Goal: Task Accomplishment & Management: Manage account settings

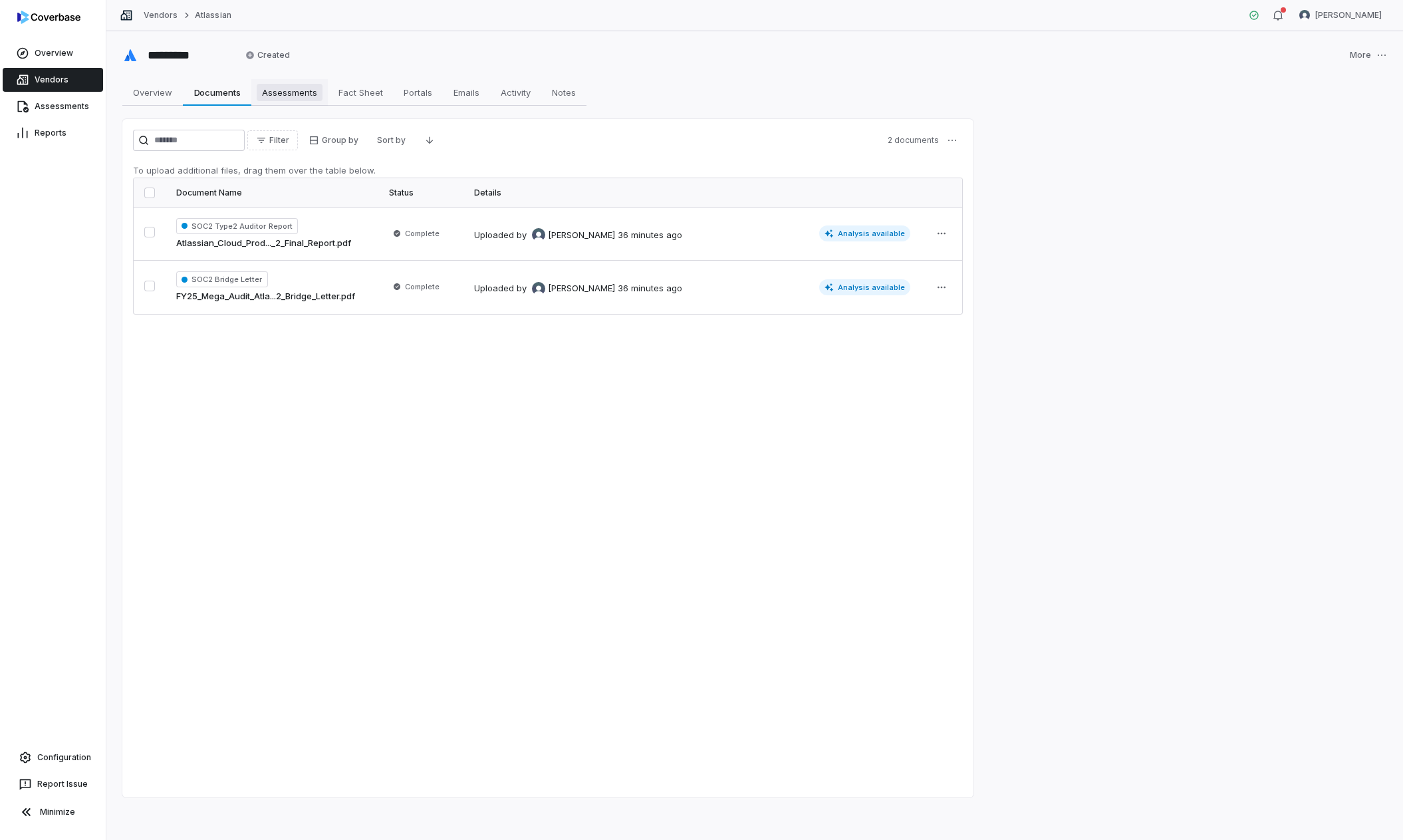
click at [282, 92] on span "Assessments" at bounding box center [290, 92] width 66 height 17
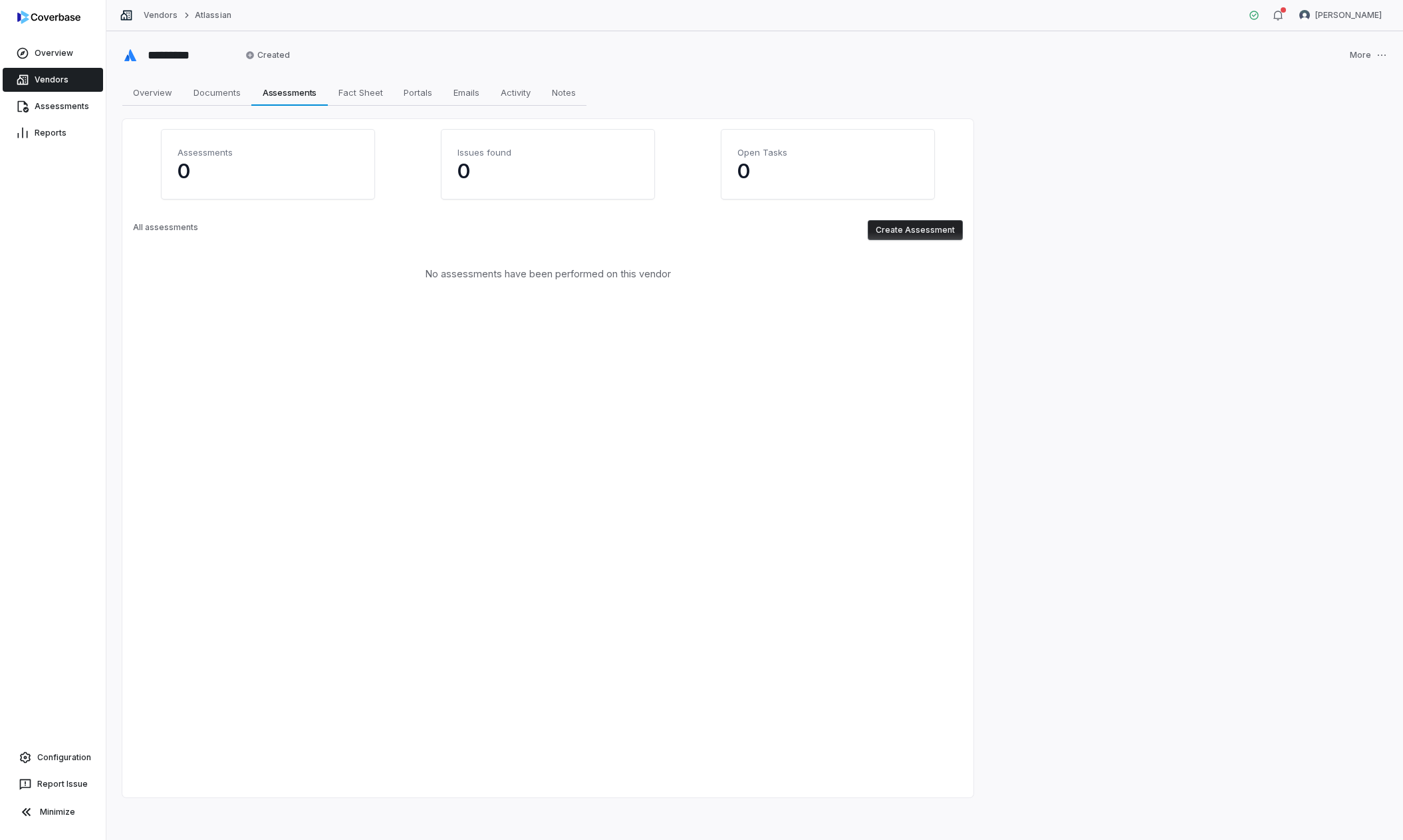
click at [907, 229] on button "Create Assessment" at bounding box center [915, 230] width 95 height 20
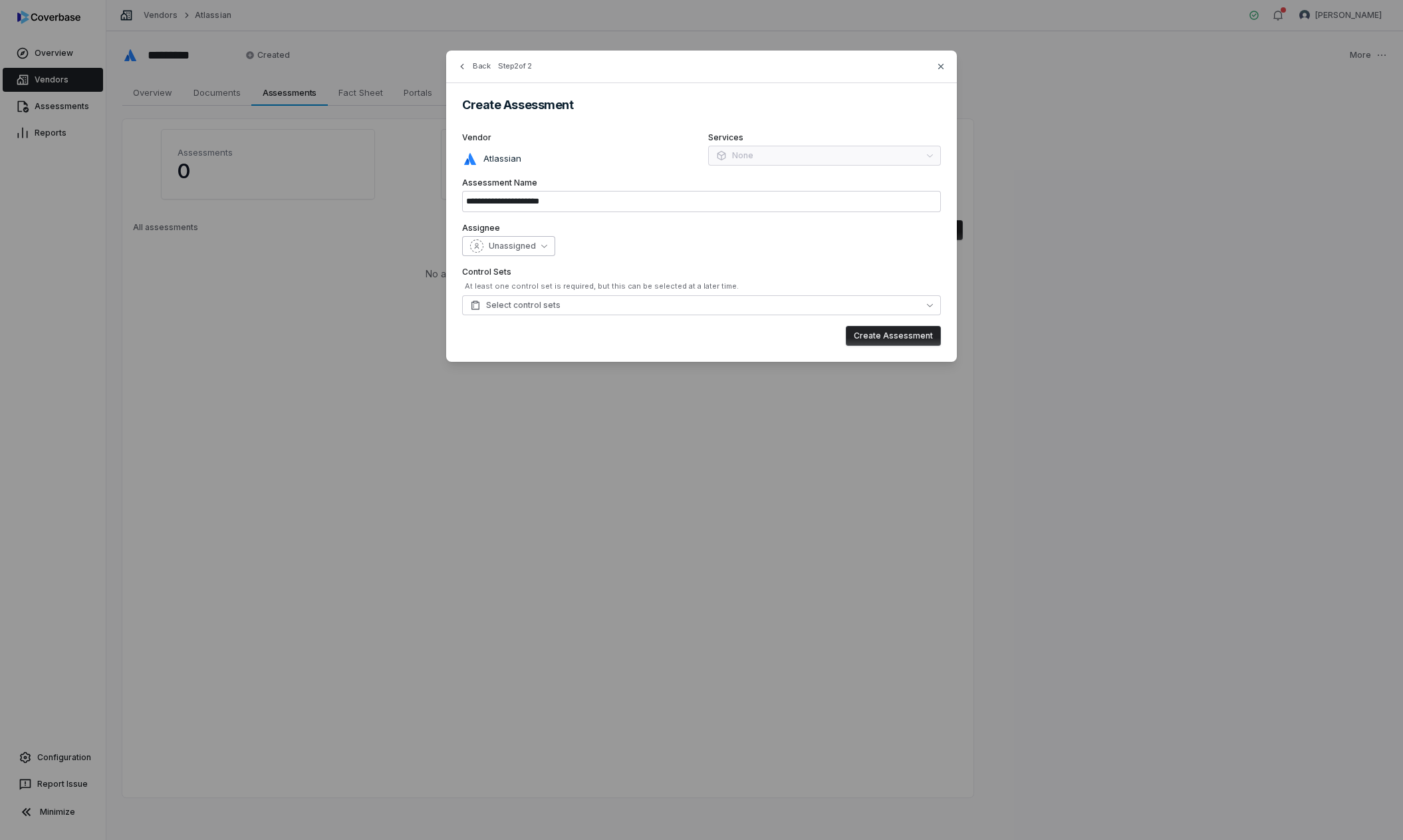
click at [538, 247] on button "Unassigned" at bounding box center [508, 246] width 93 height 20
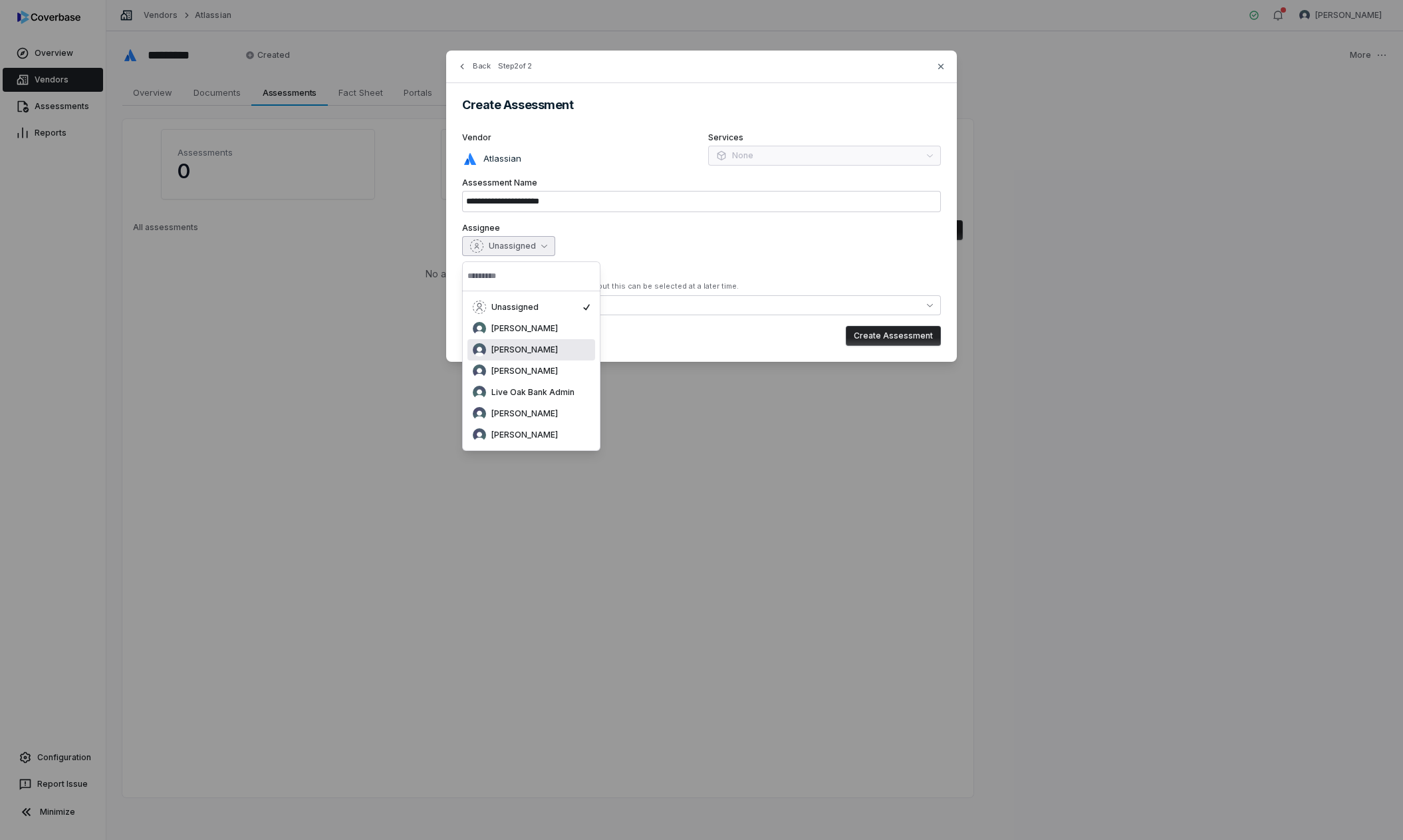
click at [537, 354] on div "[PERSON_NAME]" at bounding box center [531, 349] width 117 height 13
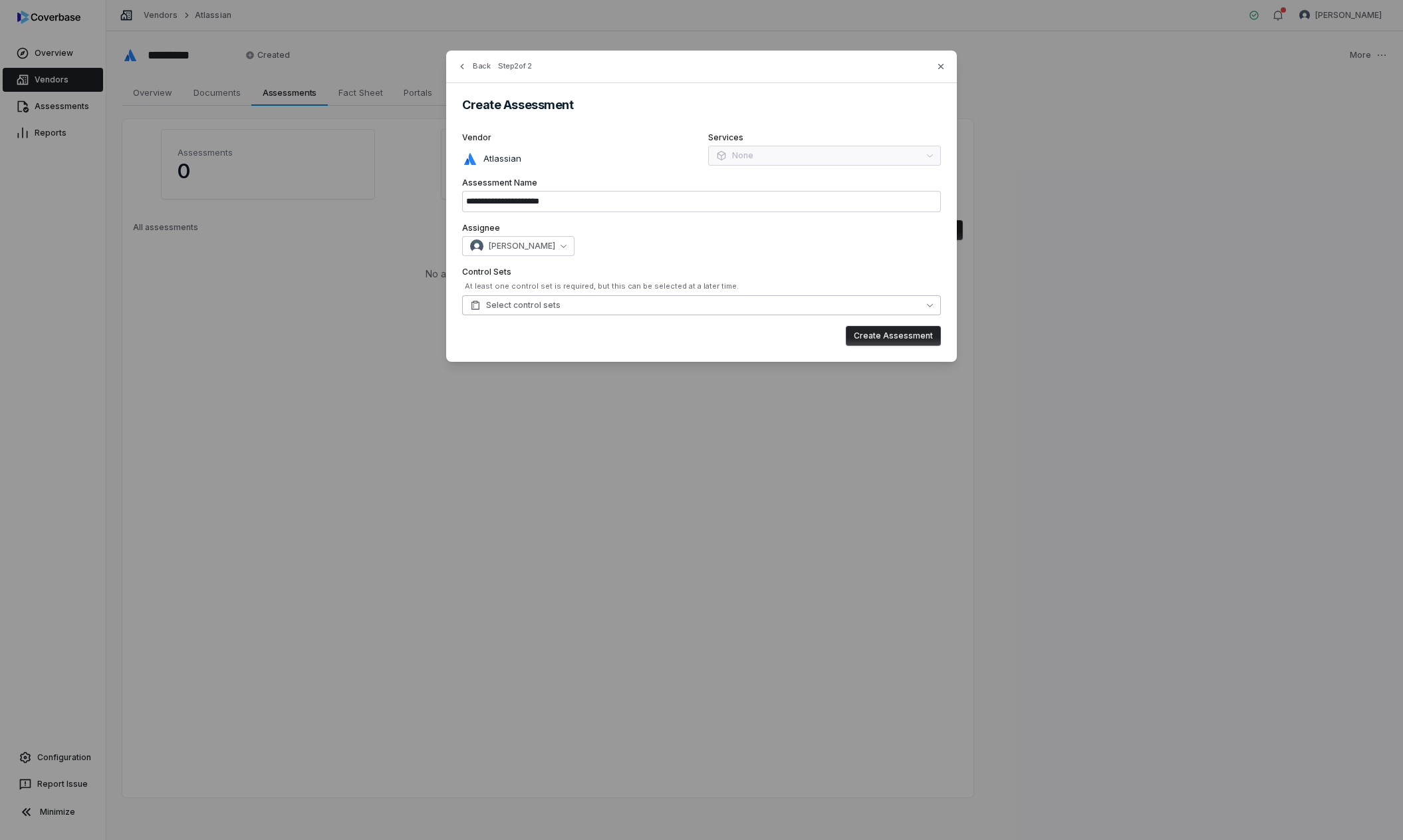
click at [587, 303] on button "Select control sets" at bounding box center [702, 305] width 479 height 20
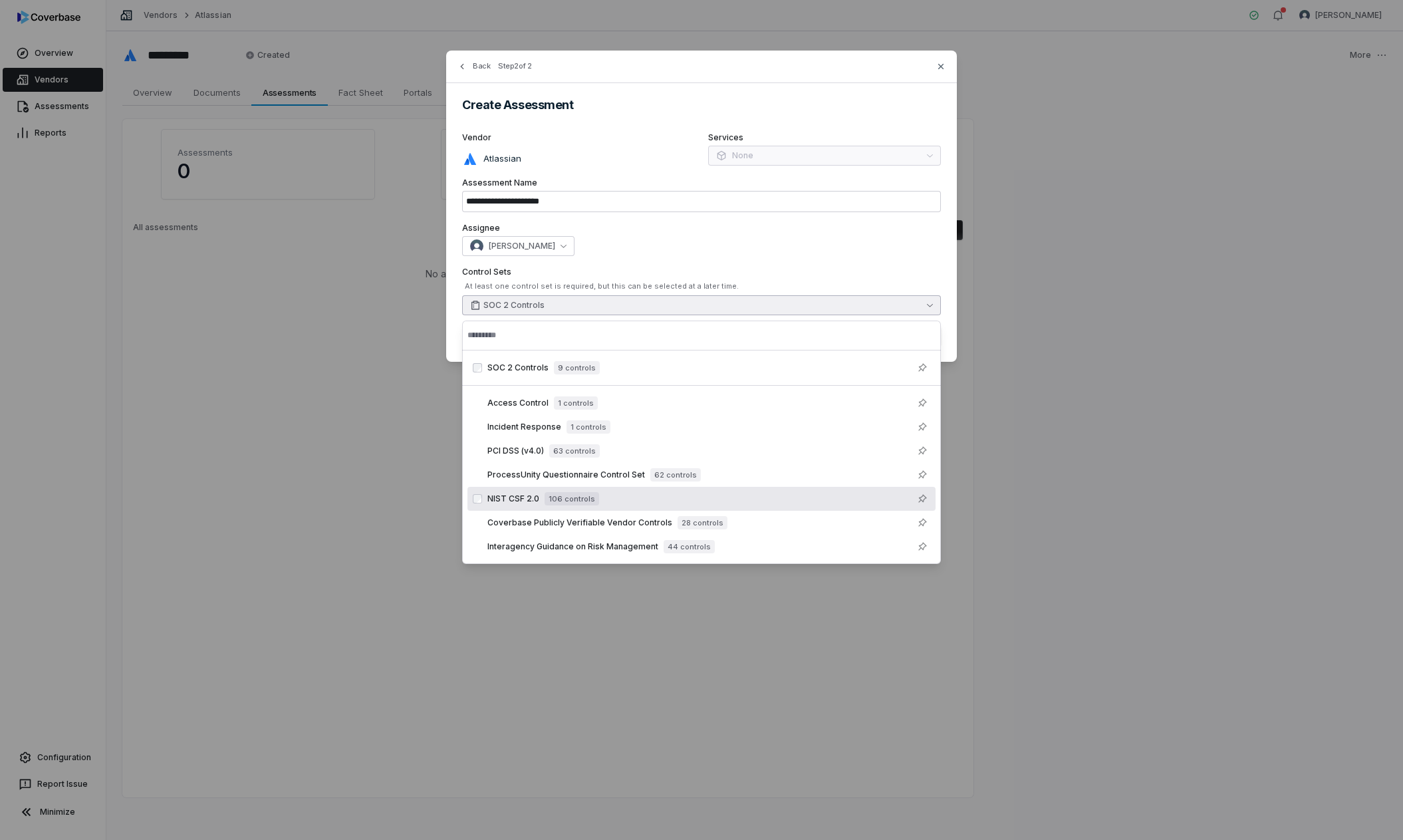
type input "**********"
click at [416, 499] on div "**********" at bounding box center [702, 420] width 1403 height 840
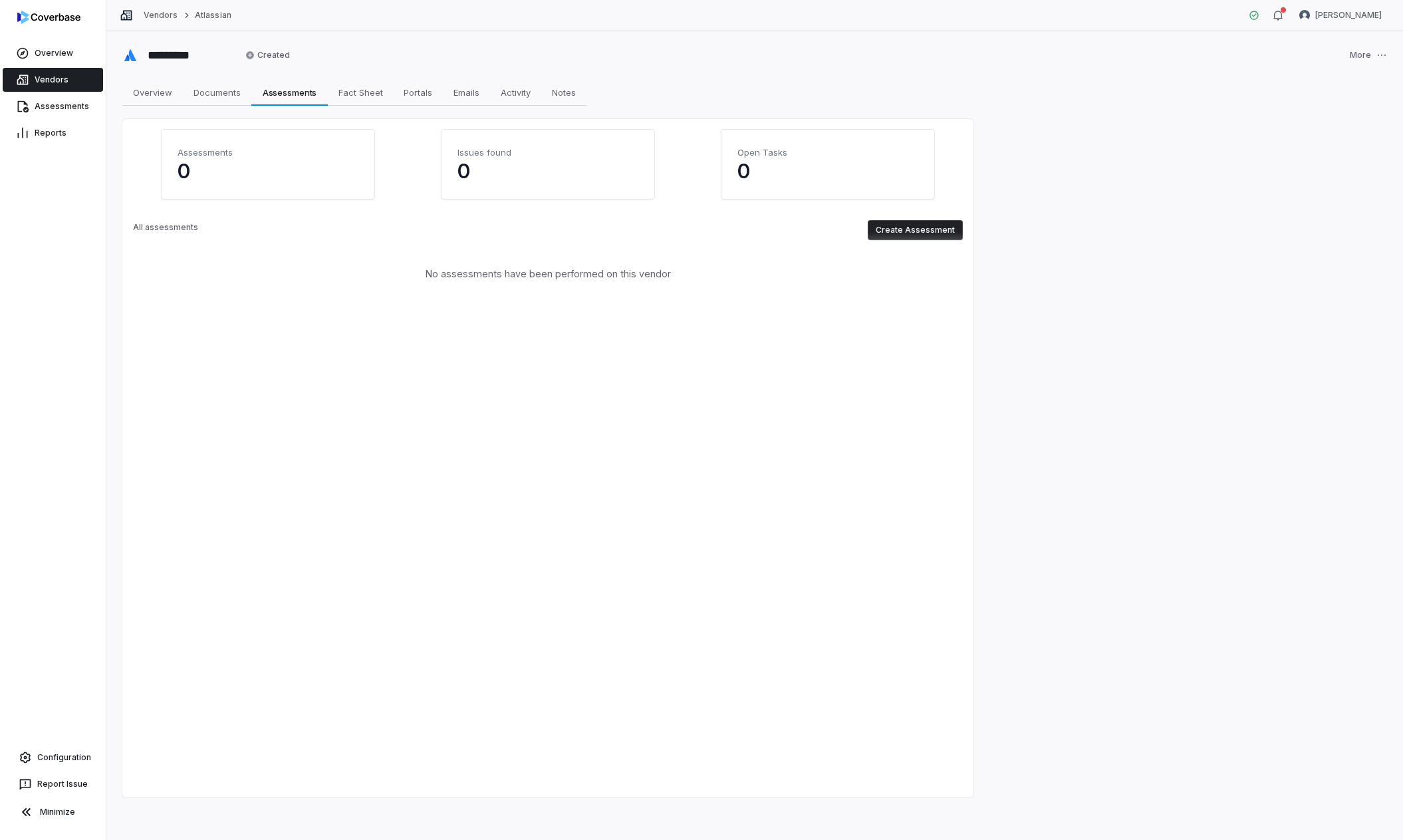
click at [918, 229] on button "Create Assessment" at bounding box center [915, 230] width 95 height 20
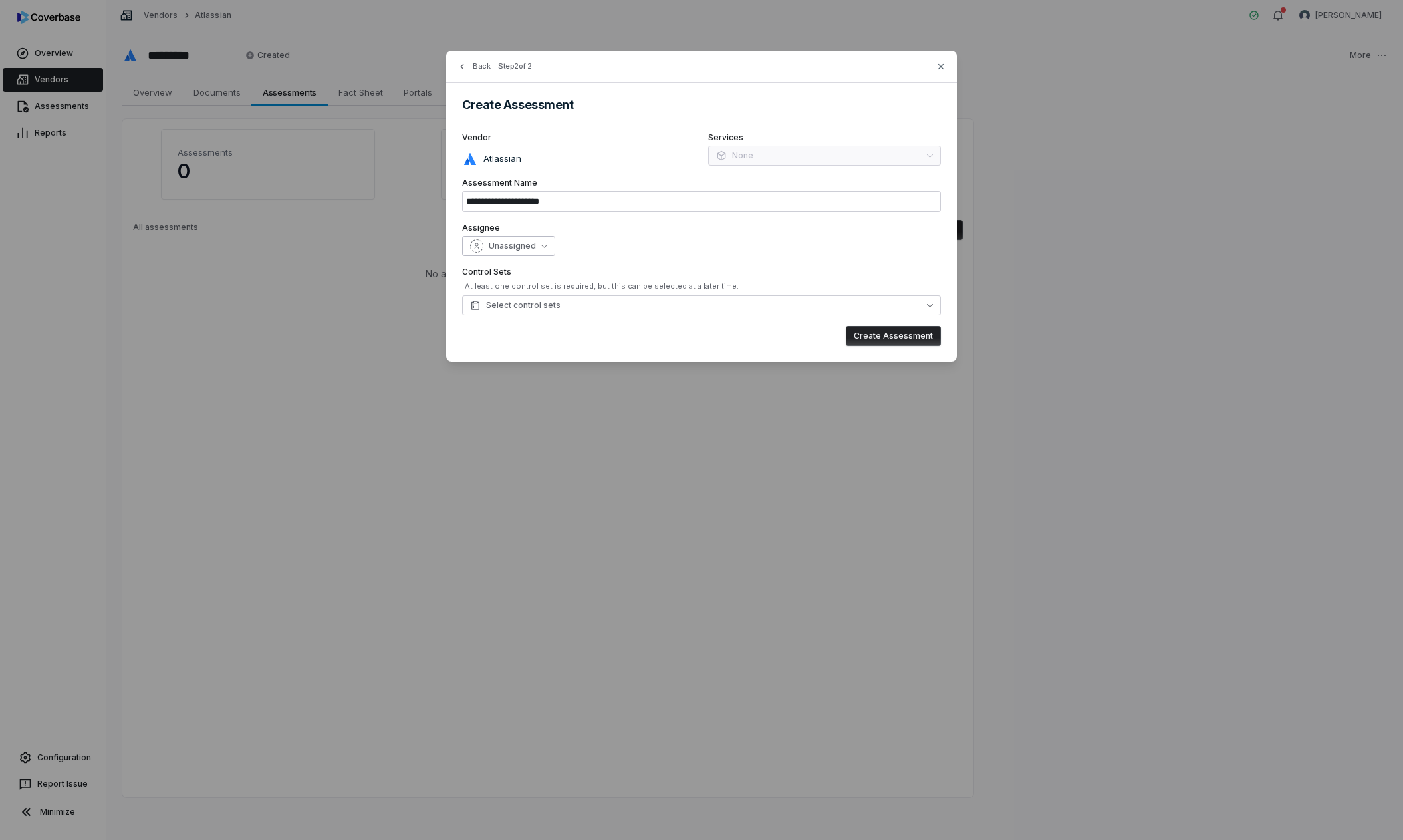
click at [516, 245] on span "Unassigned" at bounding box center [512, 246] width 47 height 11
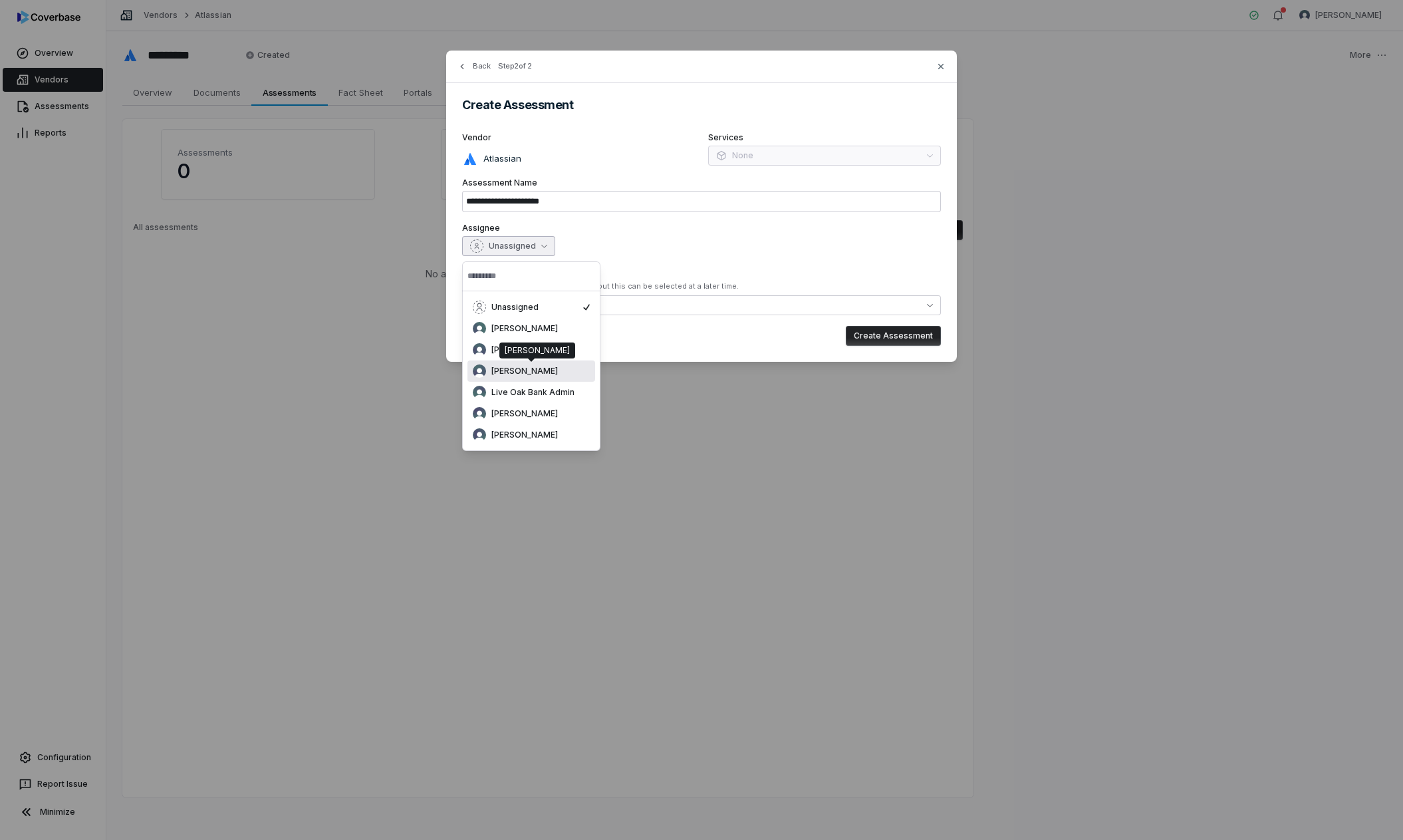
click at [500, 348] on div "Justin Garrick Justin Garrick" at bounding box center [537, 350] width 76 height 16
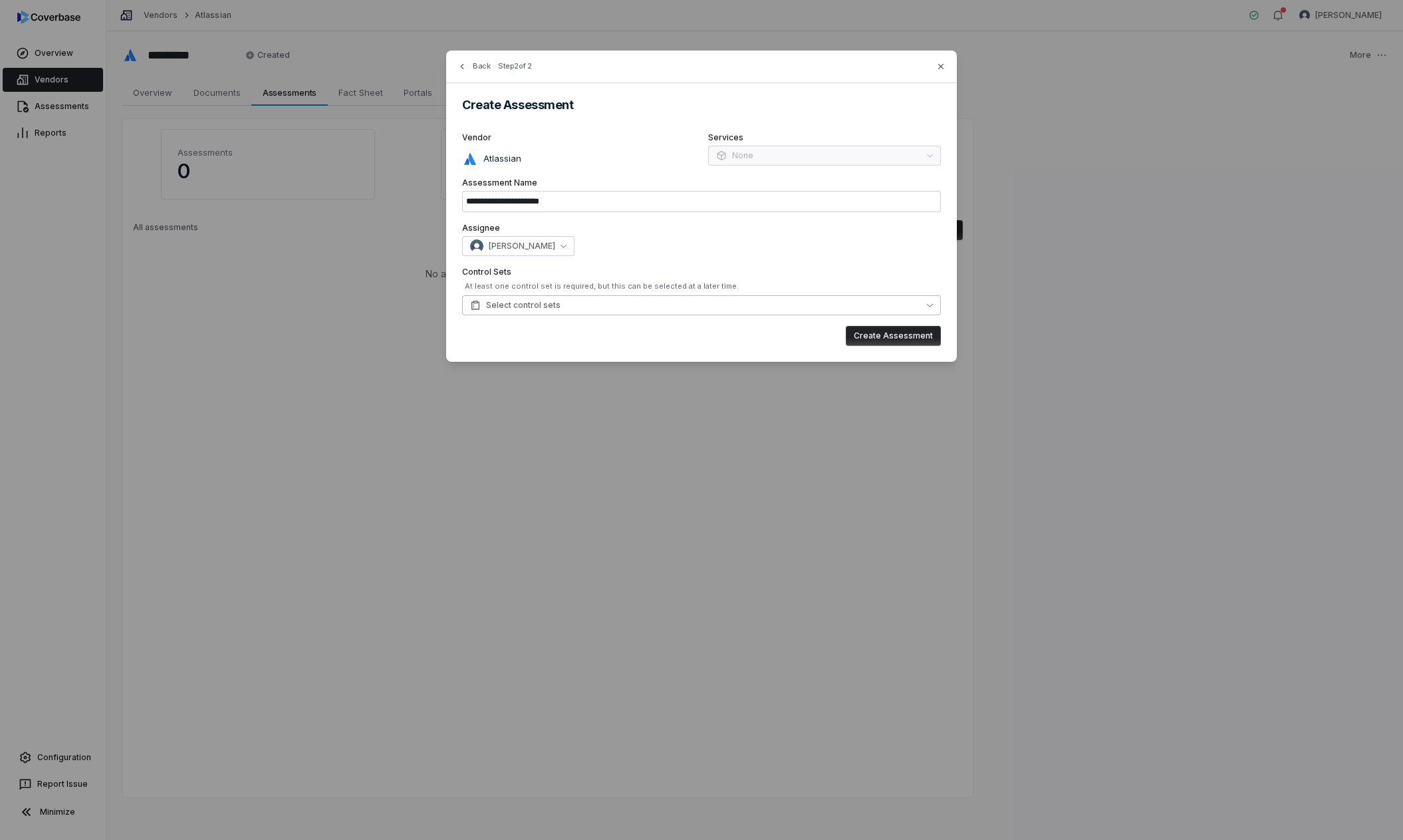
click at [509, 300] on span "Select control sets" at bounding box center [515, 306] width 90 height 11
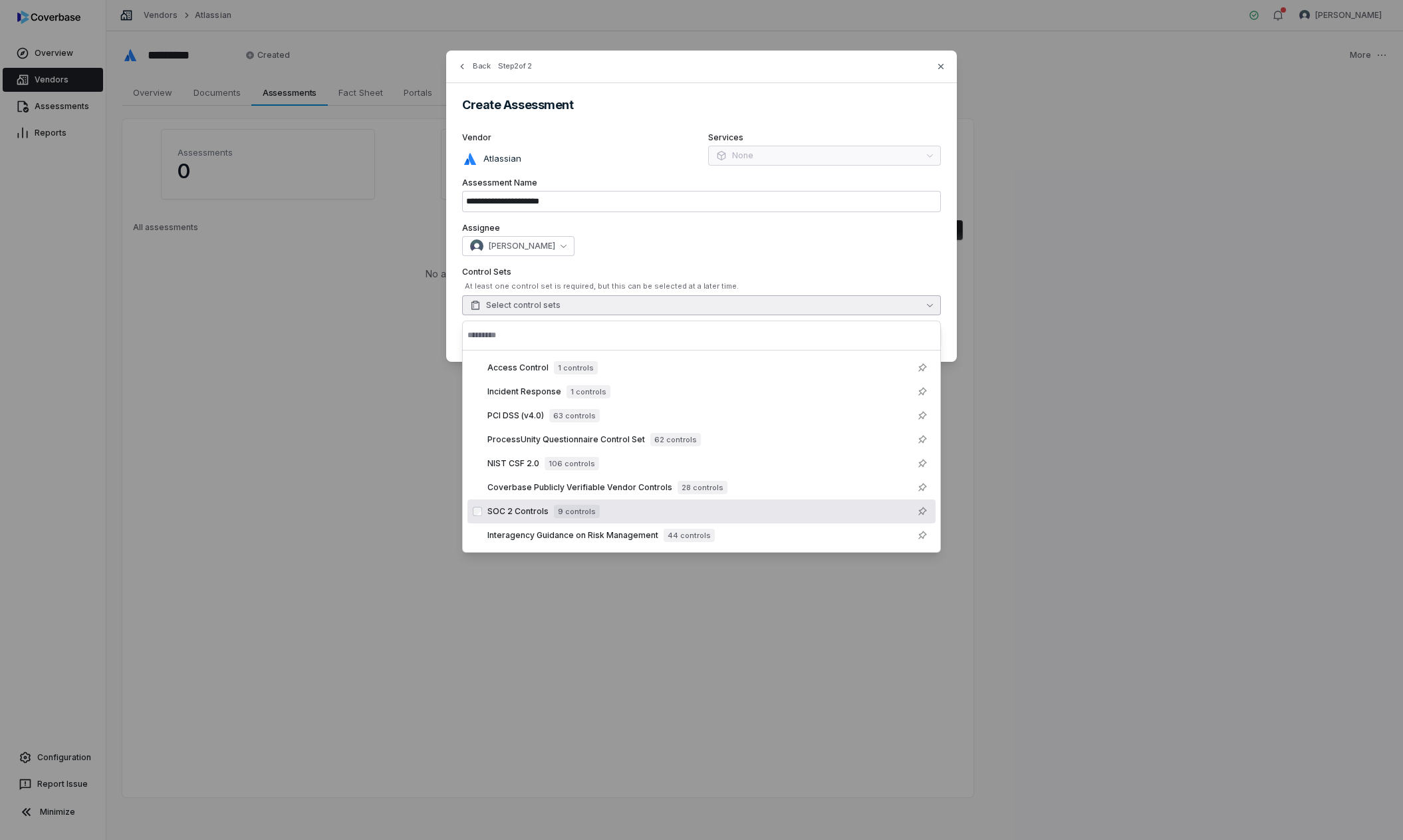
click at [503, 510] on span "SOC 2 Controls" at bounding box center [518, 511] width 61 height 11
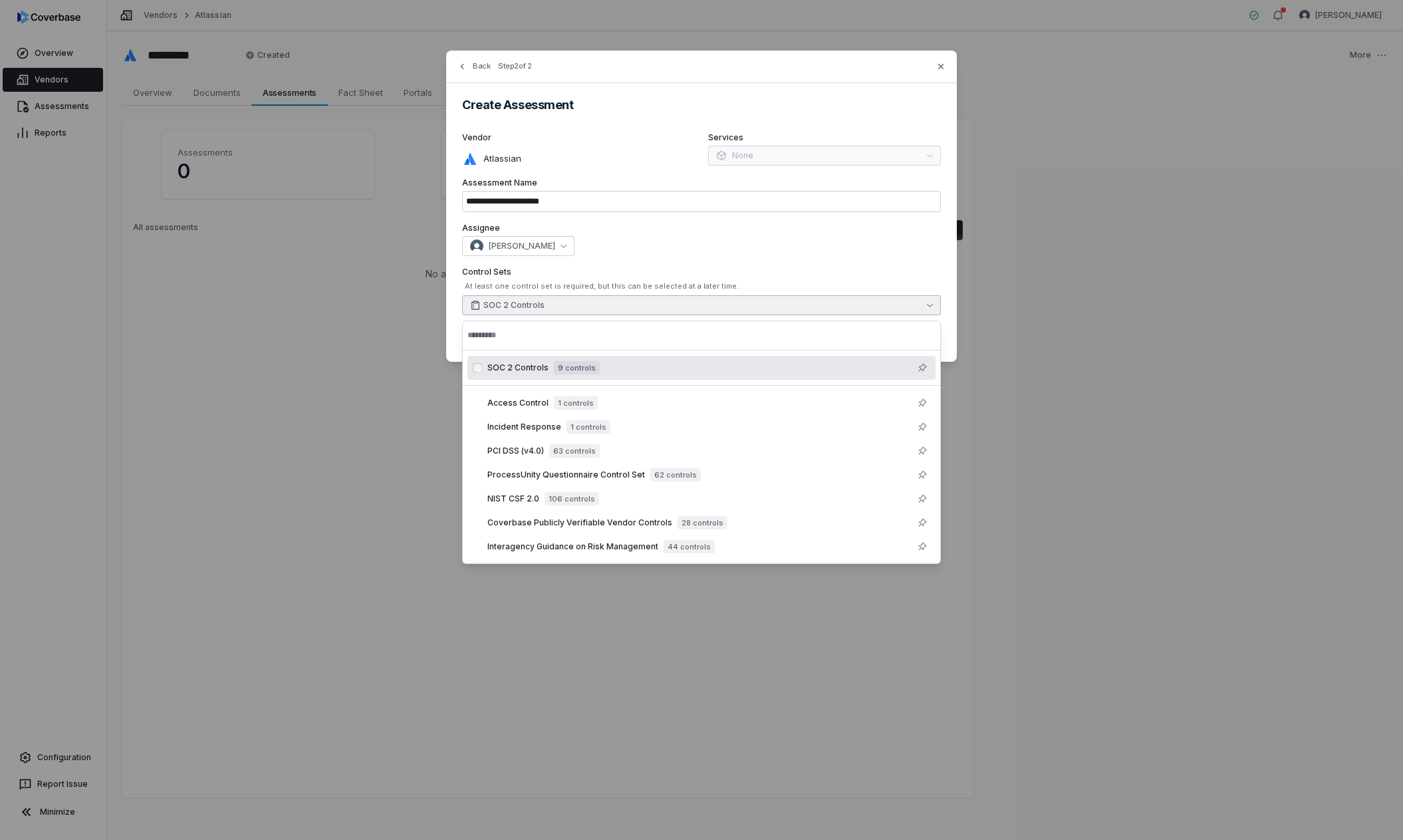
click at [881, 265] on div "**********" at bounding box center [702, 206] width 511 height 311
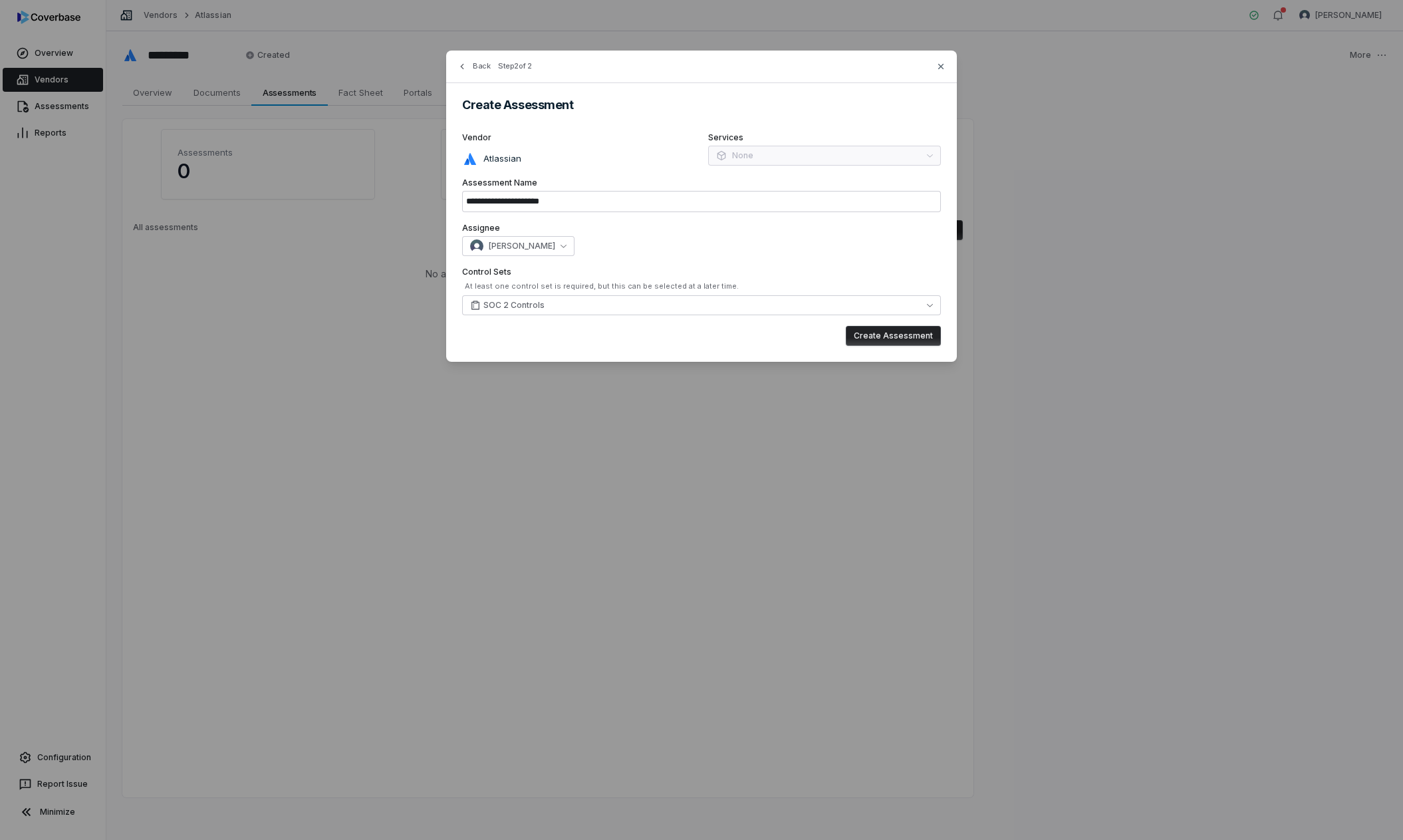
click at [890, 329] on button "Create Assessment" at bounding box center [894, 336] width 95 height 20
type input "**********"
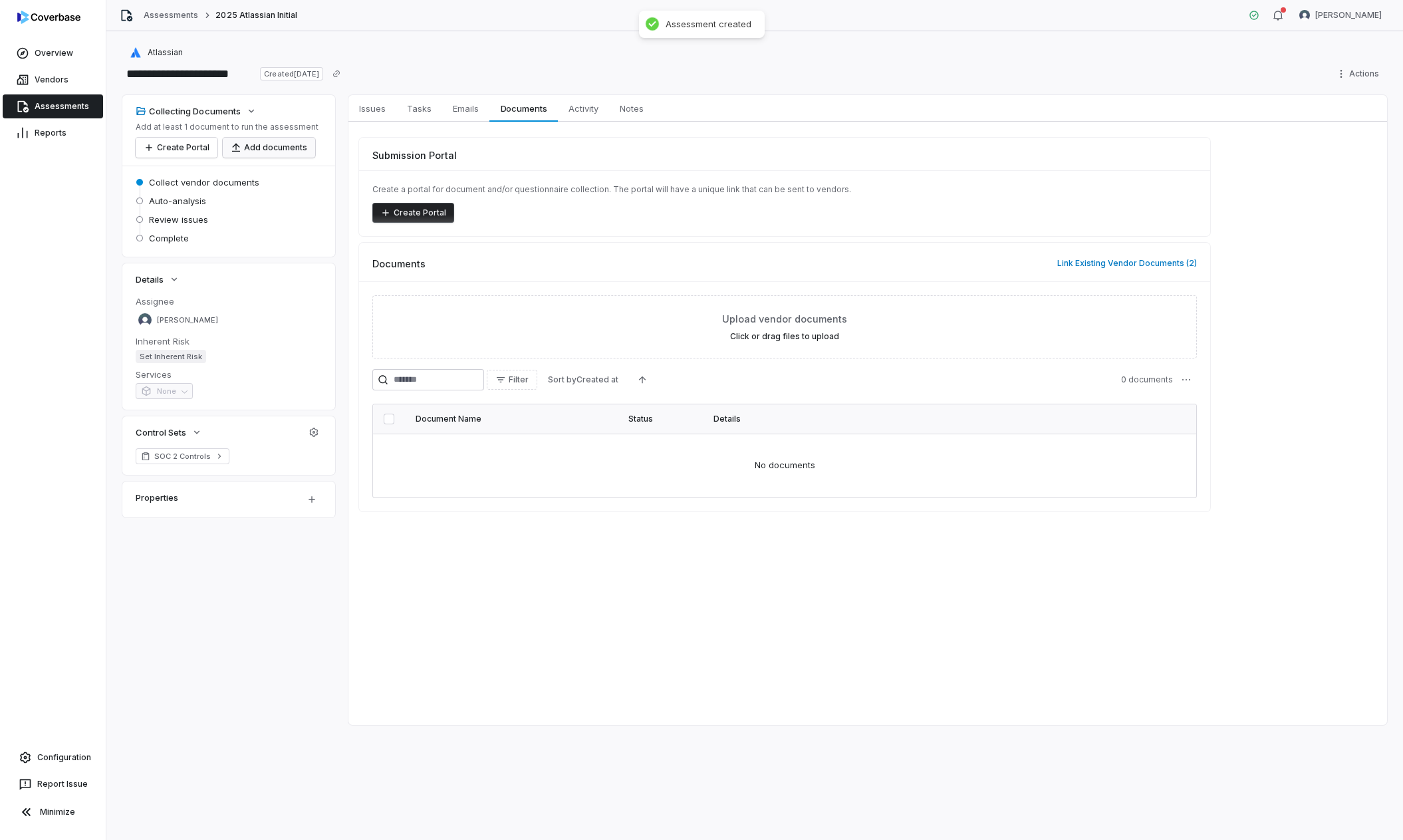
click at [288, 153] on button "Add documents" at bounding box center [268, 147] width 92 height 20
click at [1102, 256] on button "Link Existing Vendor Documents ( 2 )" at bounding box center [1127, 263] width 147 height 28
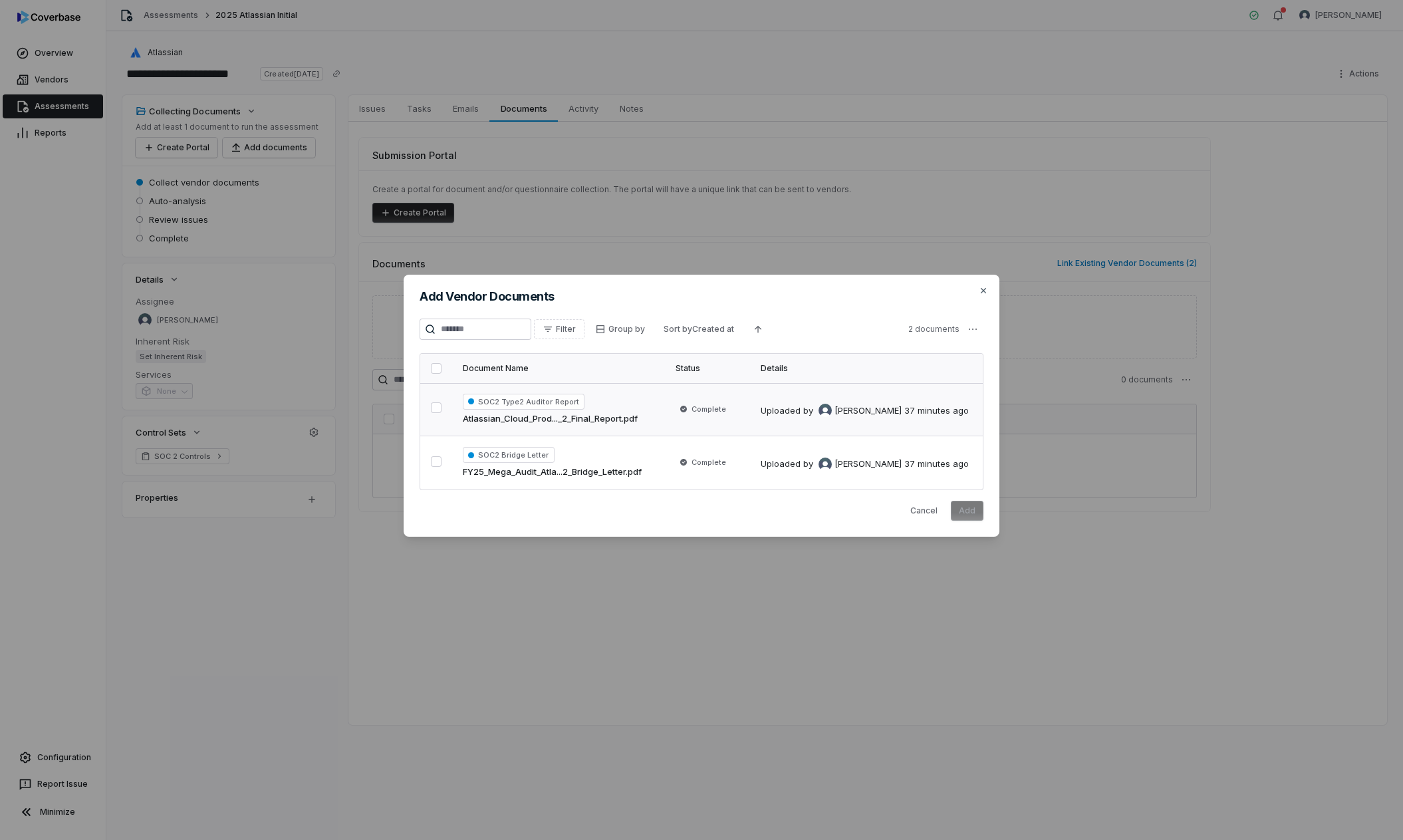
click at [432, 409] on button "button" at bounding box center [436, 407] width 11 height 11
click at [440, 466] on button "button" at bounding box center [436, 462] width 11 height 11
click at [965, 510] on button "Add" at bounding box center [967, 510] width 32 height 20
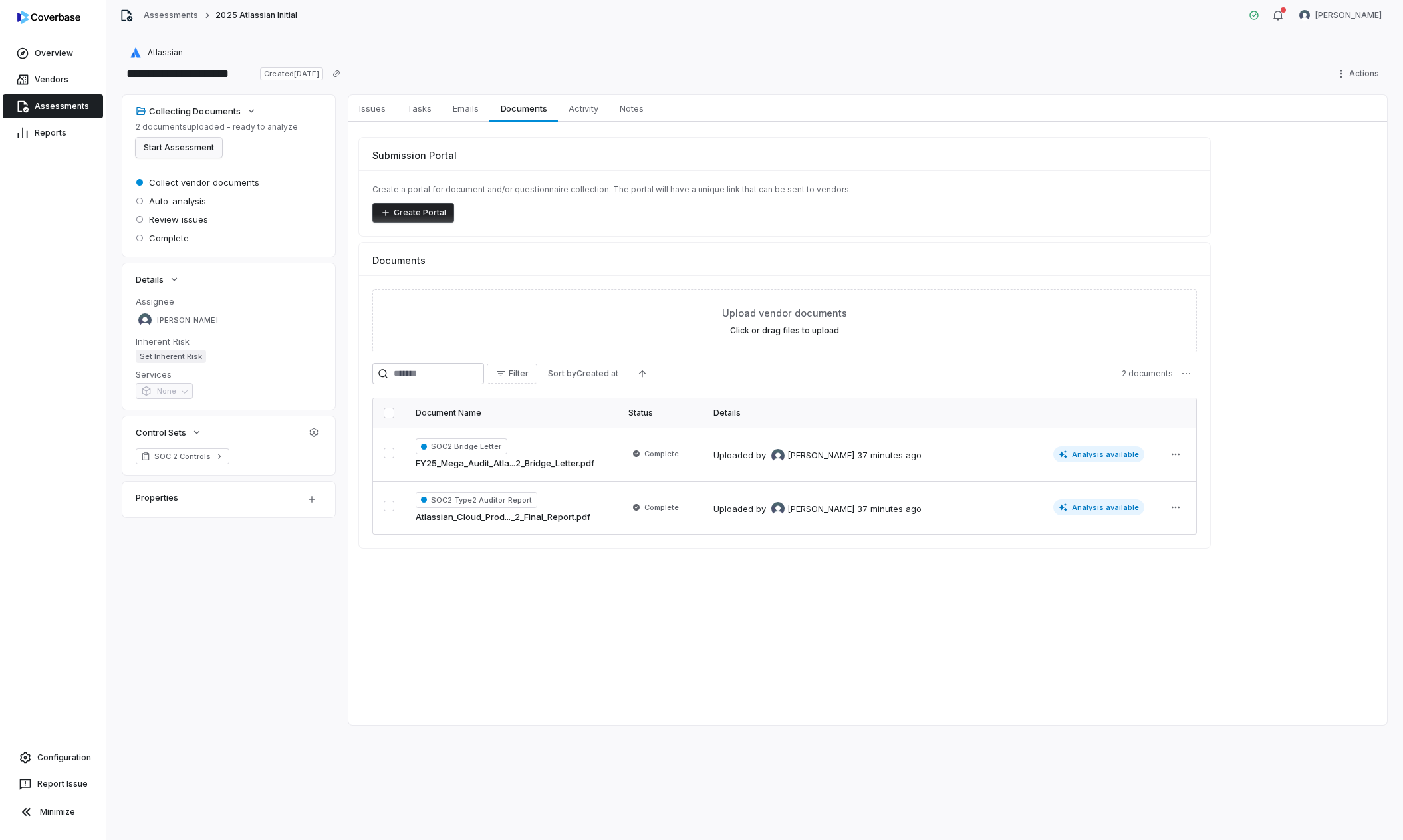
click at [189, 151] on button "Start Assessment" at bounding box center [179, 147] width 87 height 20
click at [188, 301] on span "Justin Garrick" at bounding box center [188, 305] width 61 height 10
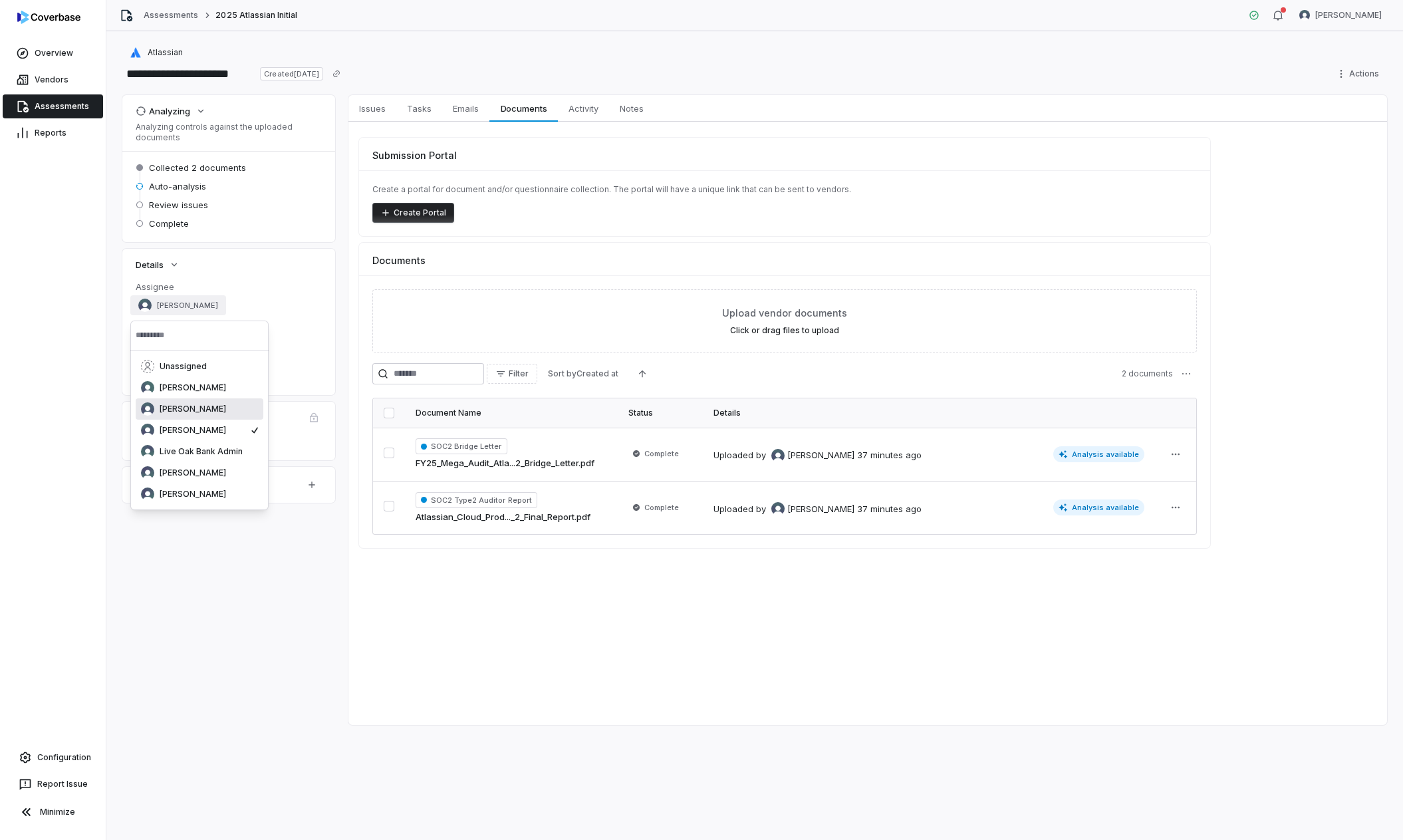
click at [192, 409] on span "[PERSON_NAME]" at bounding box center [193, 409] width 66 height 11
click at [311, 292] on div "Assignee Gerald Pe" at bounding box center [229, 298] width 186 height 35
click at [190, 343] on span "Set Inherent Risk" at bounding box center [171, 341] width 71 height 13
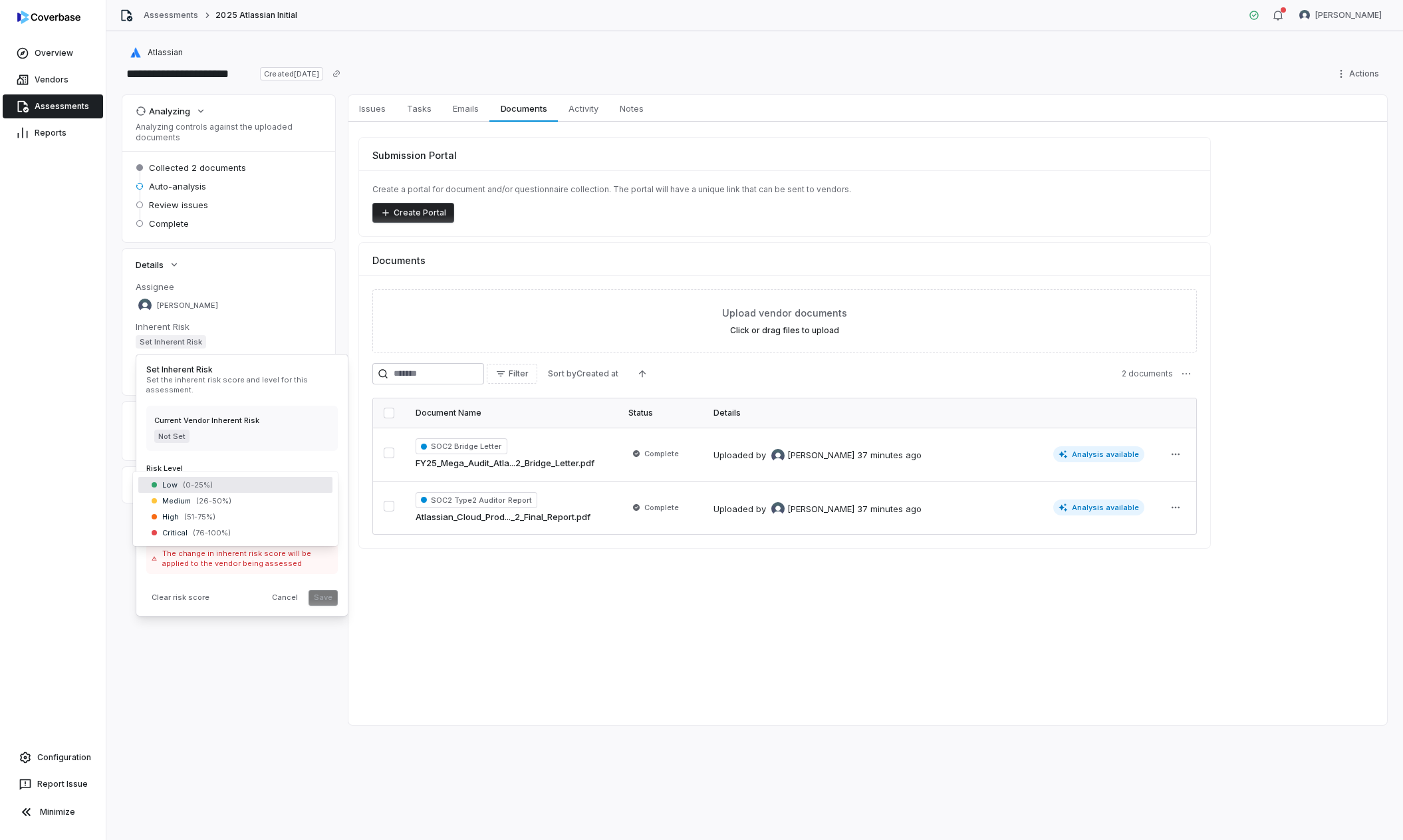
click at [215, 486] on body "**********" at bounding box center [702, 420] width 1403 height 840
click at [329, 596] on button "Save" at bounding box center [323, 598] width 29 height 16
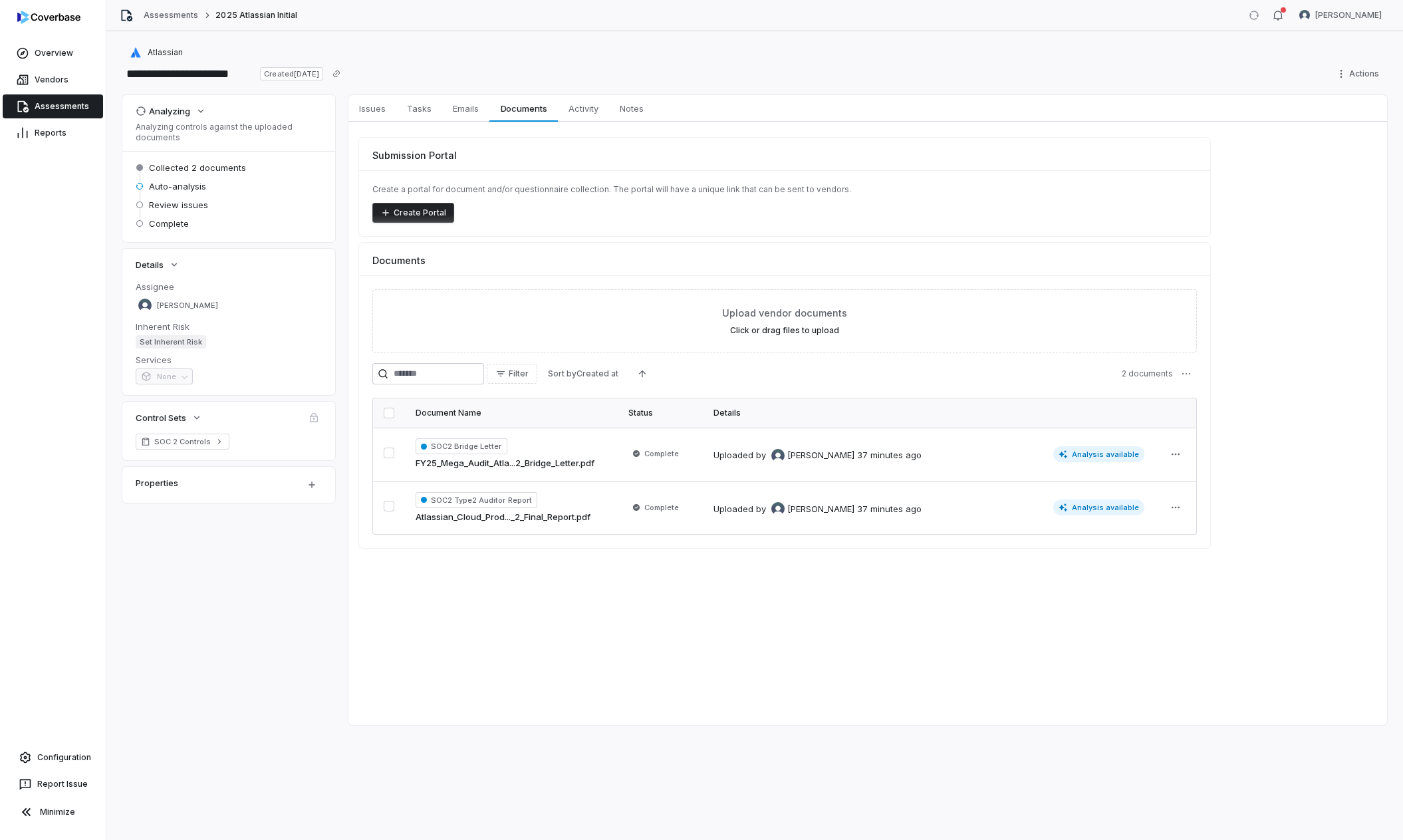
click at [332, 591] on div "Analyzing Analyzing controls against the uploaded documents Collected 2 documen…" at bounding box center [755, 409] width 1265 height 630
click at [164, 340] on span "Low" at bounding box center [152, 341] width 32 height 13
click at [292, 329] on dt "Inherent Risk" at bounding box center [229, 326] width 186 height 12
click at [63, 82] on link "Vendors" at bounding box center [53, 80] width 100 height 24
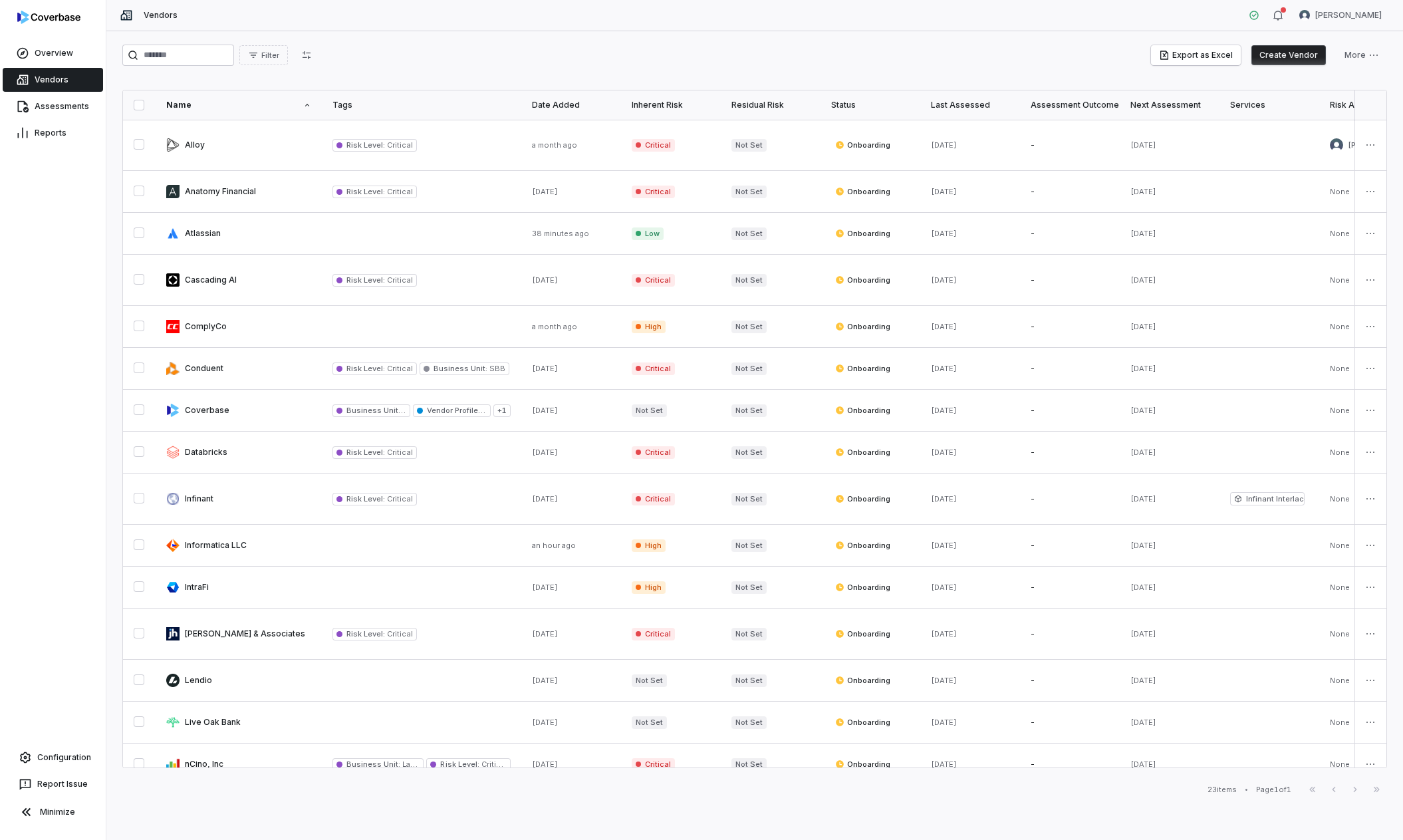
click at [1295, 58] on button "Create Vendor" at bounding box center [1289, 55] width 74 height 20
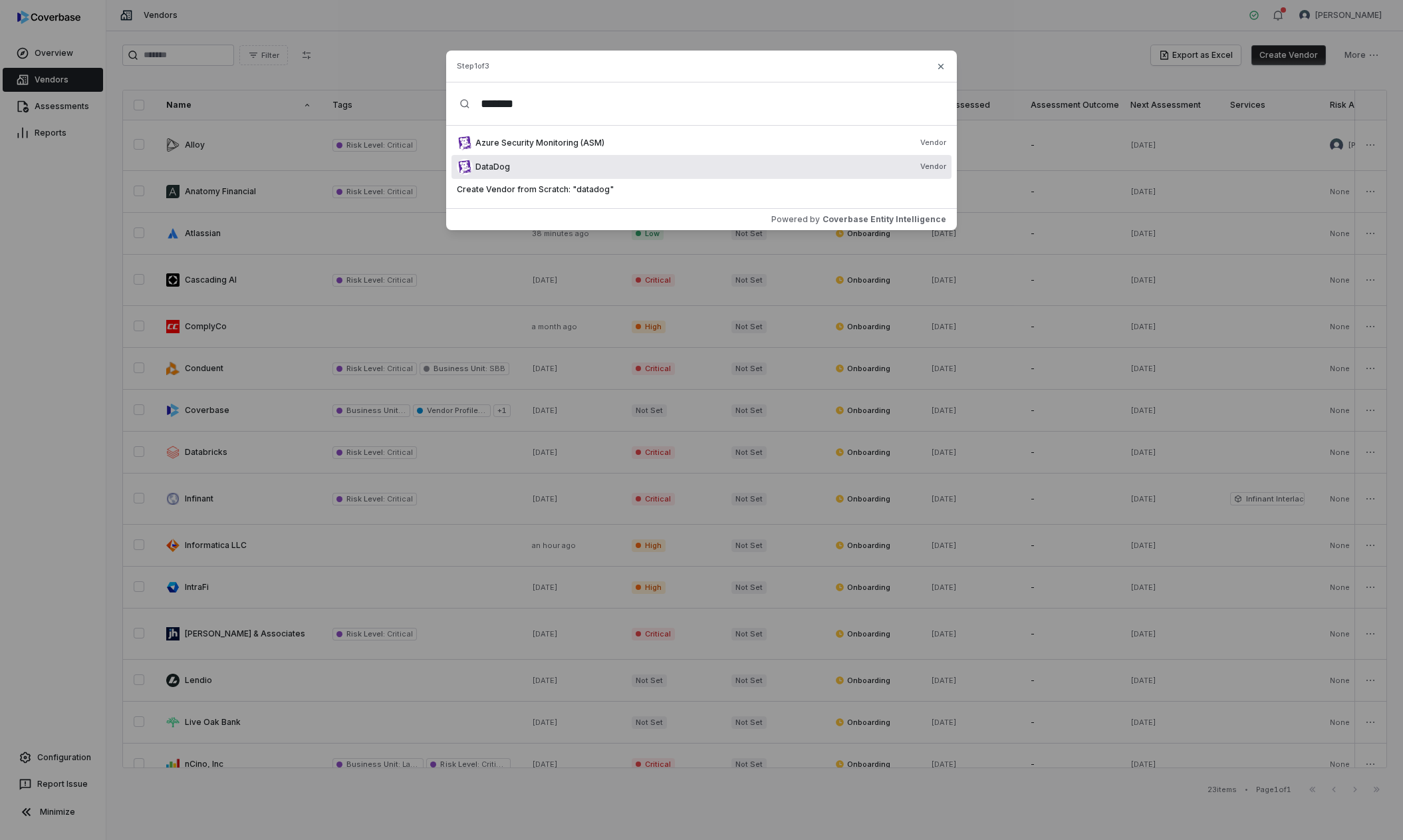
type input "*******"
click at [625, 164] on div "DataDog Vendor" at bounding box center [710, 167] width 471 height 11
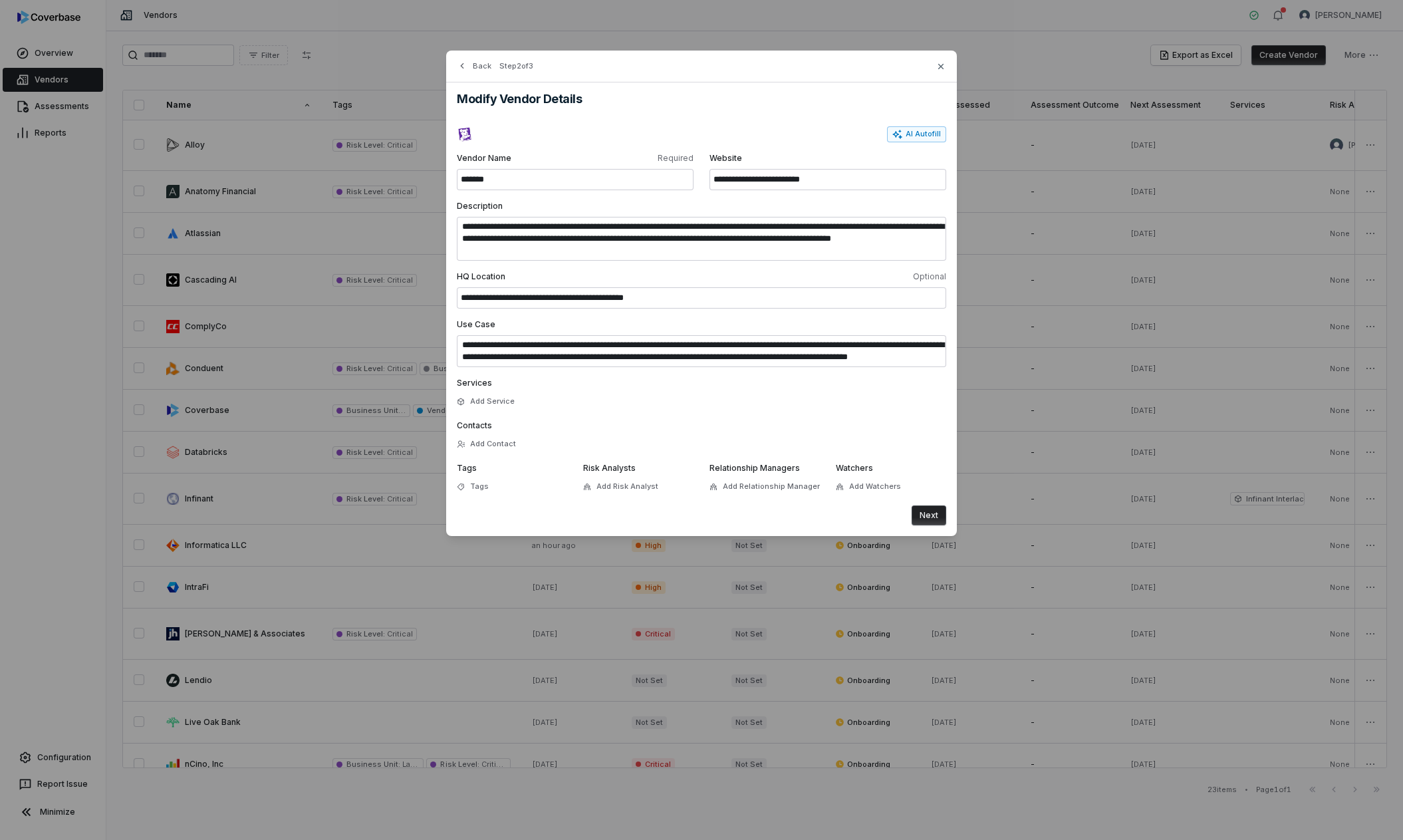
click at [926, 521] on button "Next" at bounding box center [928, 516] width 35 height 20
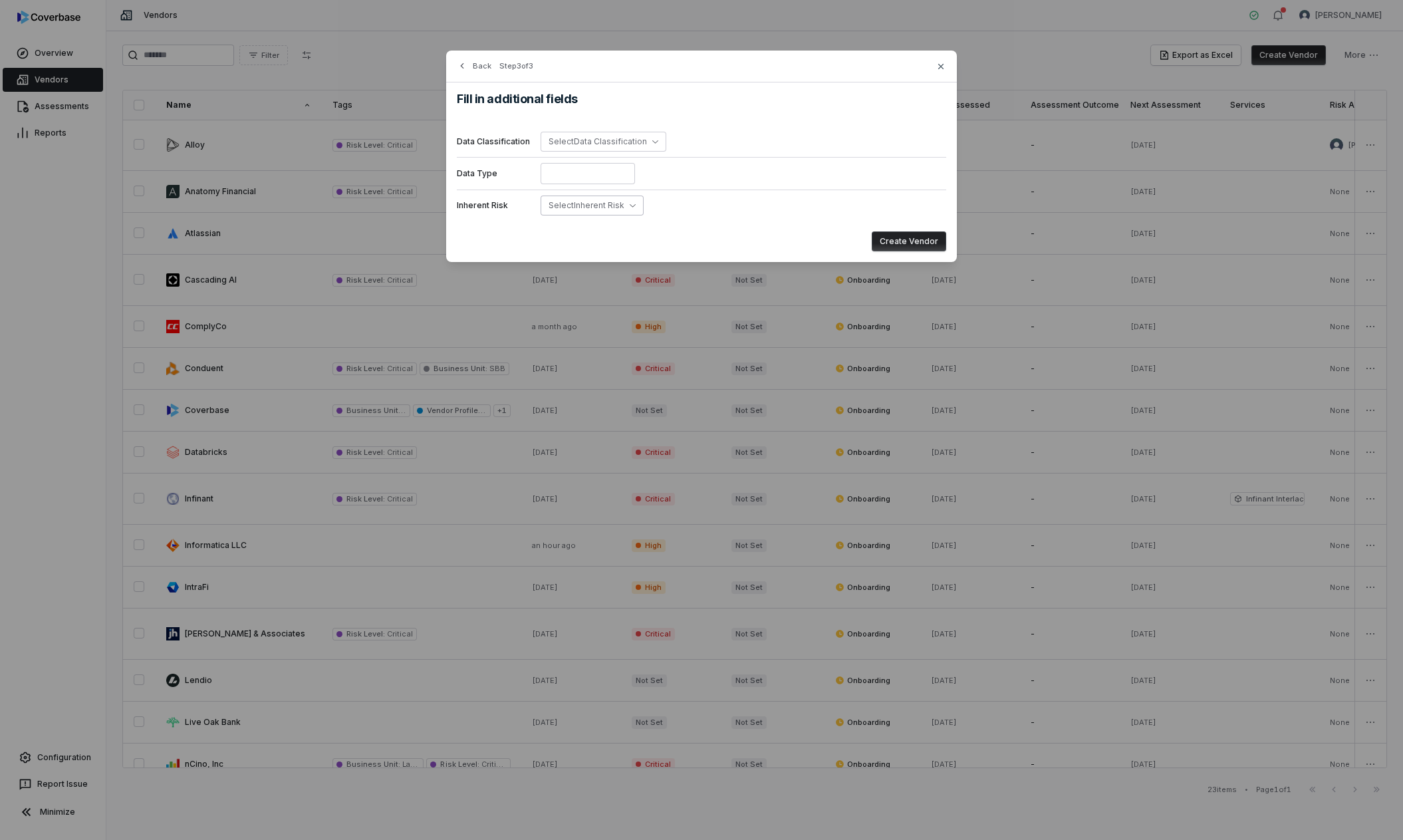
click at [622, 214] on button "Select Inherent Risk" at bounding box center [592, 206] width 103 height 20
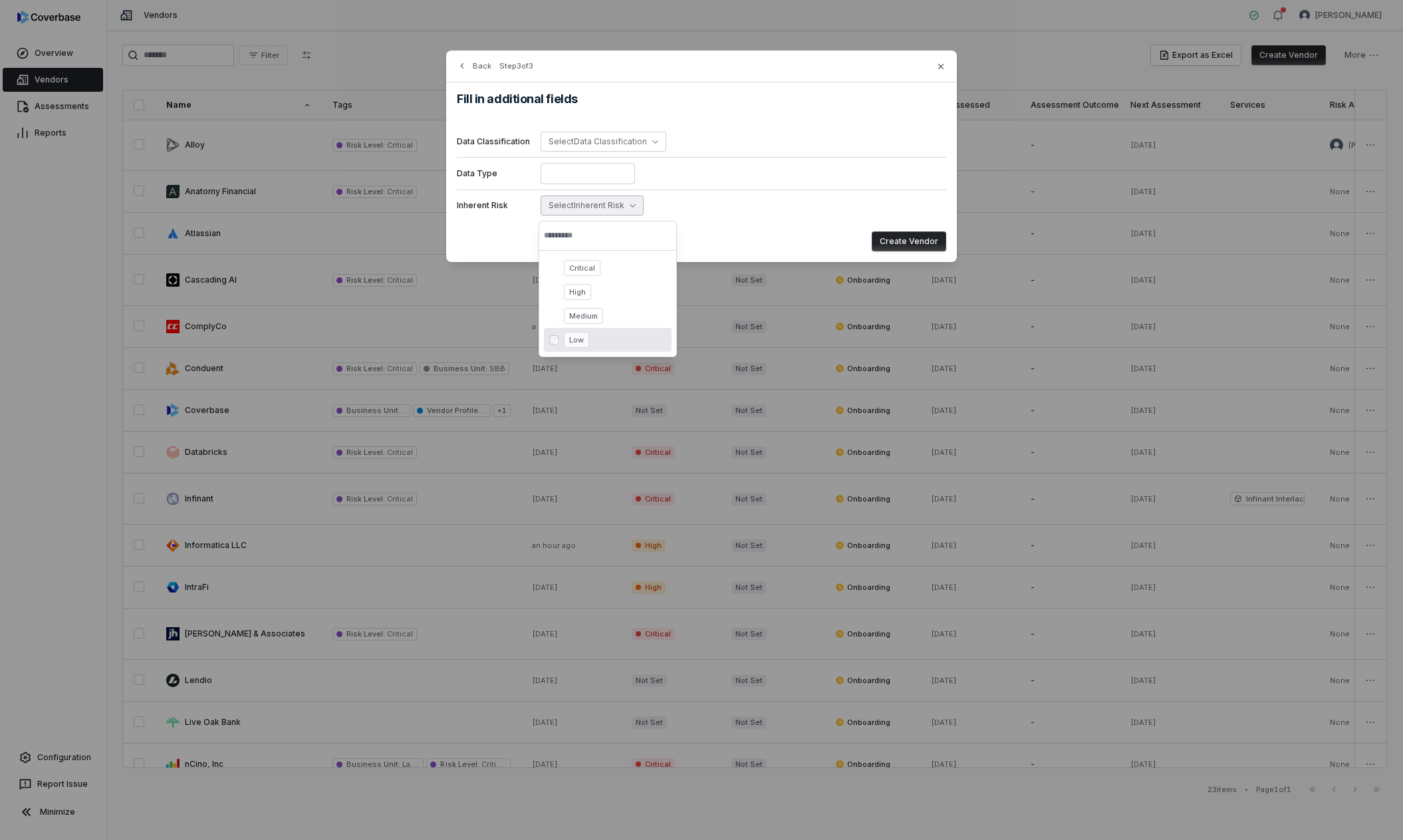
click at [571, 338] on span "Low" at bounding box center [576, 340] width 25 height 16
click at [930, 247] on button "Create Vendor" at bounding box center [909, 241] width 74 height 20
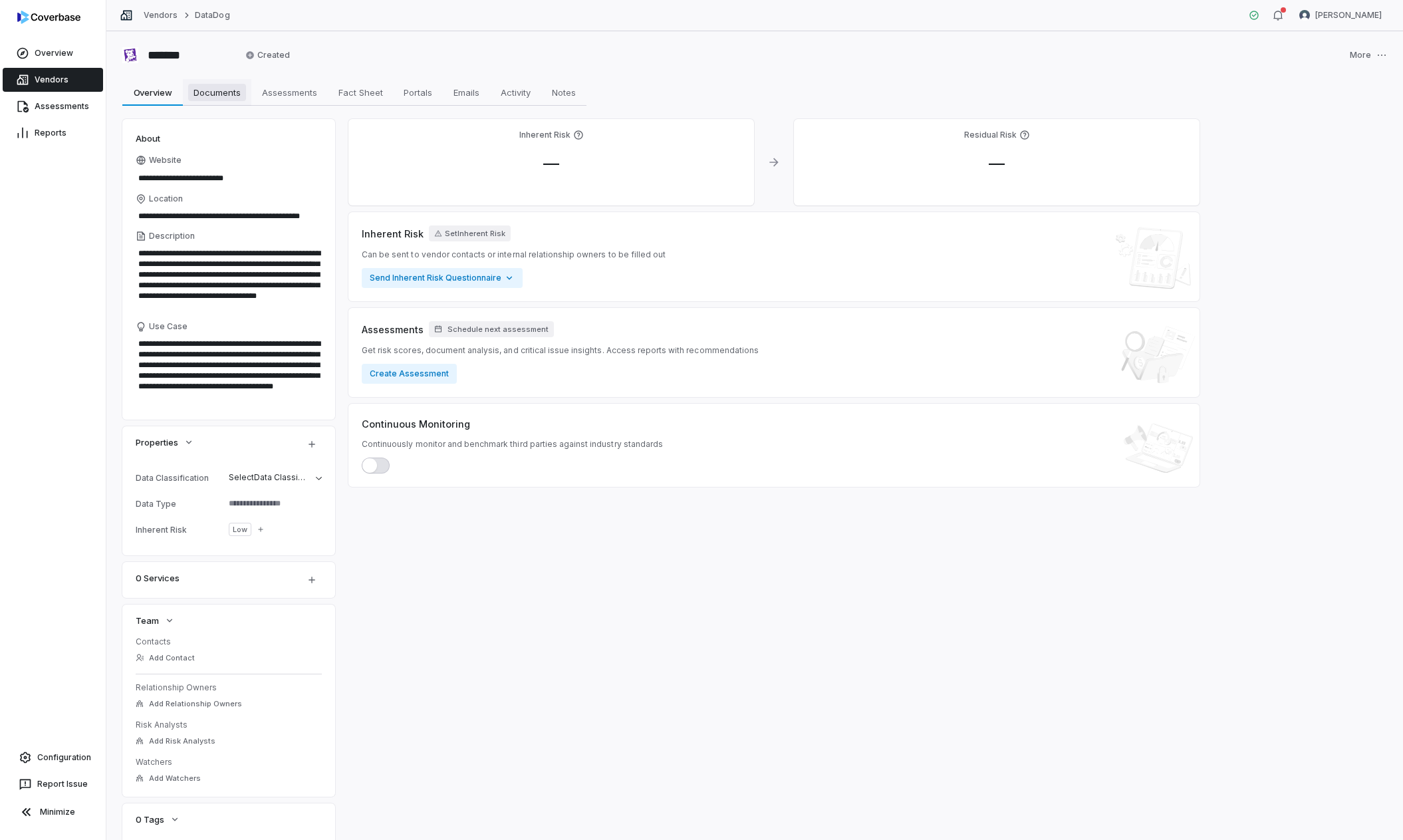
click at [233, 97] on span "Documents" at bounding box center [217, 92] width 58 height 17
type textarea "*"
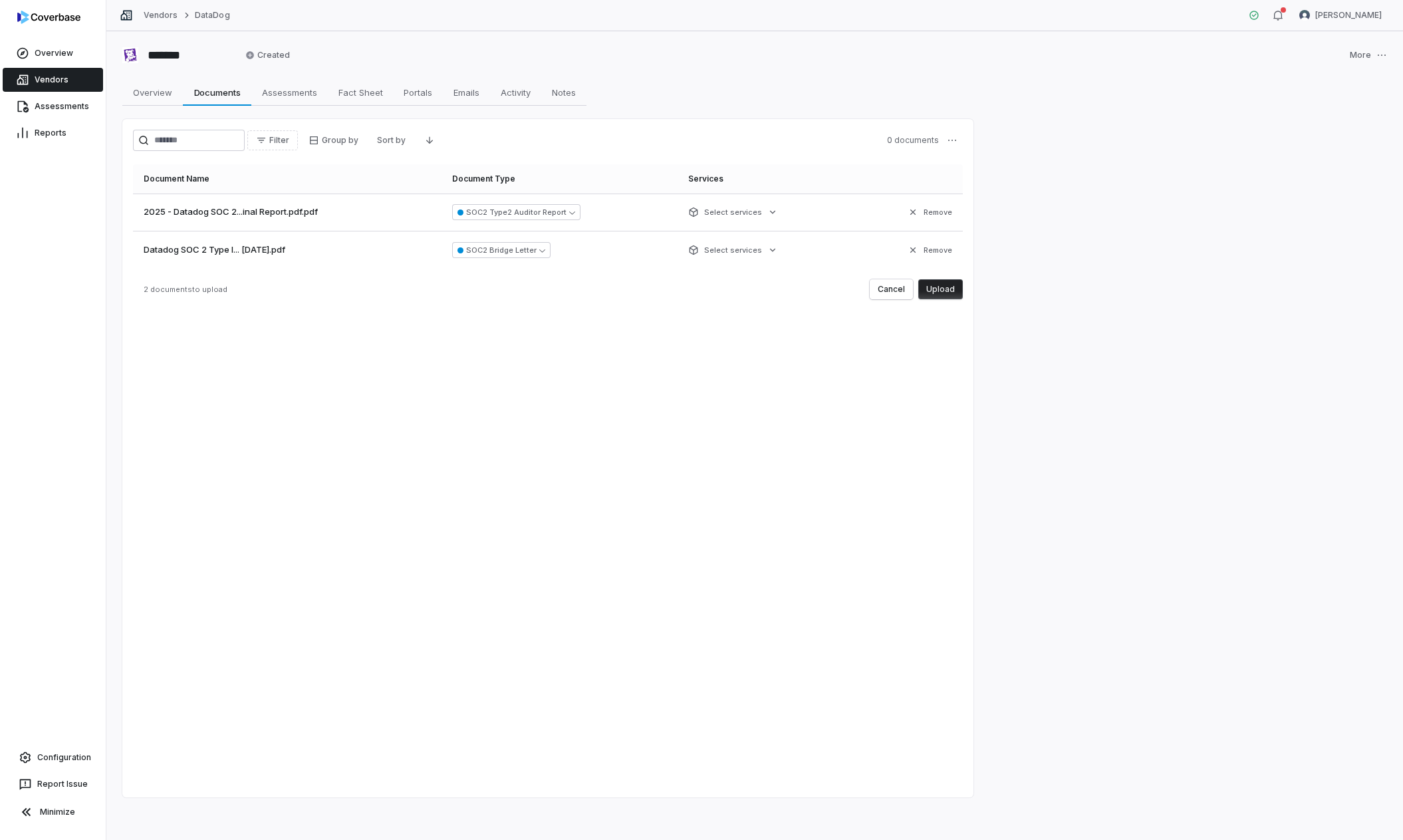
click at [62, 84] on link "Vendors" at bounding box center [53, 80] width 100 height 24
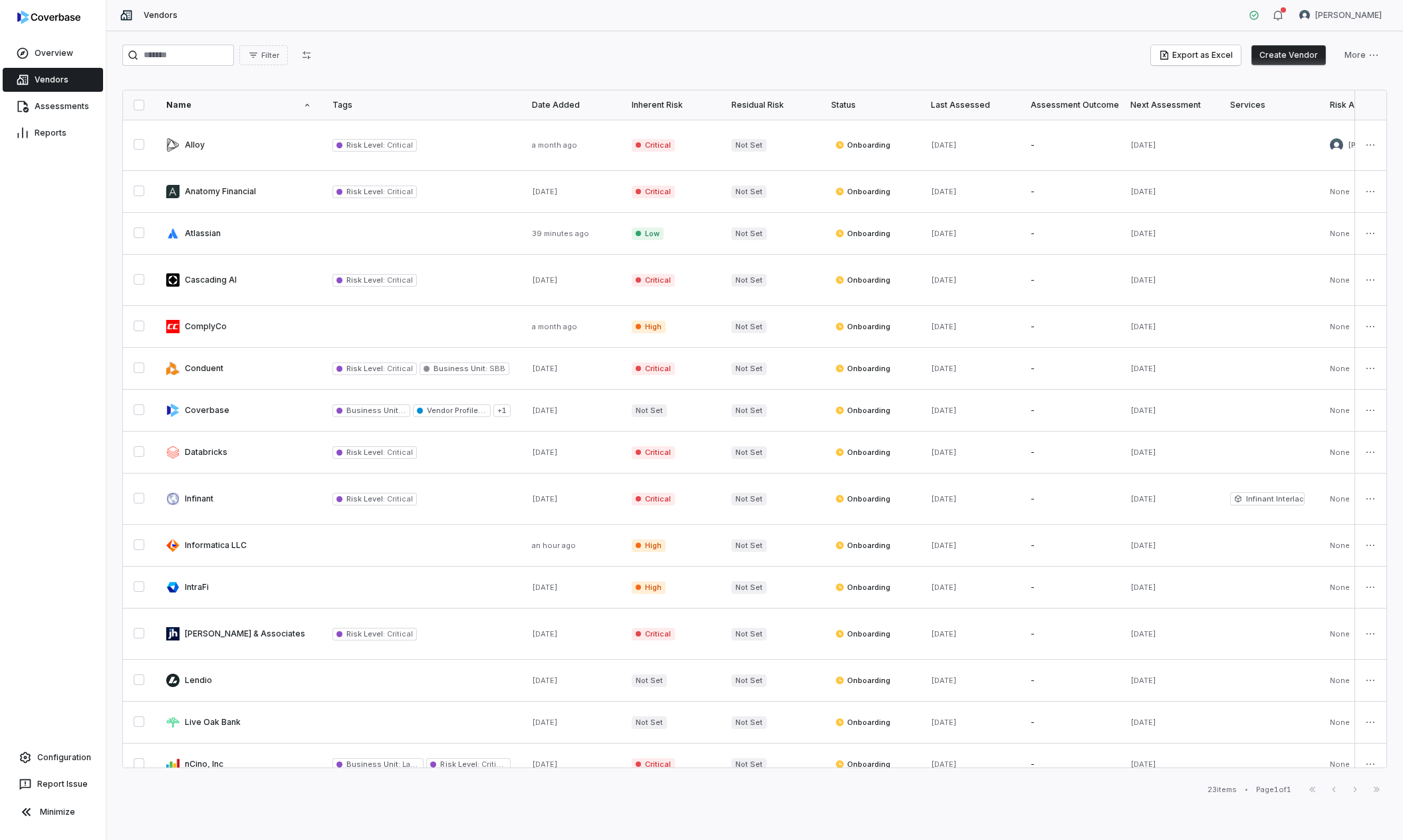
click at [1291, 56] on button "Create Vendor" at bounding box center [1289, 55] width 74 height 20
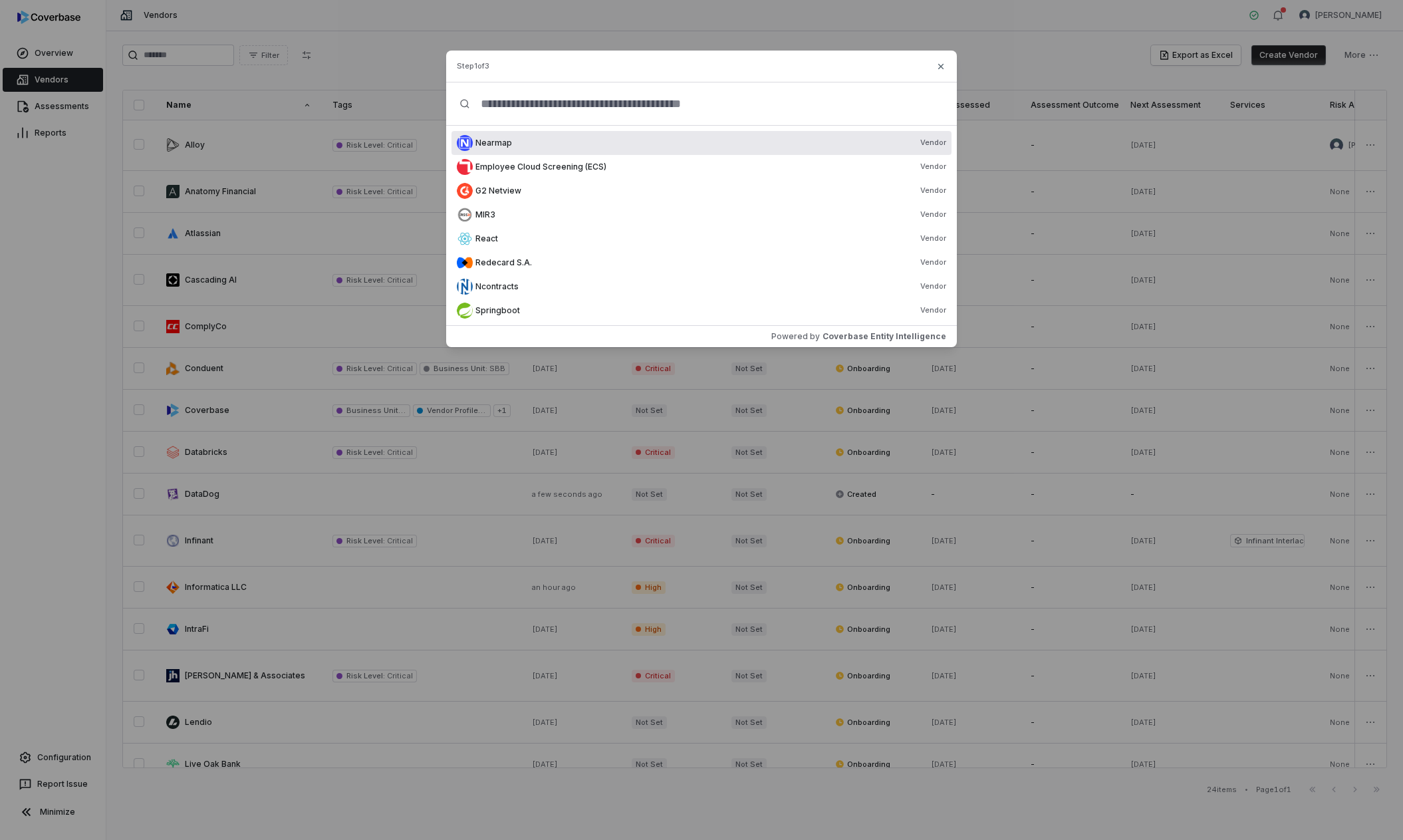
click at [678, 104] on input "text" at bounding box center [707, 104] width 474 height 43
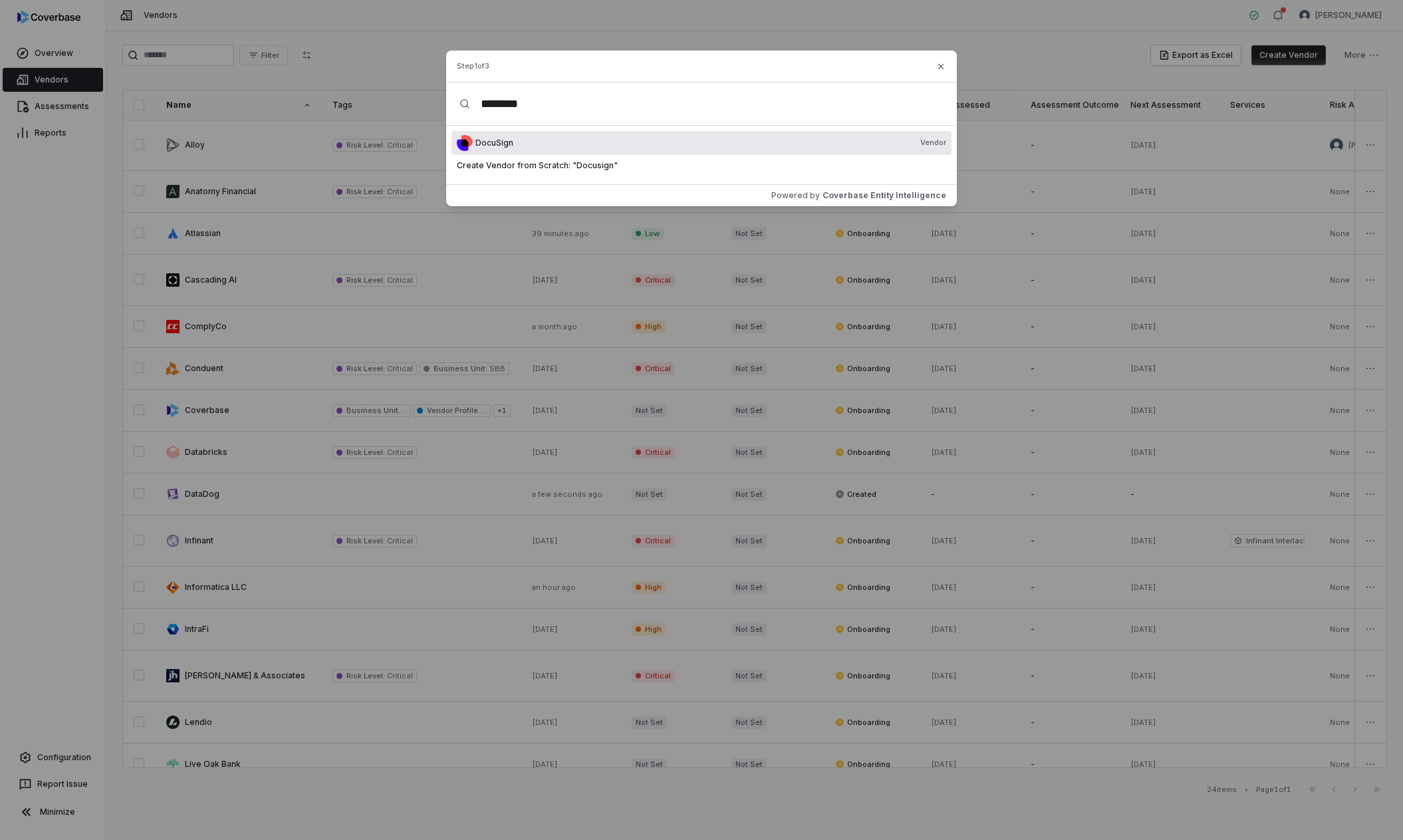
type input "********"
click at [645, 145] on div "DocuSign Vendor" at bounding box center [710, 143] width 471 height 11
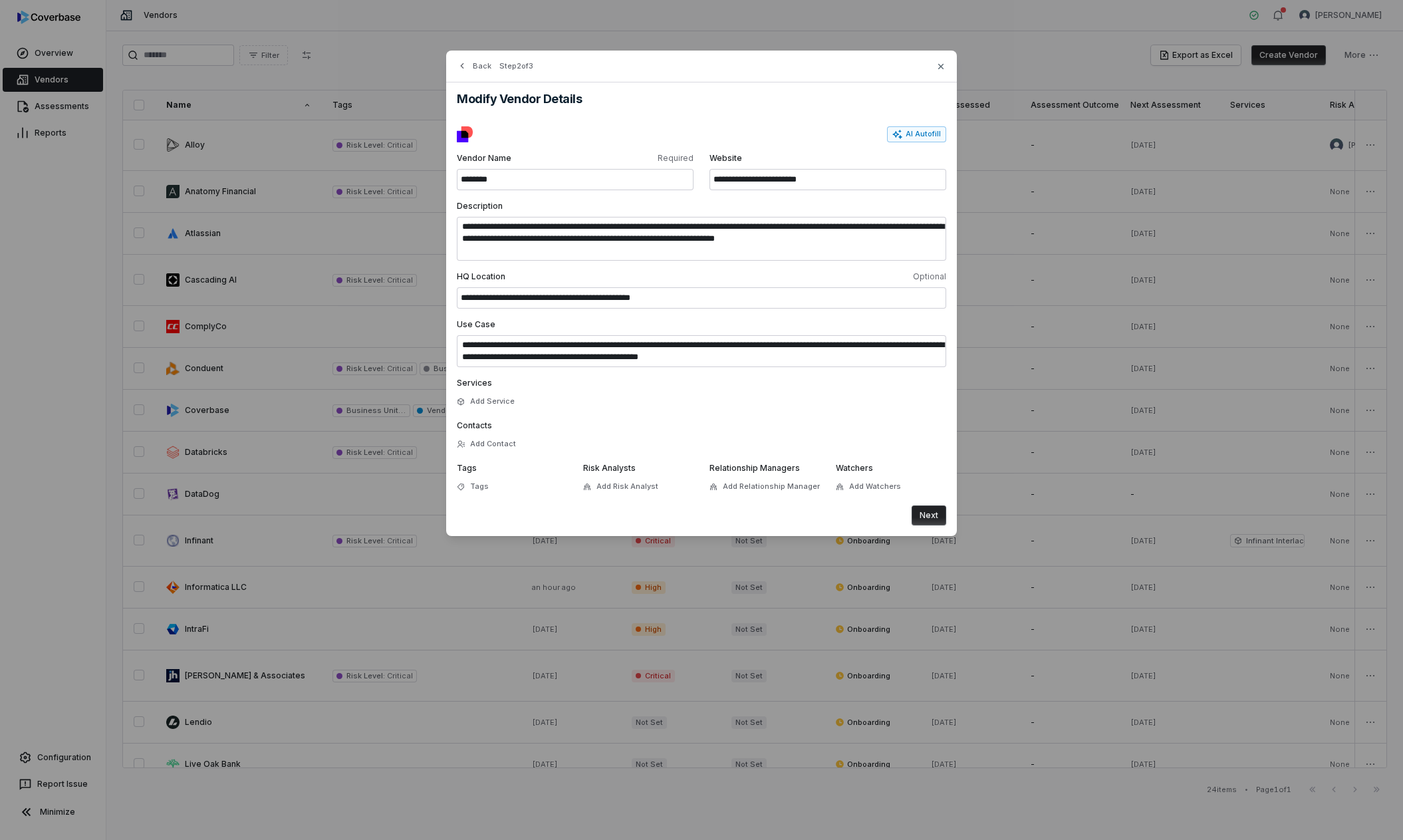
click at [930, 519] on button "Next" at bounding box center [928, 516] width 35 height 20
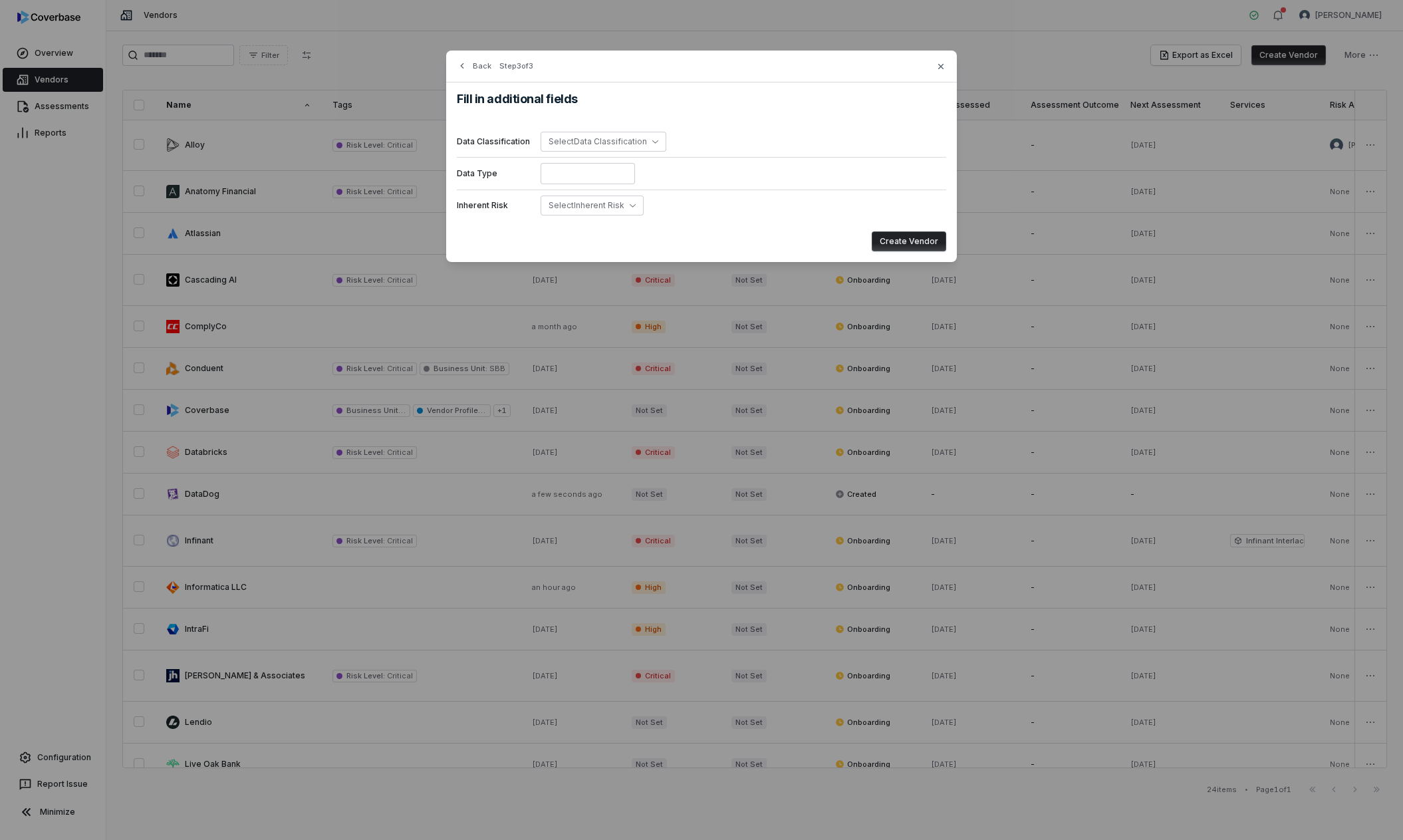
click at [590, 217] on div "Inherent Risk Select Inherent Risk" at bounding box center [702, 205] width 490 height 31
click at [594, 211] on button "Select Inherent Risk" at bounding box center [592, 206] width 103 height 20
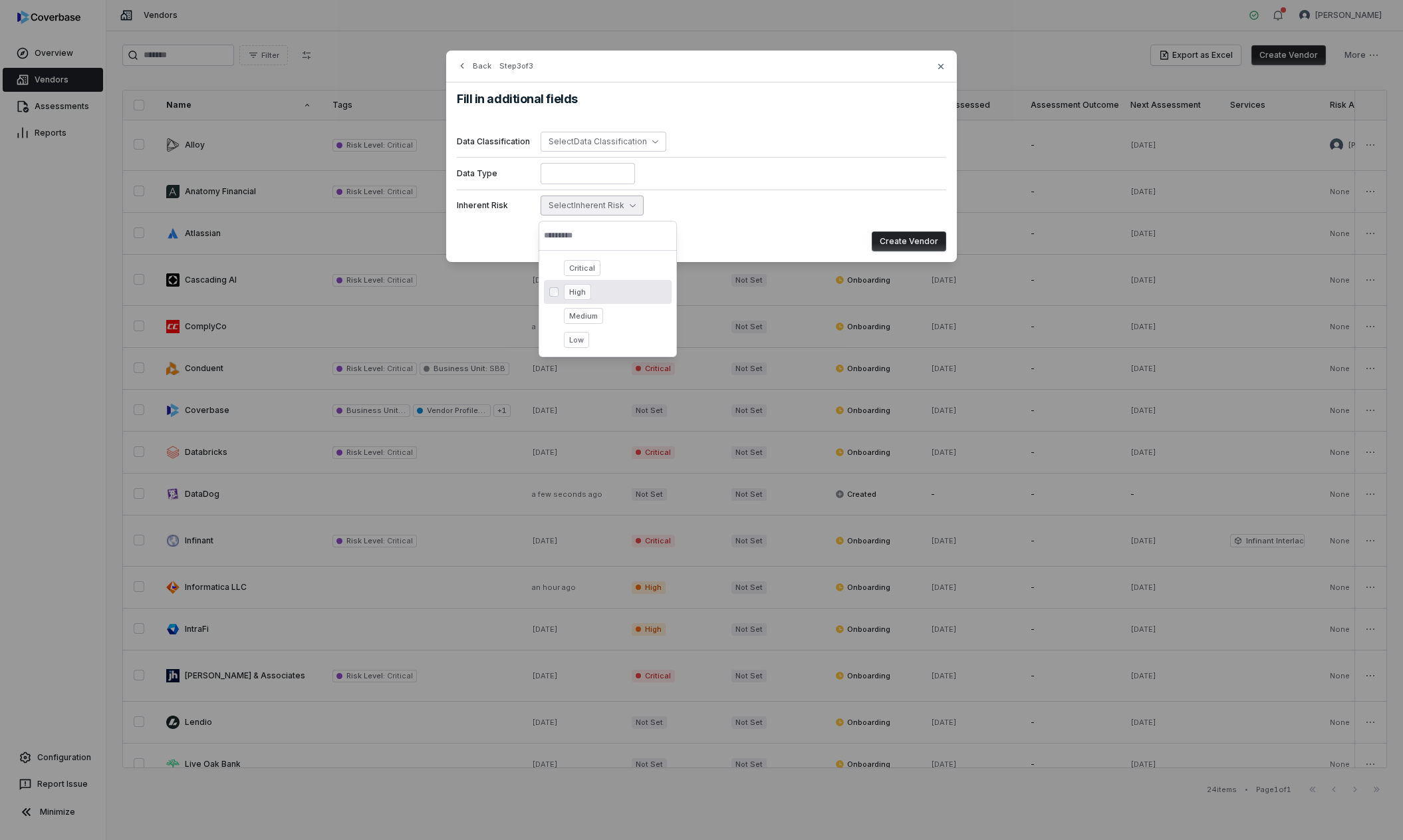
click at [577, 293] on span "High" at bounding box center [577, 292] width 28 height 16
click at [922, 243] on button "Create Vendor" at bounding box center [909, 241] width 74 height 20
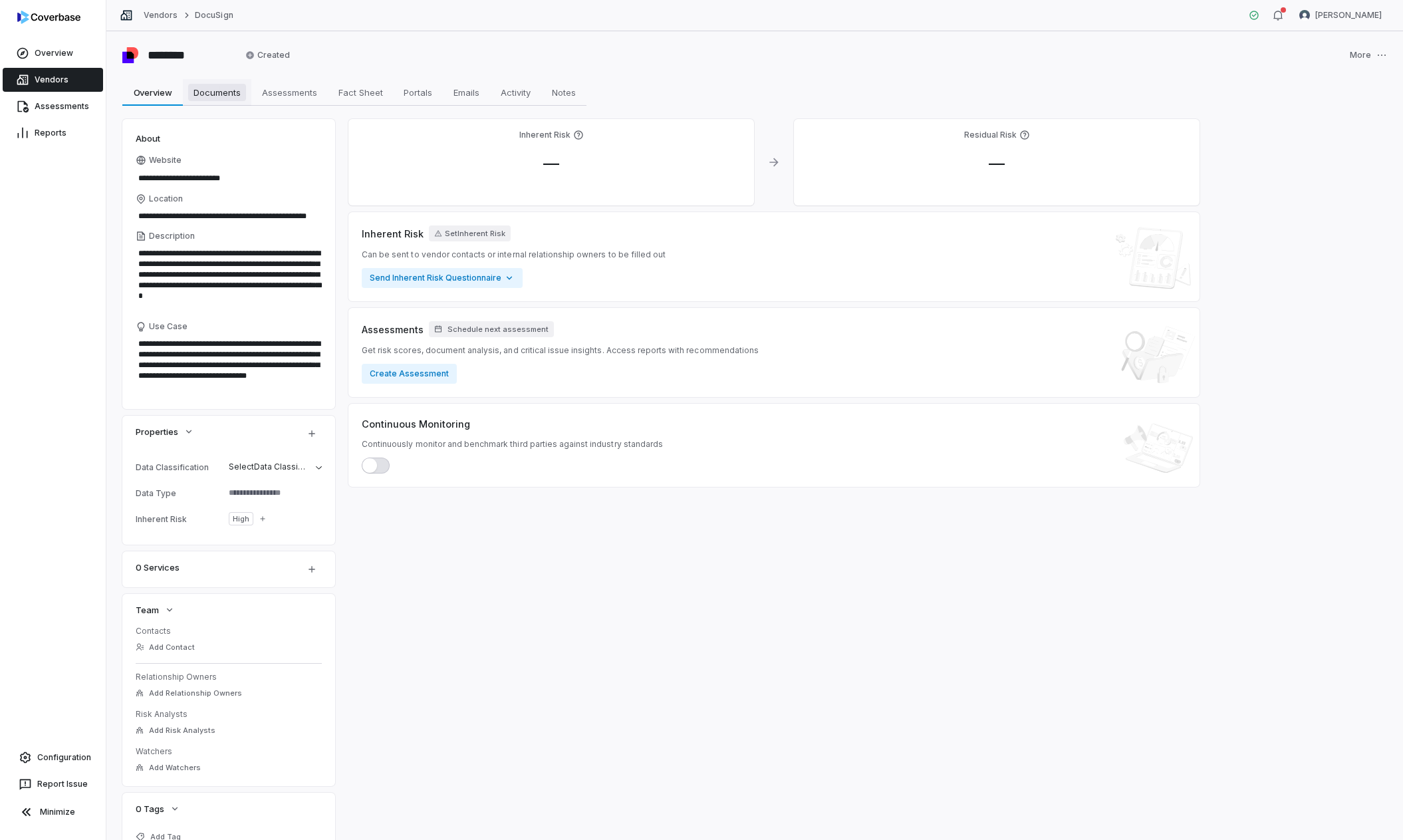
click at [212, 97] on span "Documents" at bounding box center [217, 92] width 58 height 17
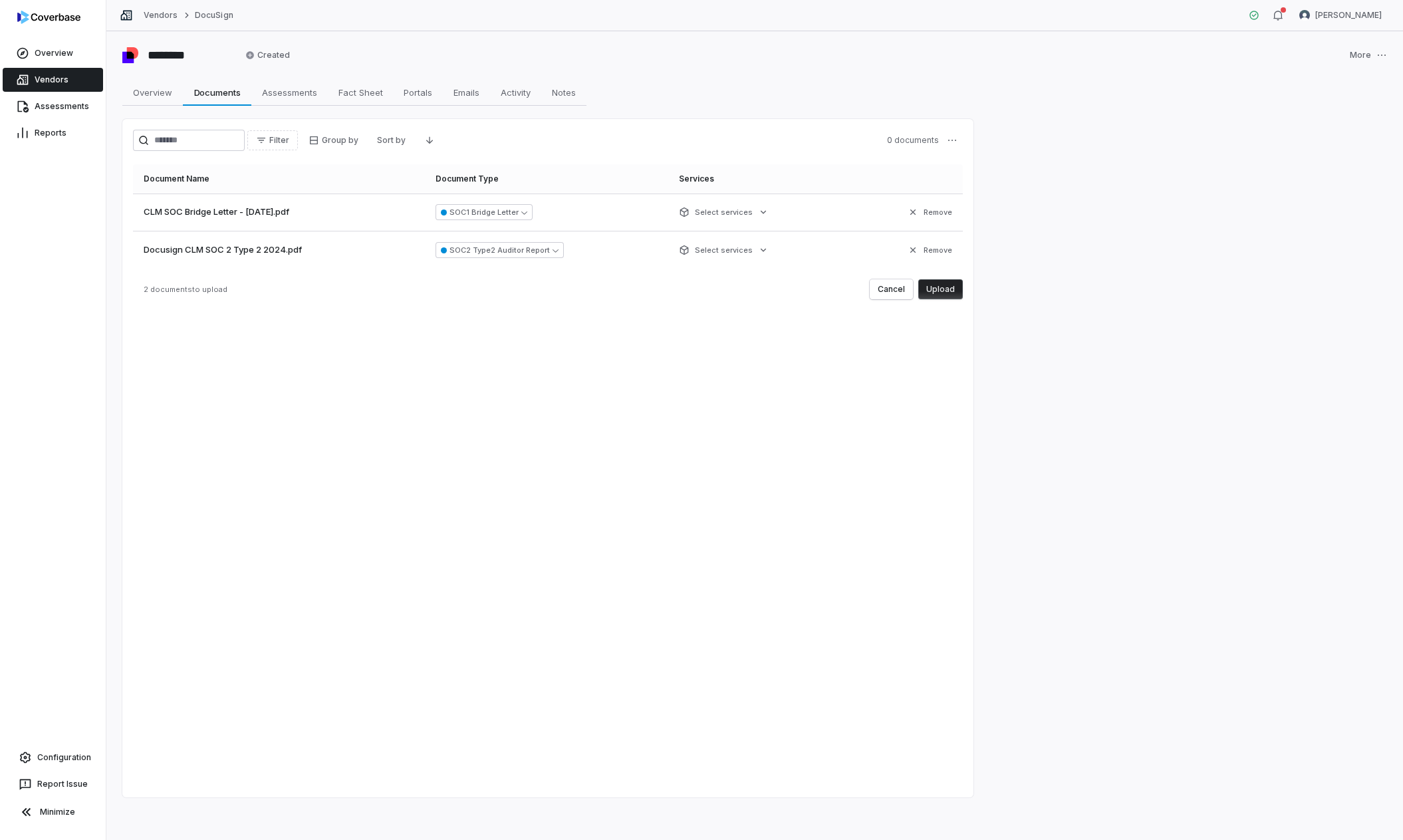
click at [948, 297] on button "Upload" at bounding box center [941, 290] width 45 height 20
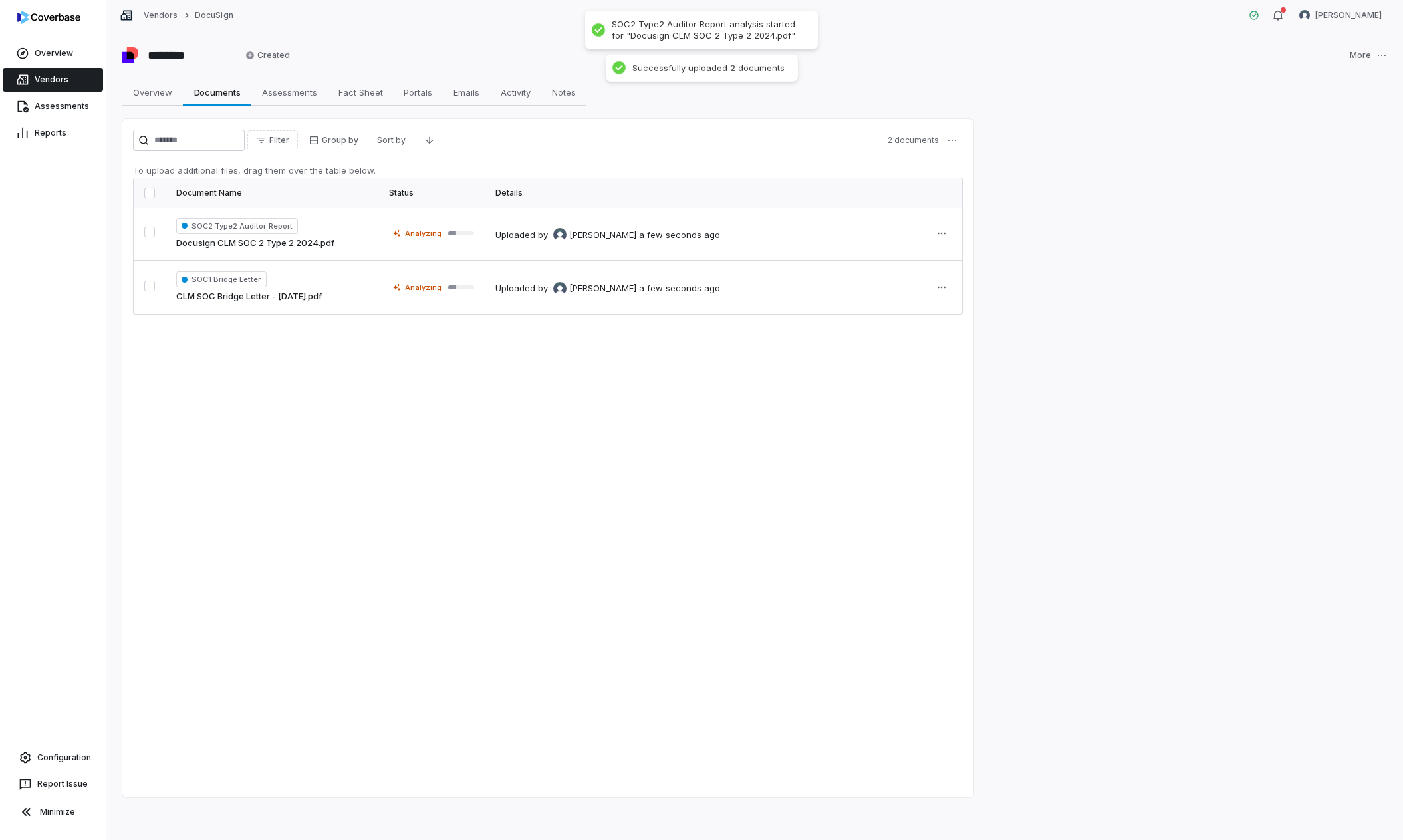
click at [63, 87] on link "Vendors" at bounding box center [53, 80] width 100 height 24
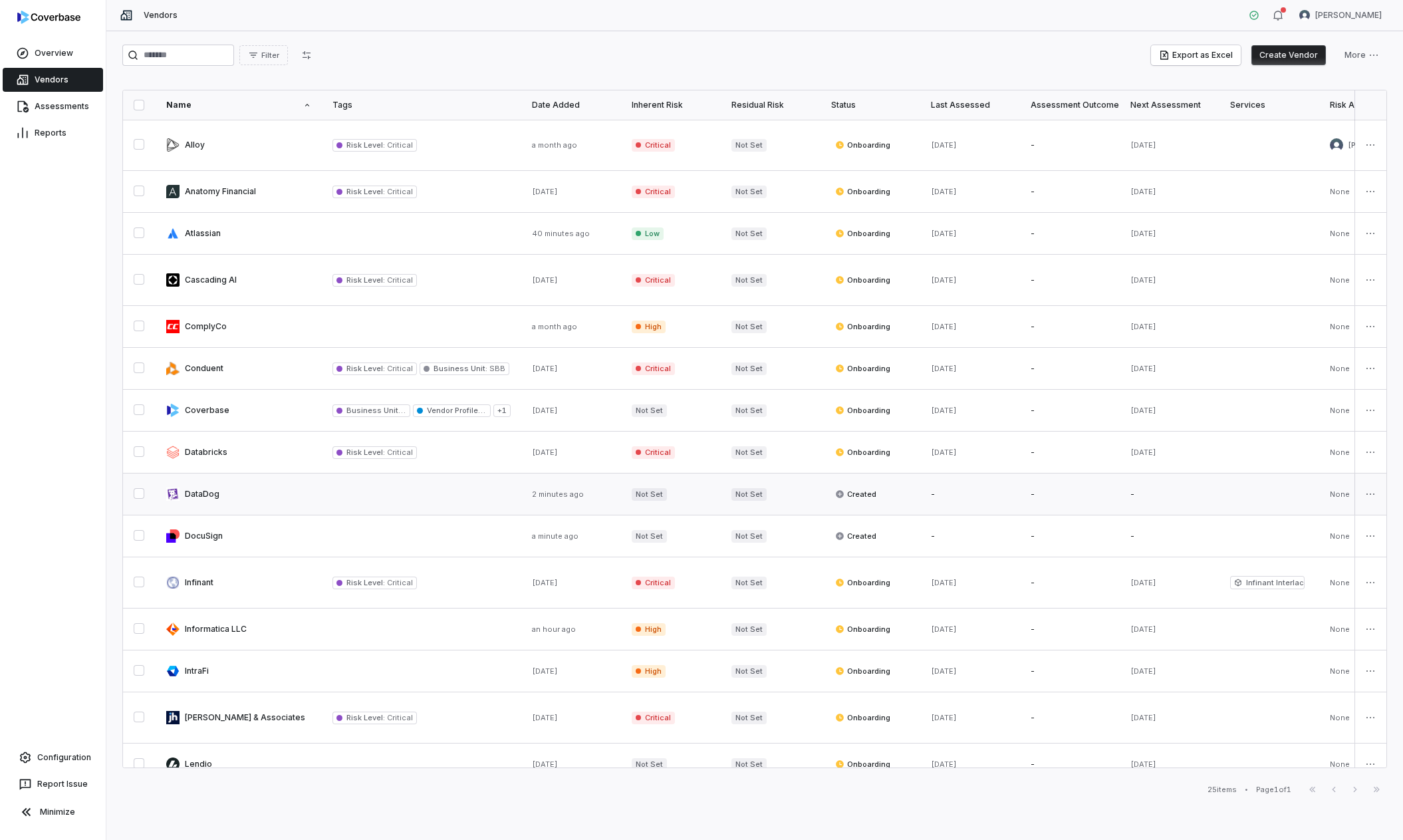
click at [292, 500] on link at bounding box center [239, 494] width 166 height 41
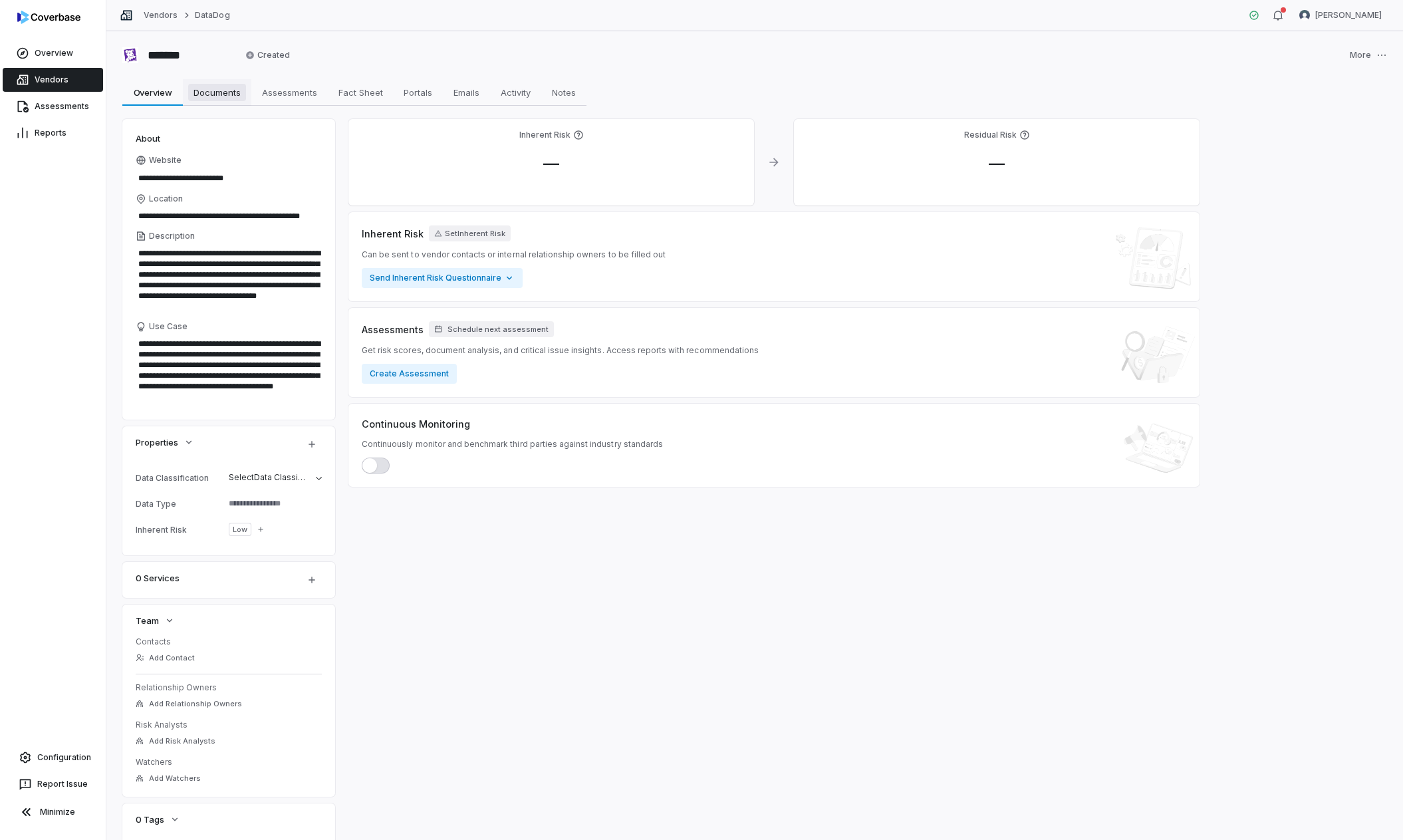
click at [231, 97] on span "Documents" at bounding box center [217, 92] width 58 height 17
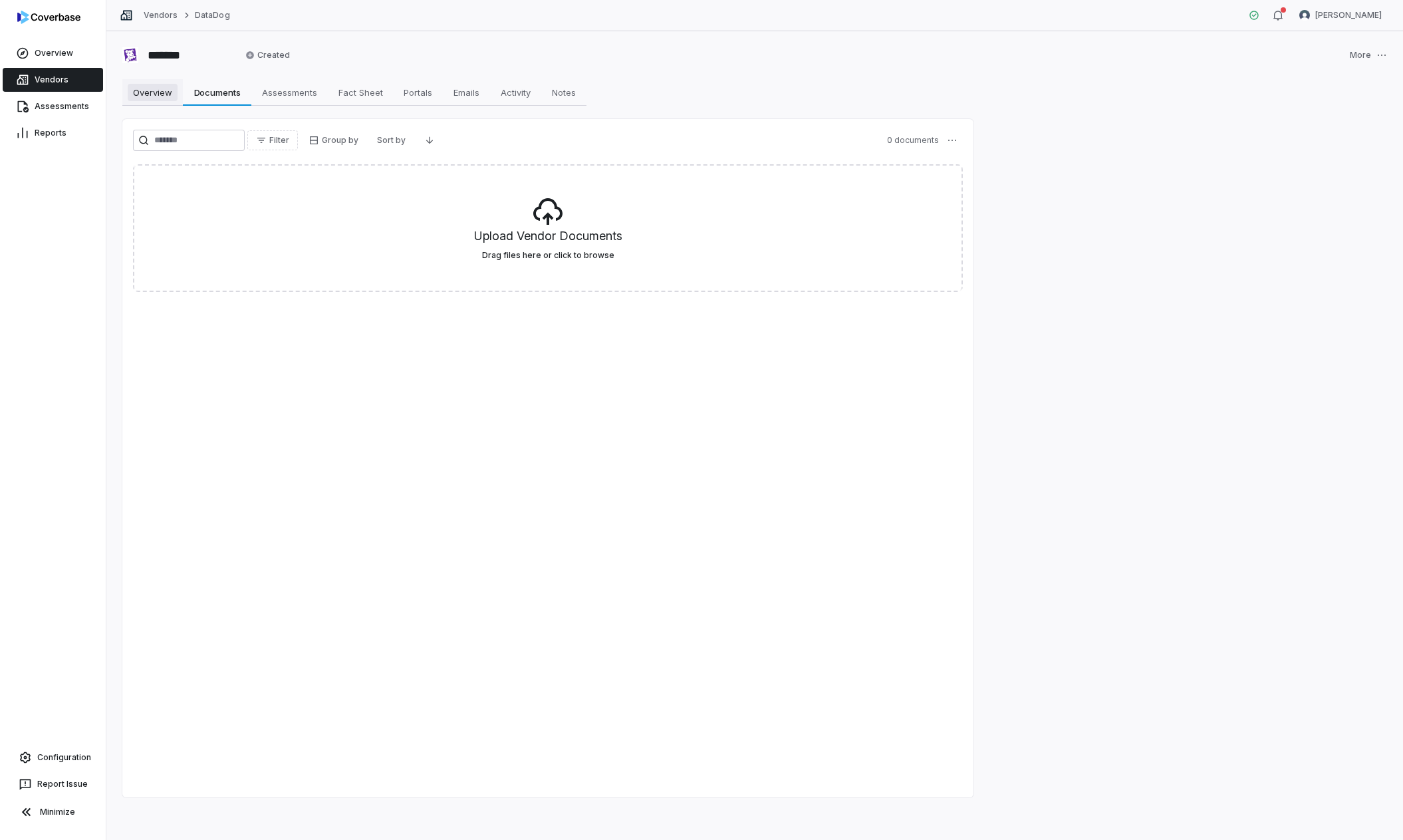
click at [147, 100] on span "Overview" at bounding box center [153, 92] width 50 height 17
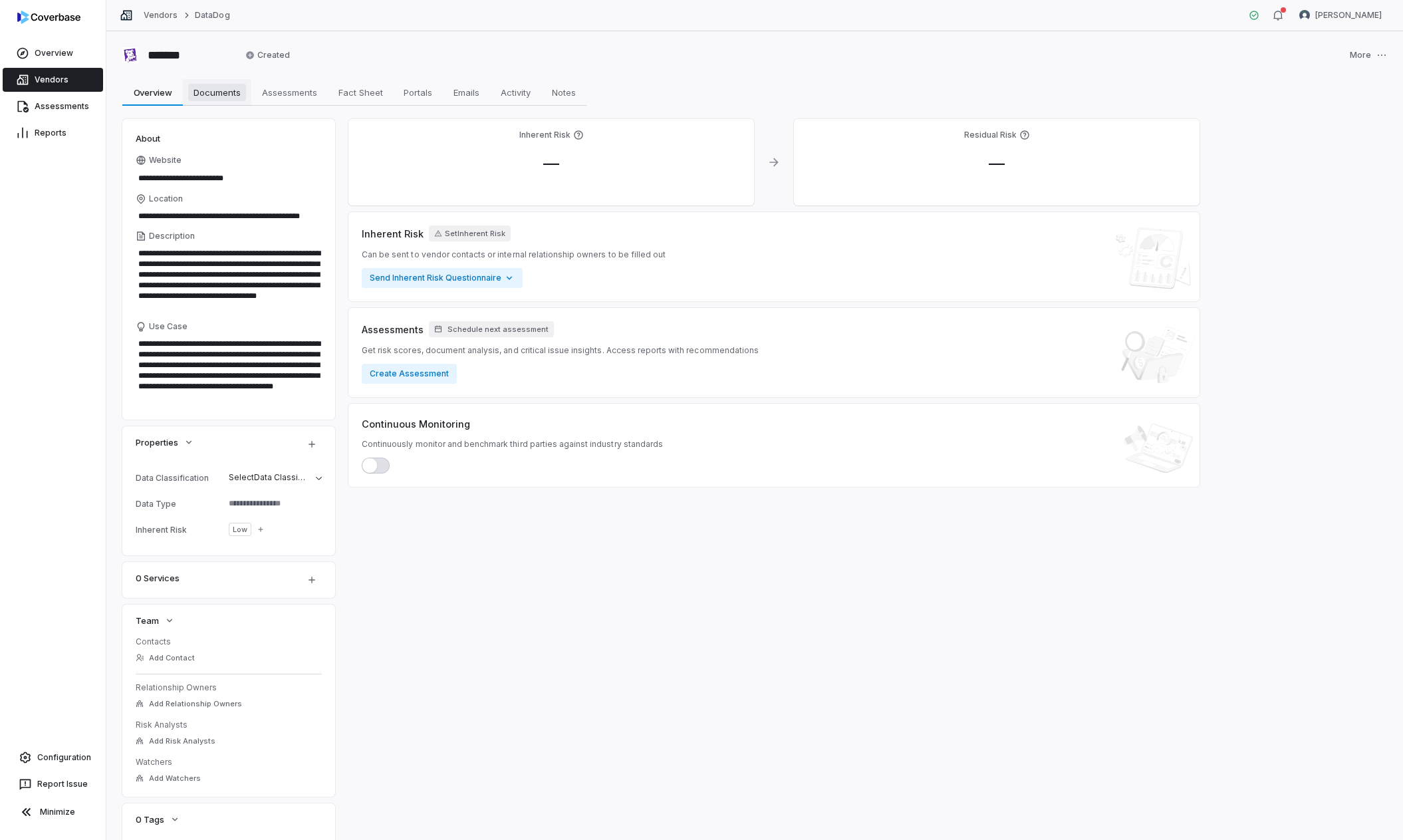
click at [227, 89] on span "Documents" at bounding box center [217, 92] width 58 height 17
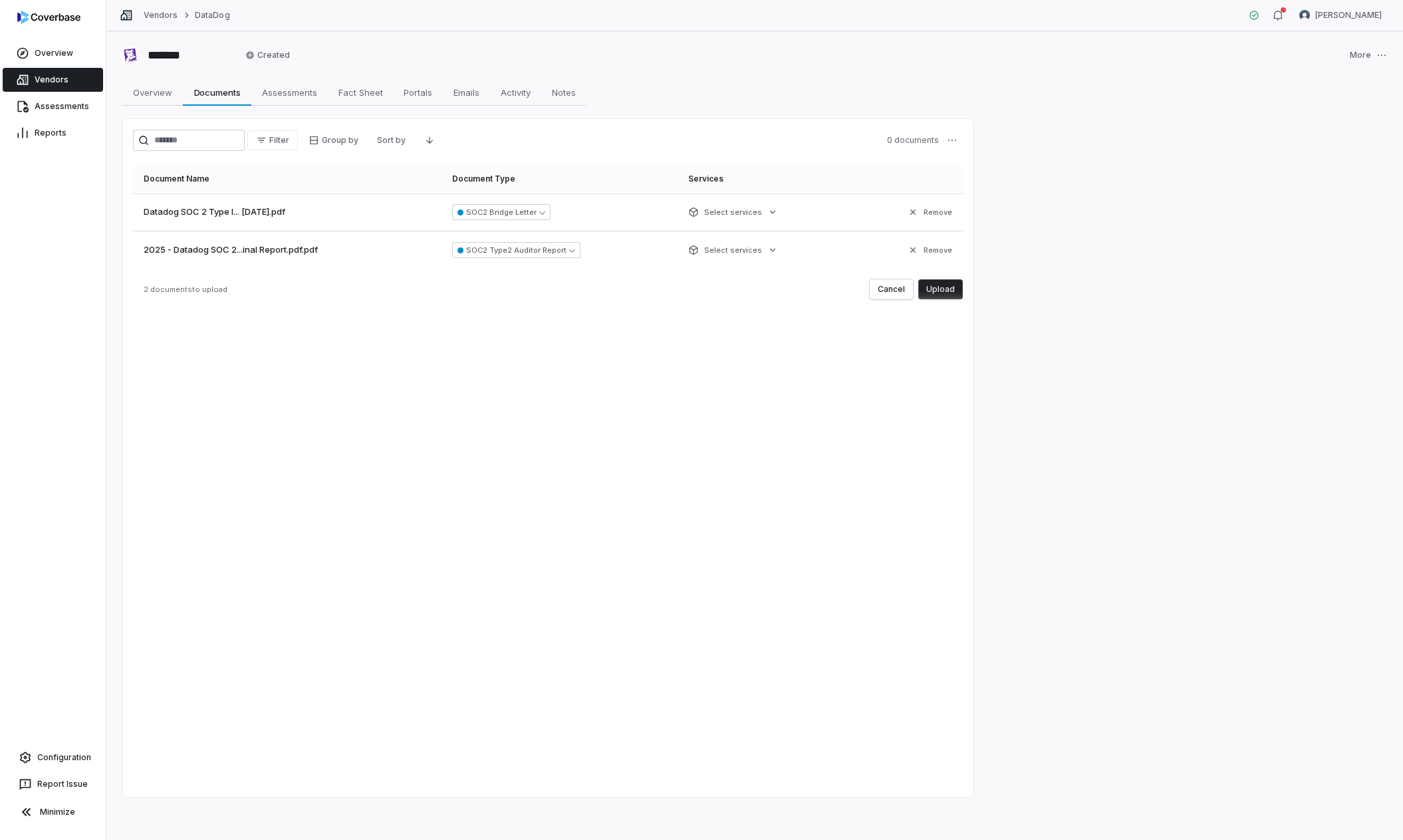
click at [944, 290] on button "Upload" at bounding box center [941, 290] width 45 height 20
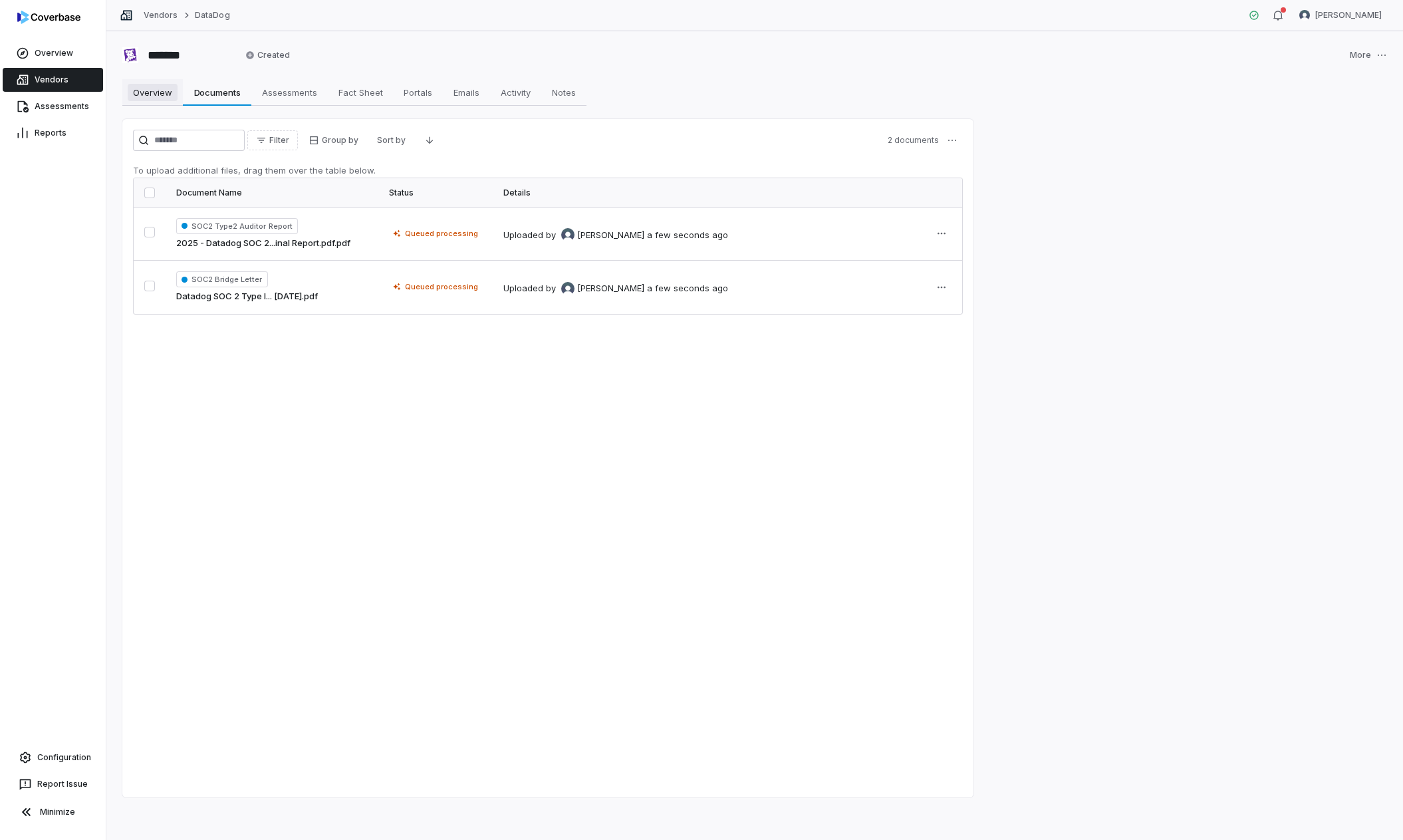
click at [147, 100] on span "Overview" at bounding box center [153, 92] width 50 height 17
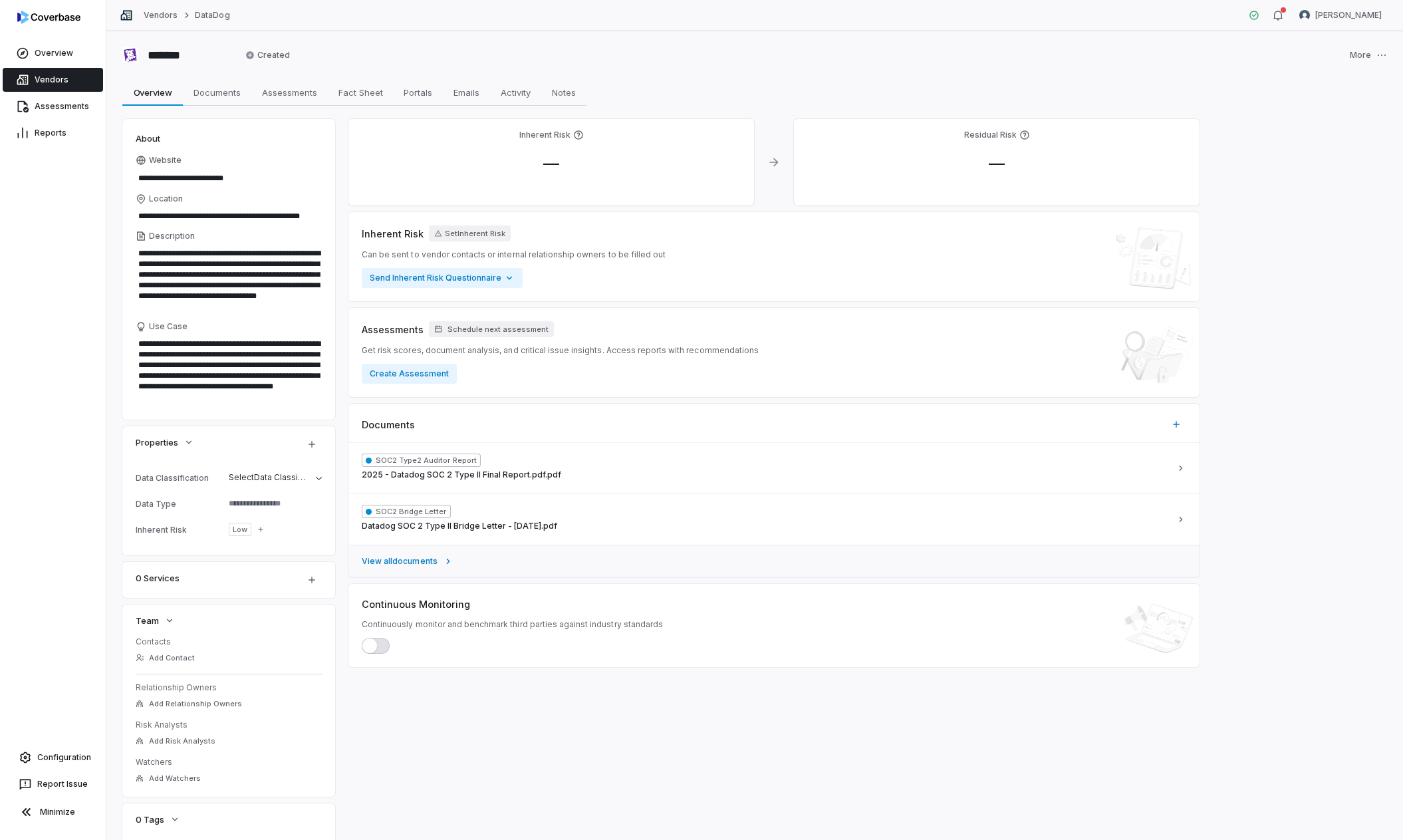
click at [440, 566] on link "View all documents" at bounding box center [774, 561] width 852 height 32
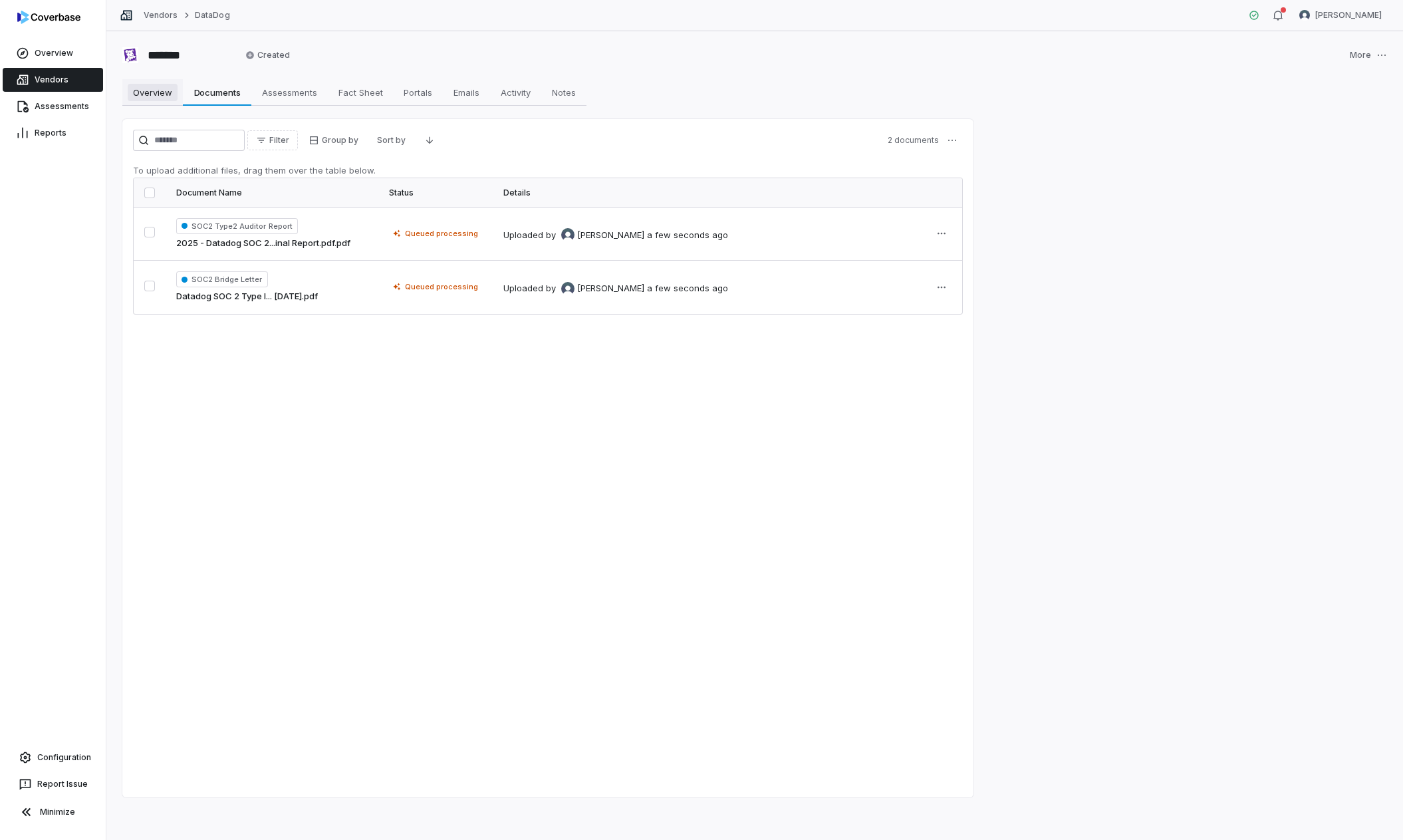
click at [149, 92] on span "Overview" at bounding box center [153, 92] width 50 height 17
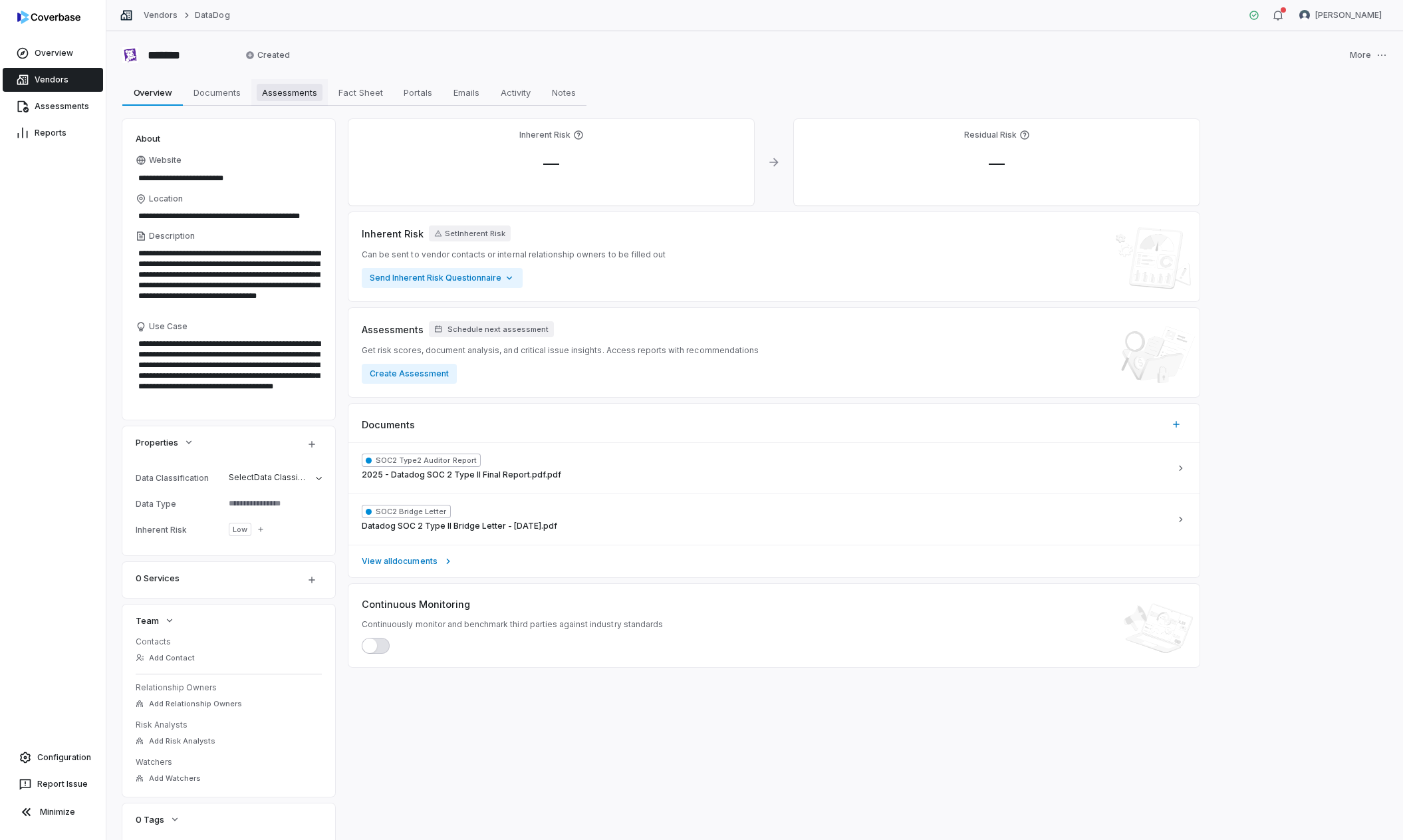
click at [298, 92] on span "Assessments" at bounding box center [290, 92] width 66 height 17
type textarea "*"
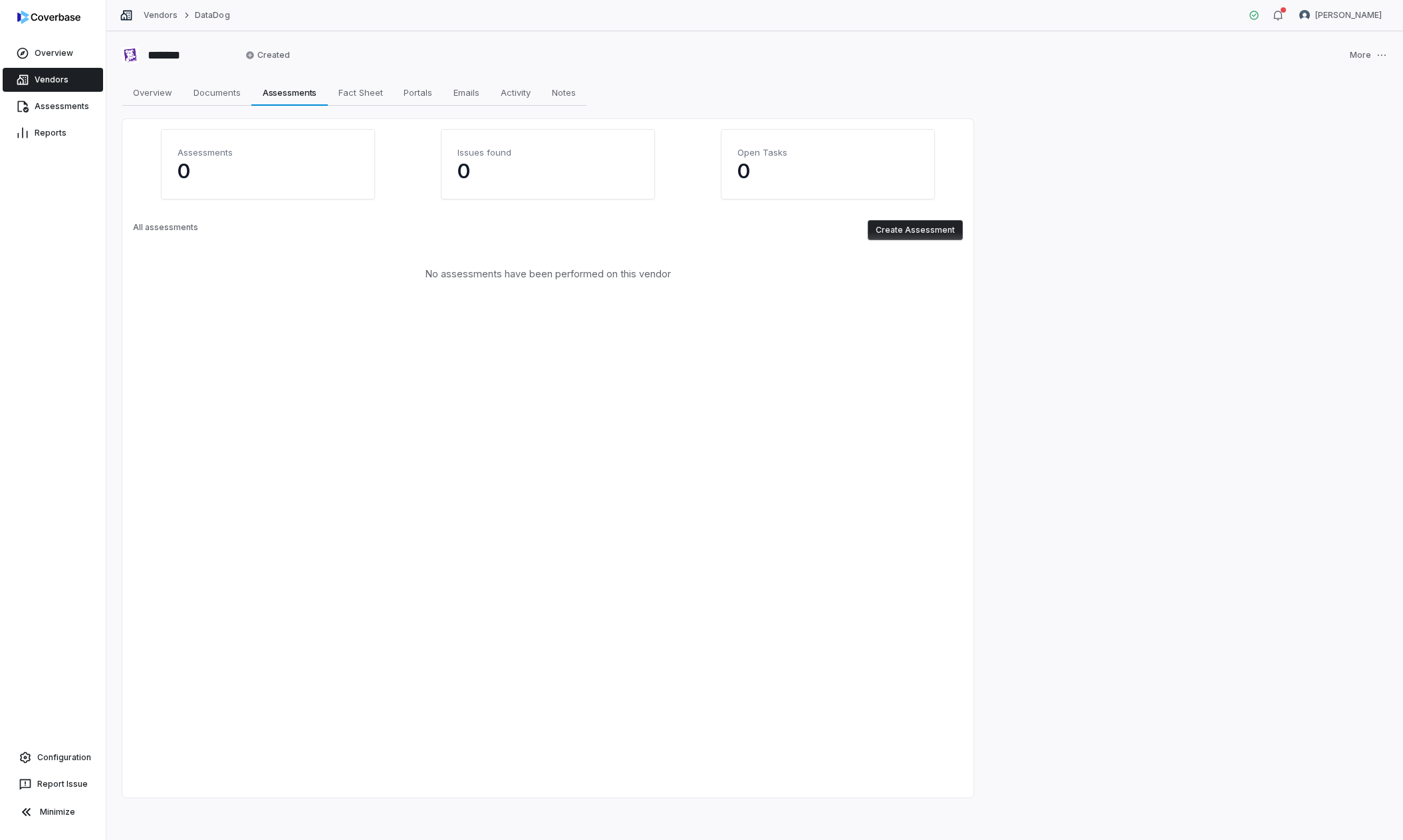
click at [896, 223] on button "Create Assessment" at bounding box center [915, 230] width 95 height 20
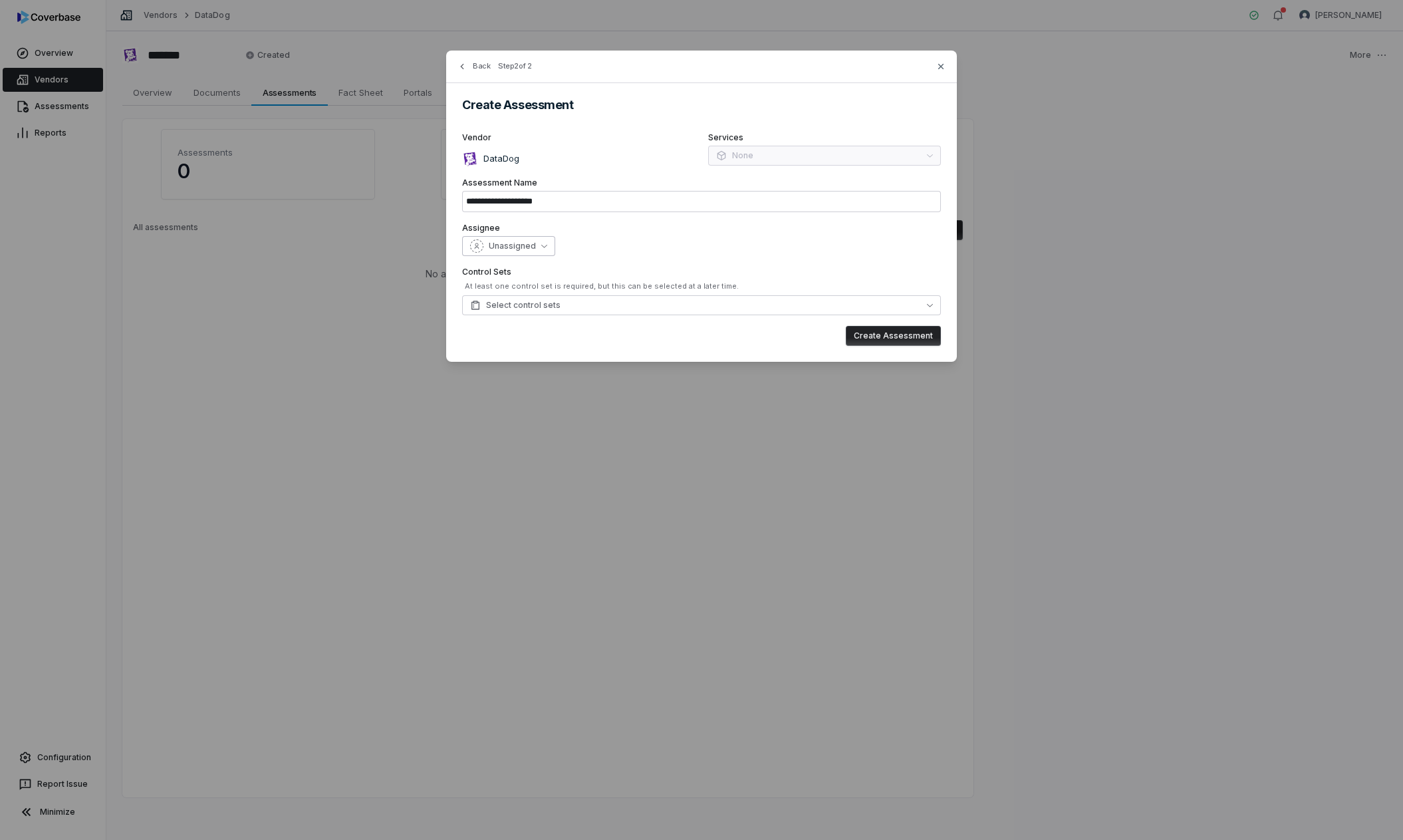
click at [540, 249] on button "Unassigned" at bounding box center [508, 246] width 93 height 20
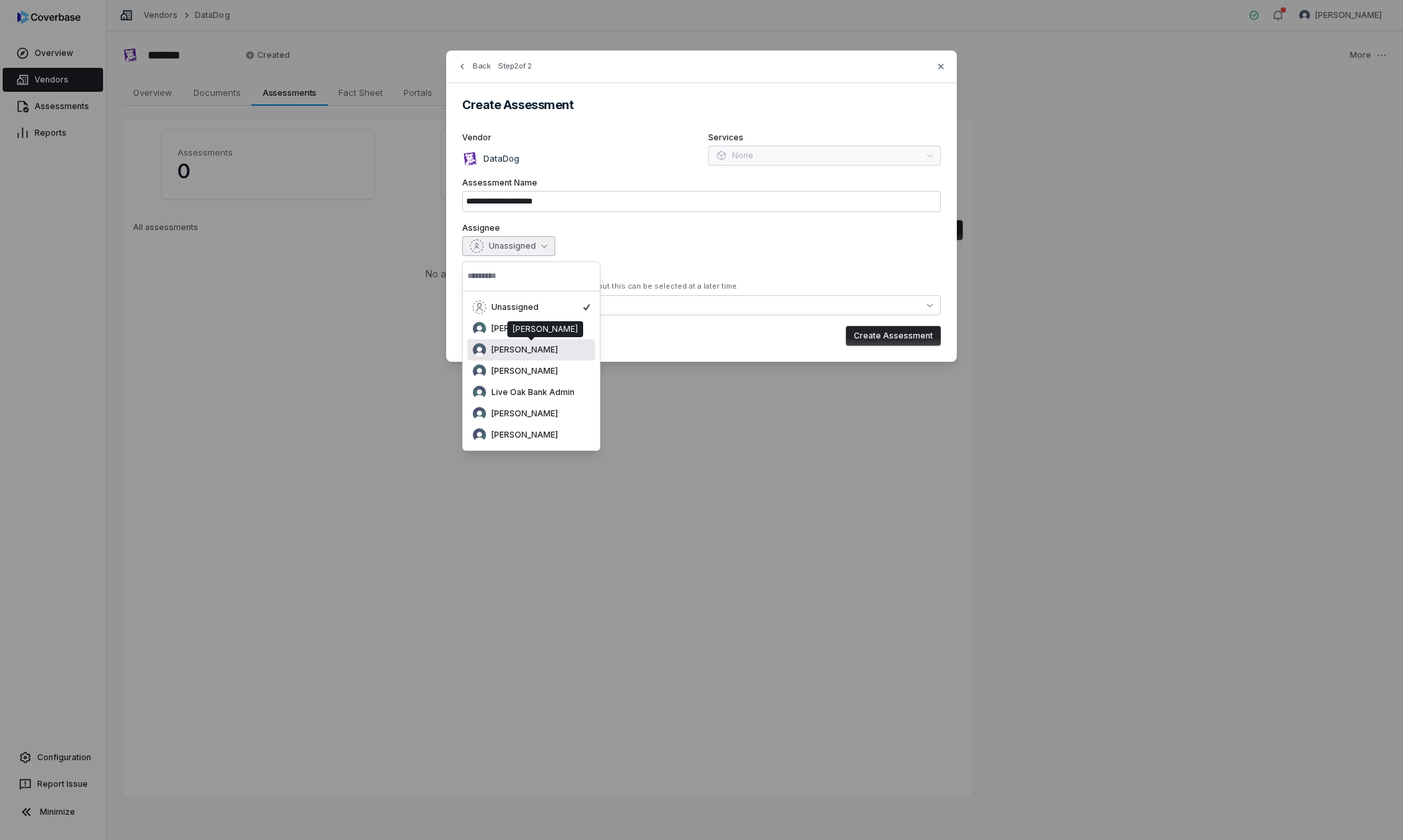
click at [530, 349] on div "[PERSON_NAME]" at bounding box center [531, 349] width 117 height 13
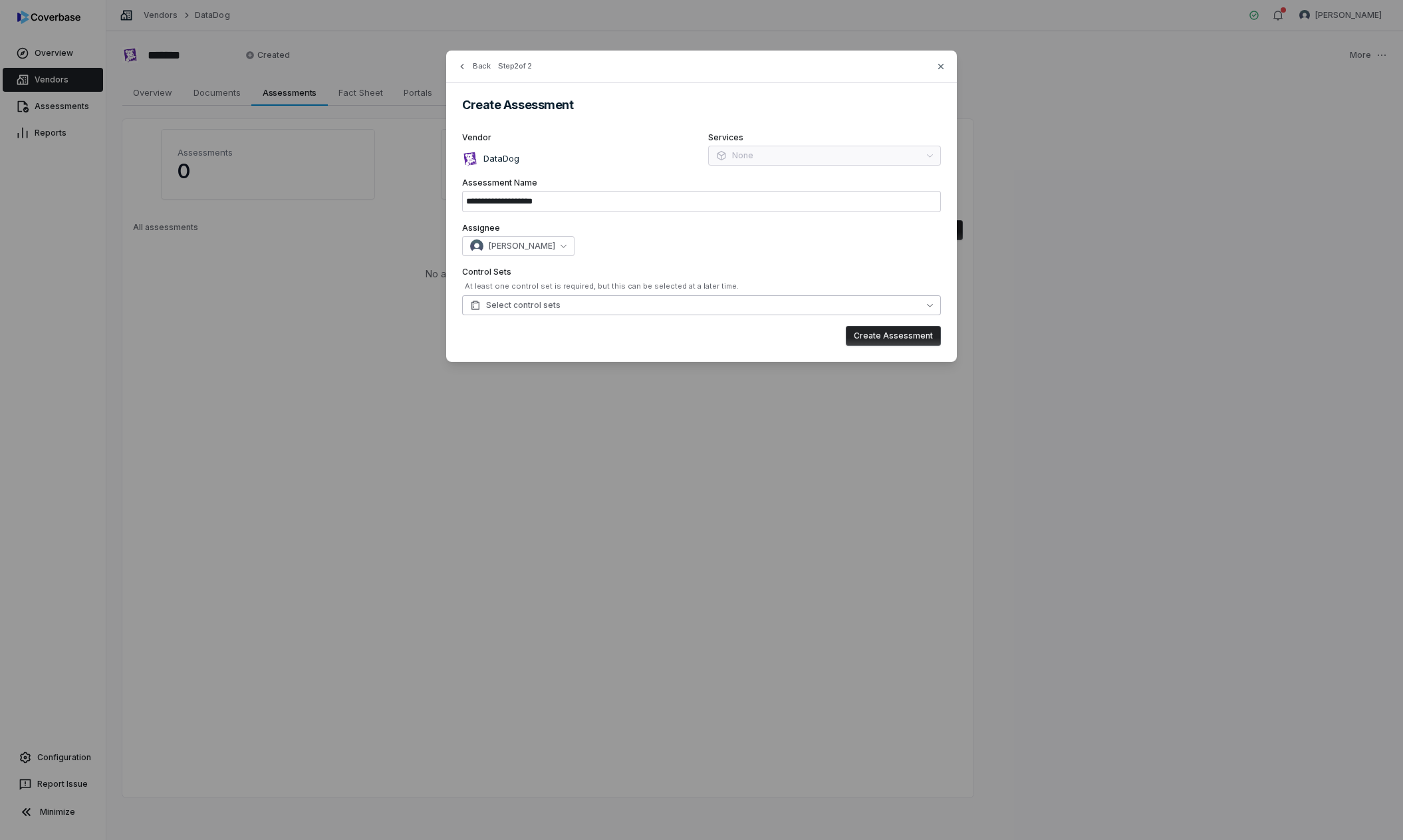
click at [651, 304] on button "Select control sets" at bounding box center [702, 305] width 479 height 20
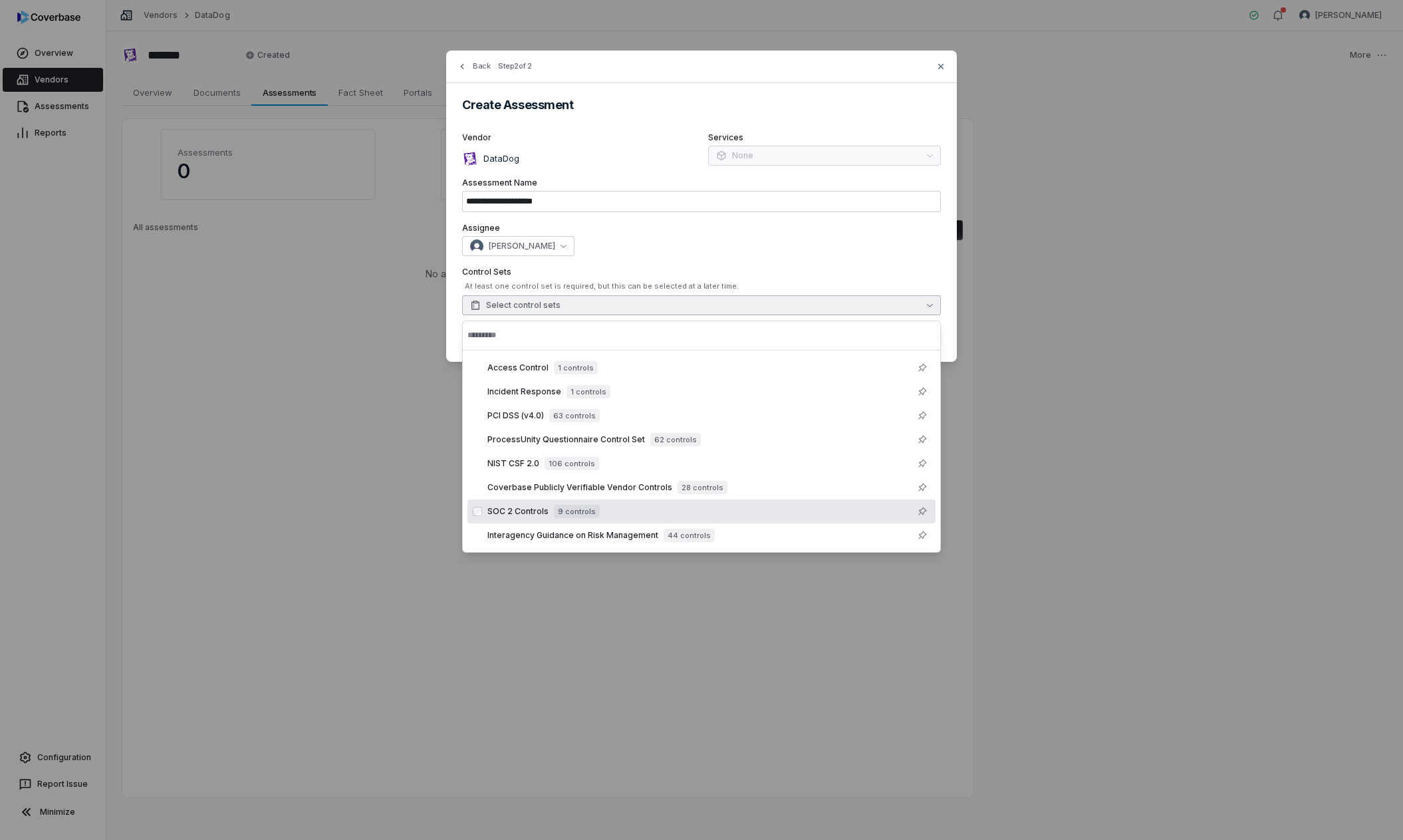
click at [589, 508] on span "9 controls" at bounding box center [576, 511] width 46 height 13
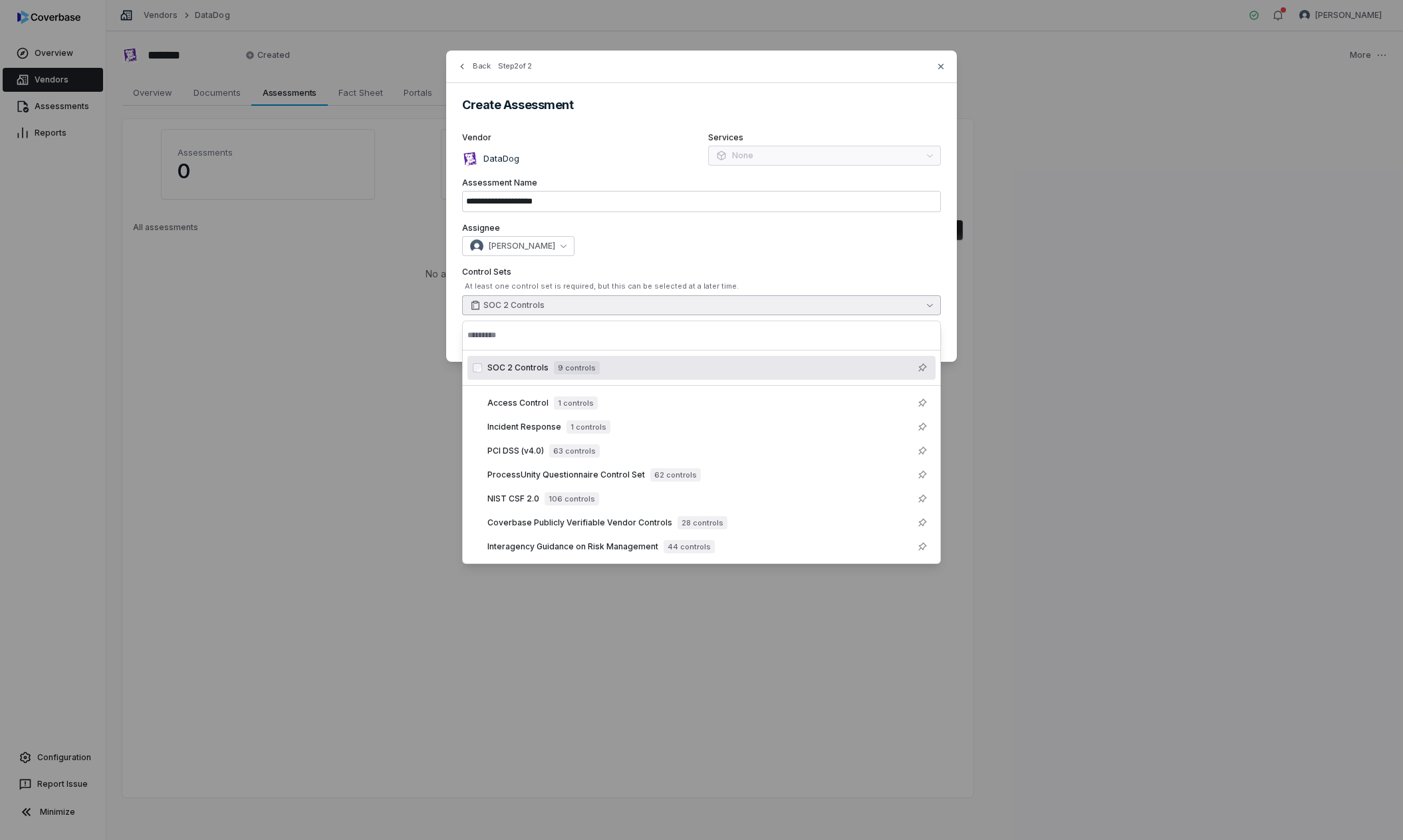
click at [932, 223] on label "Assignee" at bounding box center [702, 228] width 479 height 11
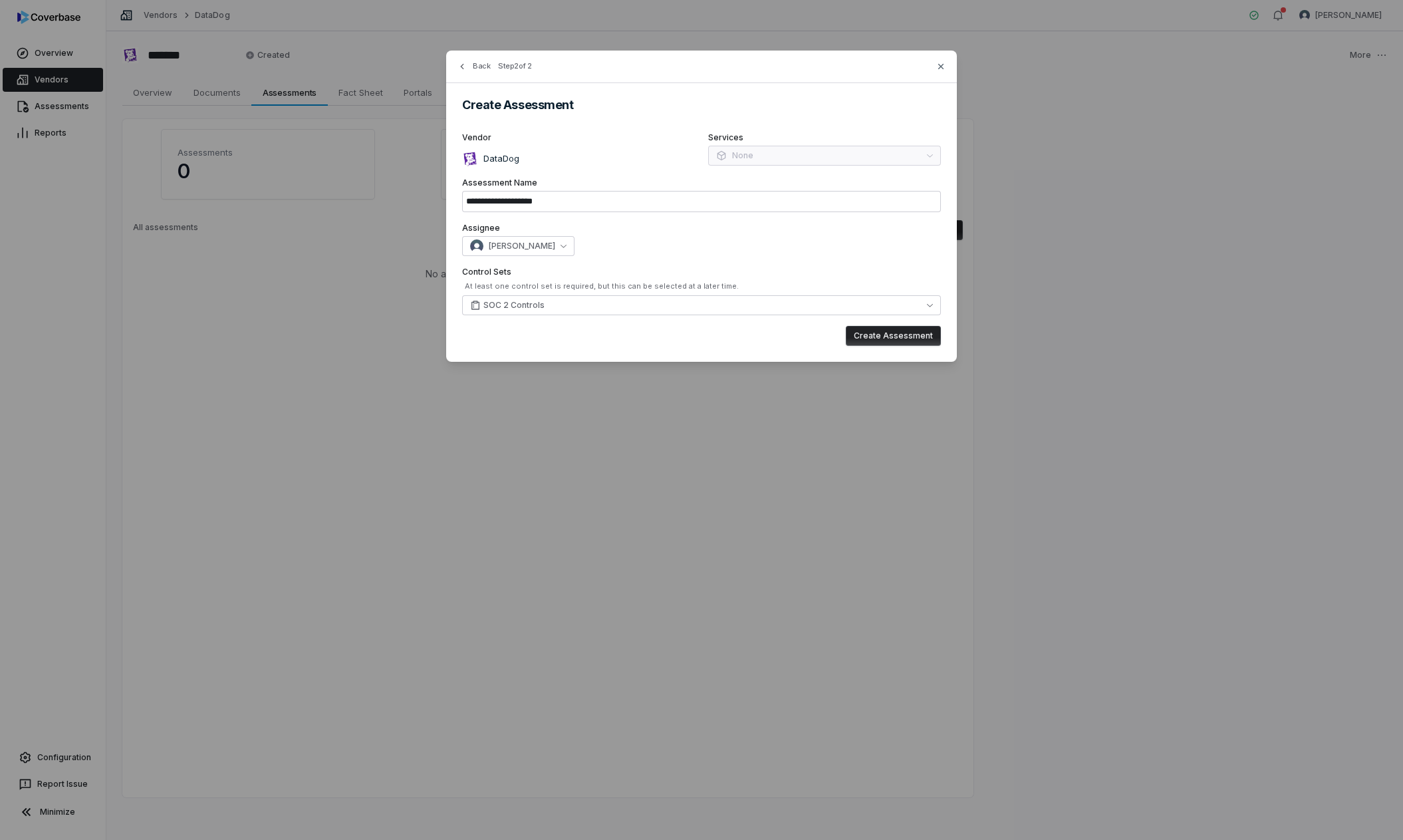
click at [897, 333] on button "Create Assessment" at bounding box center [894, 336] width 95 height 20
type input "**********"
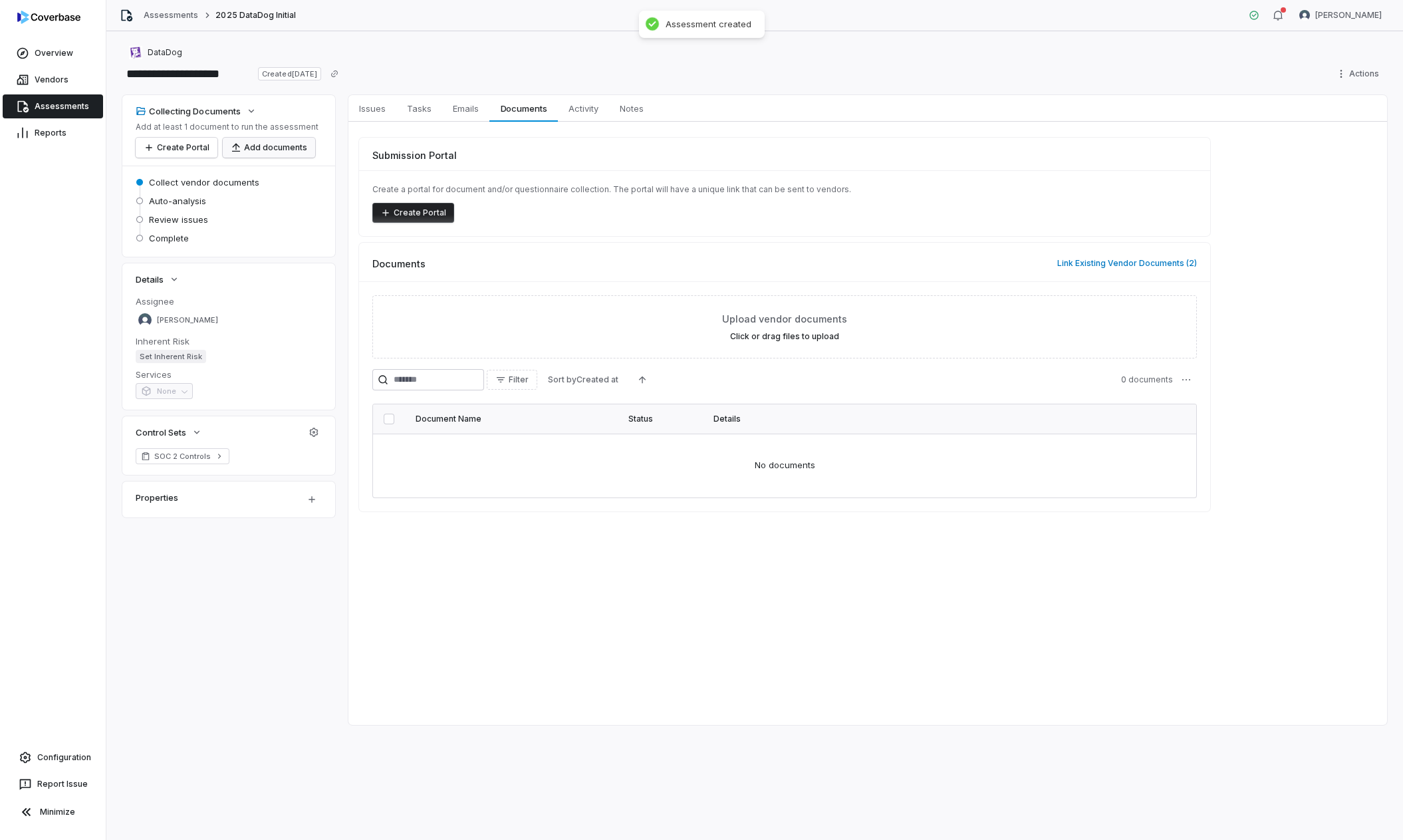
click at [276, 144] on button "Add documents" at bounding box center [268, 147] width 92 height 20
click at [1080, 265] on button "Link Existing Vendor Documents ( 2 )" at bounding box center [1127, 263] width 147 height 28
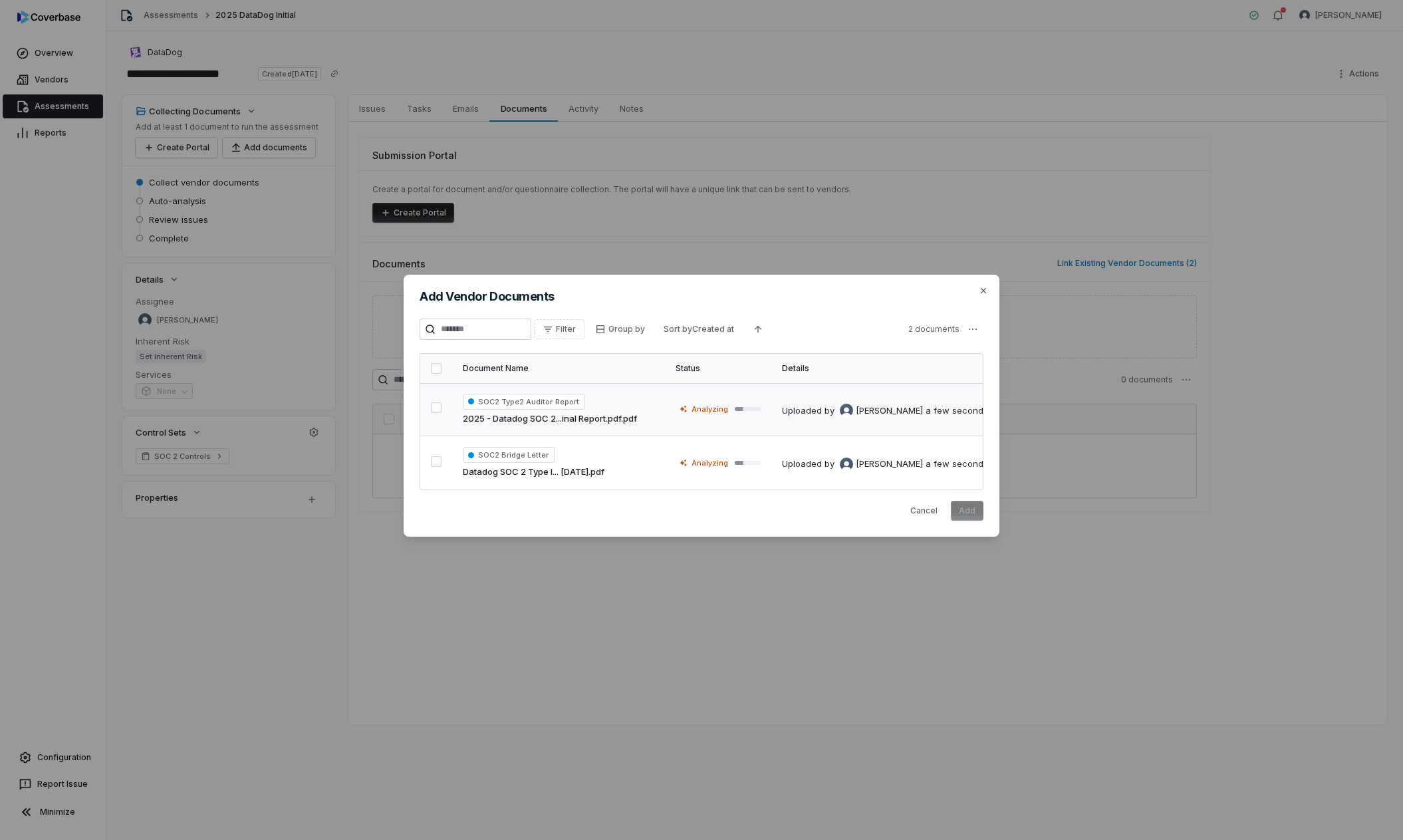
click at [436, 409] on button "button" at bounding box center [436, 407] width 11 height 11
click at [436, 459] on button "button" at bounding box center [436, 462] width 11 height 11
click at [979, 510] on button "Add" at bounding box center [967, 510] width 32 height 20
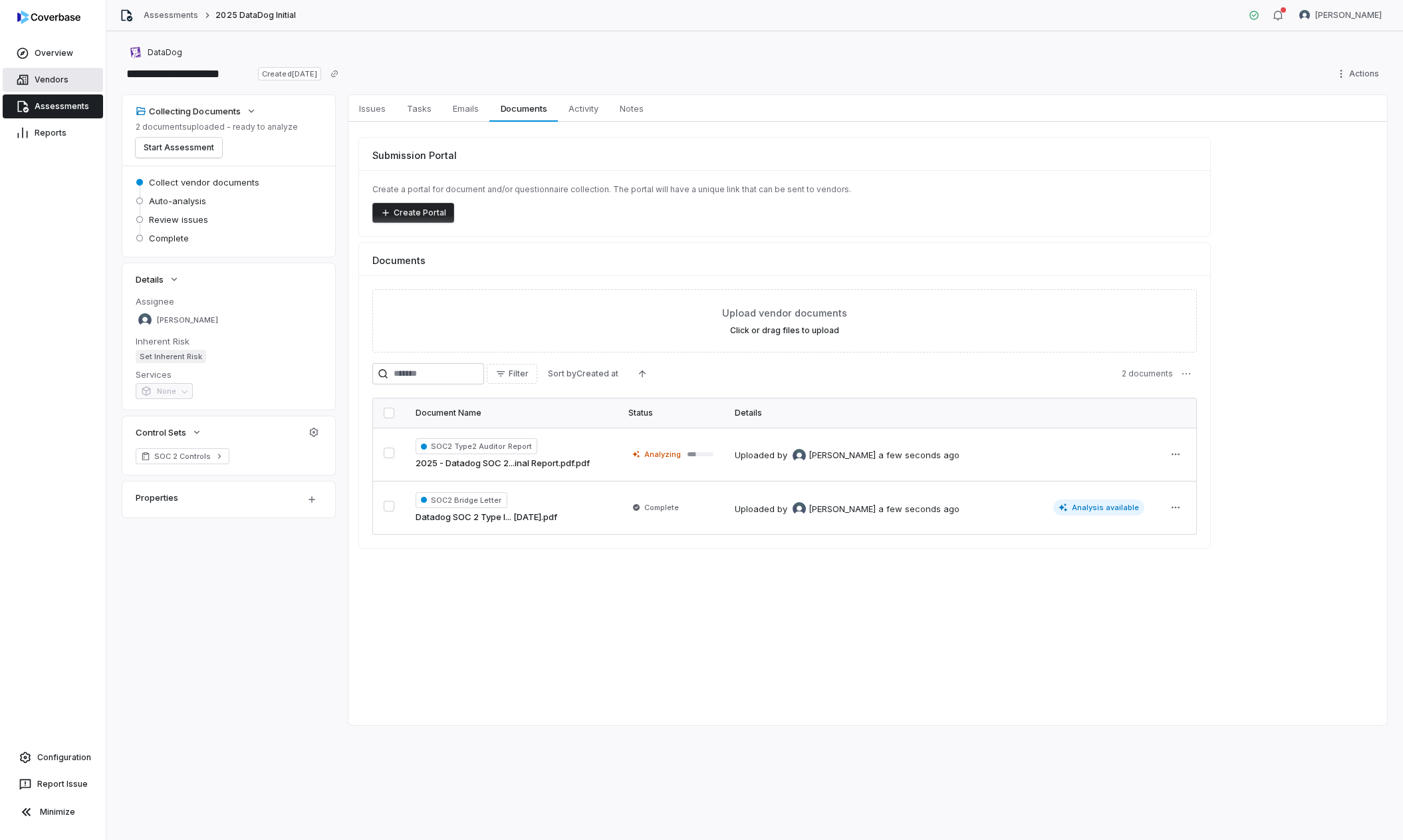
click at [61, 79] on link "Vendors" at bounding box center [53, 80] width 100 height 24
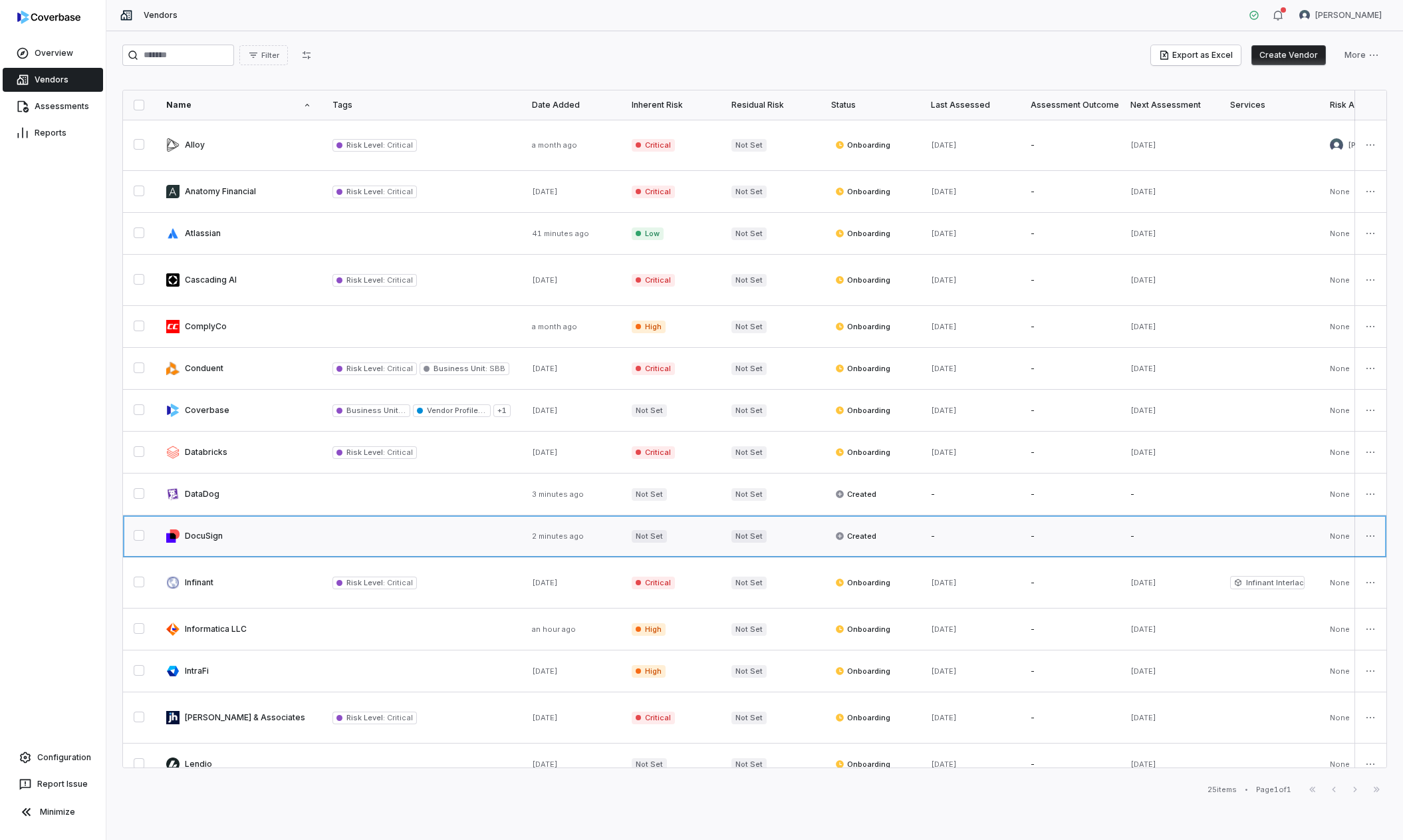
click at [277, 534] on link at bounding box center [239, 536] width 166 height 41
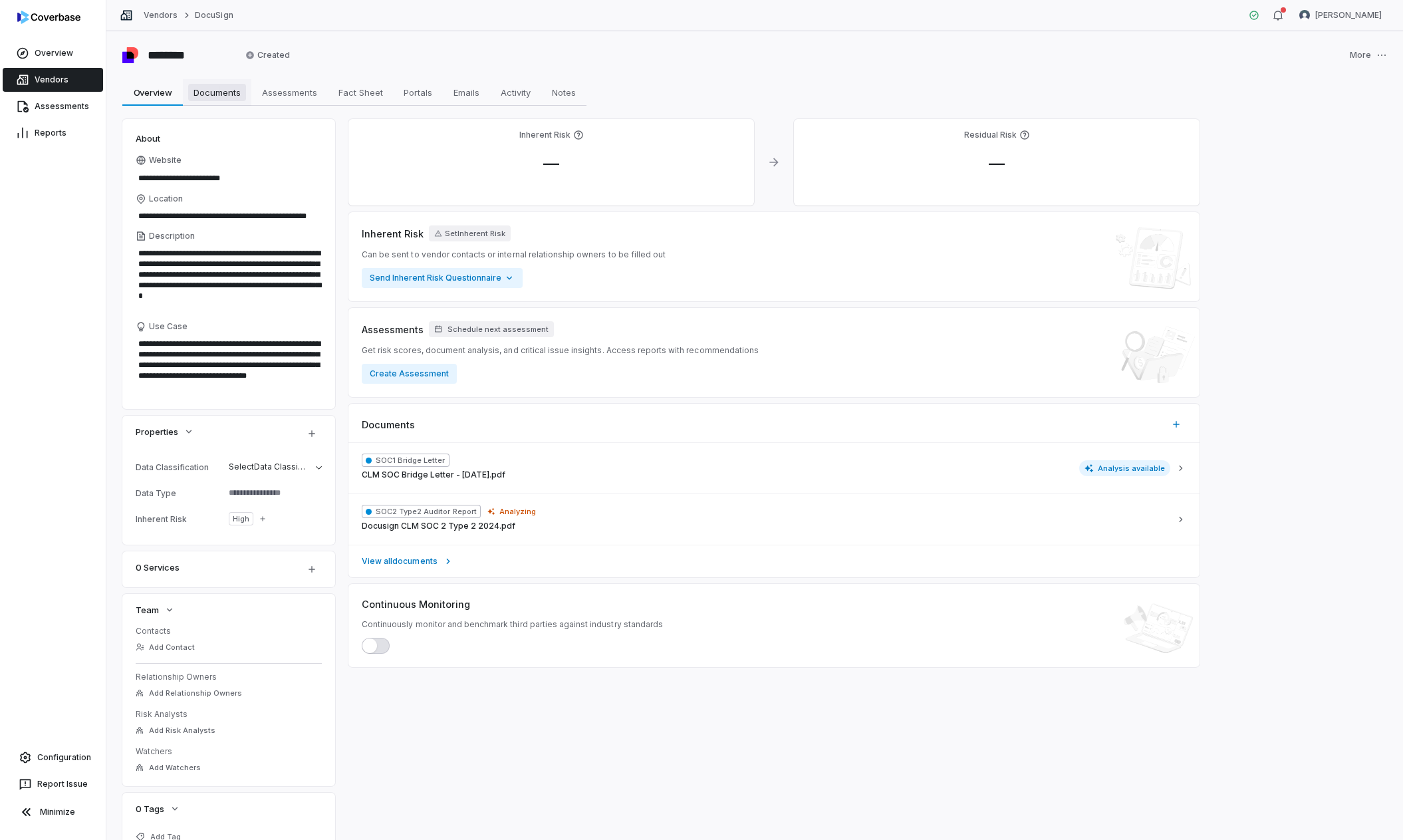
click at [205, 97] on span "Documents" at bounding box center [217, 92] width 58 height 17
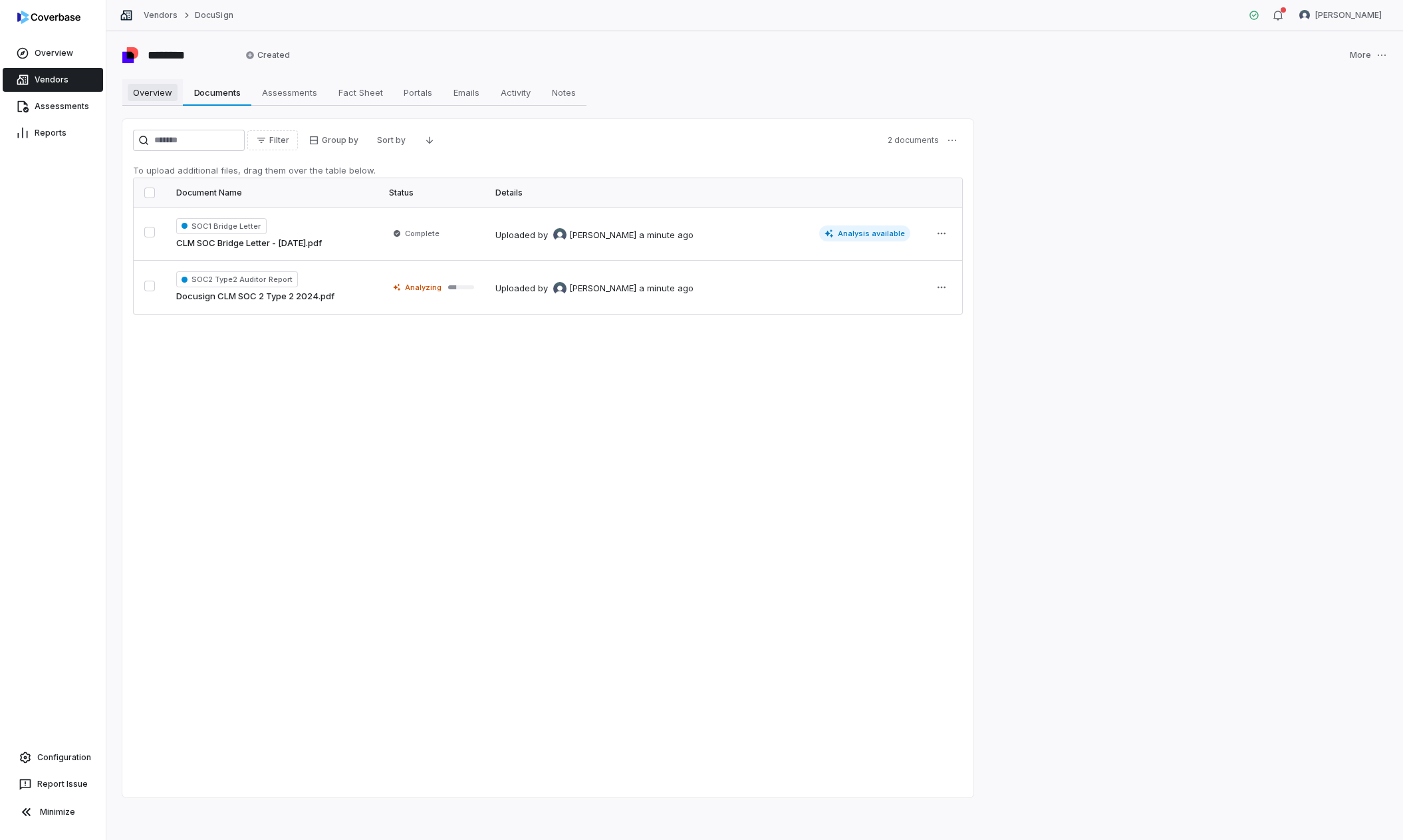
click at [157, 98] on span "Overview" at bounding box center [153, 92] width 50 height 17
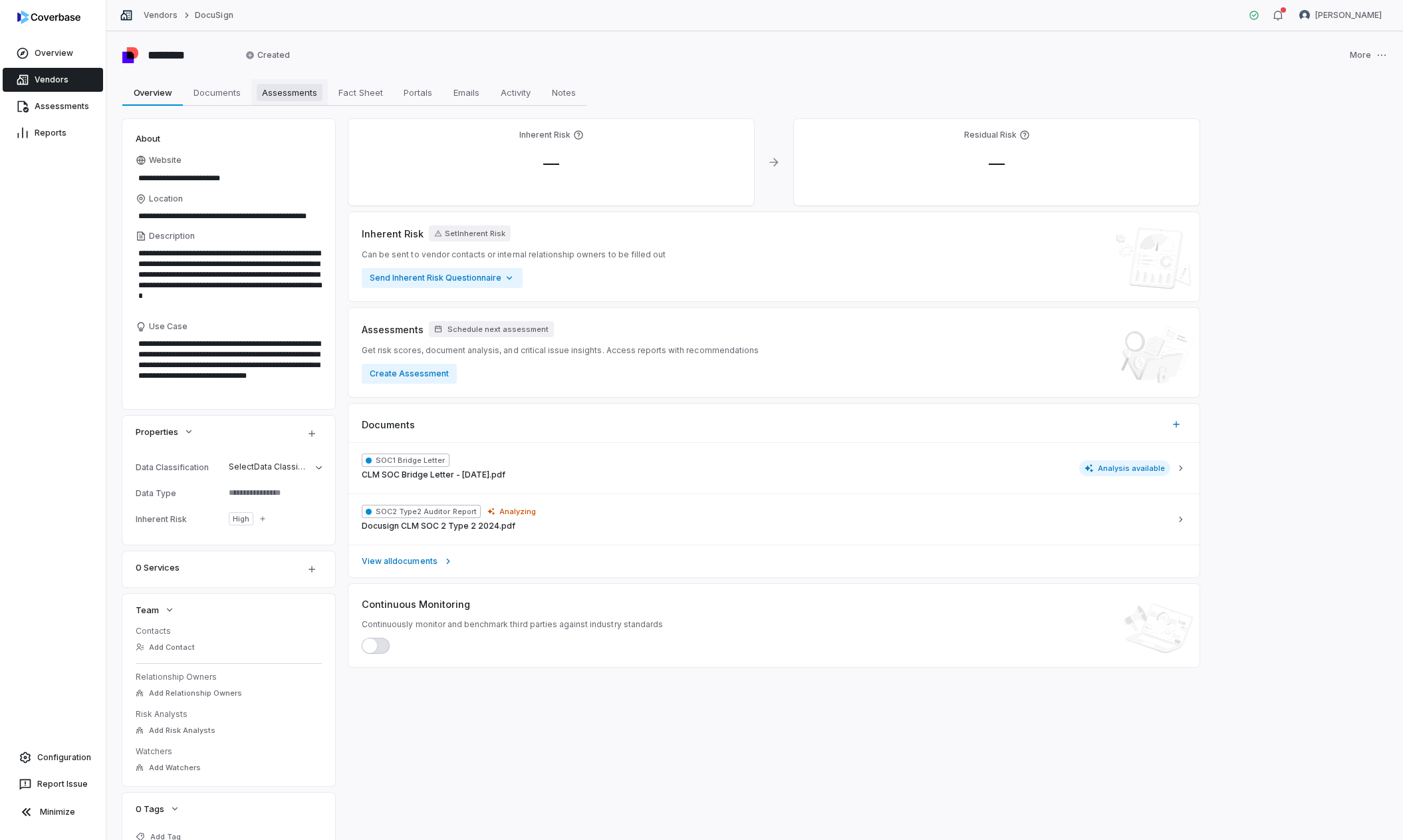
click at [270, 90] on span "Assessments" at bounding box center [290, 92] width 66 height 17
type textarea "*"
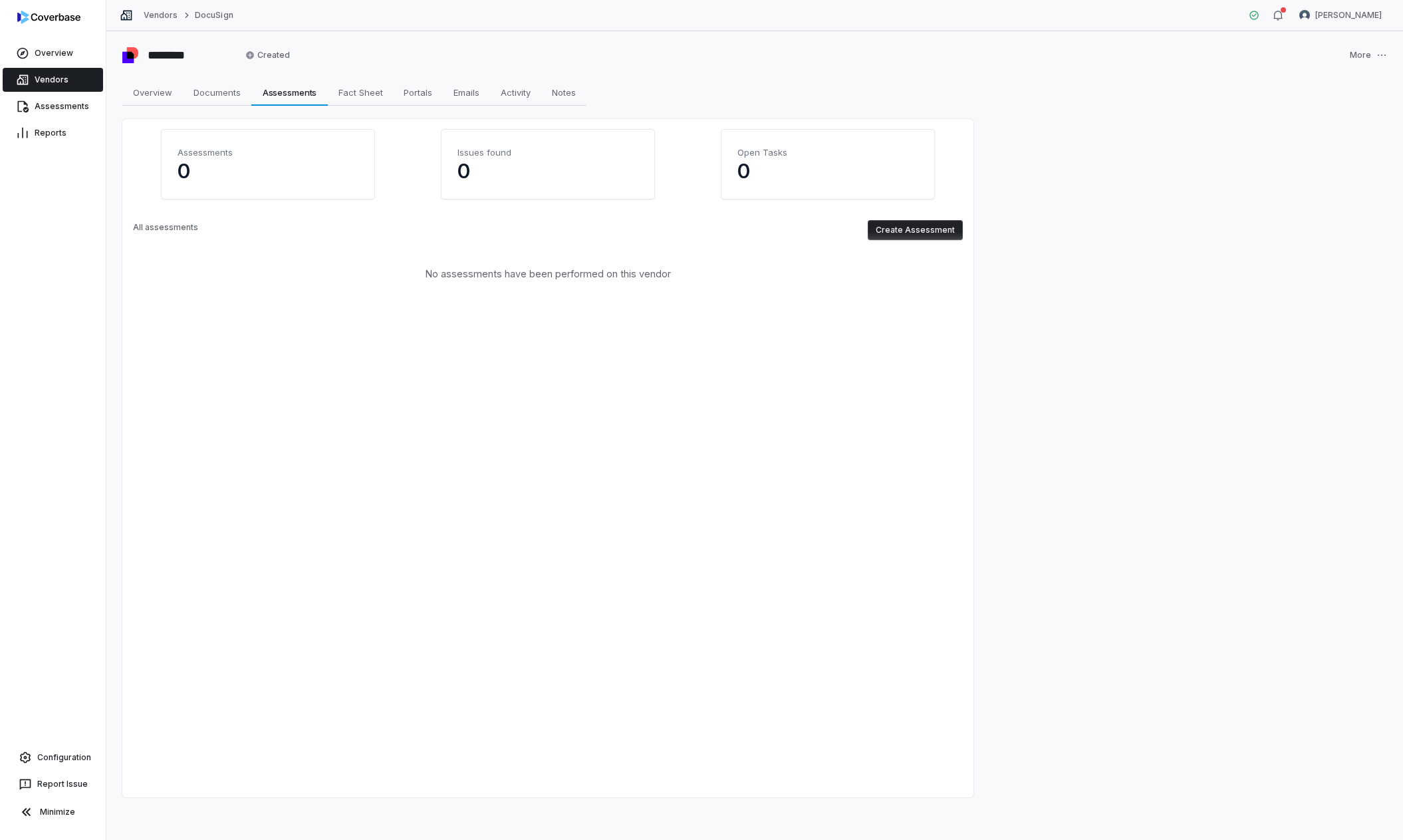
click at [911, 232] on button "Create Assessment" at bounding box center [915, 230] width 95 height 20
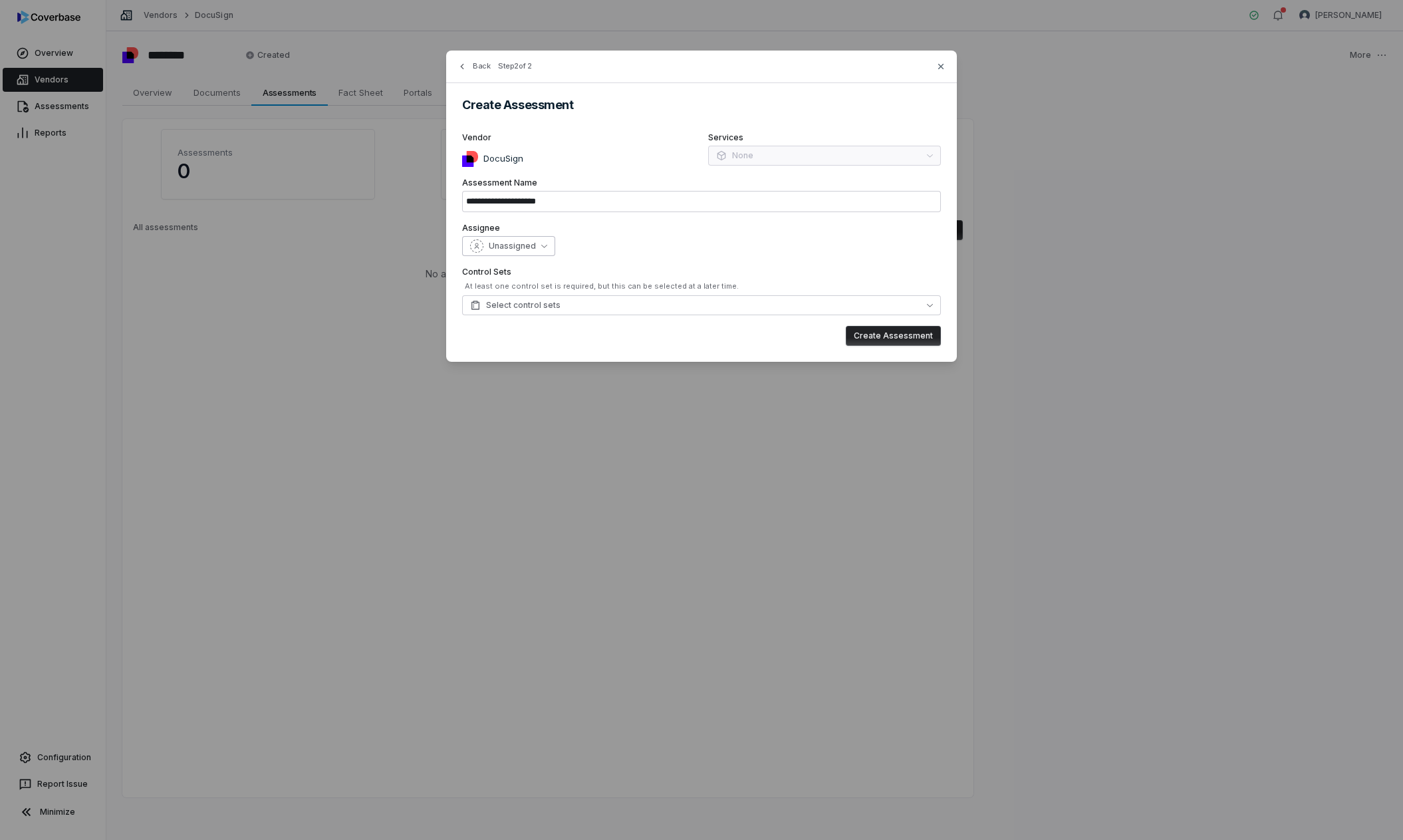
click at [525, 248] on span "Unassigned" at bounding box center [512, 246] width 47 height 11
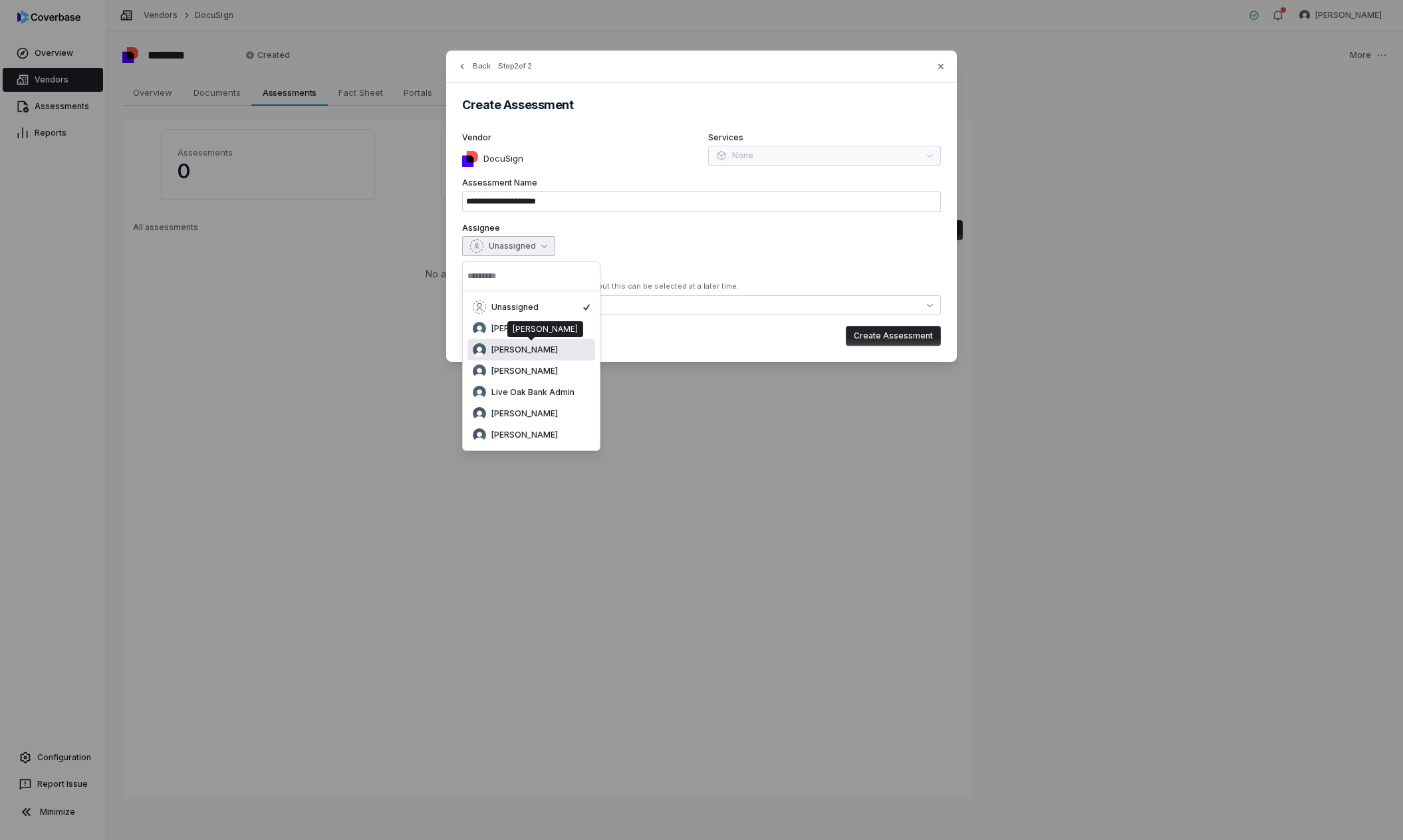
click at [517, 354] on span "[PERSON_NAME]" at bounding box center [525, 350] width 66 height 11
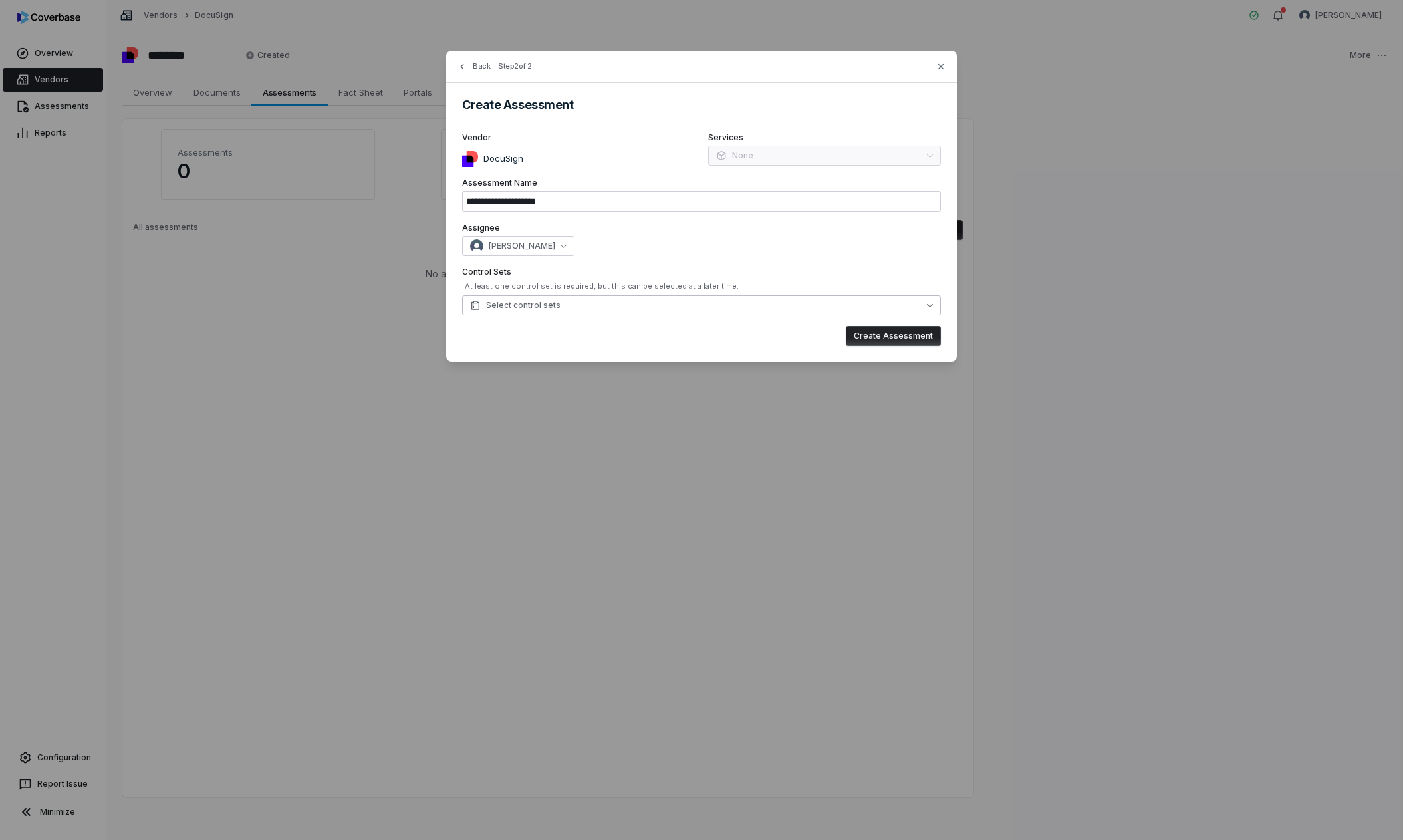
click at [550, 311] on button "Select control sets" at bounding box center [702, 305] width 479 height 20
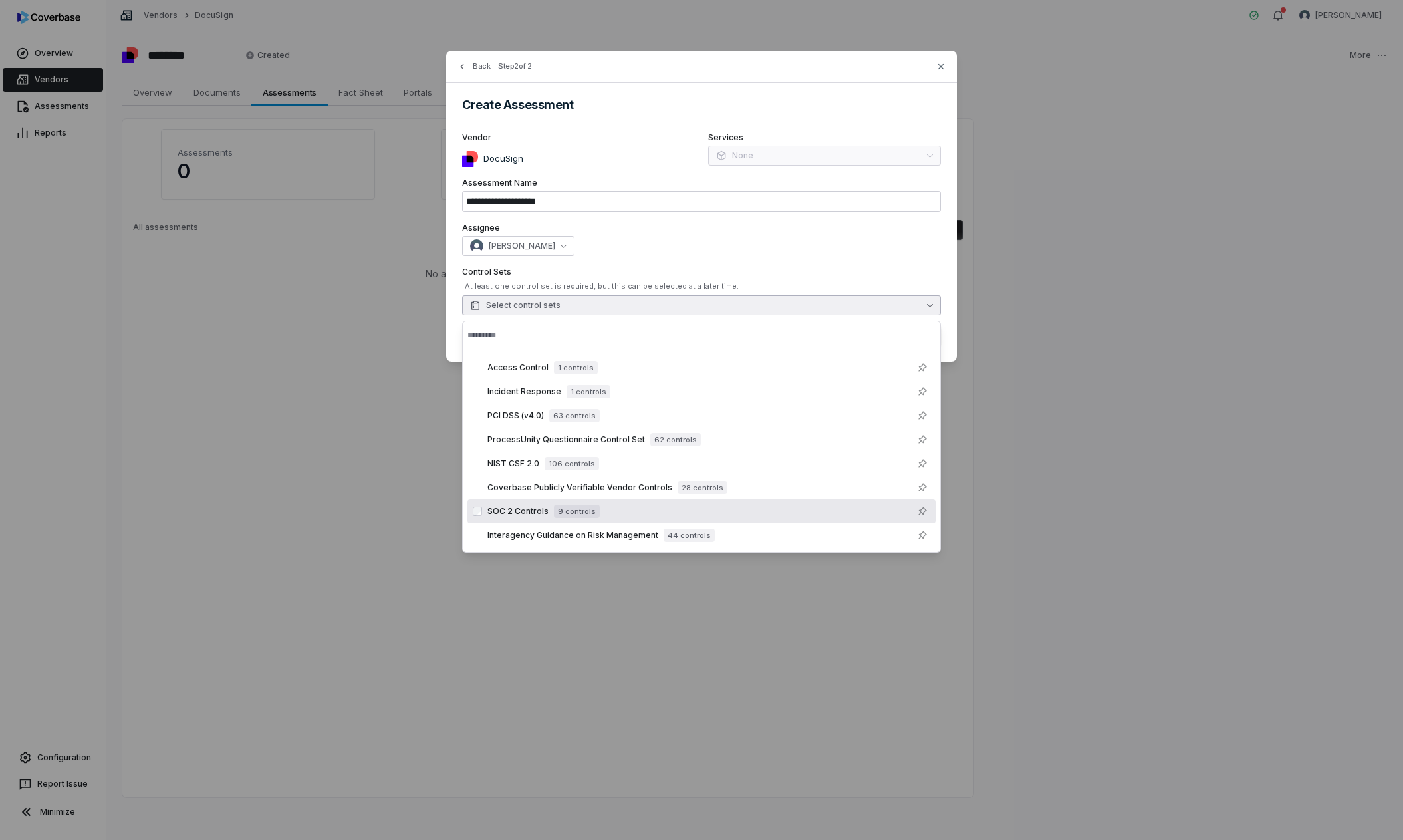
click at [544, 515] on span "SOC 2 Controls" at bounding box center [518, 511] width 61 height 11
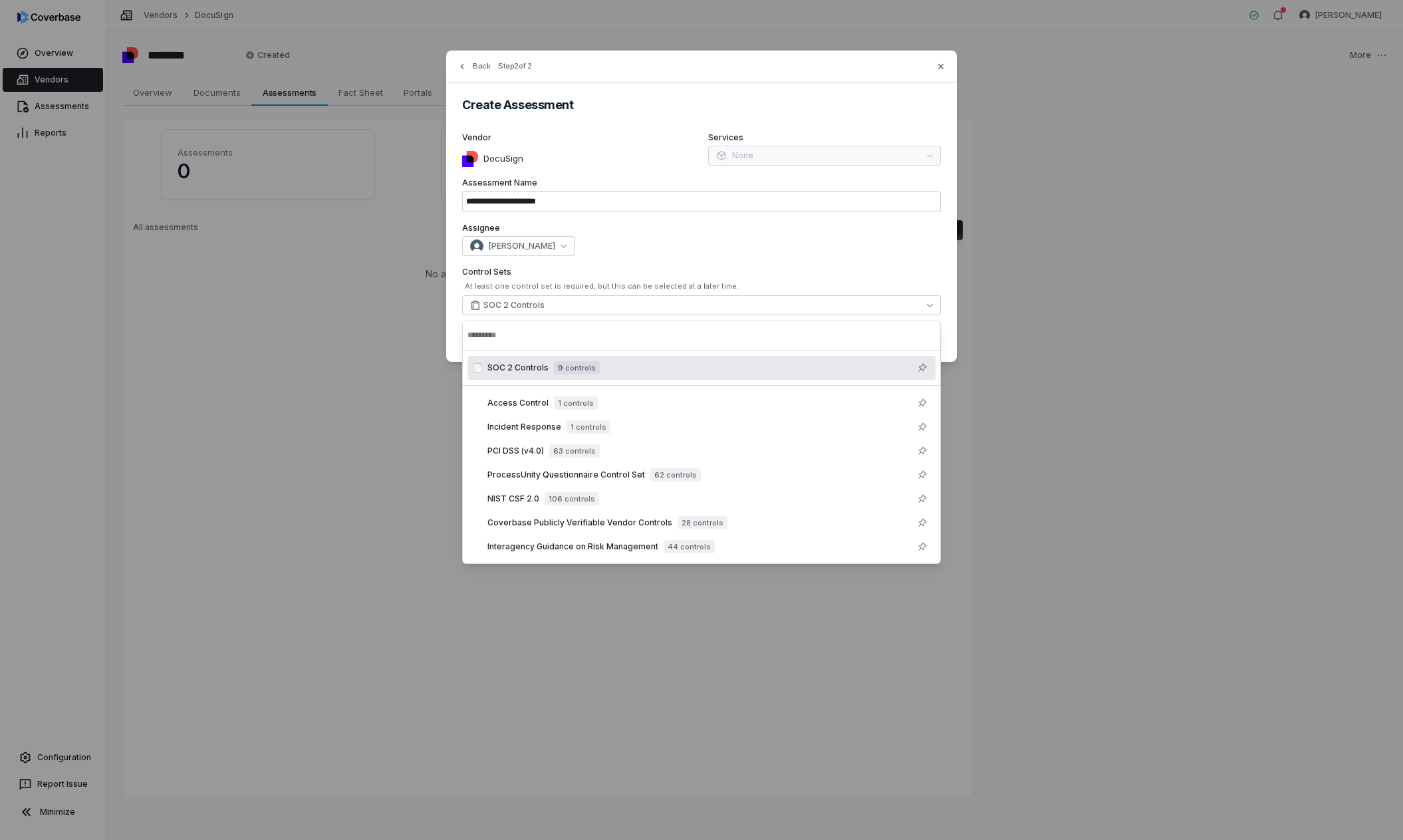
click at [877, 269] on label "Control Sets" at bounding box center [702, 272] width 479 height 11
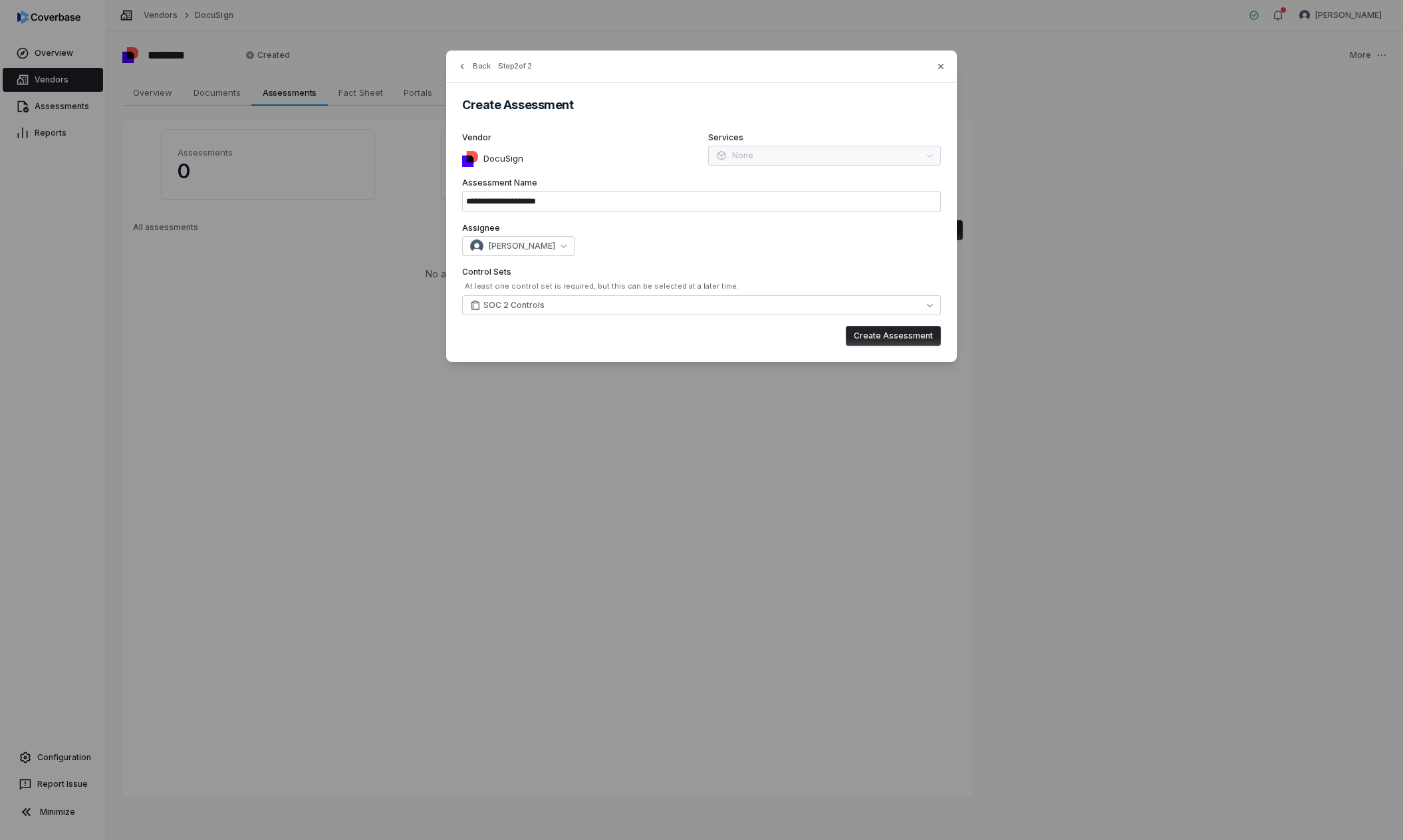
click at [895, 340] on button "Create Assessment" at bounding box center [894, 336] width 95 height 20
type input "**********"
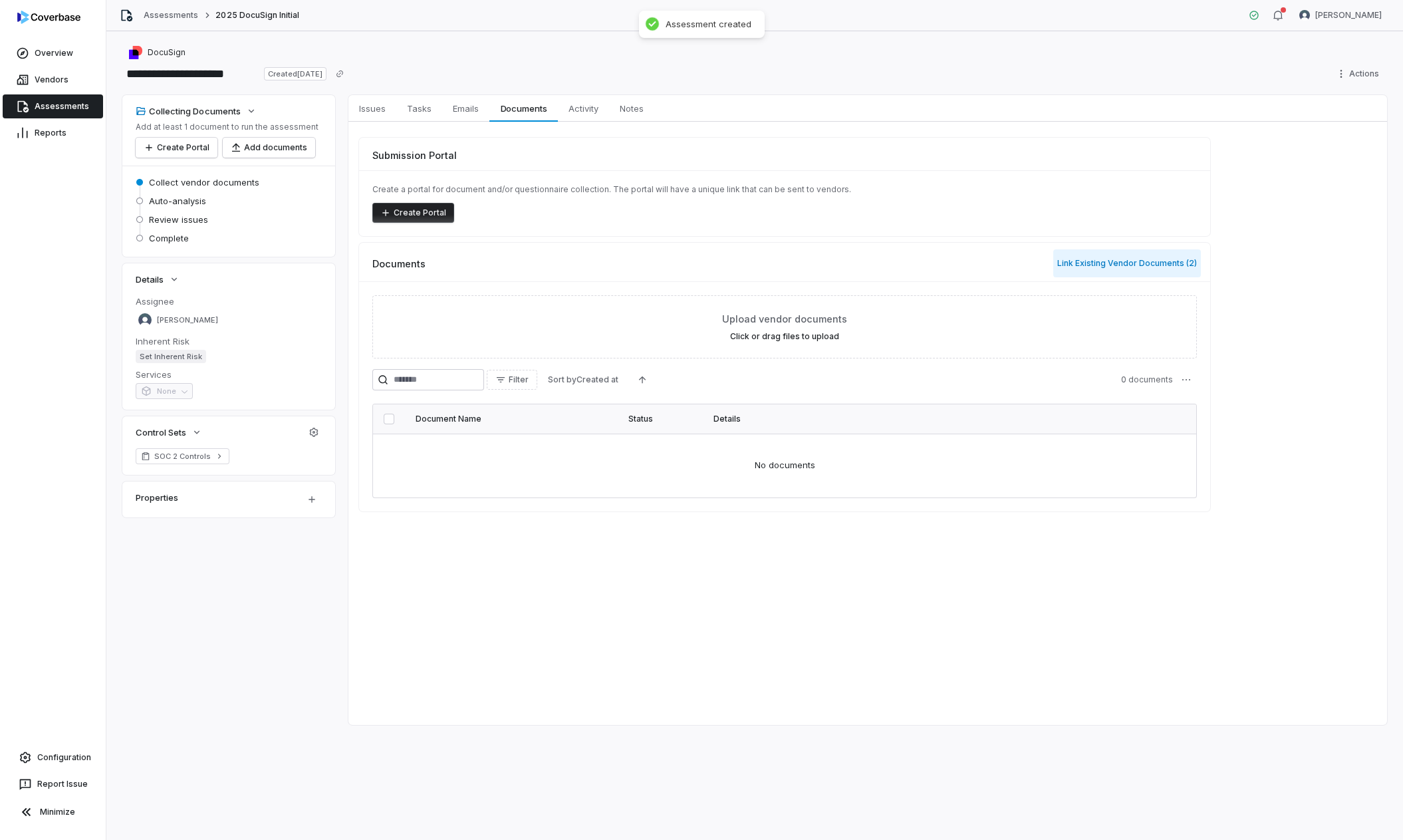
click at [1112, 260] on button "Link Existing Vendor Documents ( 2 )" at bounding box center [1127, 263] width 147 height 28
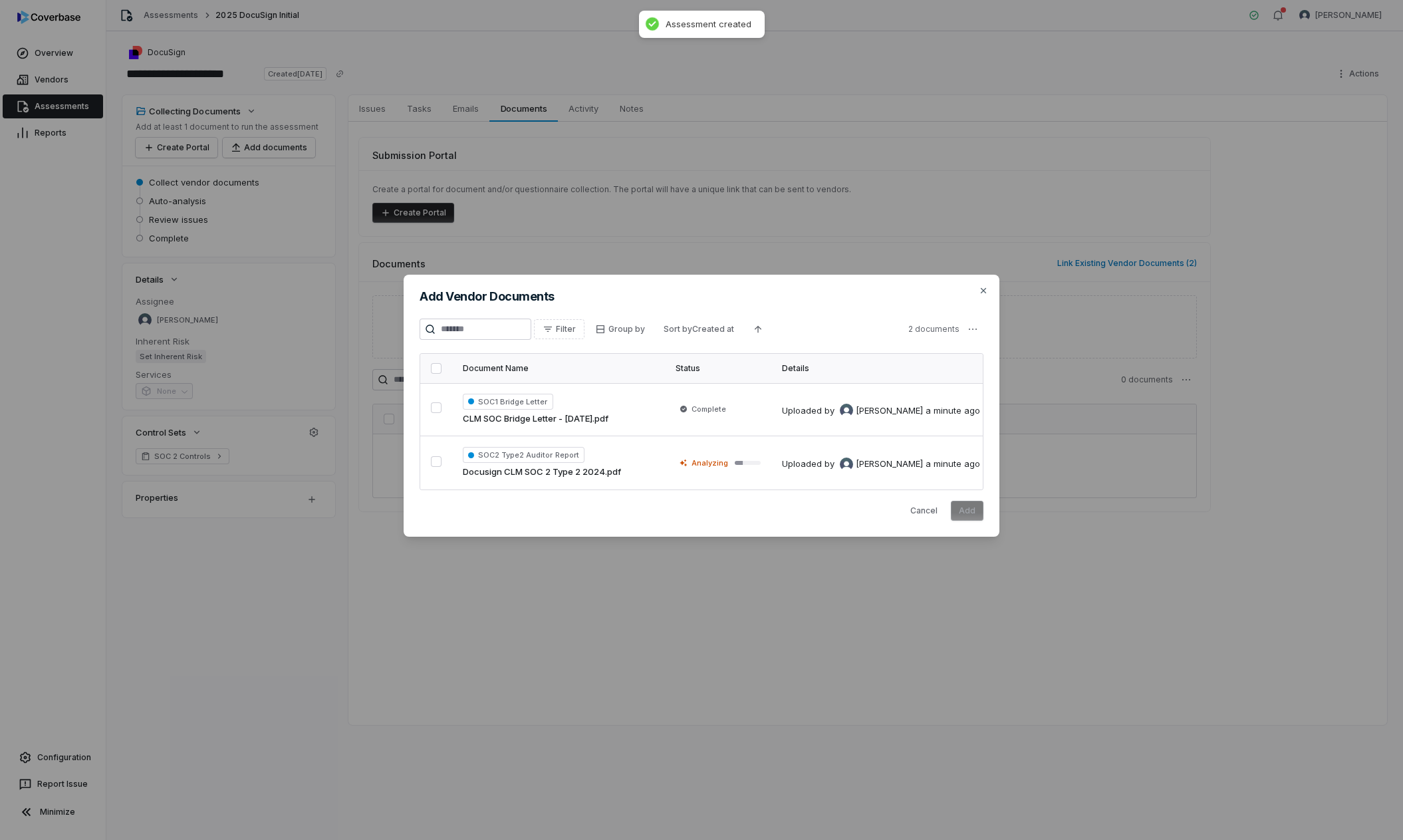
click at [438, 367] on button "button" at bounding box center [436, 368] width 11 height 11
click at [953, 523] on div "Add Vendor Documents Filter Group by Sort by Created at 2 documents Document Na…" at bounding box center [702, 405] width 596 height 262
click at [969, 514] on button "Add" at bounding box center [967, 510] width 32 height 20
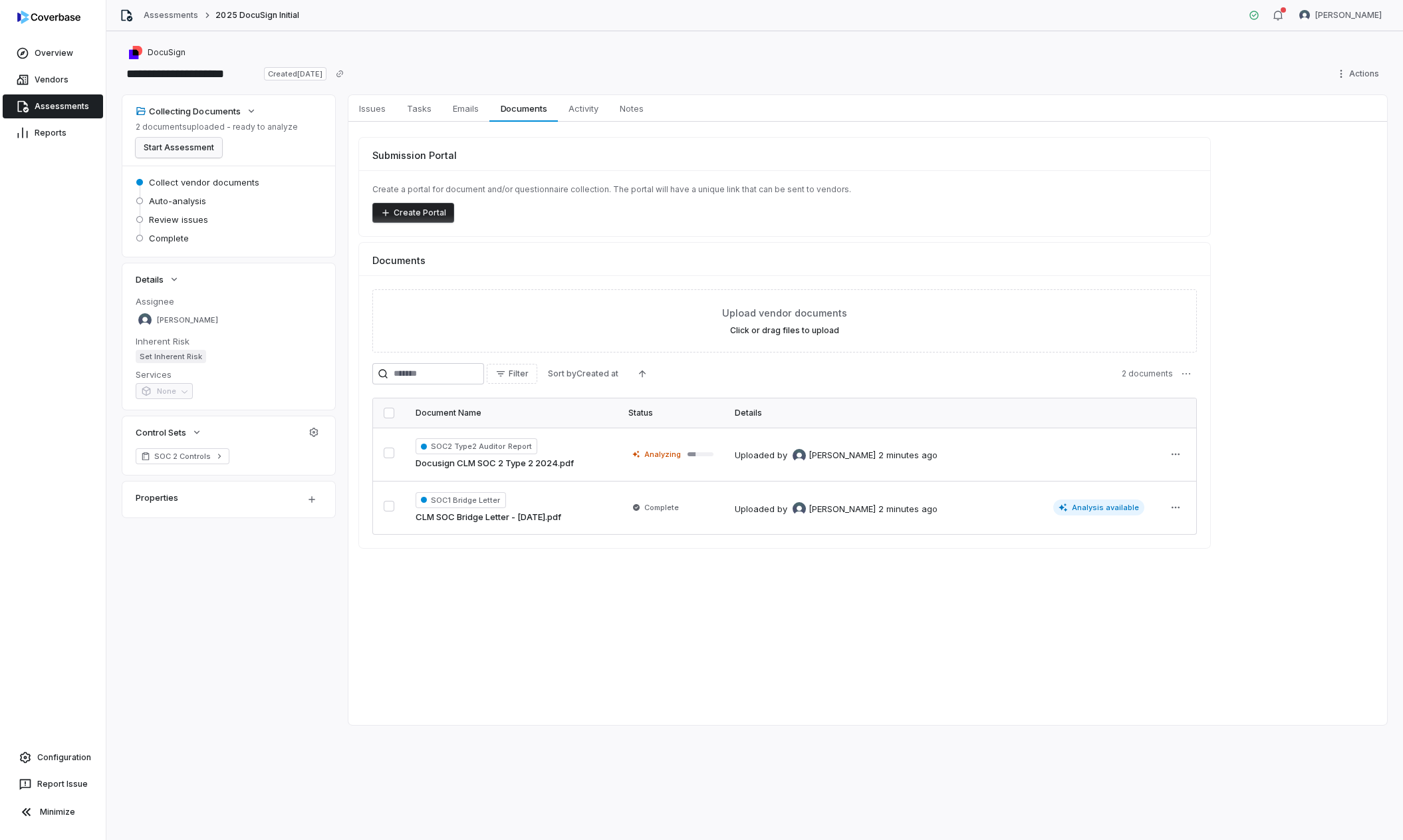
click at [173, 148] on button "Start Assessment" at bounding box center [179, 147] width 87 height 20
click at [69, 108] on link "Assessments" at bounding box center [53, 106] width 100 height 24
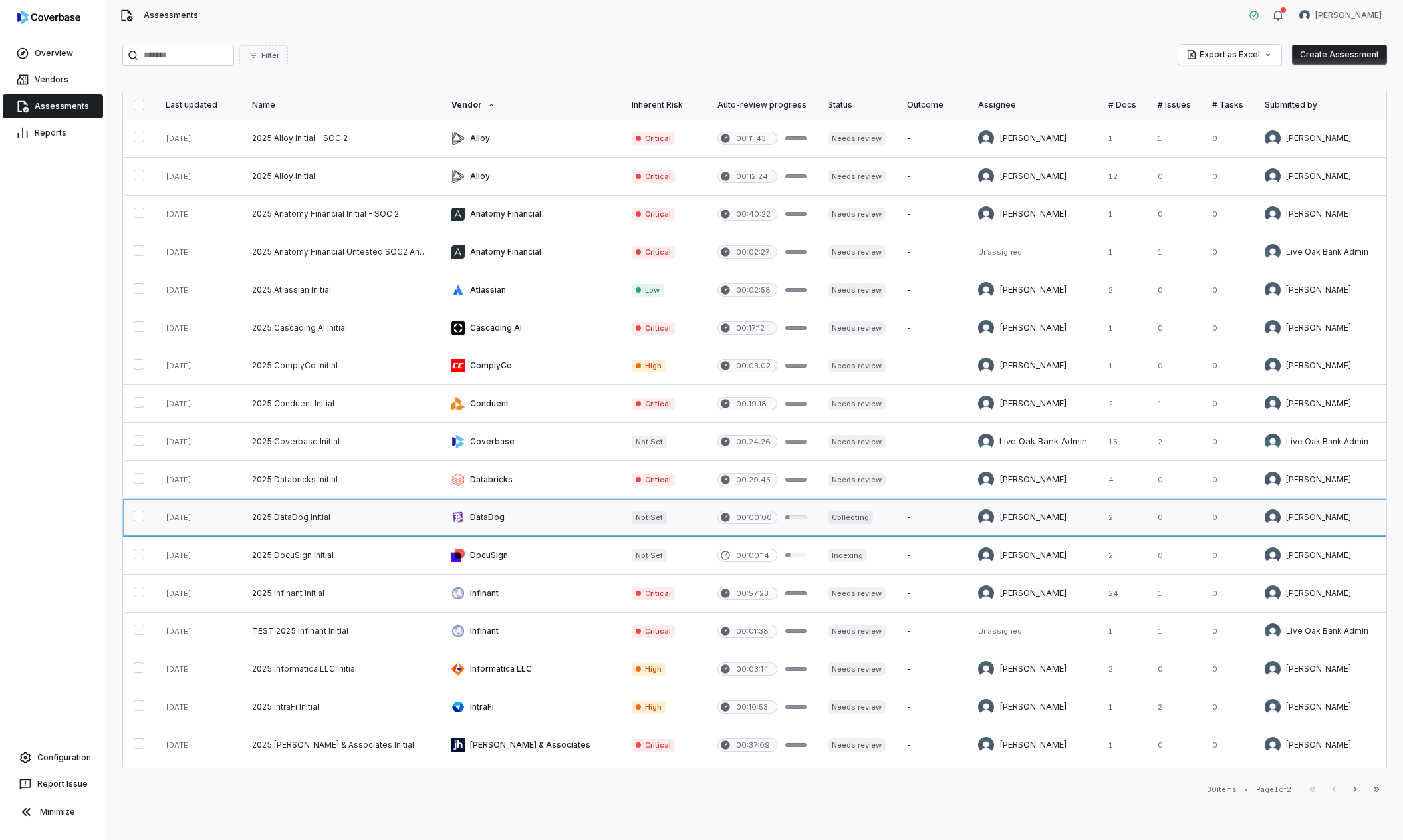
click at [391, 520] on link at bounding box center [340, 517] width 199 height 38
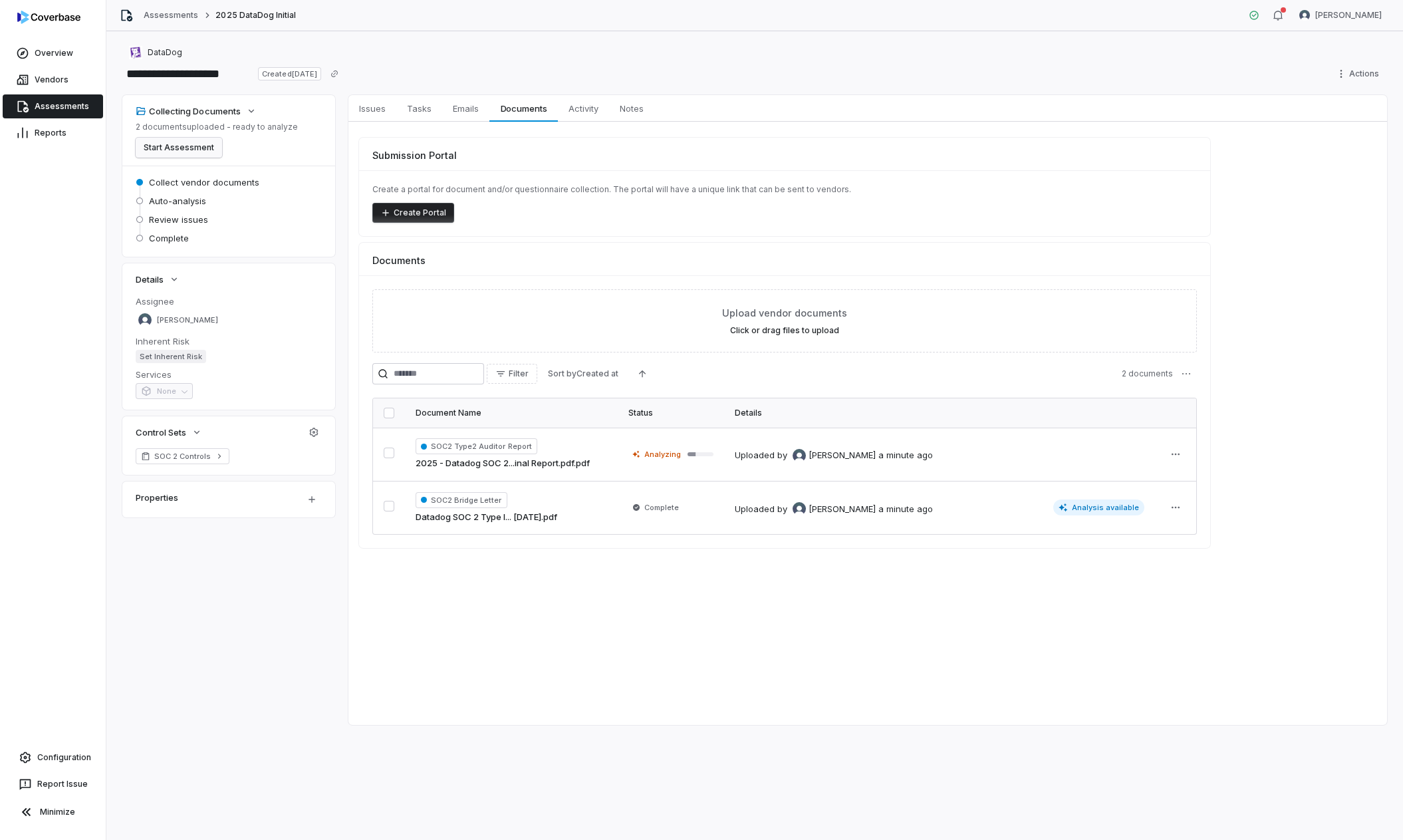
click at [199, 155] on button "Start Assessment" at bounding box center [179, 147] width 87 height 20
click at [65, 109] on link "Assessments" at bounding box center [53, 106] width 100 height 24
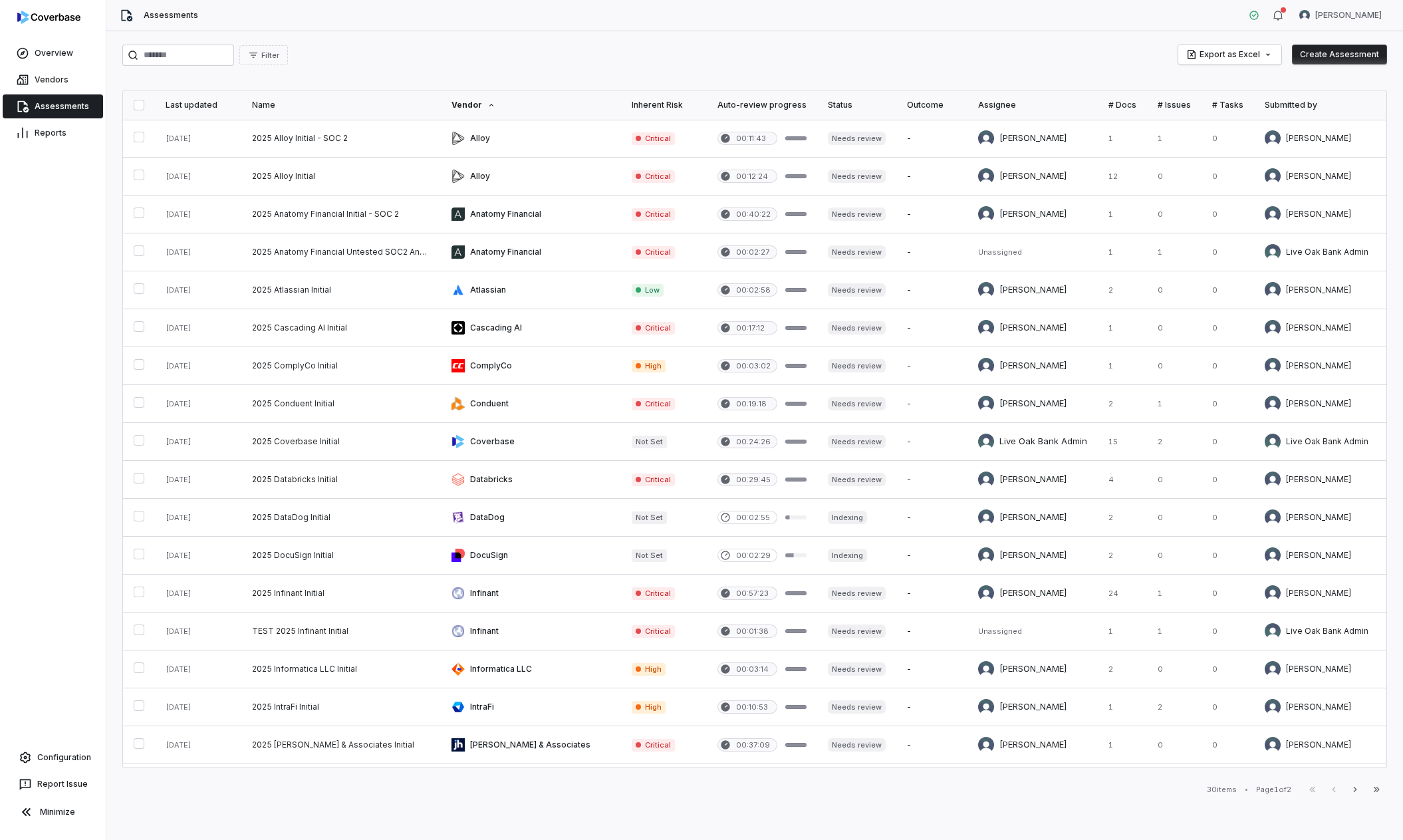
click at [1348, 55] on button "Create Assessment" at bounding box center [1340, 55] width 95 height 20
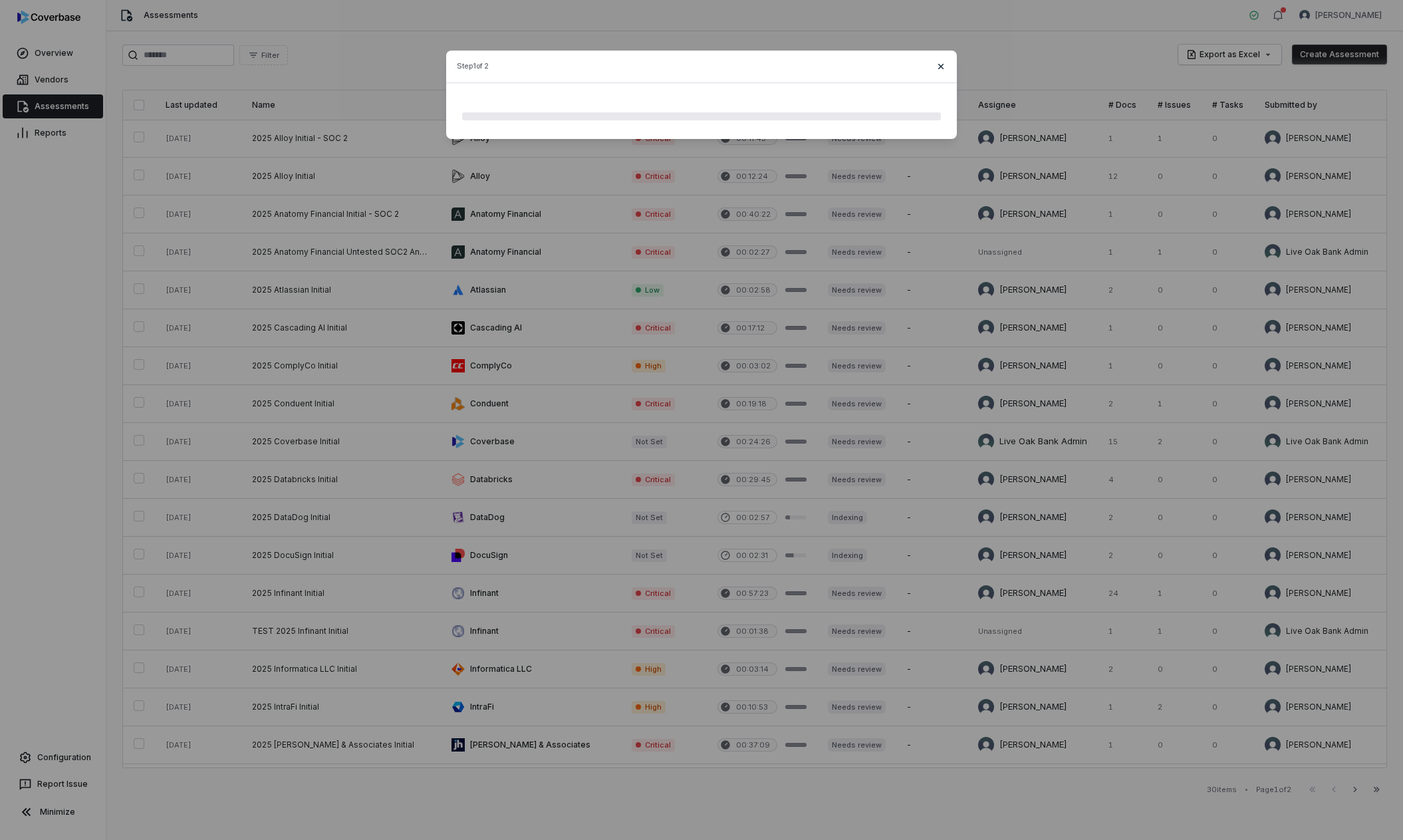
click at [937, 67] on icon "button" at bounding box center [941, 66] width 11 height 11
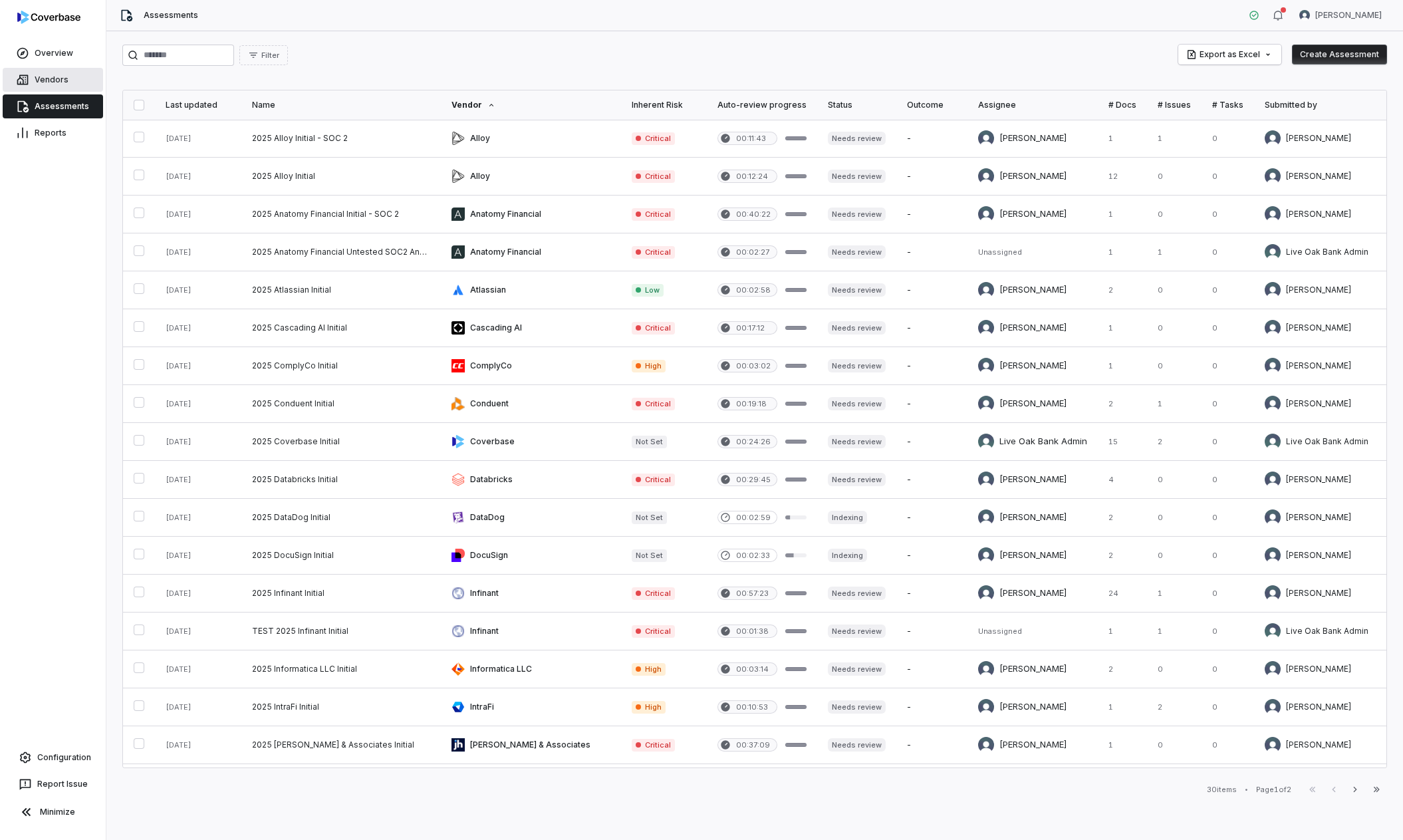
click at [52, 74] on link "Vendors" at bounding box center [53, 80] width 100 height 24
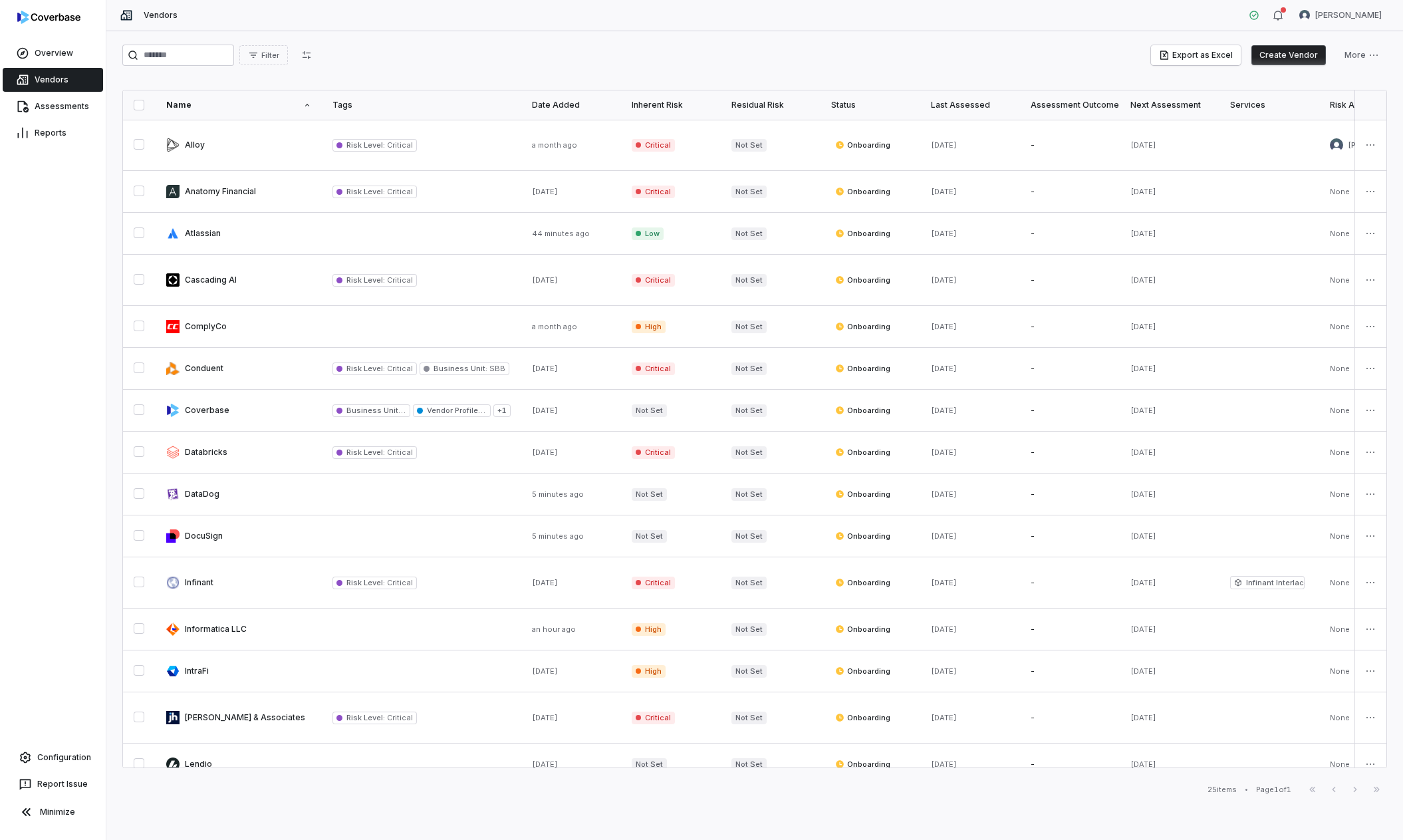
click at [1298, 64] on button "Create Vendor" at bounding box center [1289, 55] width 74 height 20
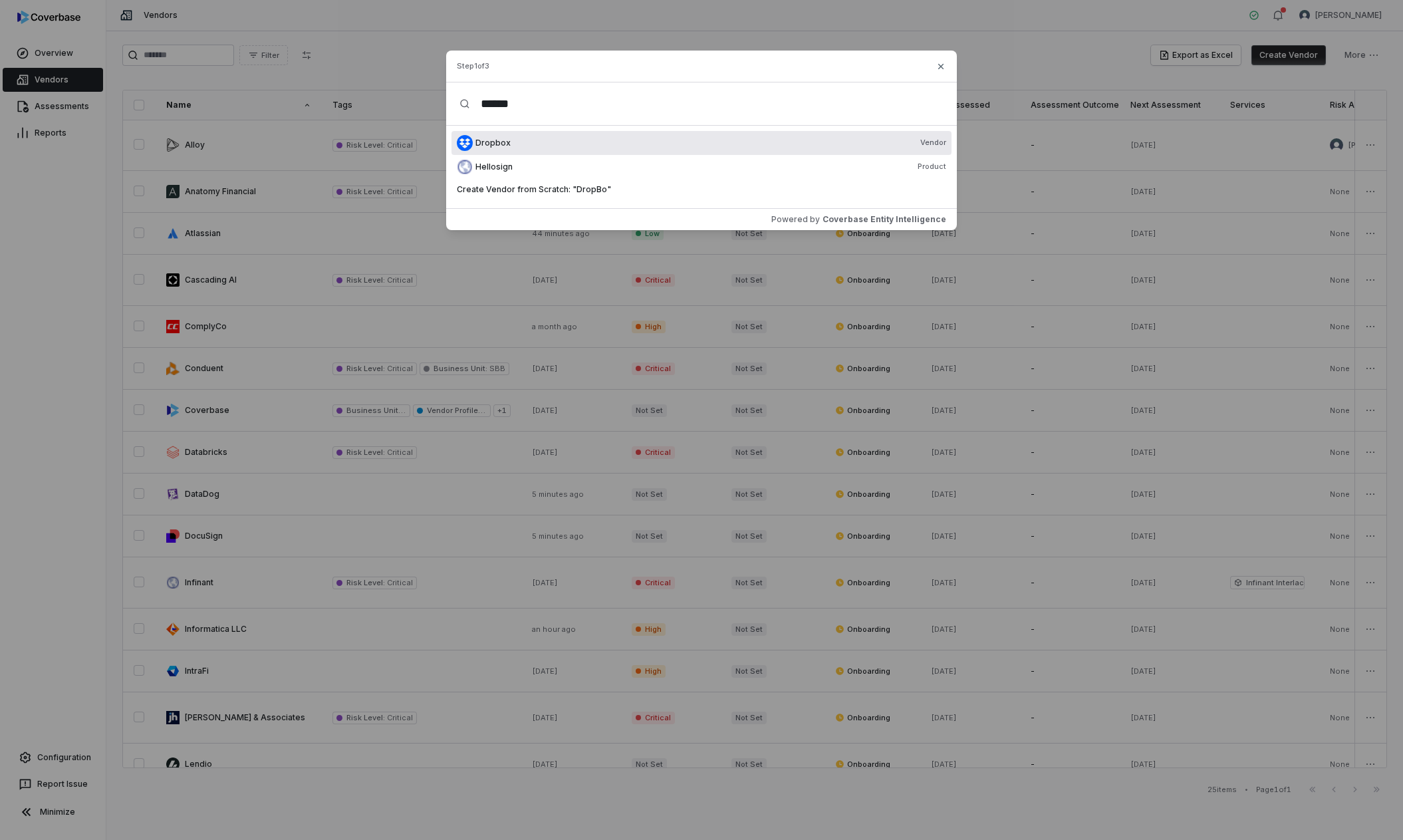
type input "******"
click at [550, 146] on div "Dropbox Vendor" at bounding box center [710, 143] width 471 height 11
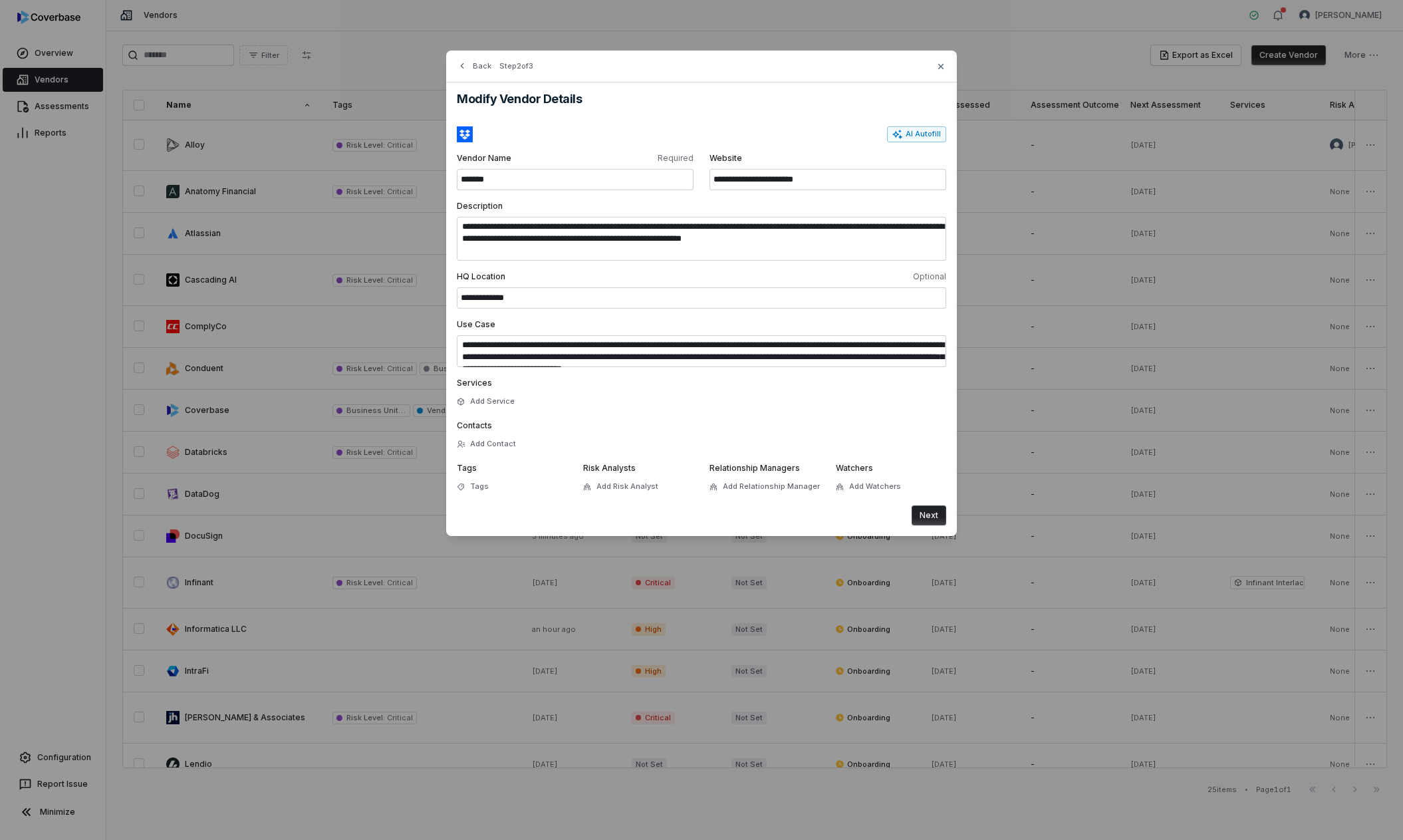
click at [931, 515] on button "Next" at bounding box center [928, 516] width 35 height 20
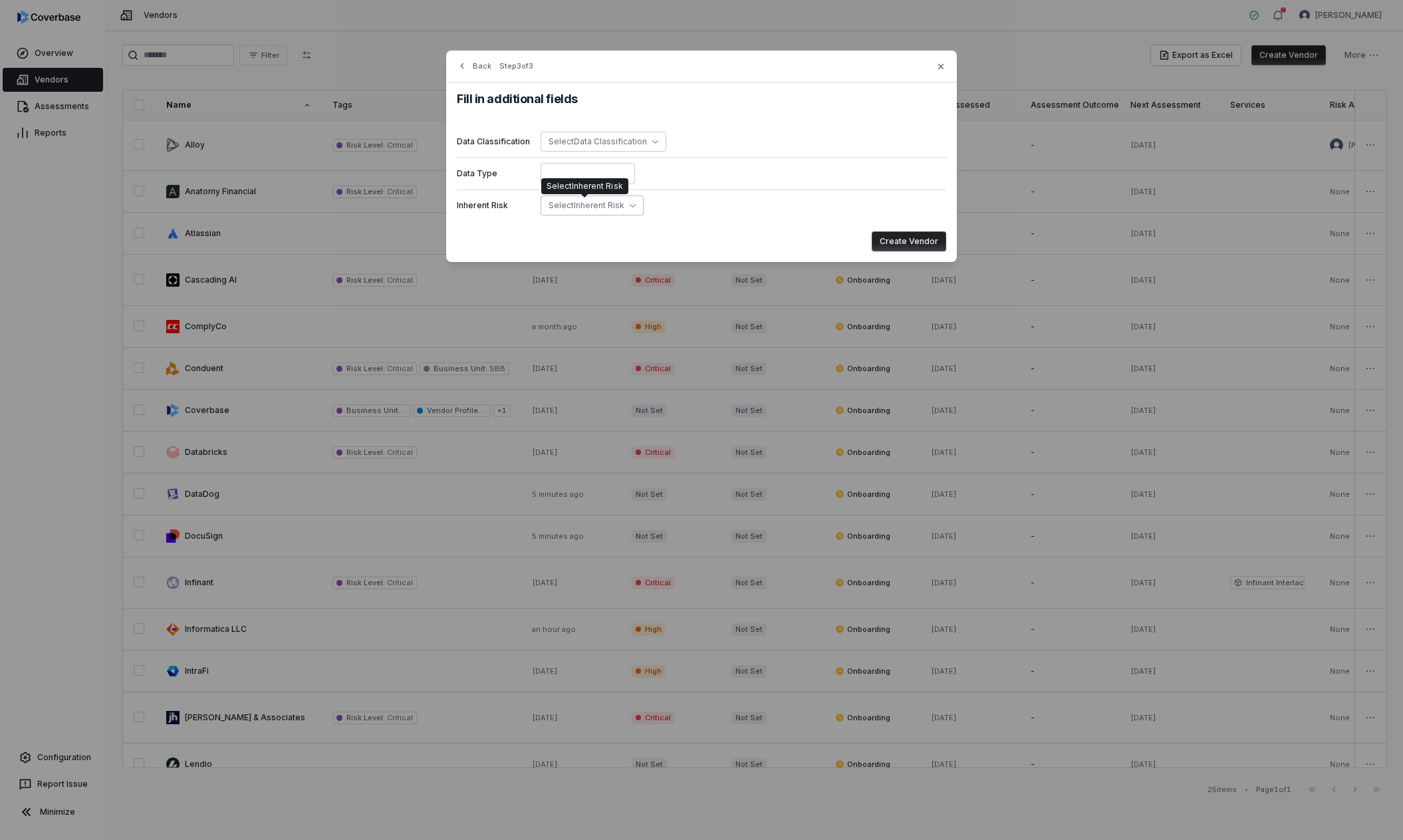
click at [592, 209] on span "Select Inherent Risk" at bounding box center [586, 205] width 76 height 10
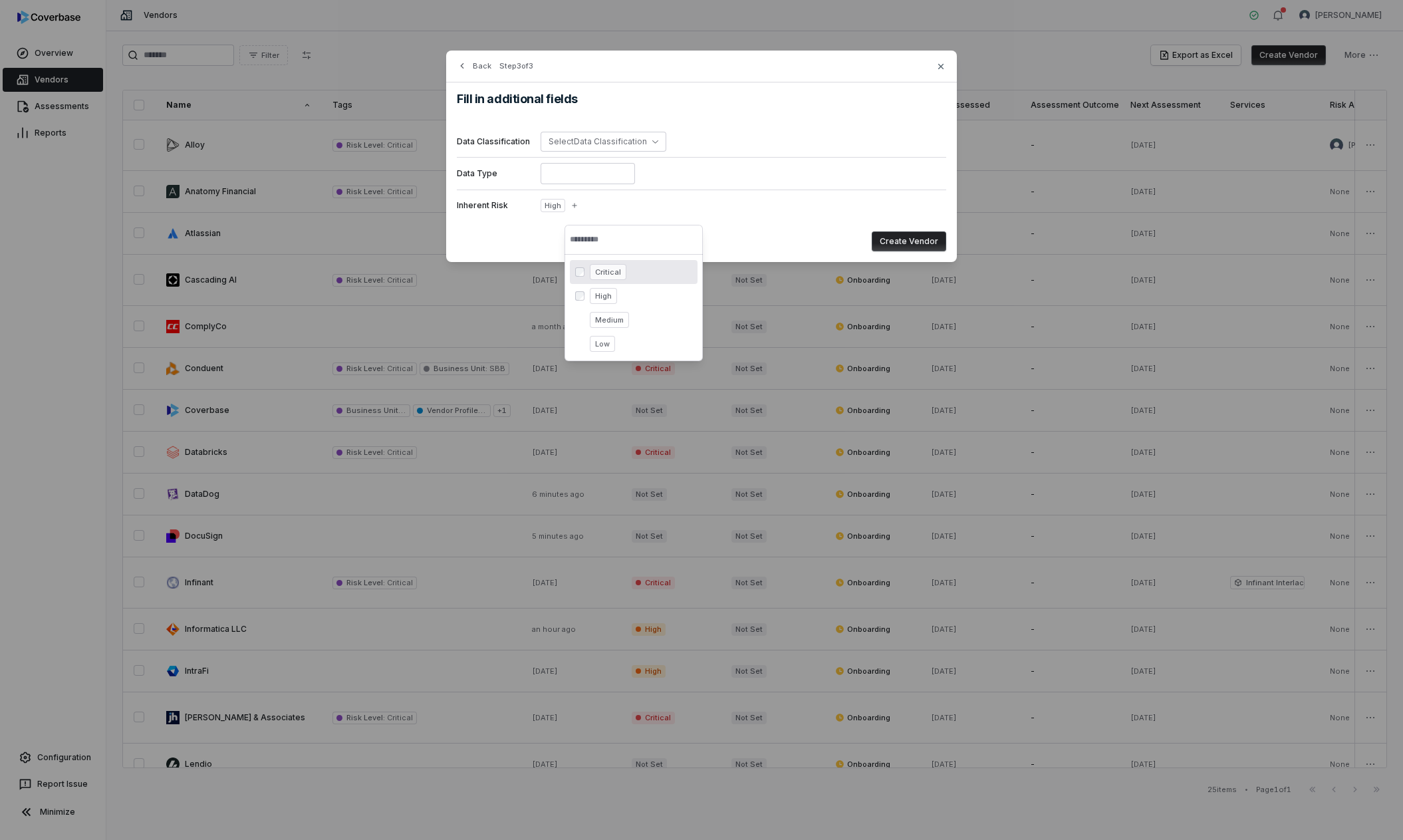
click at [899, 241] on button "Create Vendor" at bounding box center [909, 241] width 74 height 20
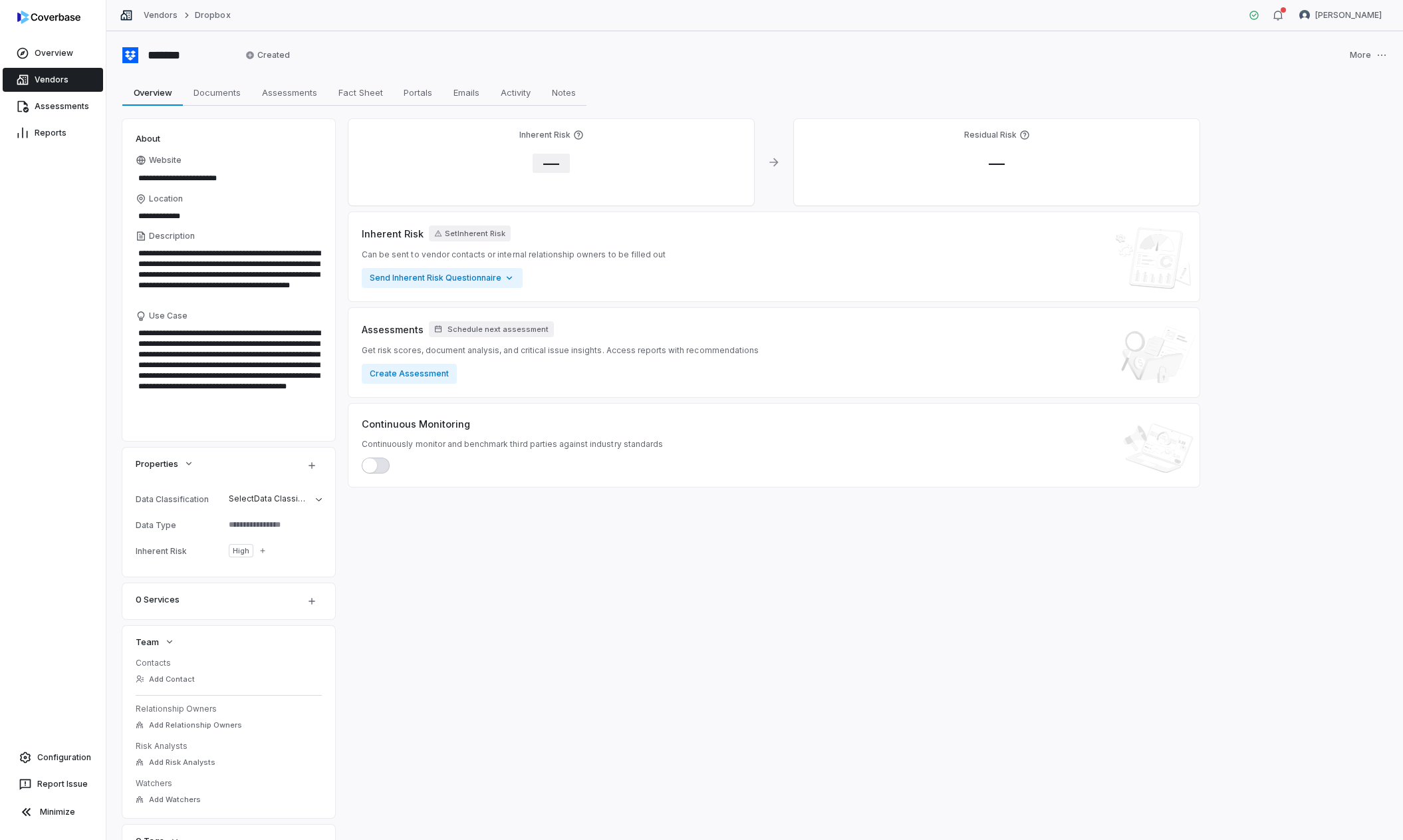
click at [557, 161] on span "—" at bounding box center [551, 164] width 38 height 20
click at [589, 243] on body "**********" at bounding box center [702, 420] width 1403 height 840
click at [723, 314] on button "Save" at bounding box center [720, 316] width 29 height 16
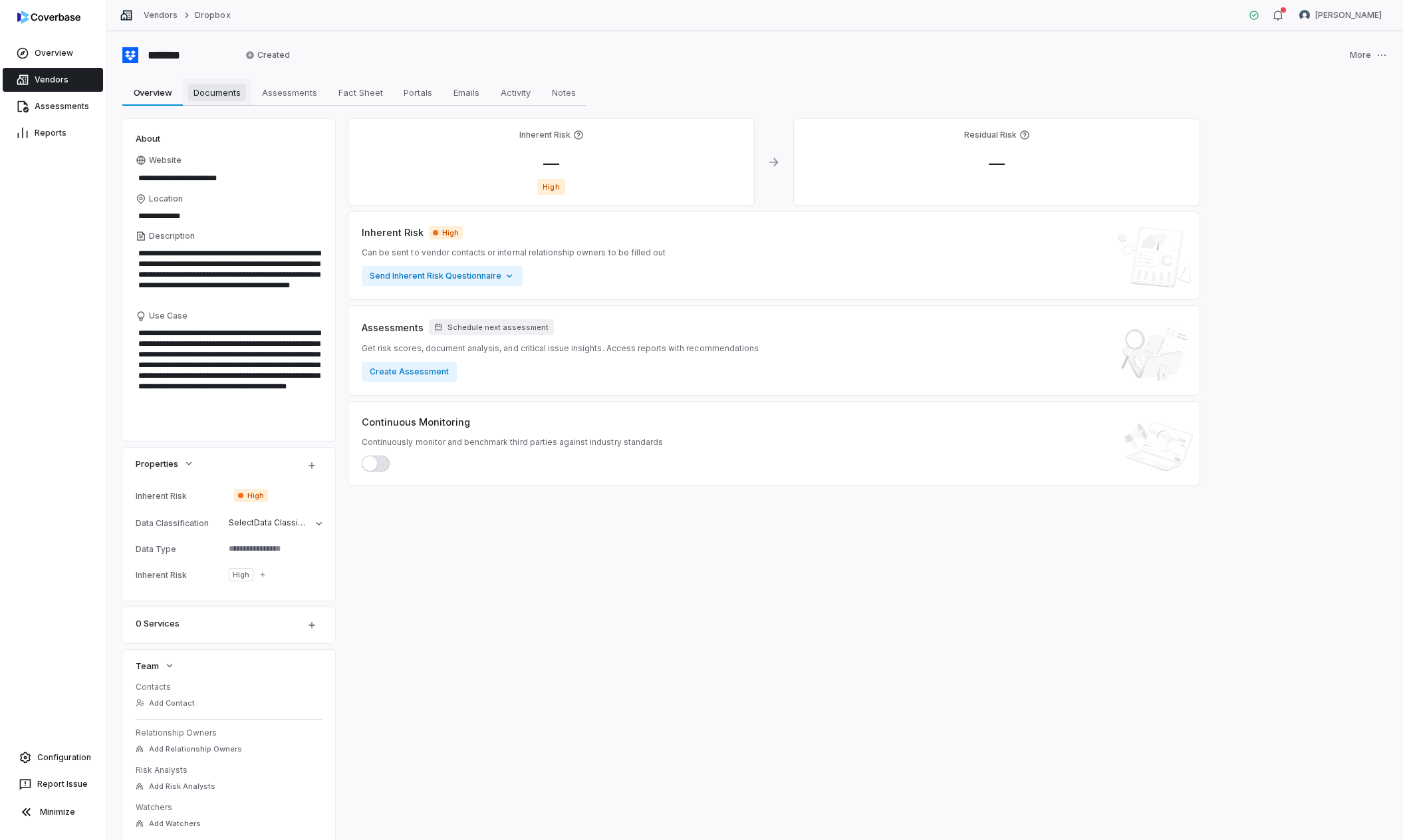
click at [222, 91] on span "Documents" at bounding box center [217, 92] width 58 height 17
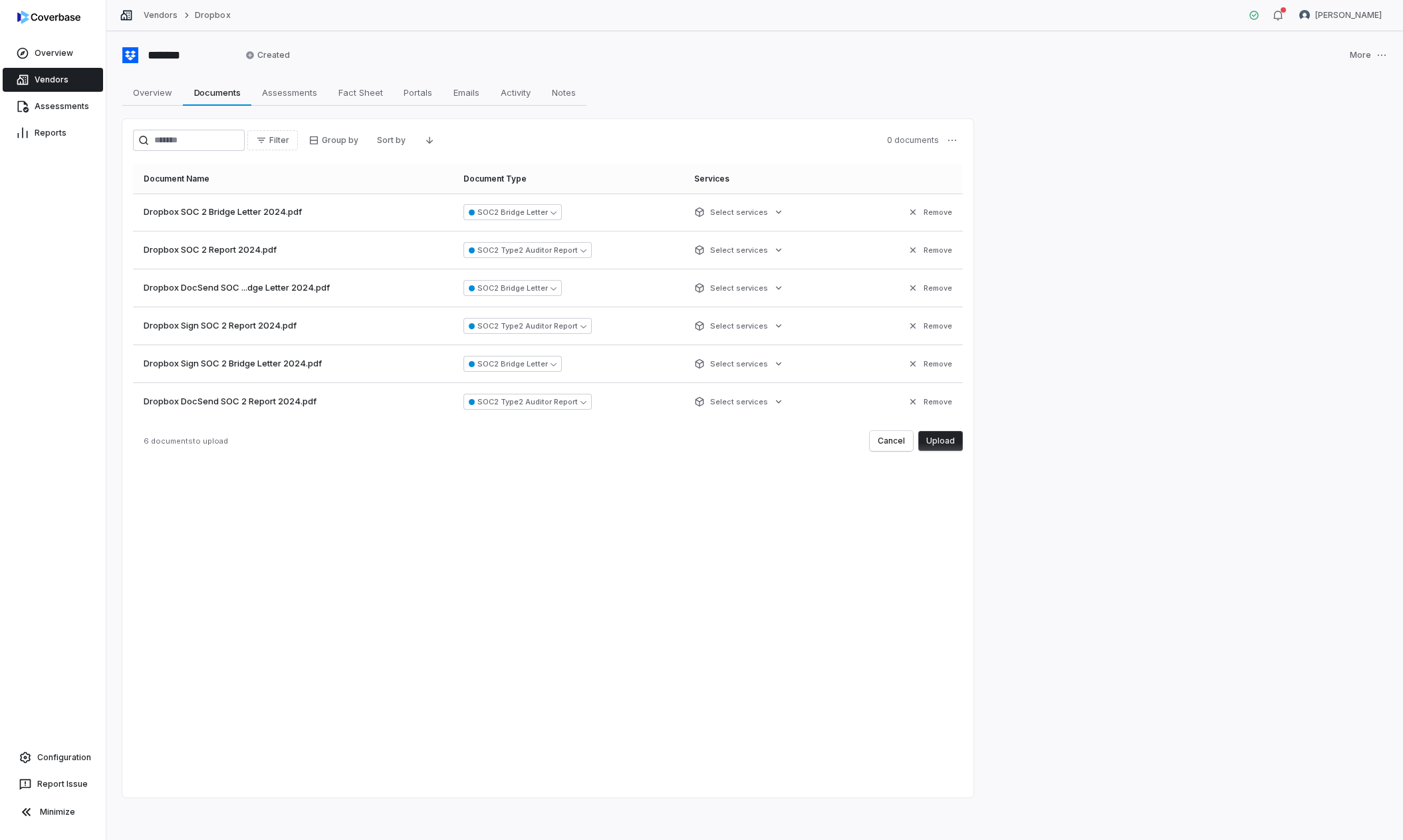
click at [943, 443] on button "Upload" at bounding box center [941, 441] width 45 height 20
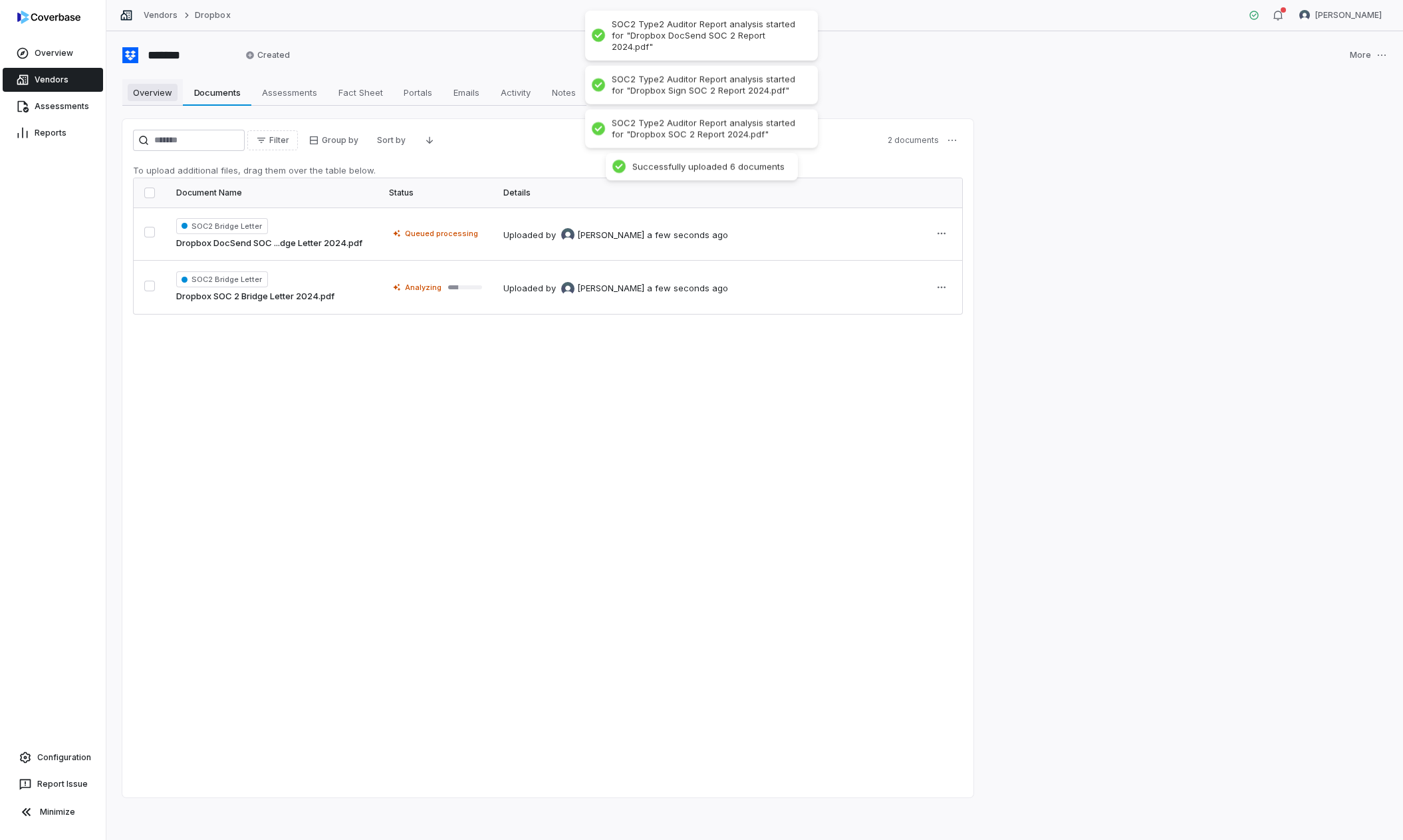
click at [144, 92] on span "Overview" at bounding box center [153, 92] width 50 height 17
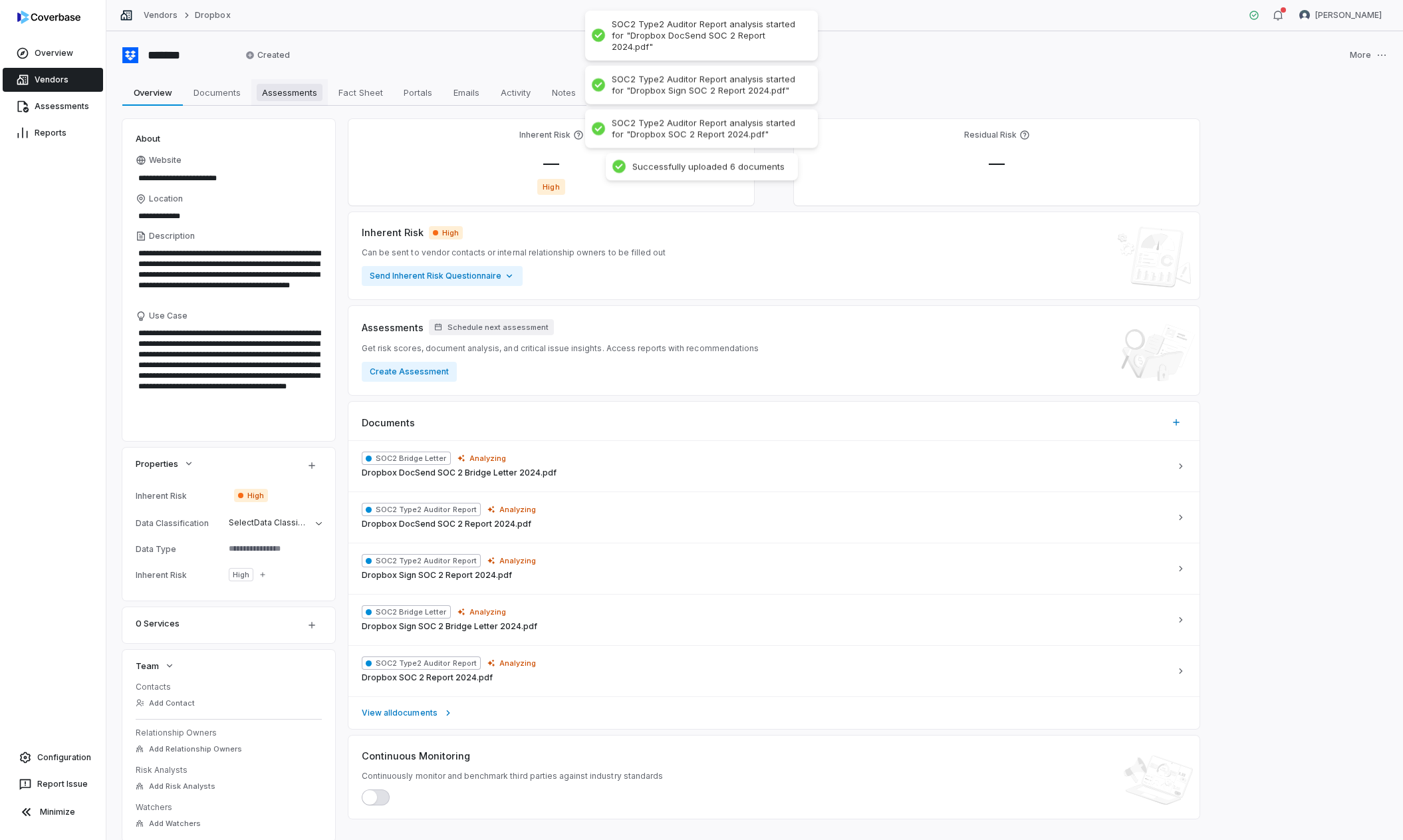
click at [298, 92] on span "Assessments" at bounding box center [290, 92] width 66 height 17
type textarea "*"
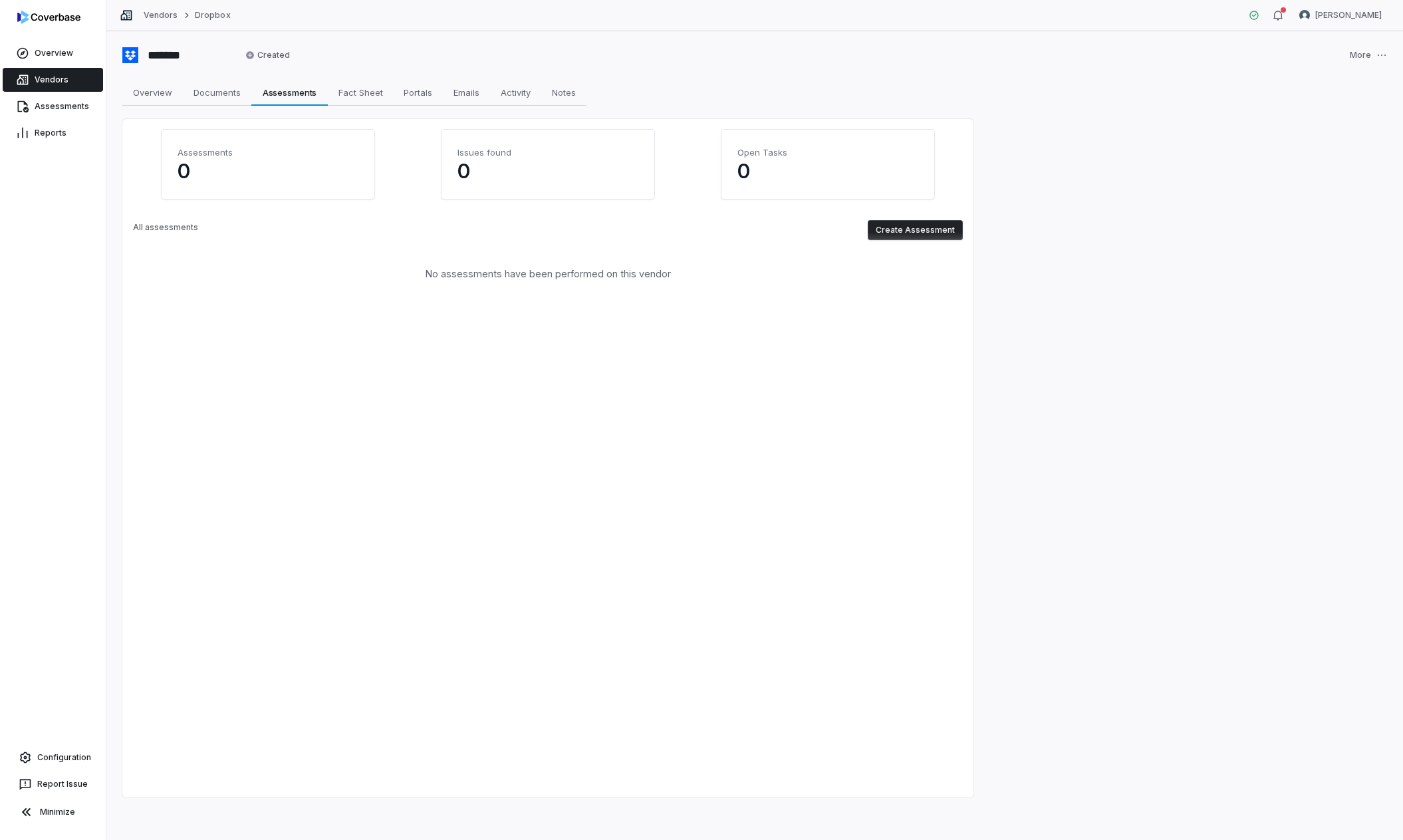
click at [903, 223] on button "Create Assessment" at bounding box center [915, 230] width 95 height 20
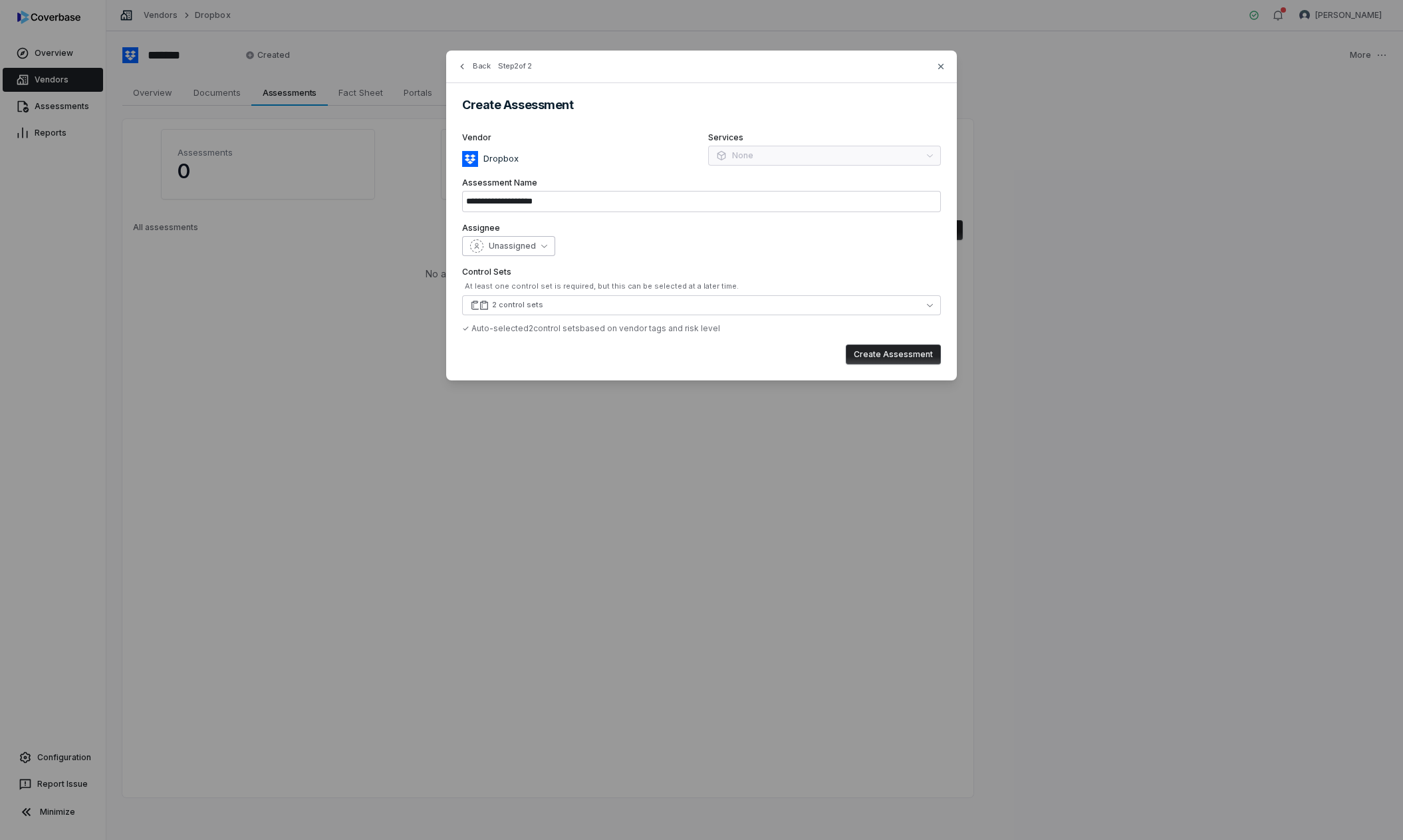
click at [526, 250] on span "Unassigned" at bounding box center [512, 246] width 47 height 11
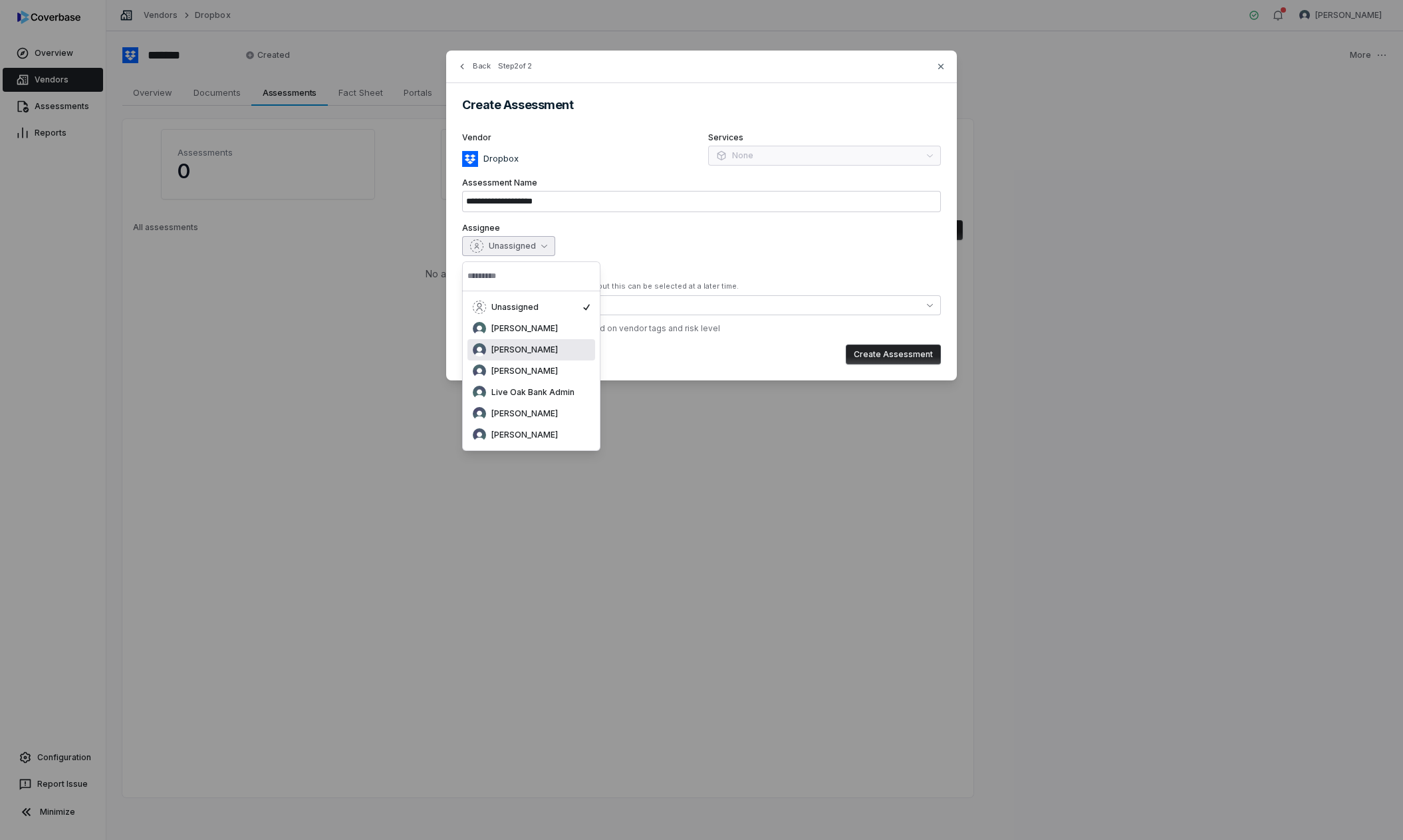
click at [514, 350] on span "[PERSON_NAME]" at bounding box center [525, 350] width 66 height 11
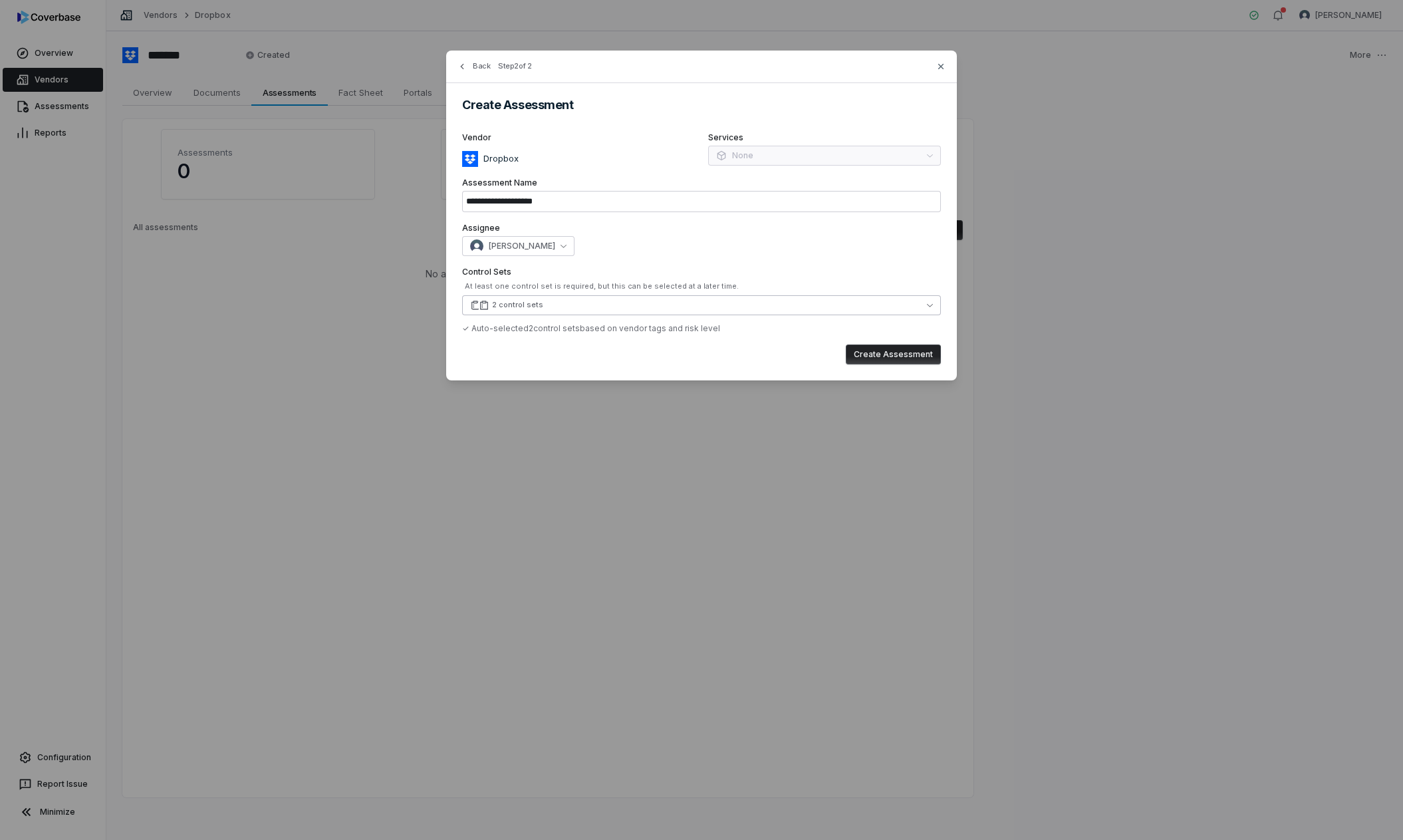
click at [552, 311] on button "2 control sets" at bounding box center [702, 305] width 479 height 20
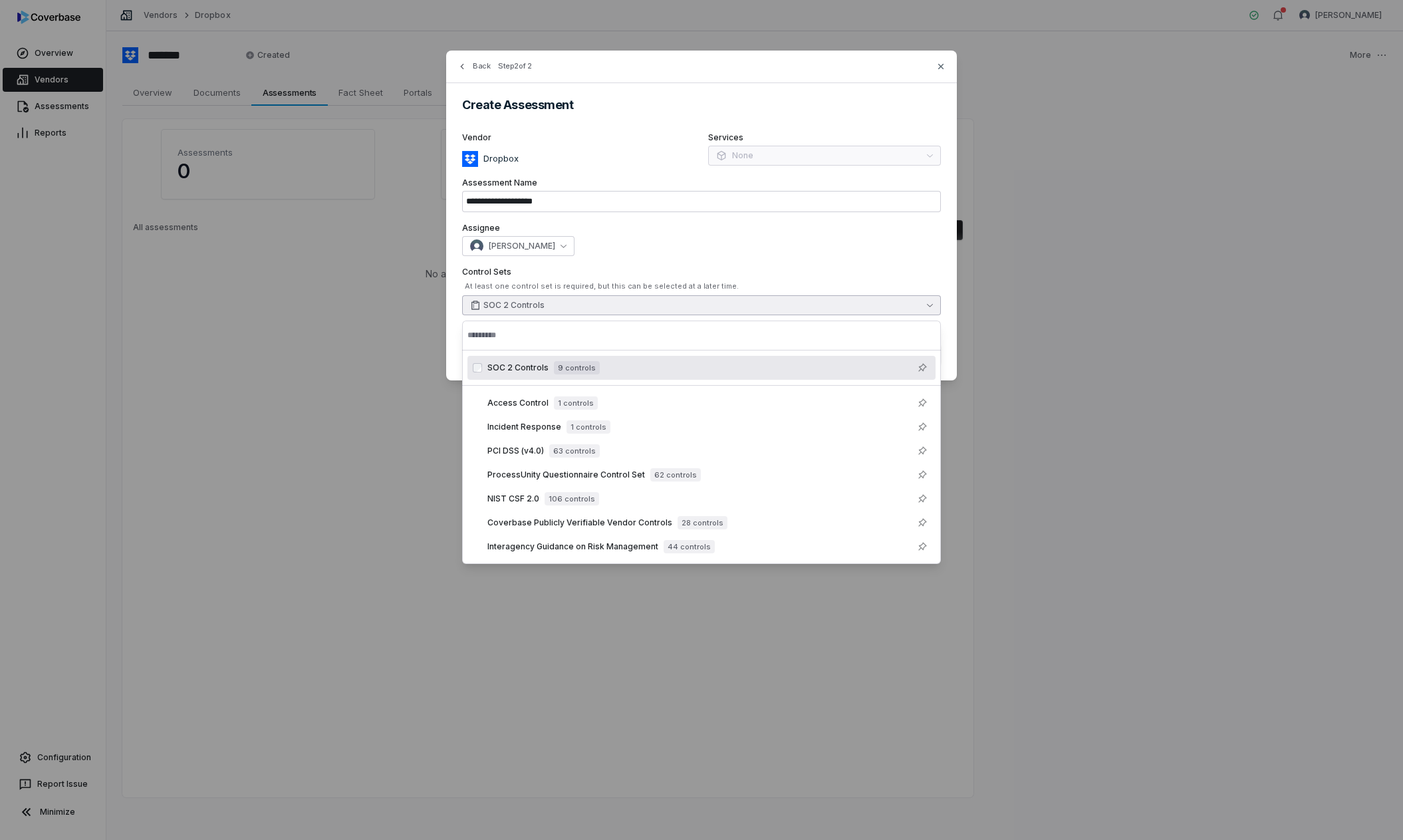
click at [815, 247] on div "[PERSON_NAME]" at bounding box center [702, 246] width 479 height 20
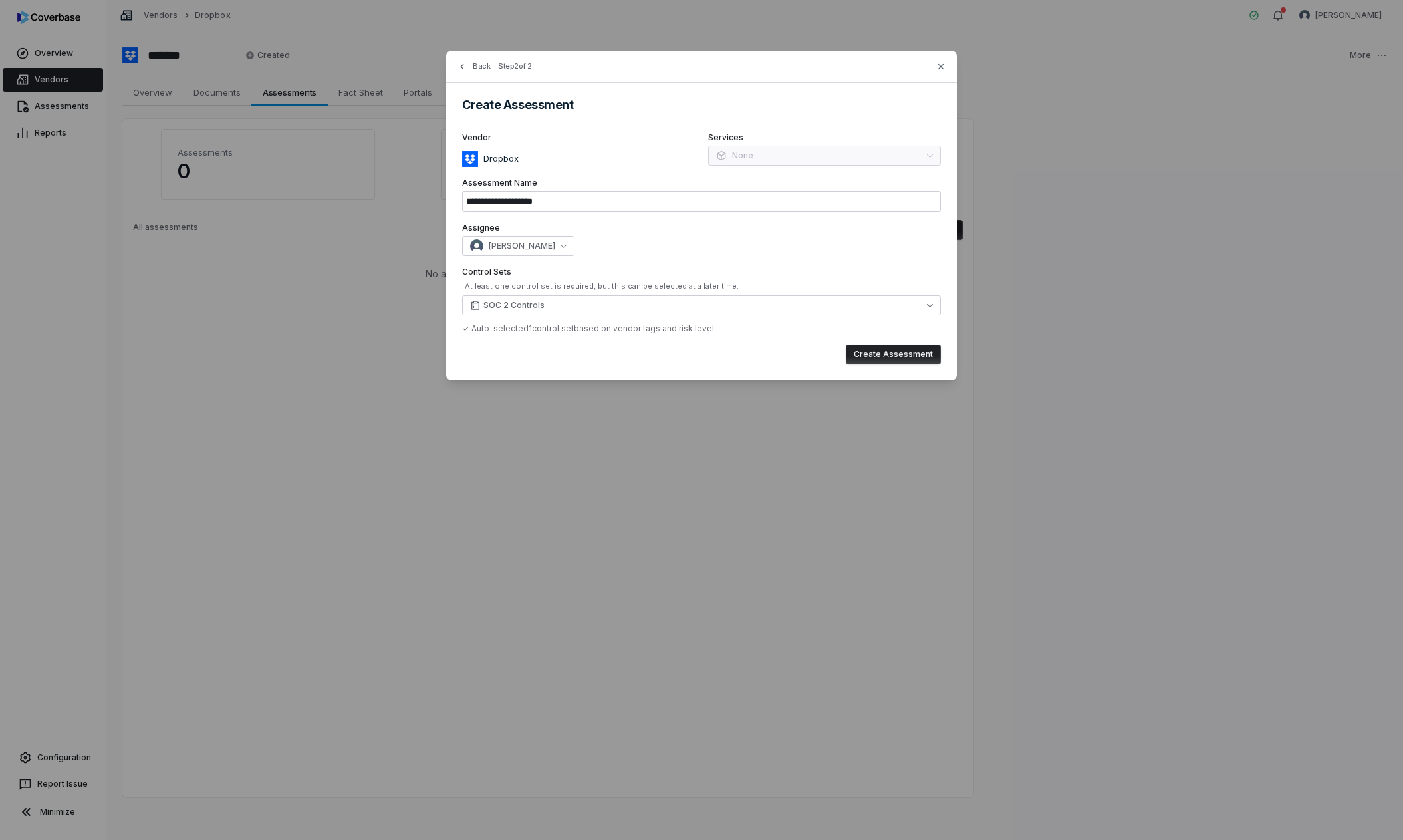
click at [896, 353] on button "Create Assessment" at bounding box center [894, 355] width 95 height 20
type input "**********"
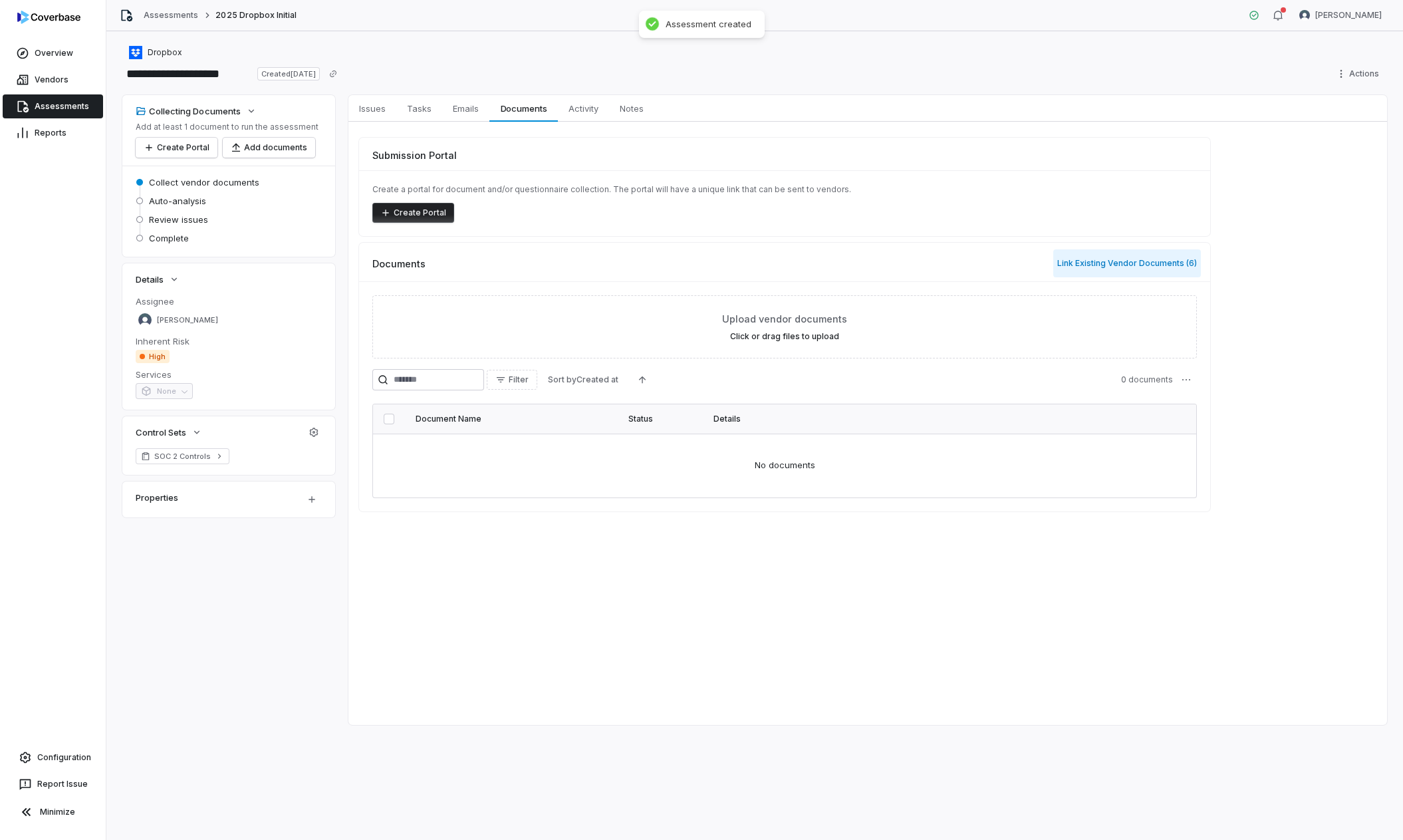
click at [1128, 267] on button "Link Existing Vendor Documents ( 6 )" at bounding box center [1127, 263] width 147 height 28
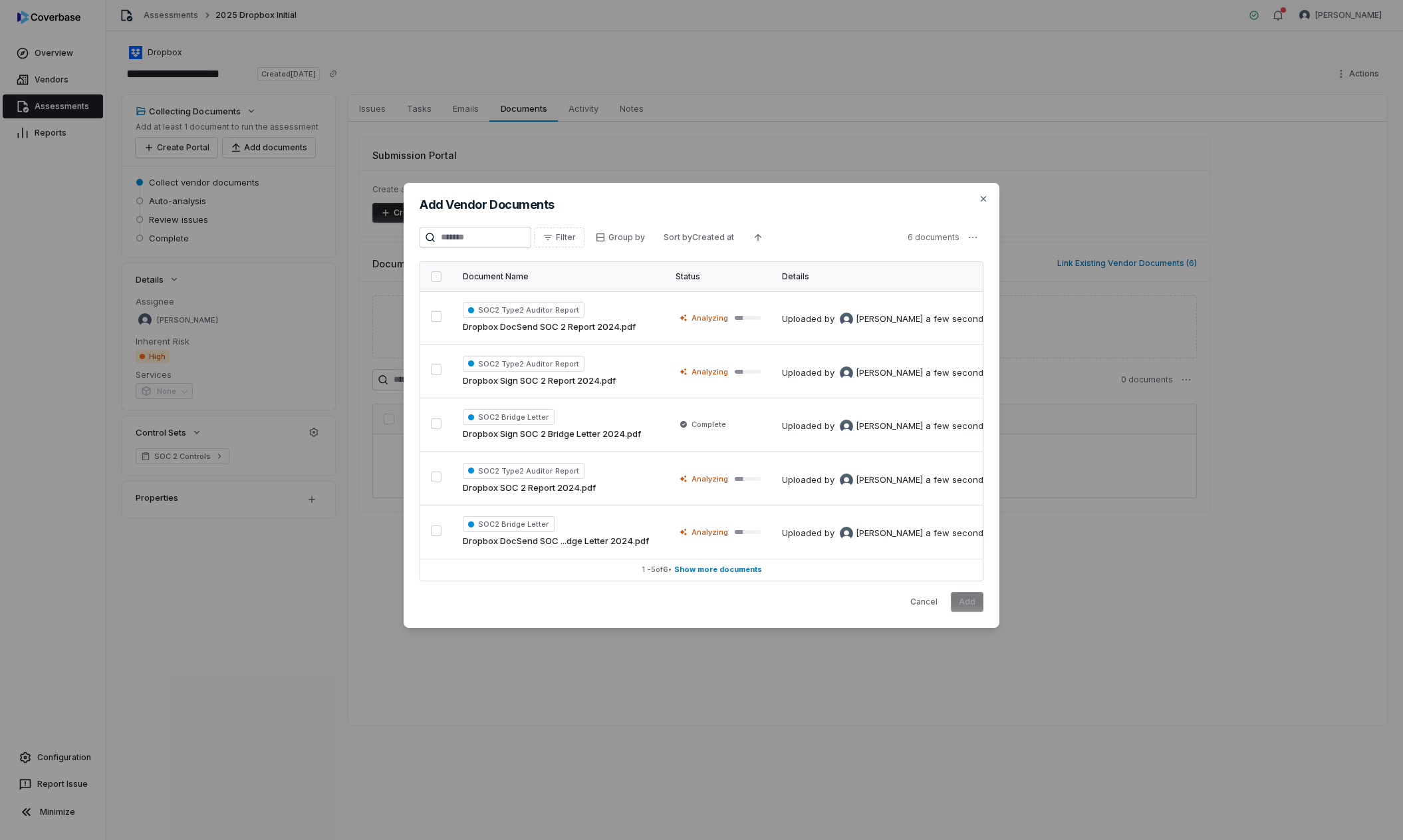
click at [436, 276] on button "button" at bounding box center [436, 277] width 11 height 11
click at [974, 602] on button "Add" at bounding box center [967, 601] width 32 height 20
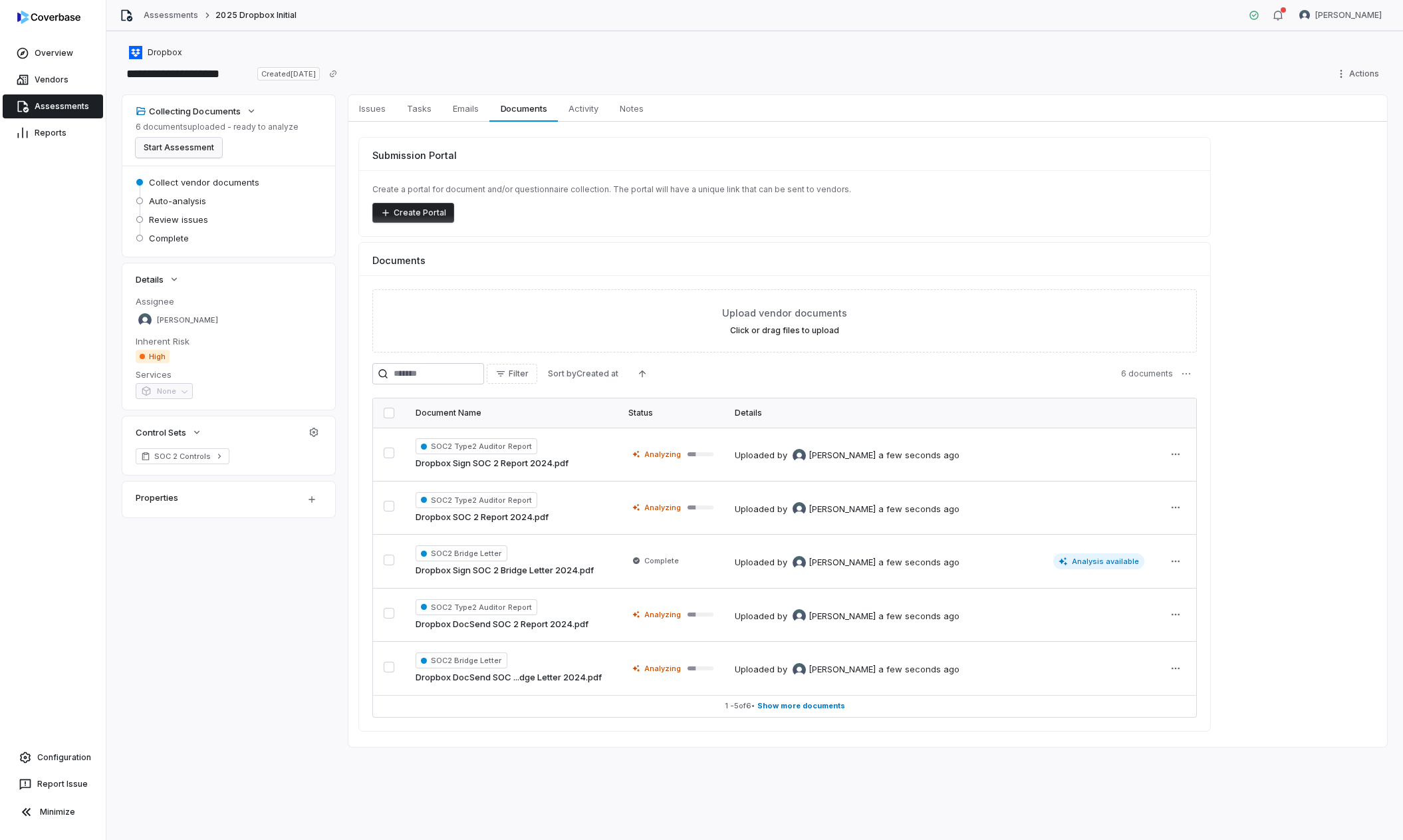
click at [185, 149] on button "Start Assessment" at bounding box center [179, 147] width 87 height 20
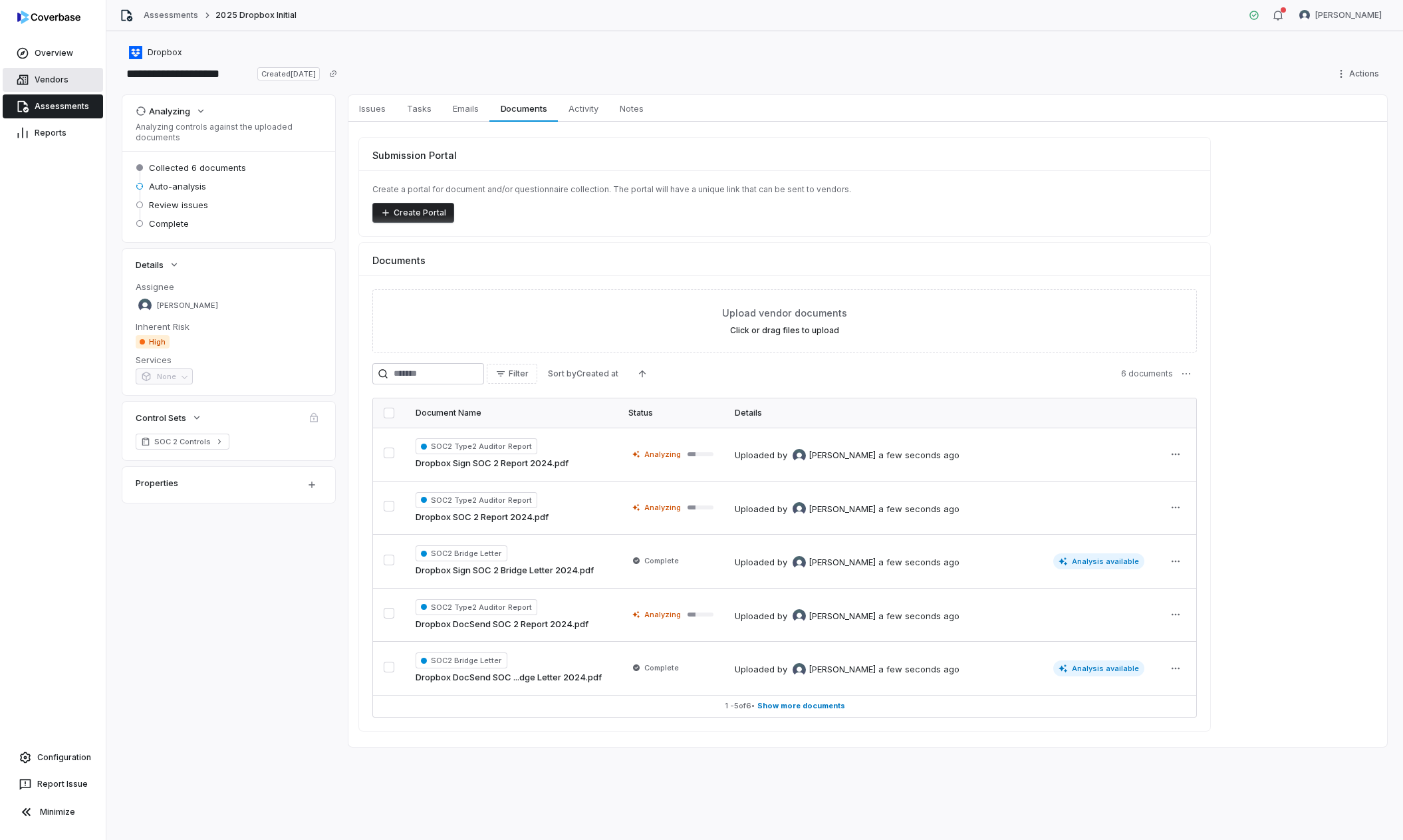
click at [54, 80] on link "Vendors" at bounding box center [53, 80] width 100 height 24
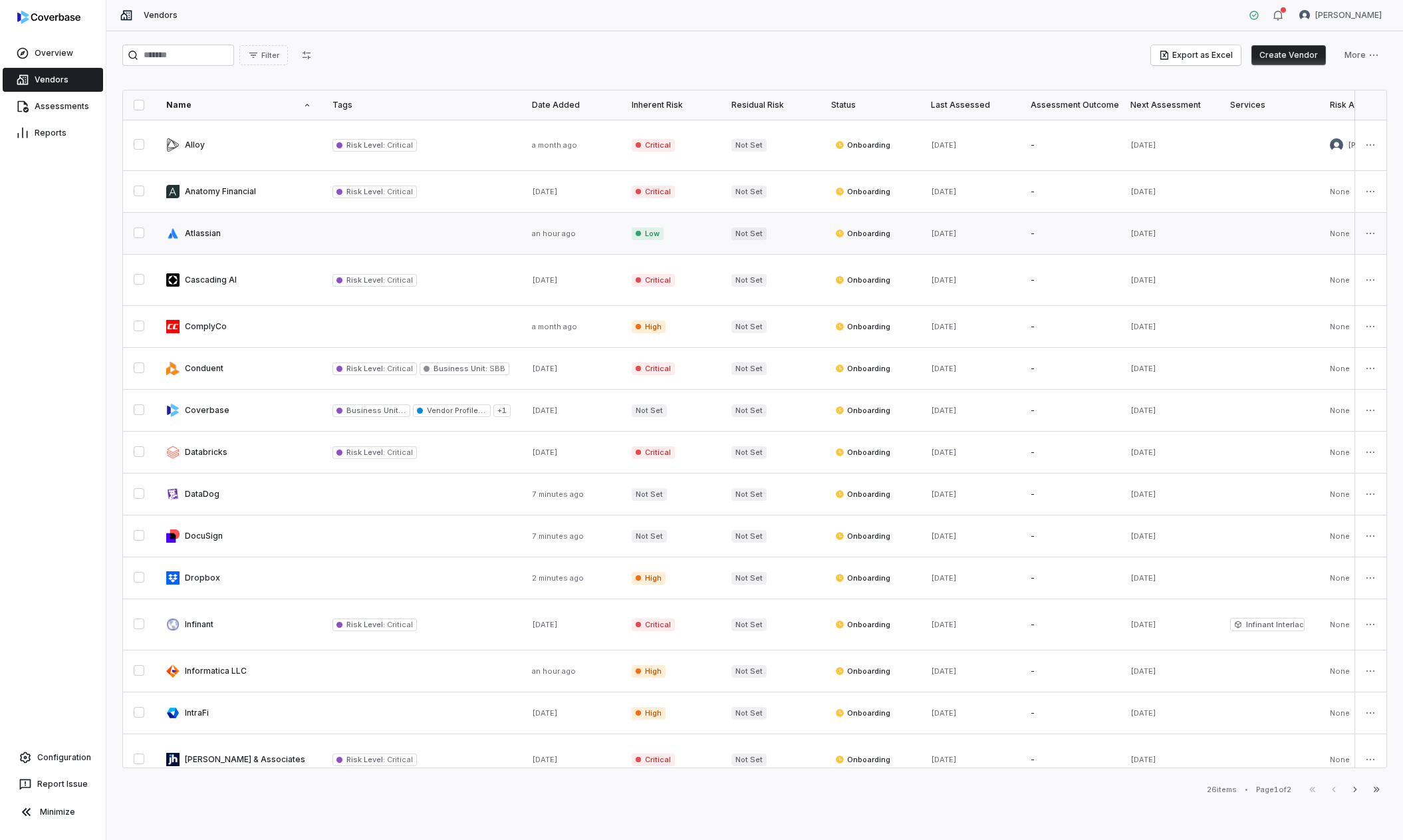
click at [247, 225] on link at bounding box center [239, 233] width 166 height 41
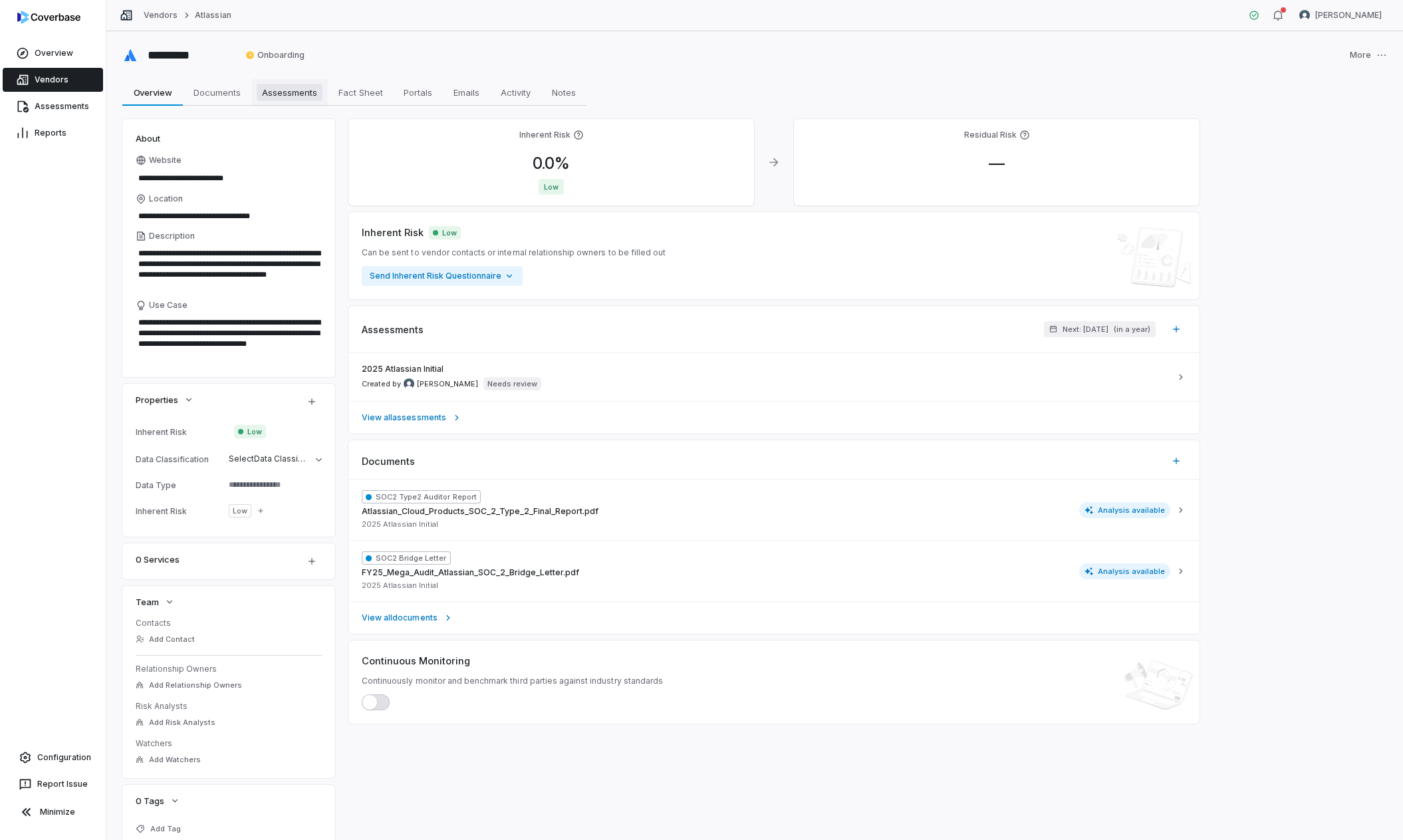
click at [303, 92] on span "Assessments" at bounding box center [290, 92] width 66 height 17
type textarea "*"
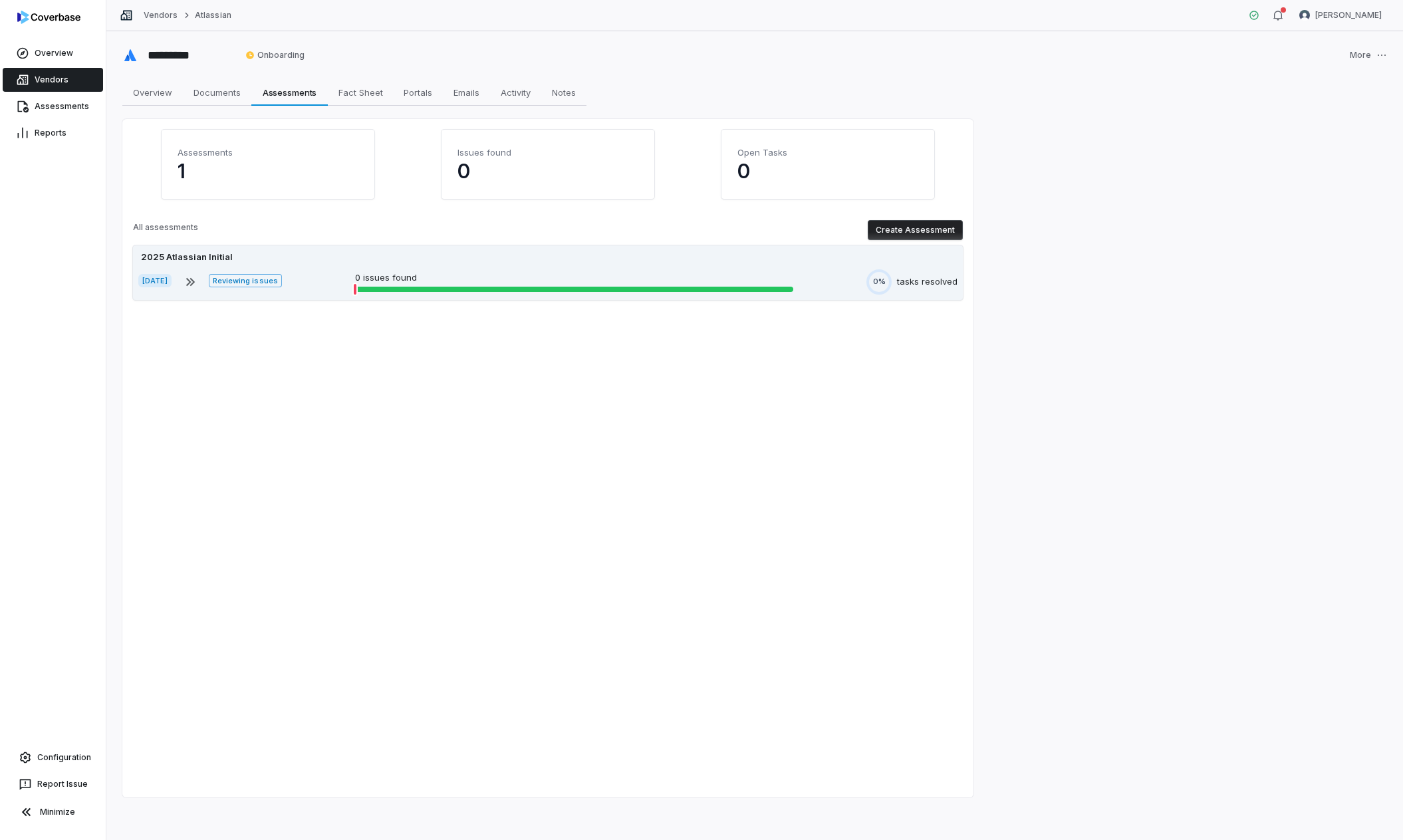
click at [349, 280] on div "Aug 19, 2025 Reviewing issues 0 issues found 0% tasks resolved" at bounding box center [548, 281] width 819 height 25
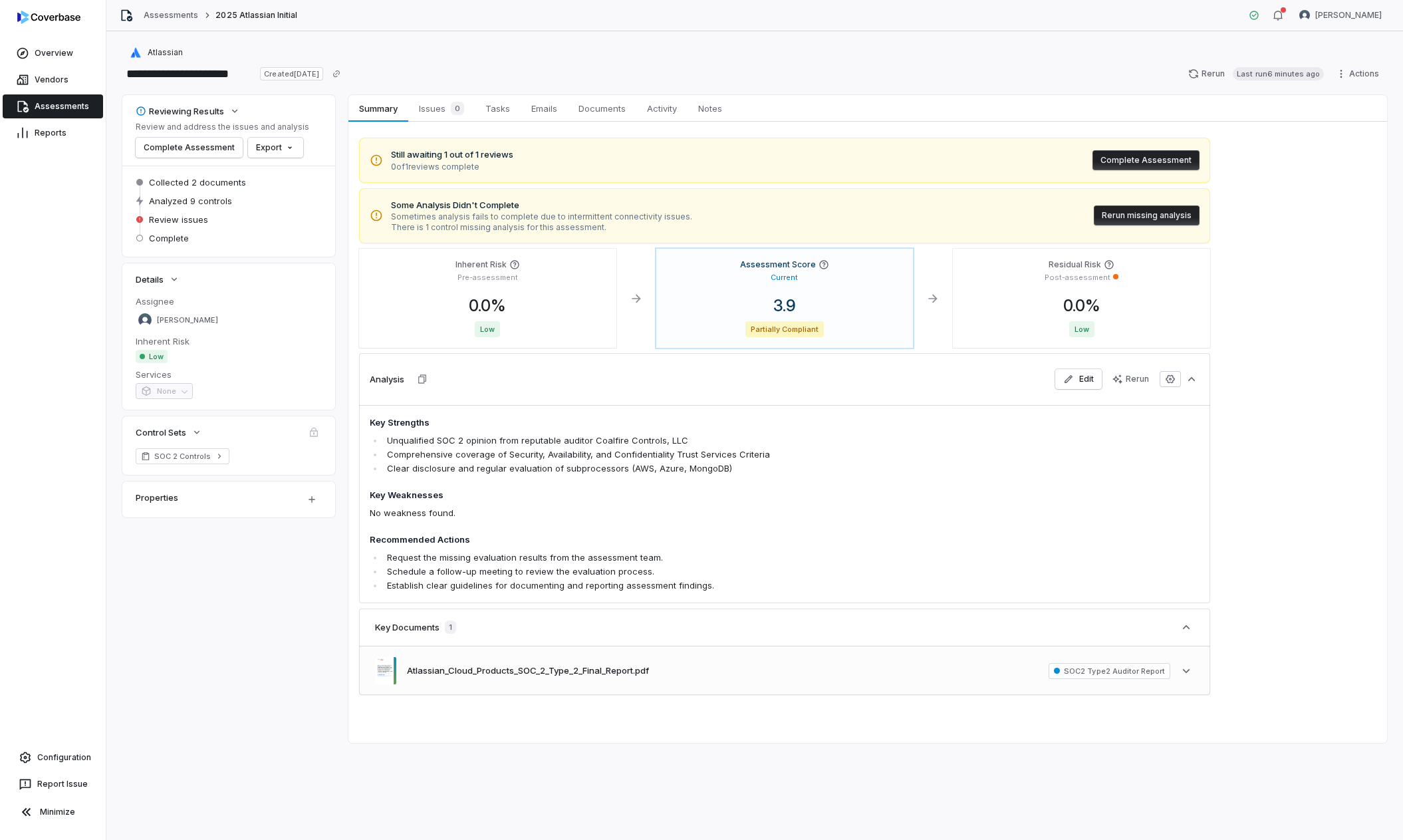
click at [1060, 670] on div at bounding box center [1057, 670] width 6 height 6
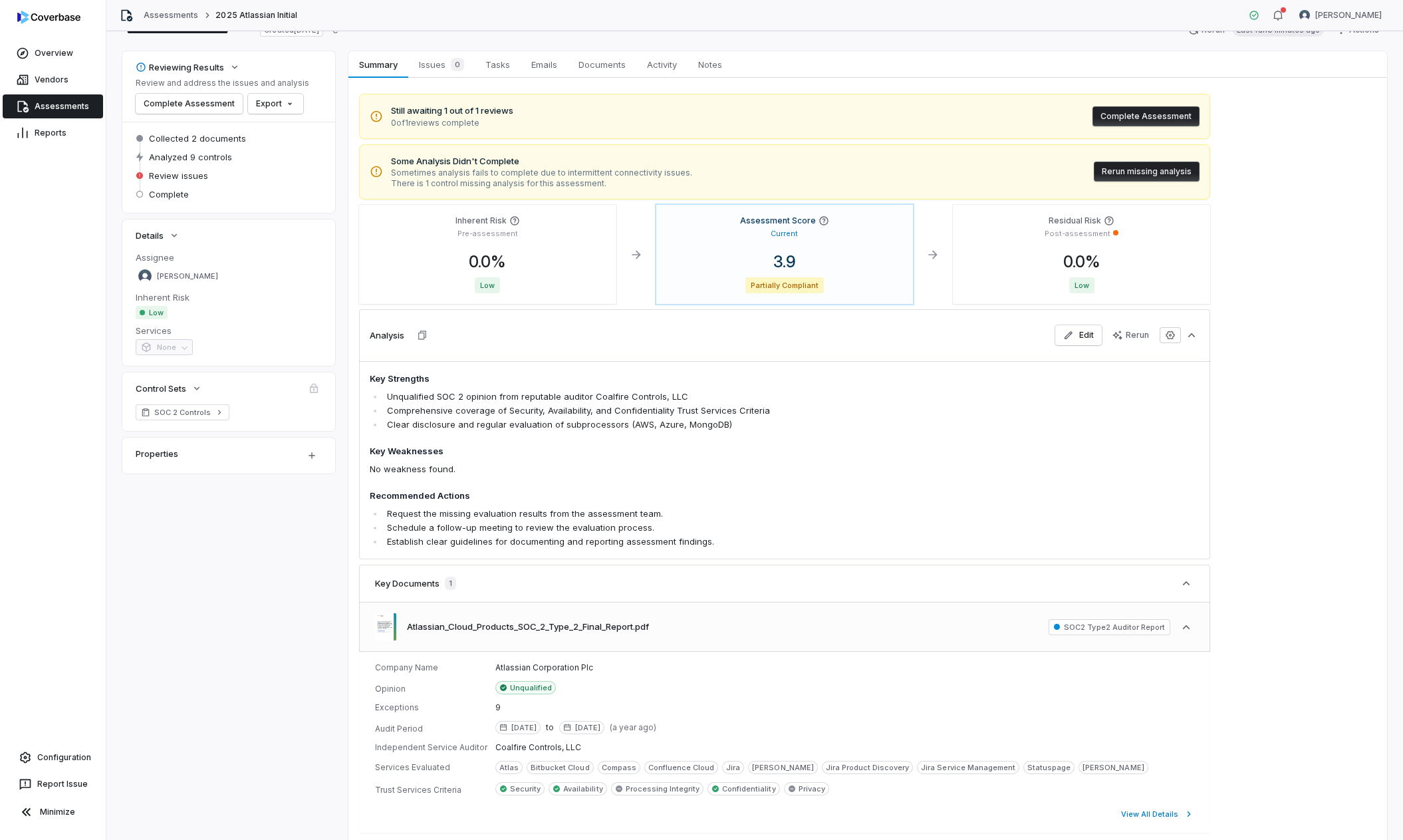
scroll to position [127, 0]
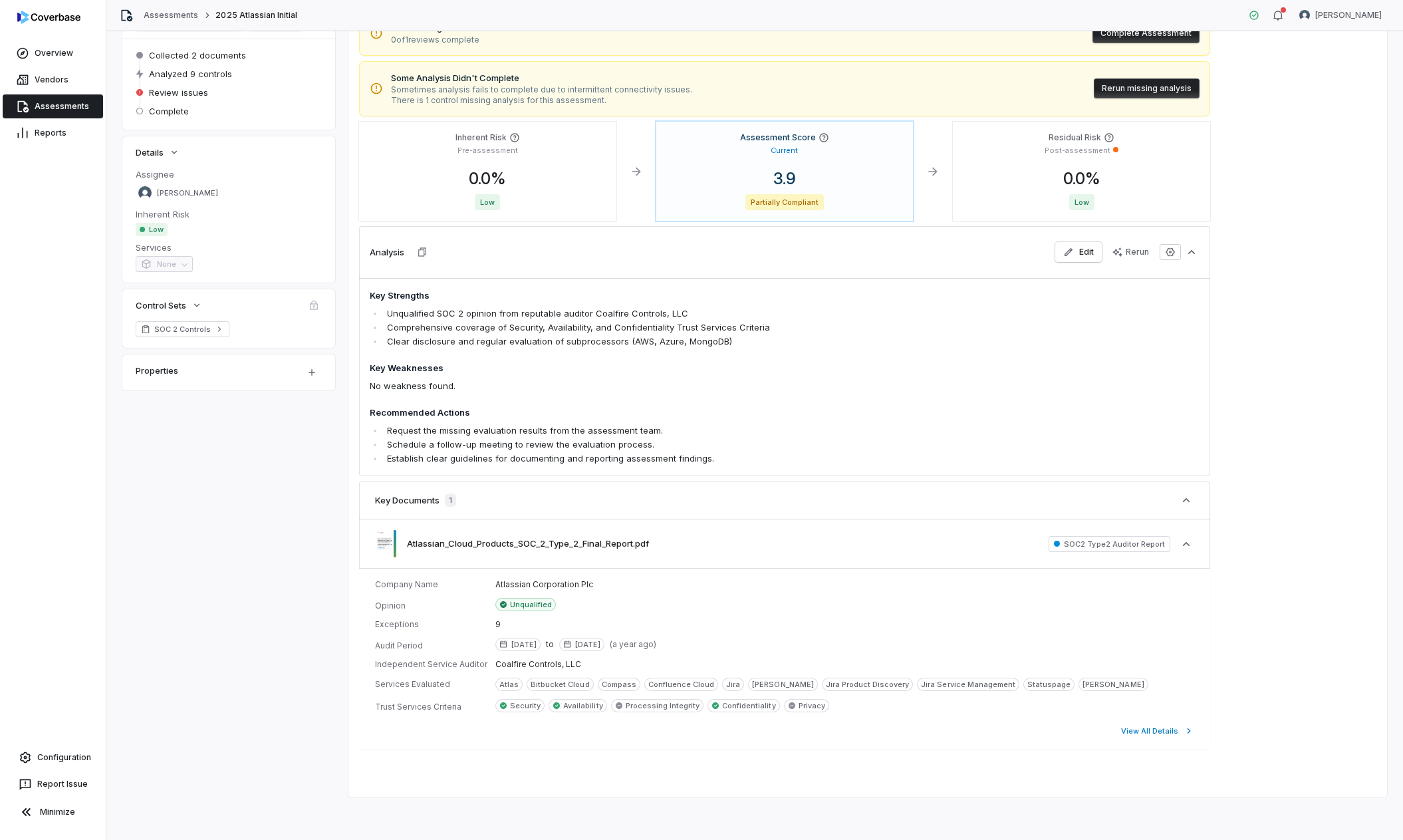
click at [525, 80] on span "Some Analysis Didn't Complete" at bounding box center [542, 78] width 301 height 13
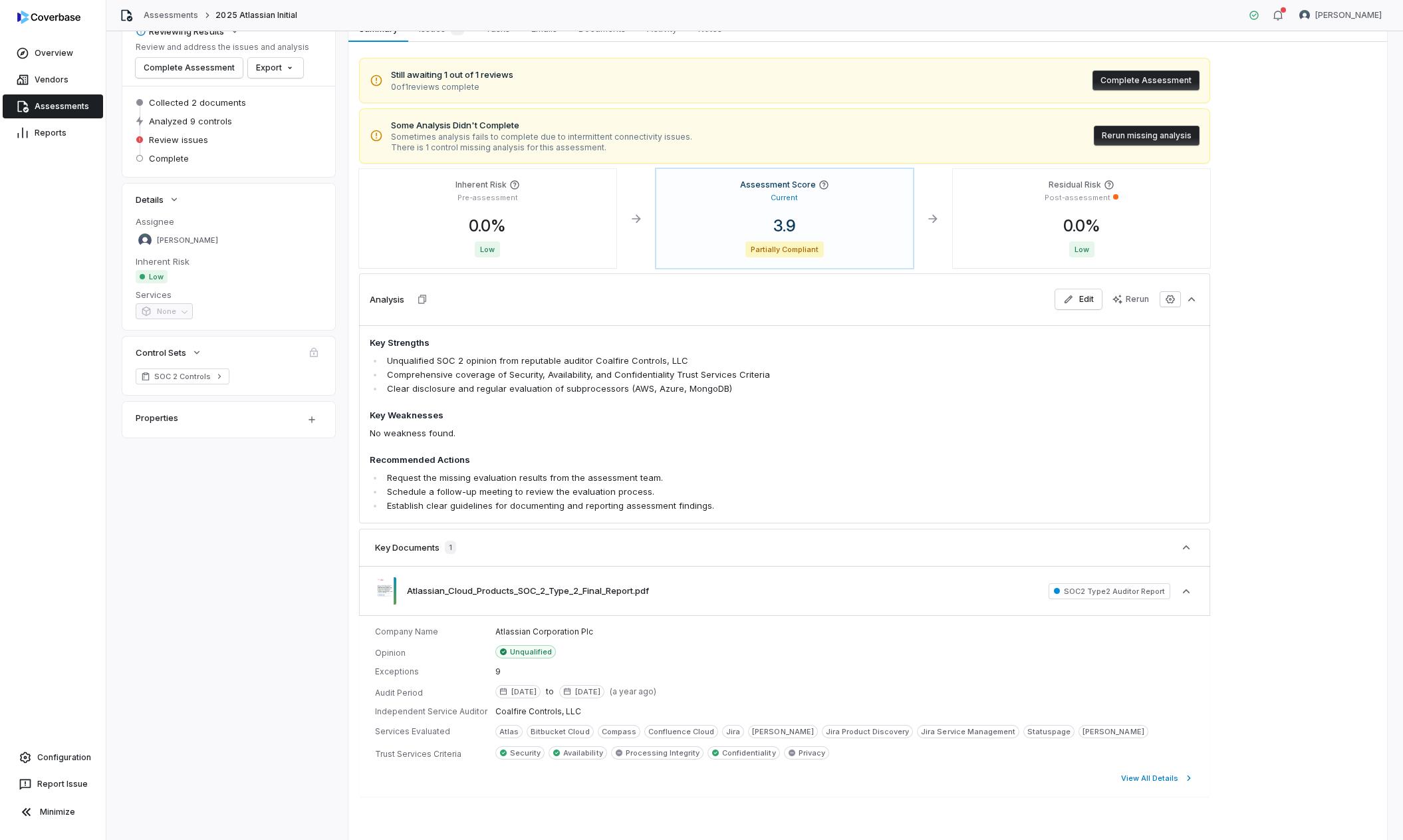
click at [1153, 138] on button "Rerun missing analysis" at bounding box center [1147, 136] width 105 height 20
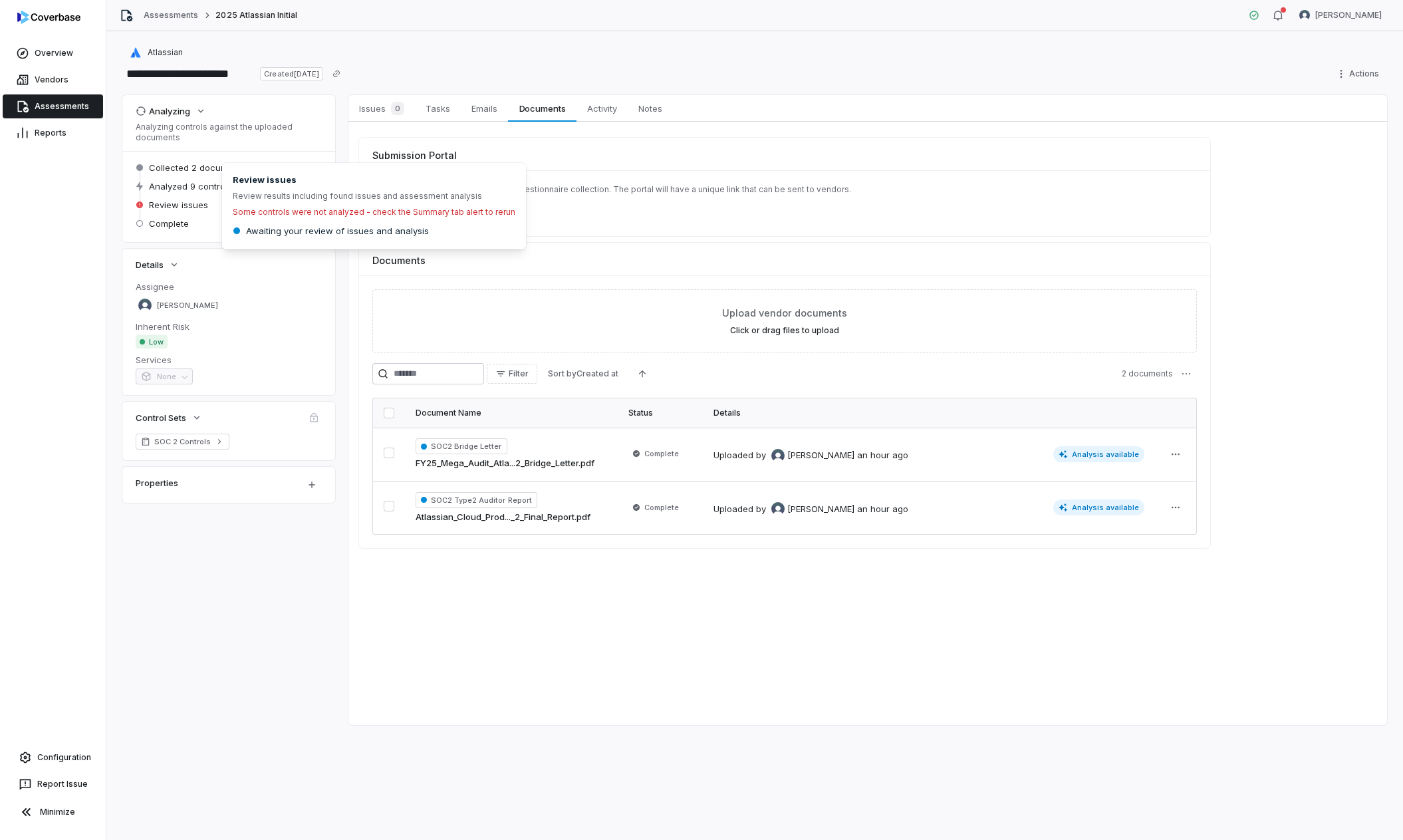
click at [180, 197] on div "Review issues" at bounding box center [229, 205] width 186 height 16
click at [449, 110] on span "Tasks" at bounding box center [437, 108] width 35 height 17
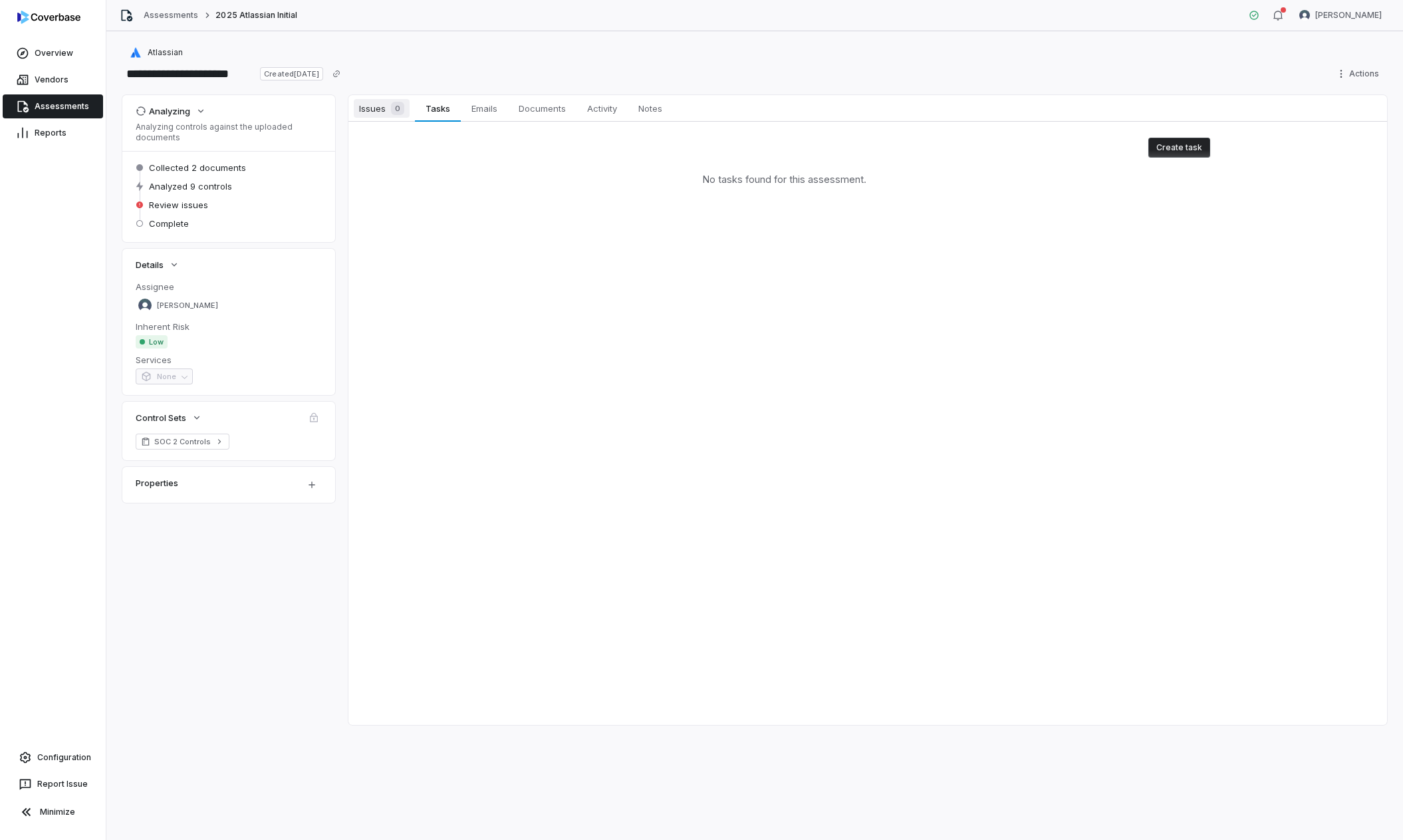
click at [357, 110] on span "Issues 0" at bounding box center [382, 108] width 56 height 19
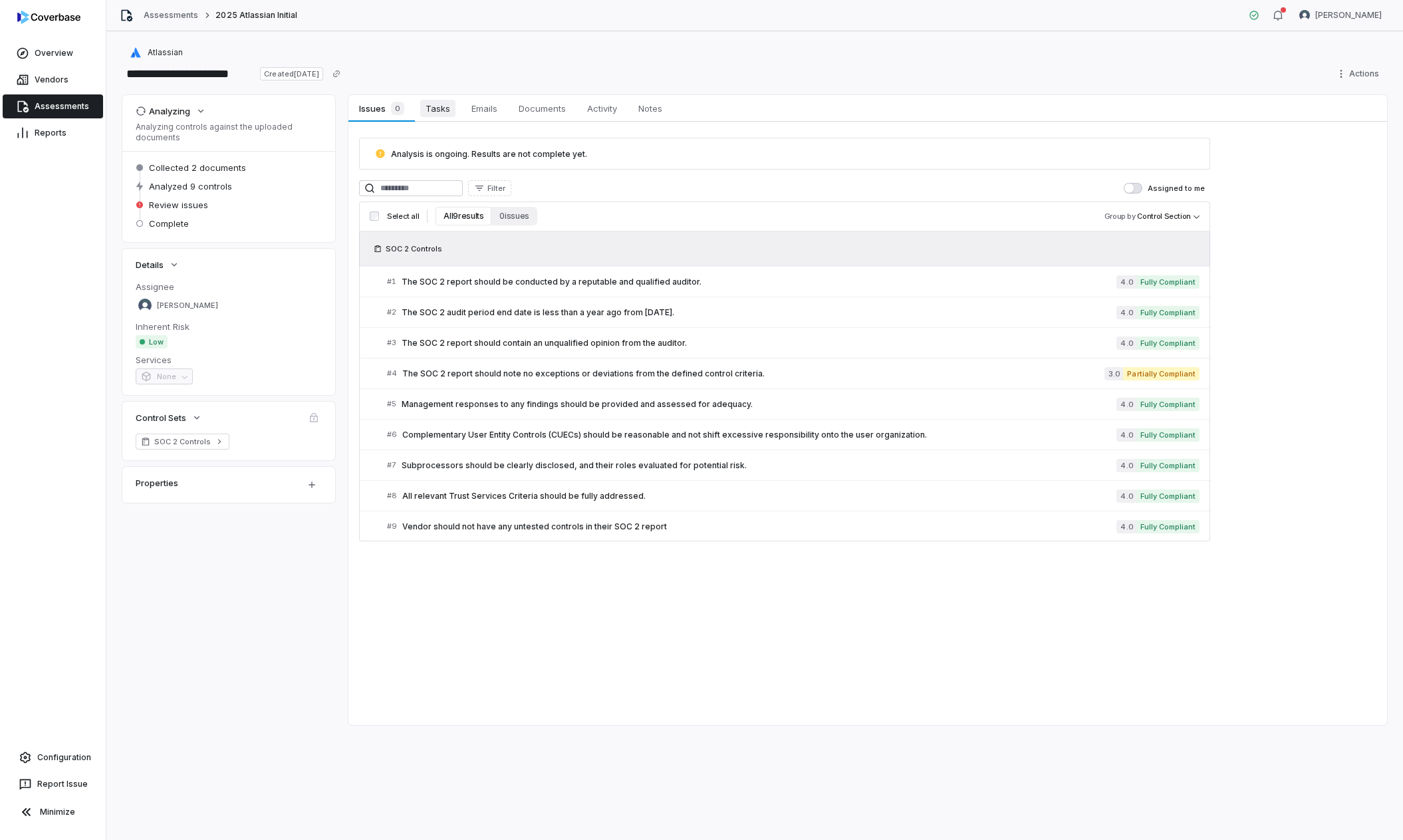
click at [438, 112] on span "Tasks" at bounding box center [437, 108] width 35 height 17
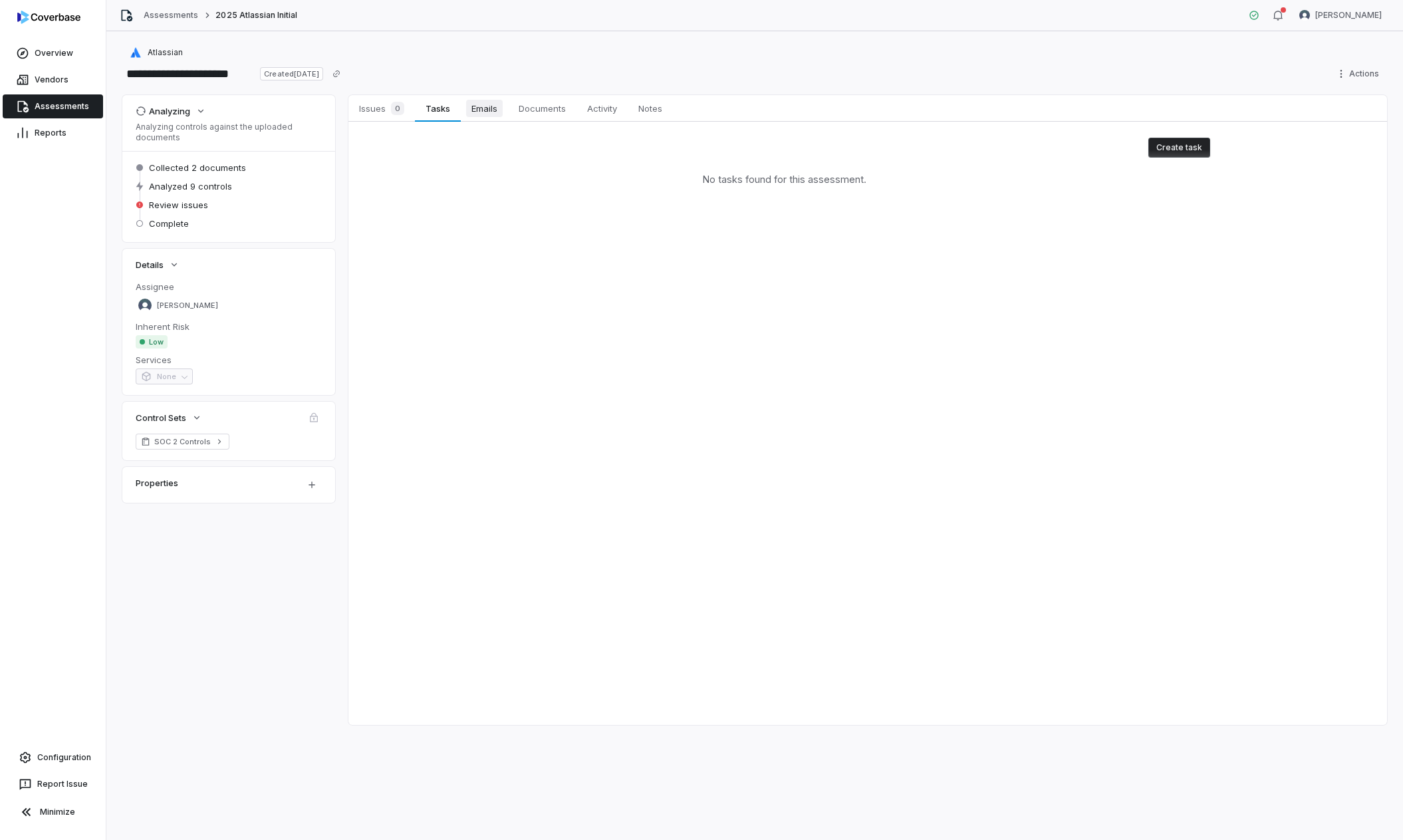
click at [491, 103] on span "Emails" at bounding box center [484, 108] width 37 height 17
click at [600, 108] on span "Activity" at bounding box center [601, 108] width 40 height 17
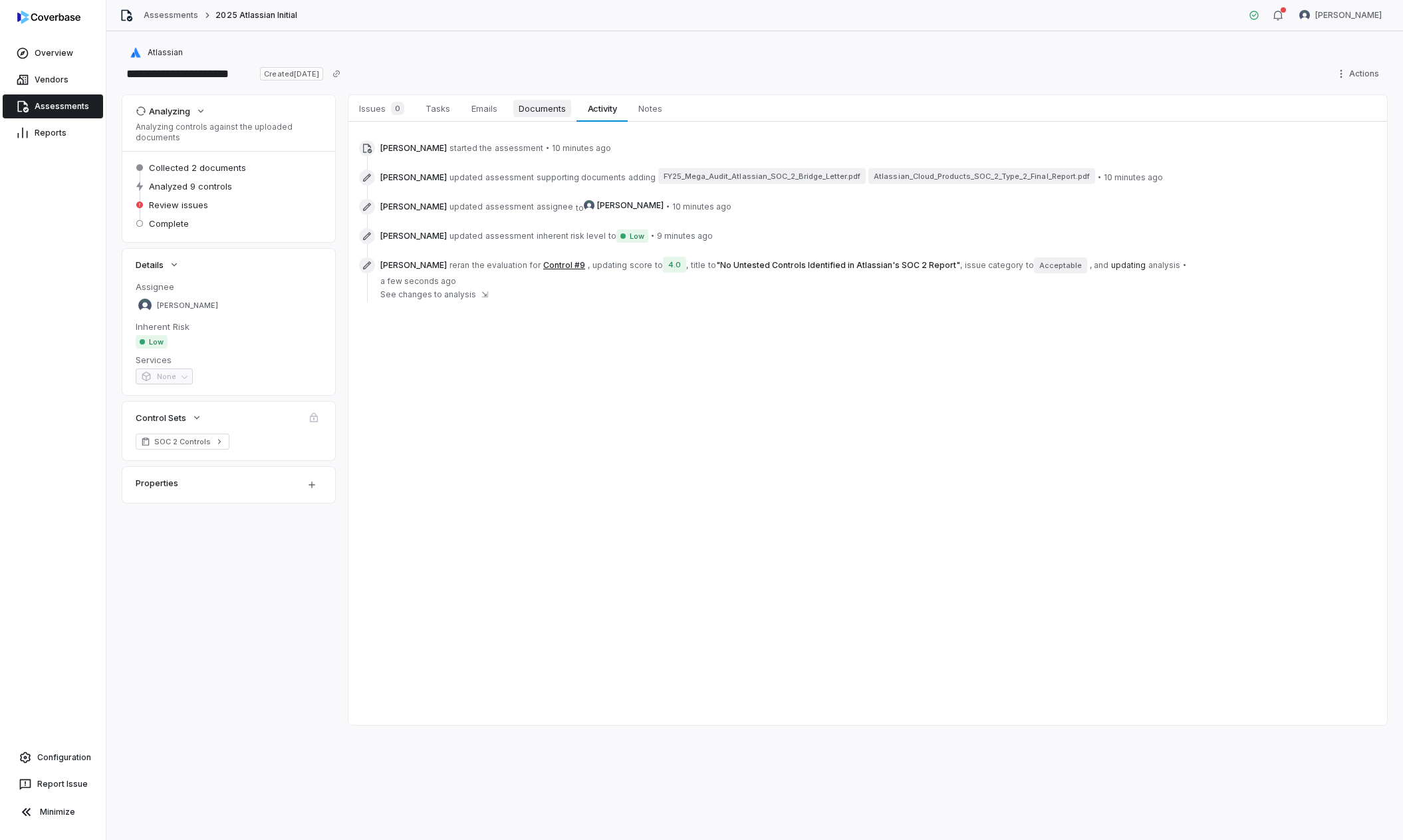
click at [536, 108] on span "Documents" at bounding box center [542, 108] width 58 height 17
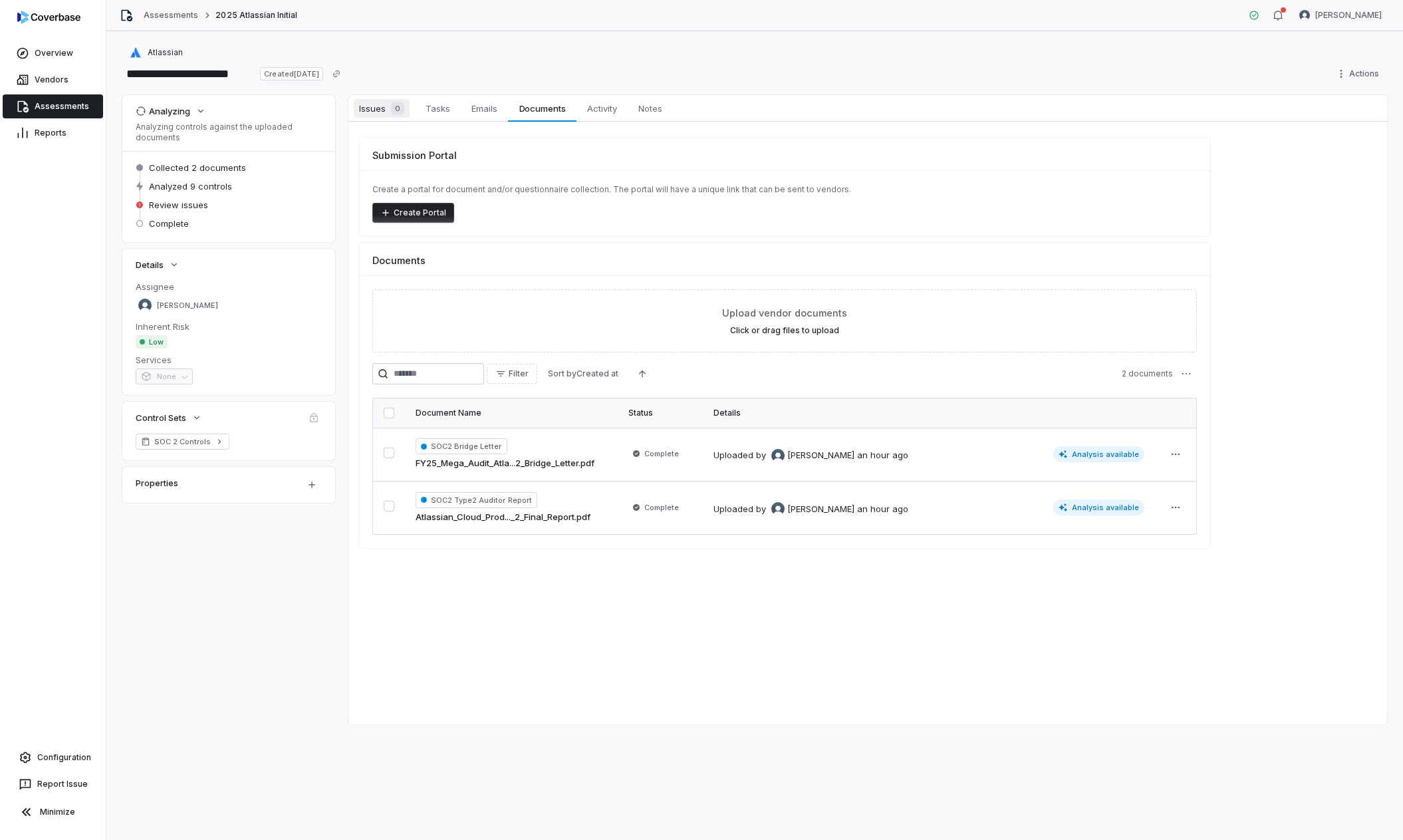
click at [366, 111] on span "Issues 0" at bounding box center [382, 108] width 56 height 19
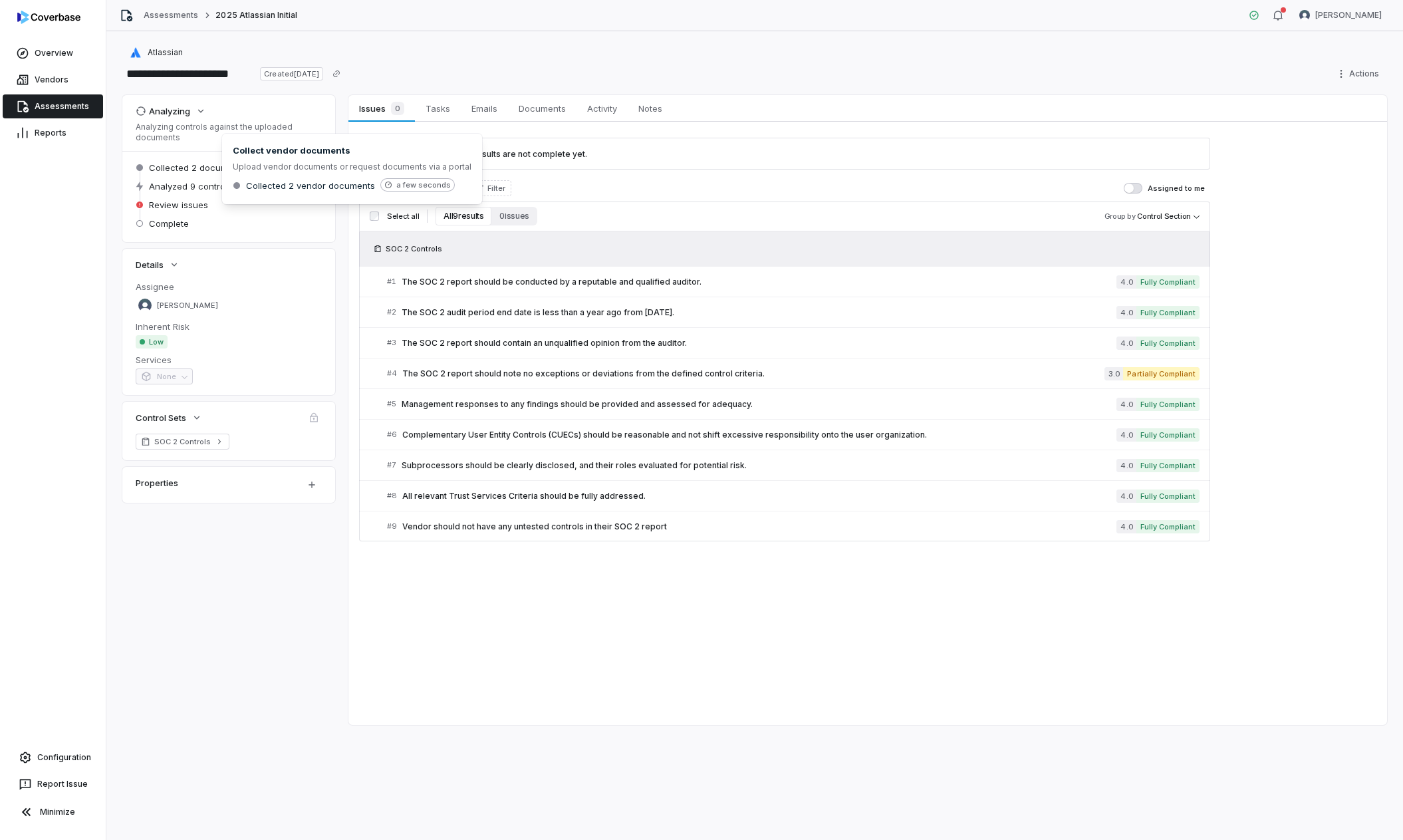
click at [217, 204] on div "Review issues" at bounding box center [229, 205] width 186 height 16
click at [392, 109] on span "0" at bounding box center [398, 108] width 13 height 13
click at [433, 110] on span "Tasks" at bounding box center [437, 108] width 35 height 17
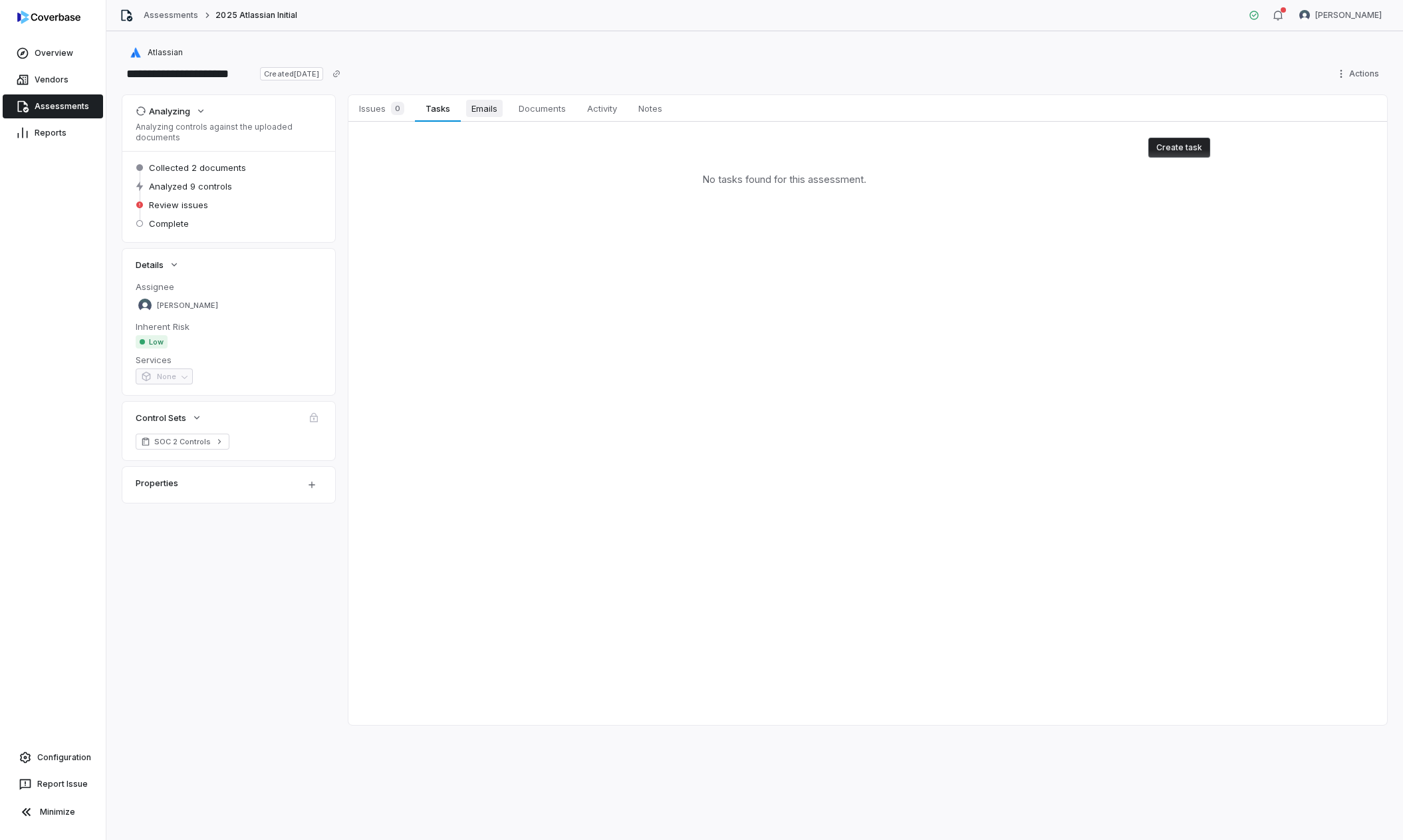
click at [483, 112] on span "Emails" at bounding box center [484, 108] width 37 height 17
click at [543, 111] on span "Documents" at bounding box center [542, 108] width 58 height 17
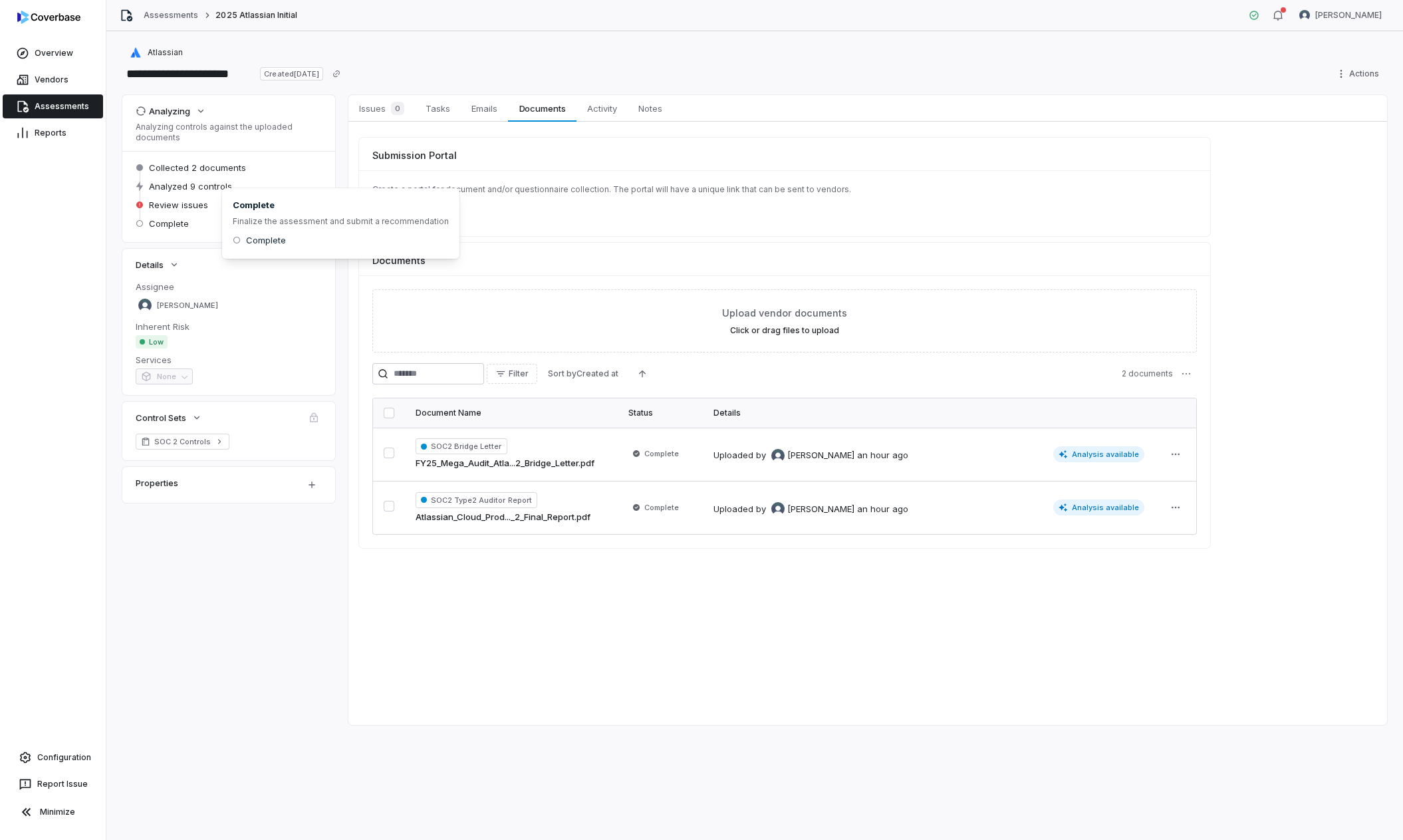
click at [133, 209] on div "Collected 2 documents Analyzed 9 controls Review issues Complete" at bounding box center [229, 197] width 213 height 91
click at [87, 112] on link "Assessments" at bounding box center [53, 106] width 100 height 24
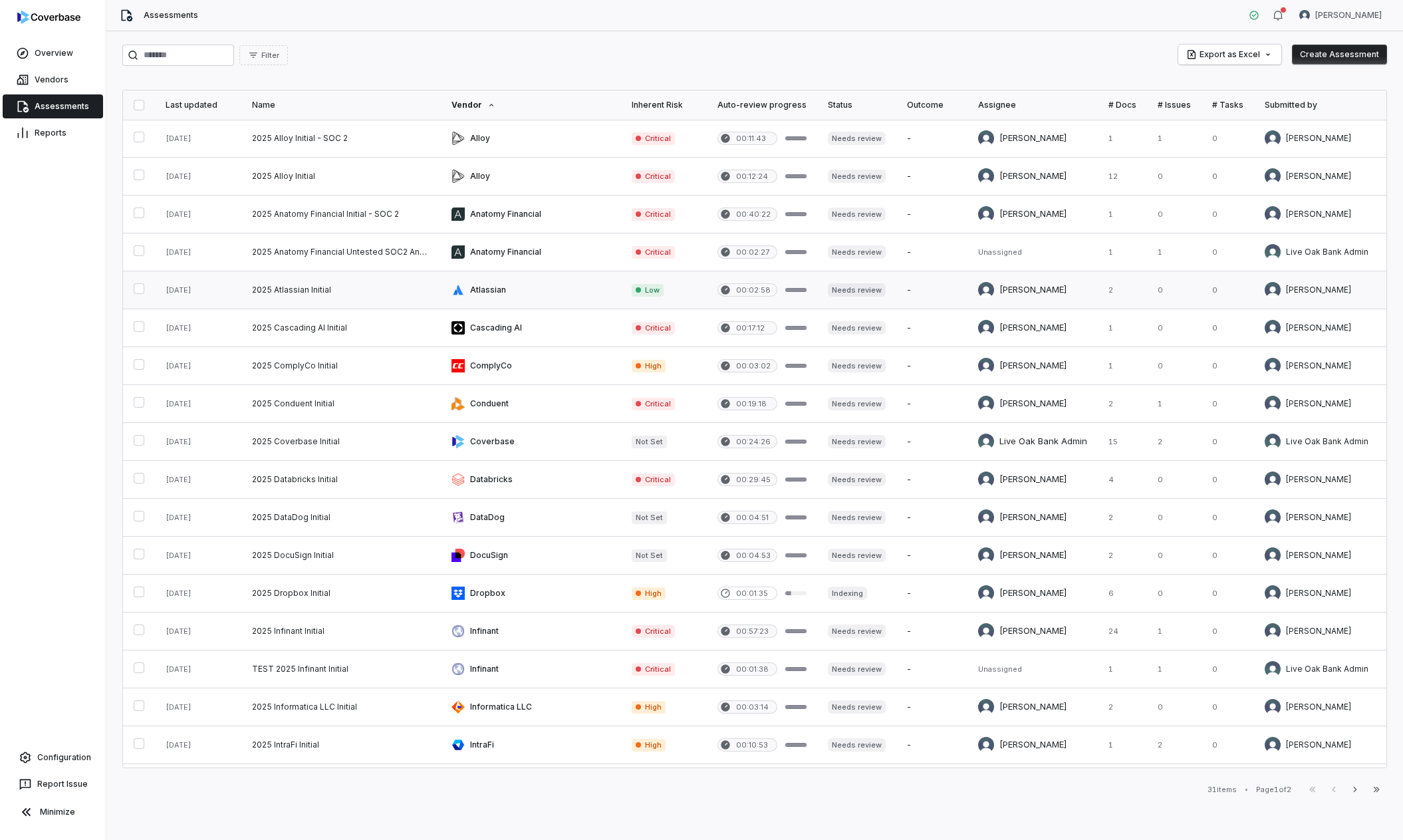
click at [415, 290] on link at bounding box center [340, 290] width 199 height 38
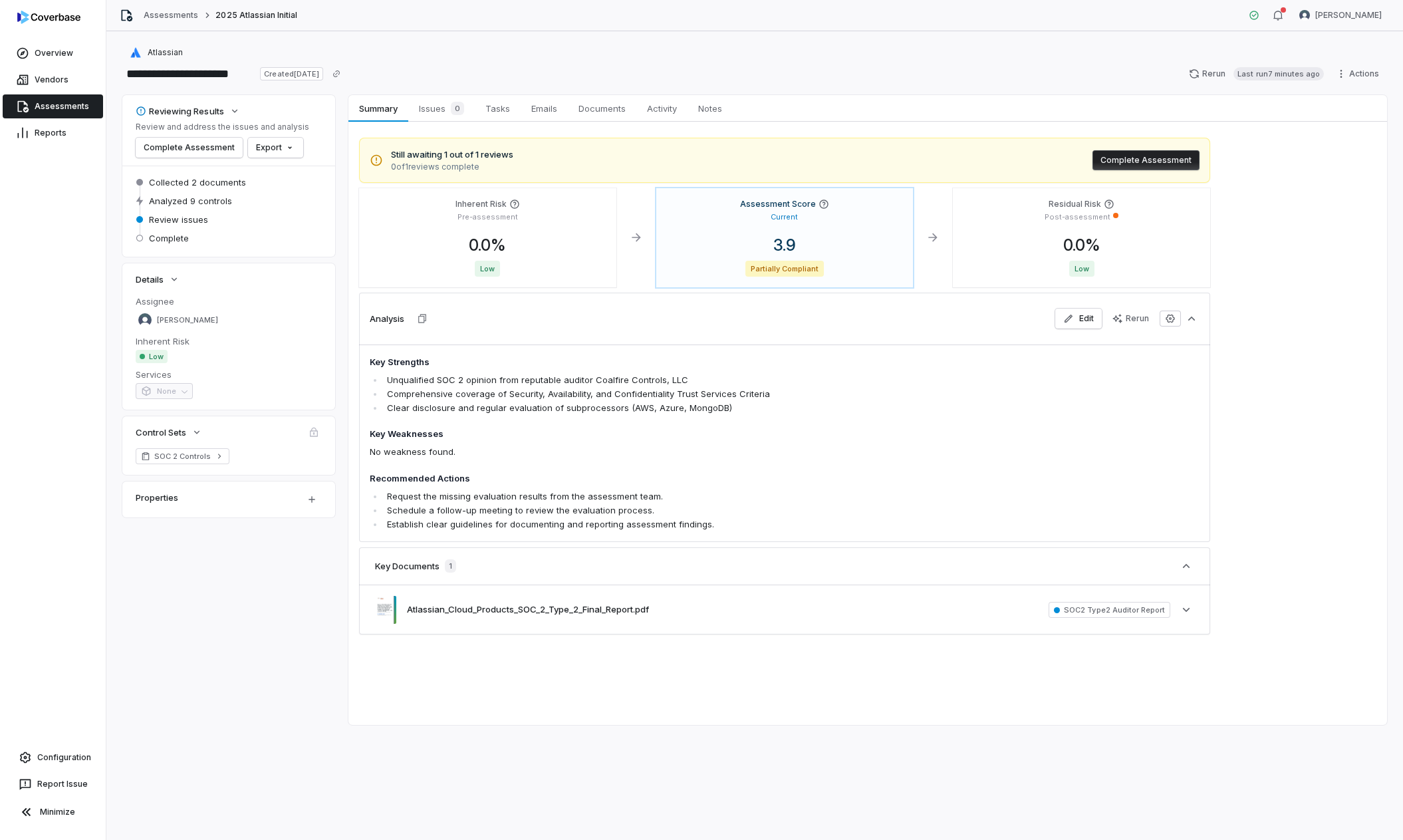
click at [504, 155] on span "Still awaiting 1 out of 1 reviews" at bounding box center [452, 155] width 122 height 13
click at [971, 618] on div "Atlassian_Cloud_Products_SOC_2_Type_2_Final_Report.pdf SOC2 Type2 Auditor Repor…" at bounding box center [785, 609] width 852 height 48
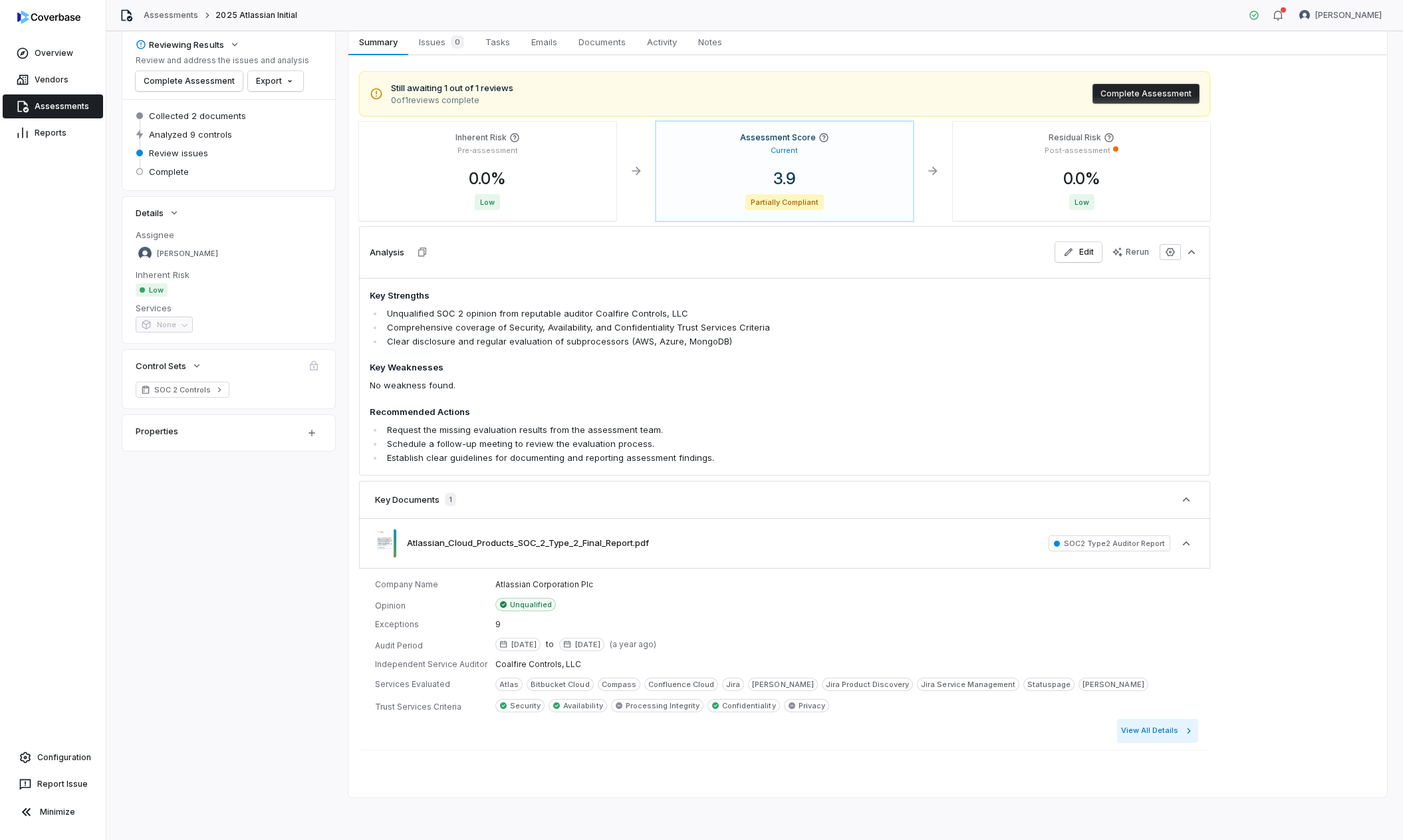
click at [1154, 737] on button "View All Details" at bounding box center [1157, 731] width 81 height 24
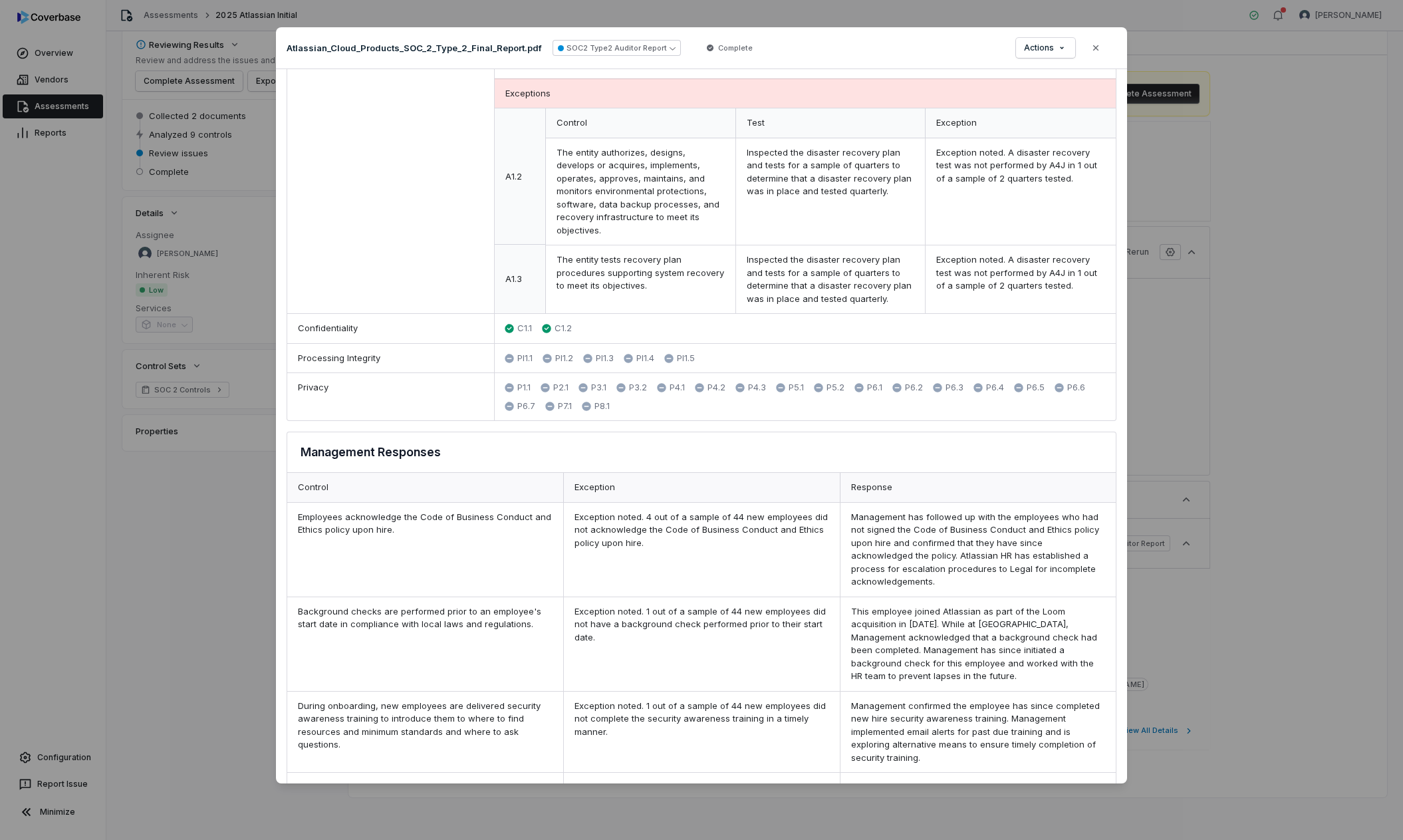
scroll to position [1583, 0]
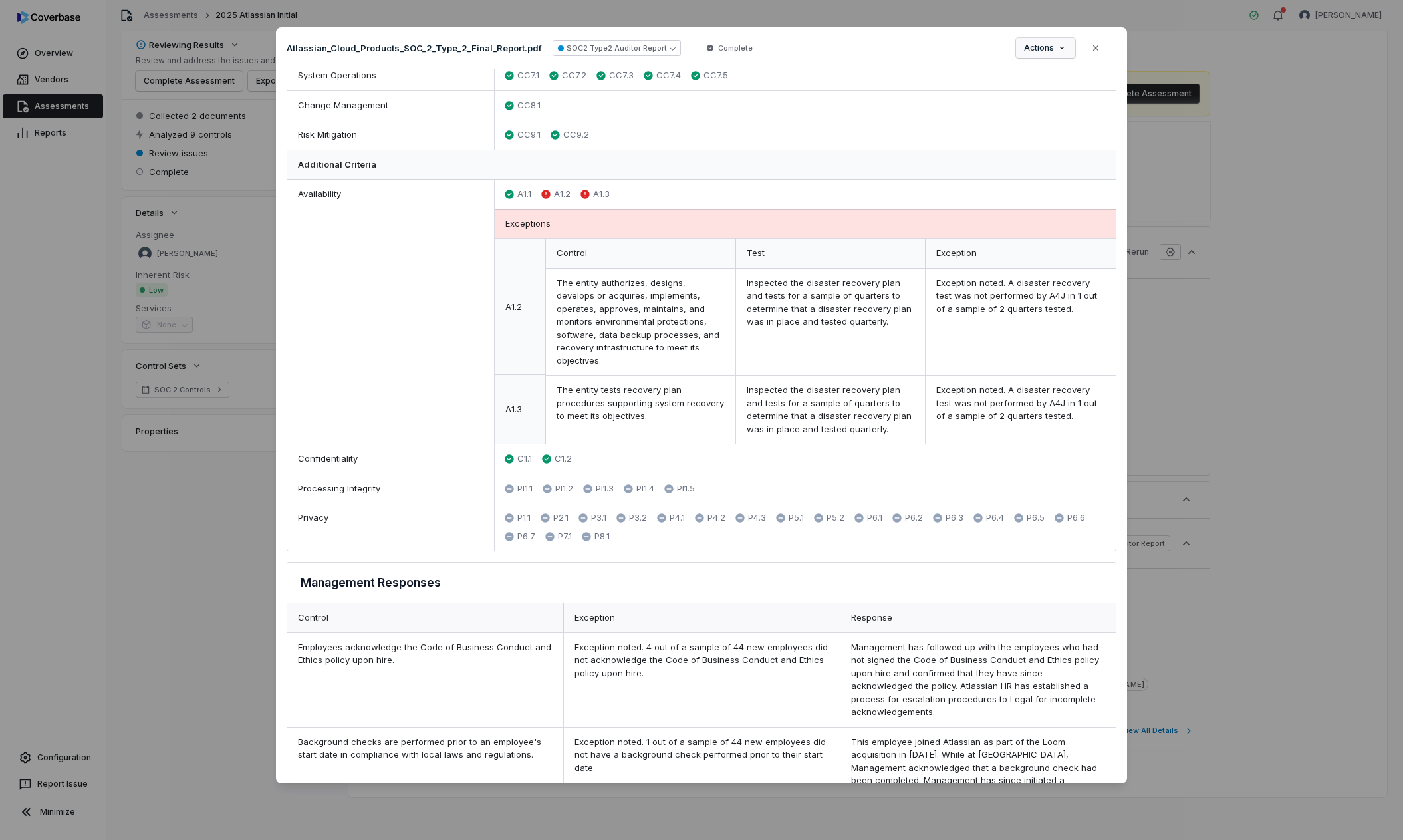
click at [1045, 41] on div "Document Preview Atlassian_Cloud_Products_SOC_2_Type_2_Final_Report.pdf SOC2 Ty…" at bounding box center [702, 420] width 1403 height 827
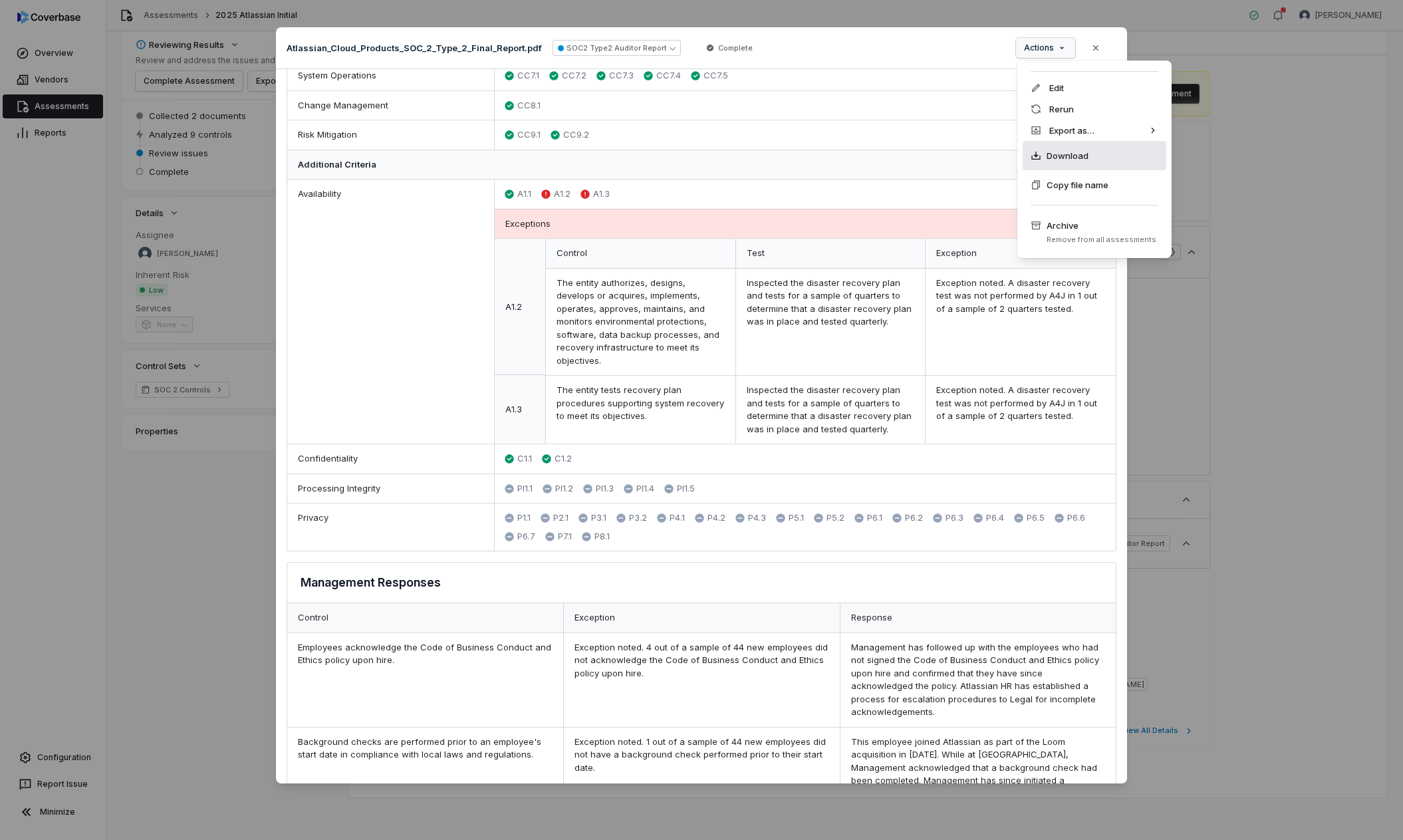
click at [1088, 162] on div "Download" at bounding box center [1095, 155] width 144 height 29
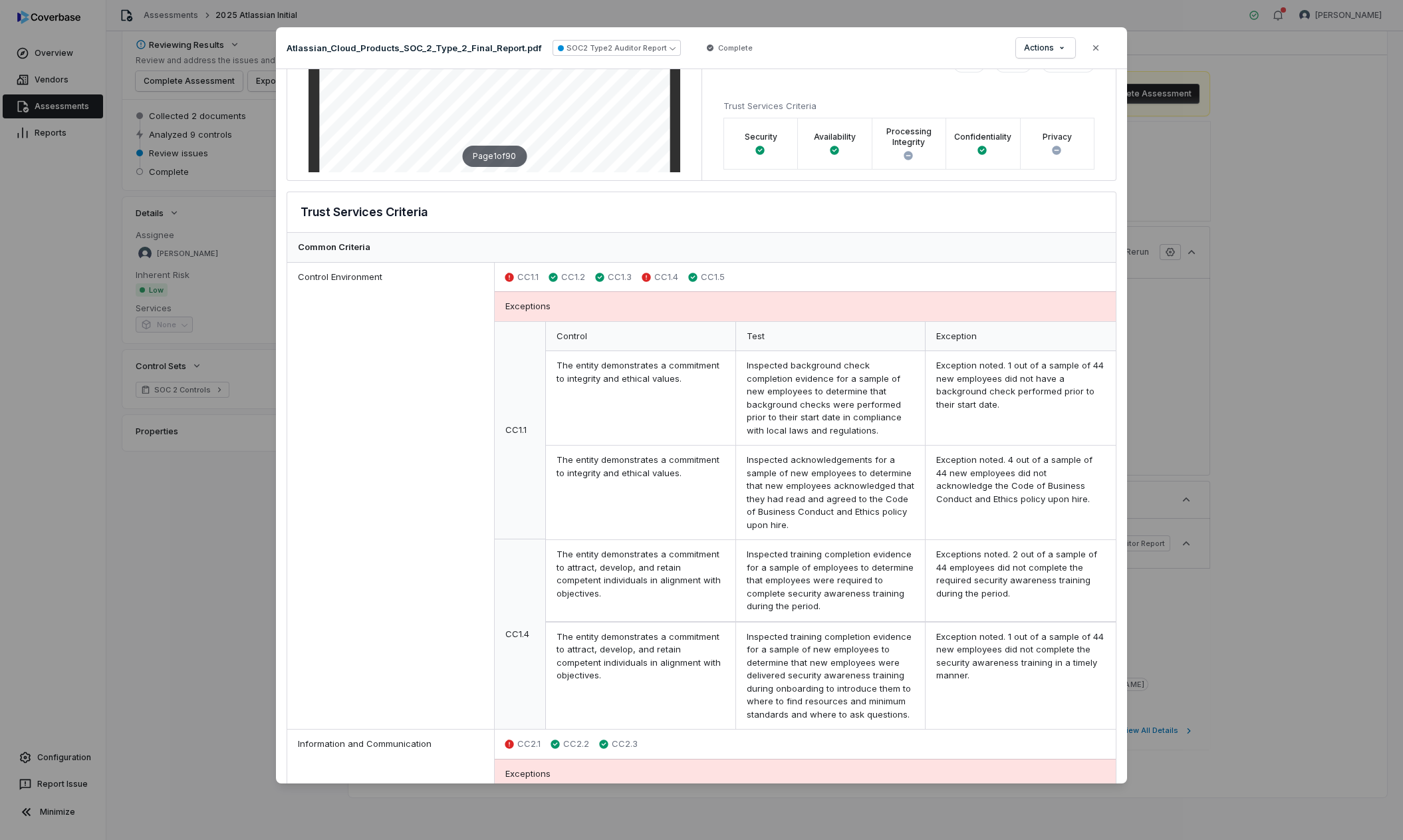
scroll to position [0, 0]
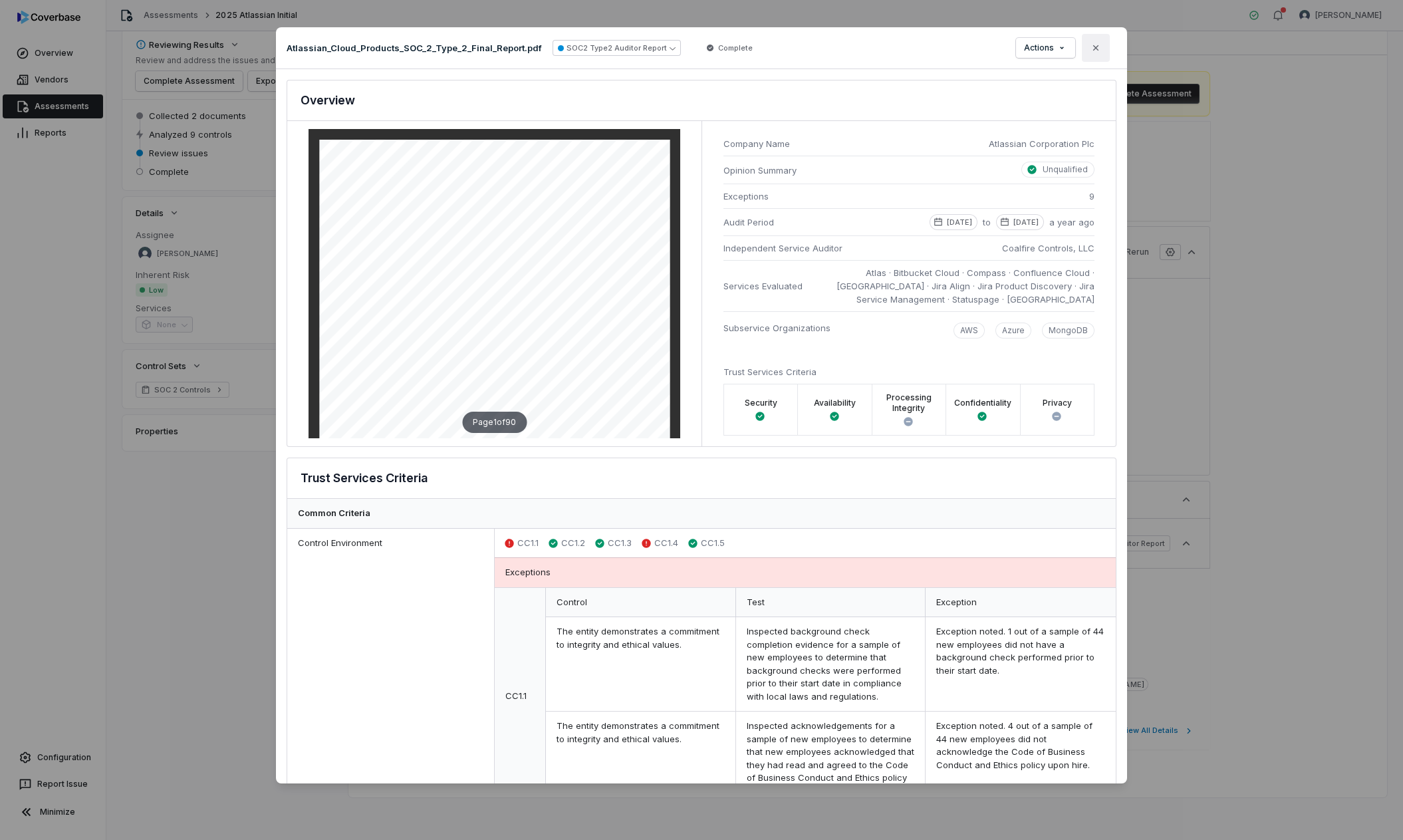
click at [1096, 49] on icon "button" at bounding box center [1096, 48] width 11 height 11
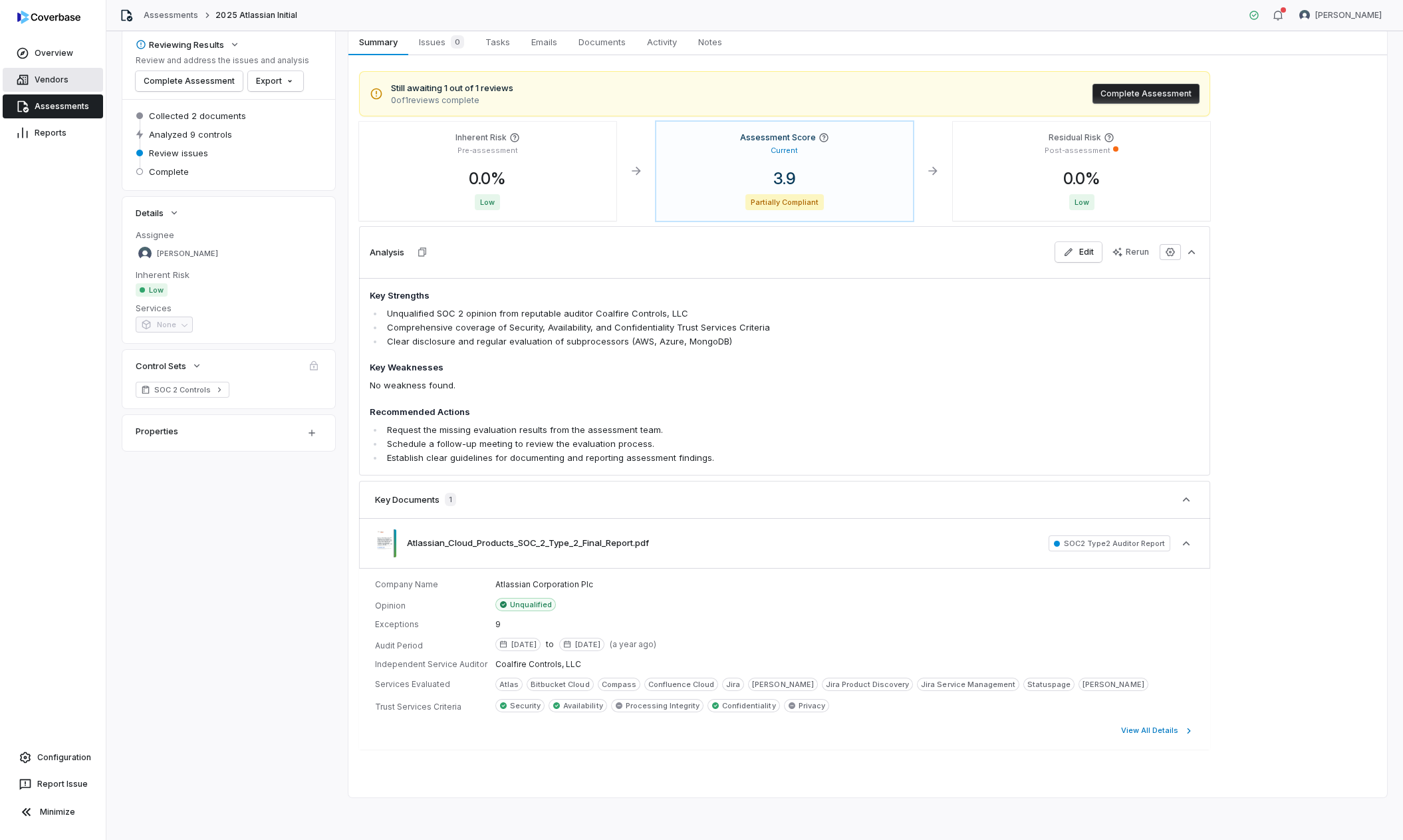
click at [42, 85] on link "Vendors" at bounding box center [53, 80] width 100 height 24
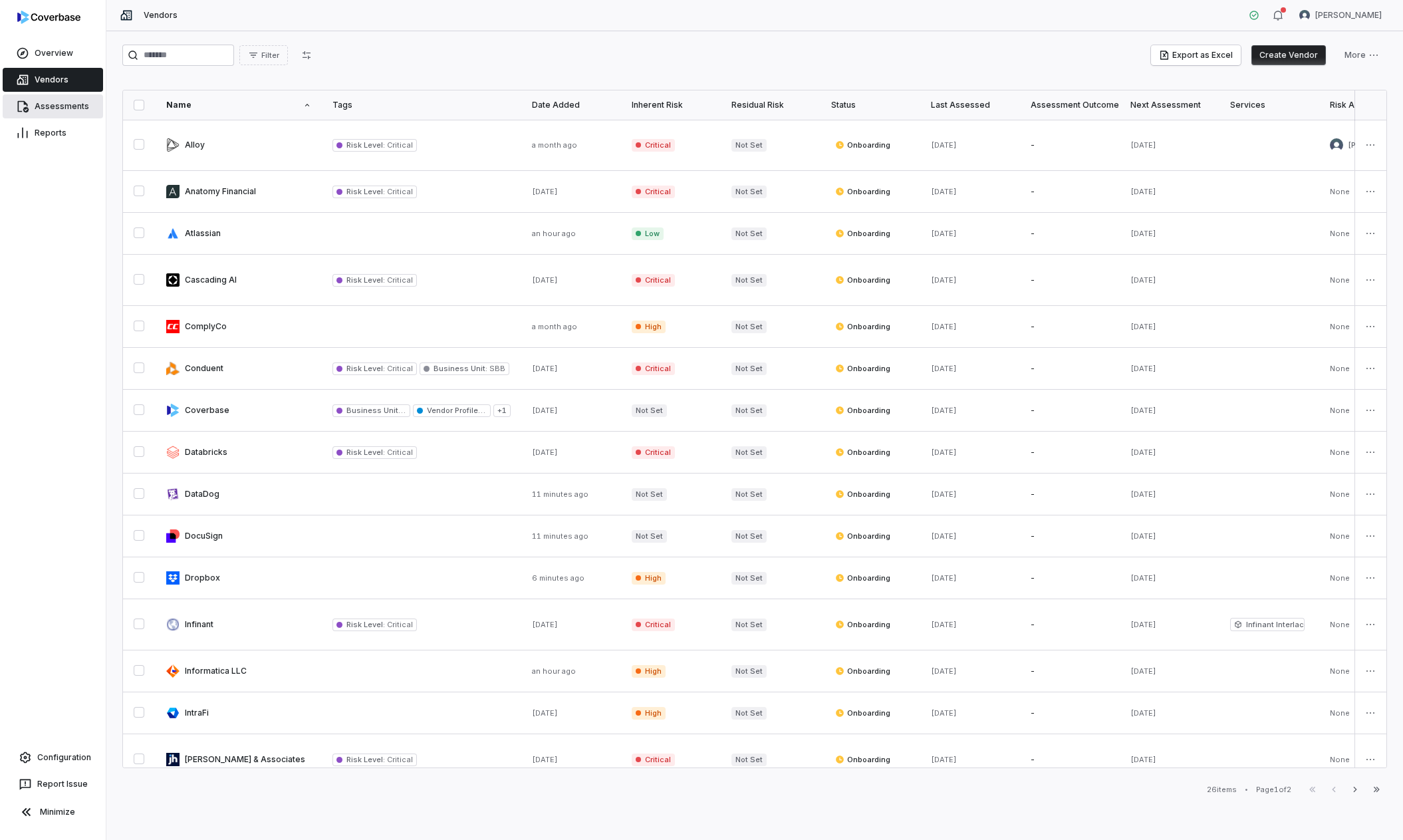
click at [72, 113] on link "Assessments" at bounding box center [53, 106] width 100 height 24
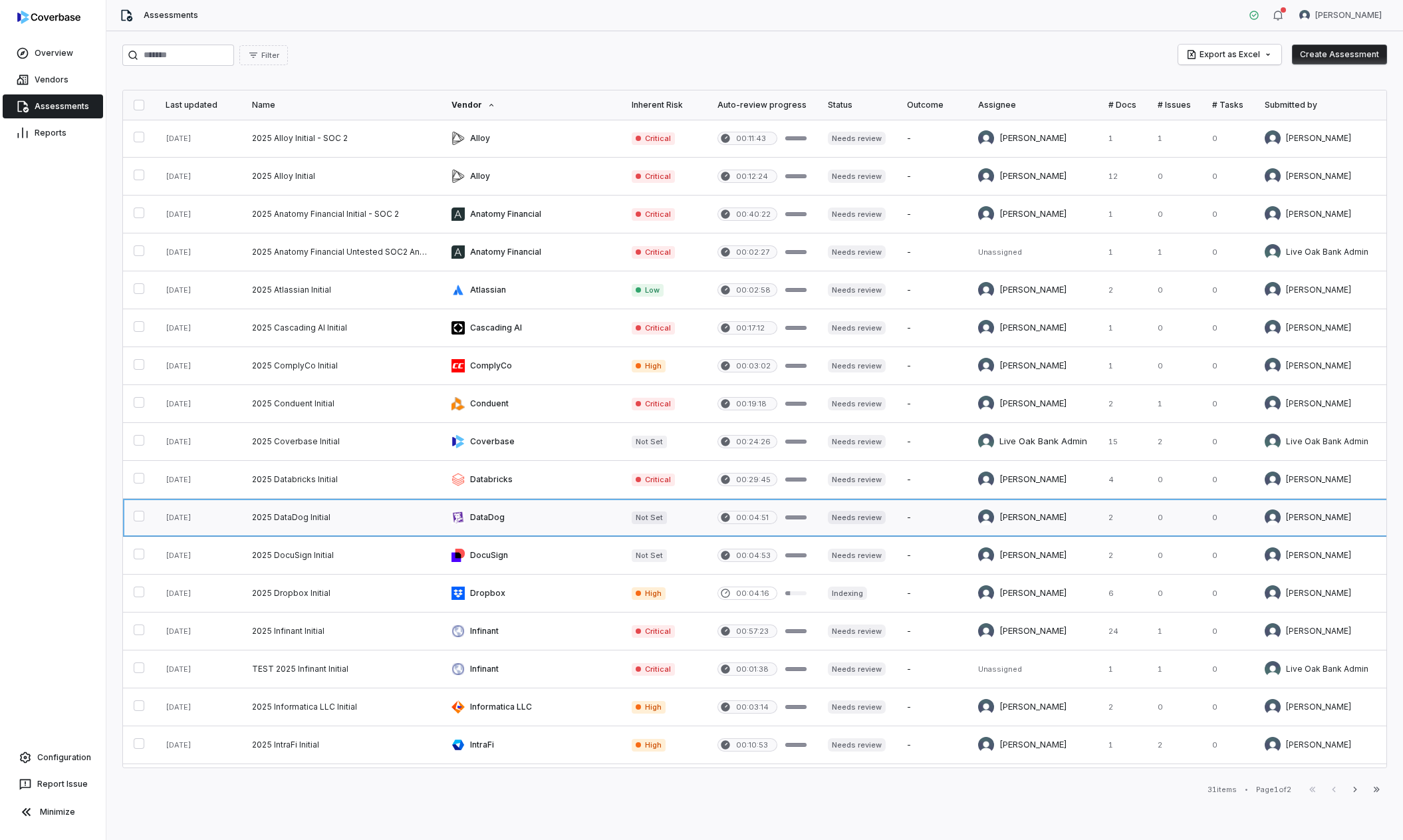
click at [393, 516] on link at bounding box center [340, 517] width 199 height 38
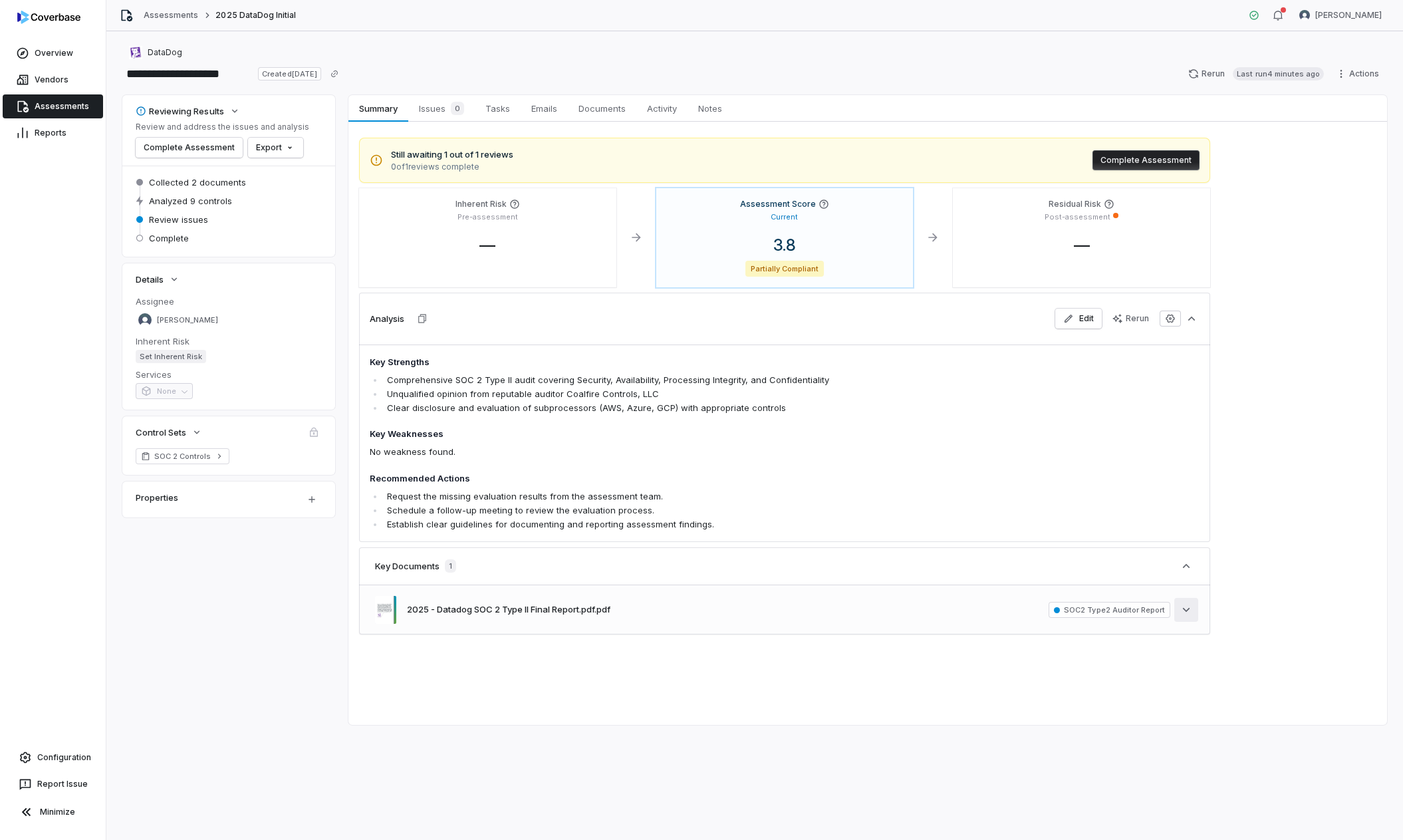
click at [1192, 612] on icon "button" at bounding box center [1186, 609] width 13 height 13
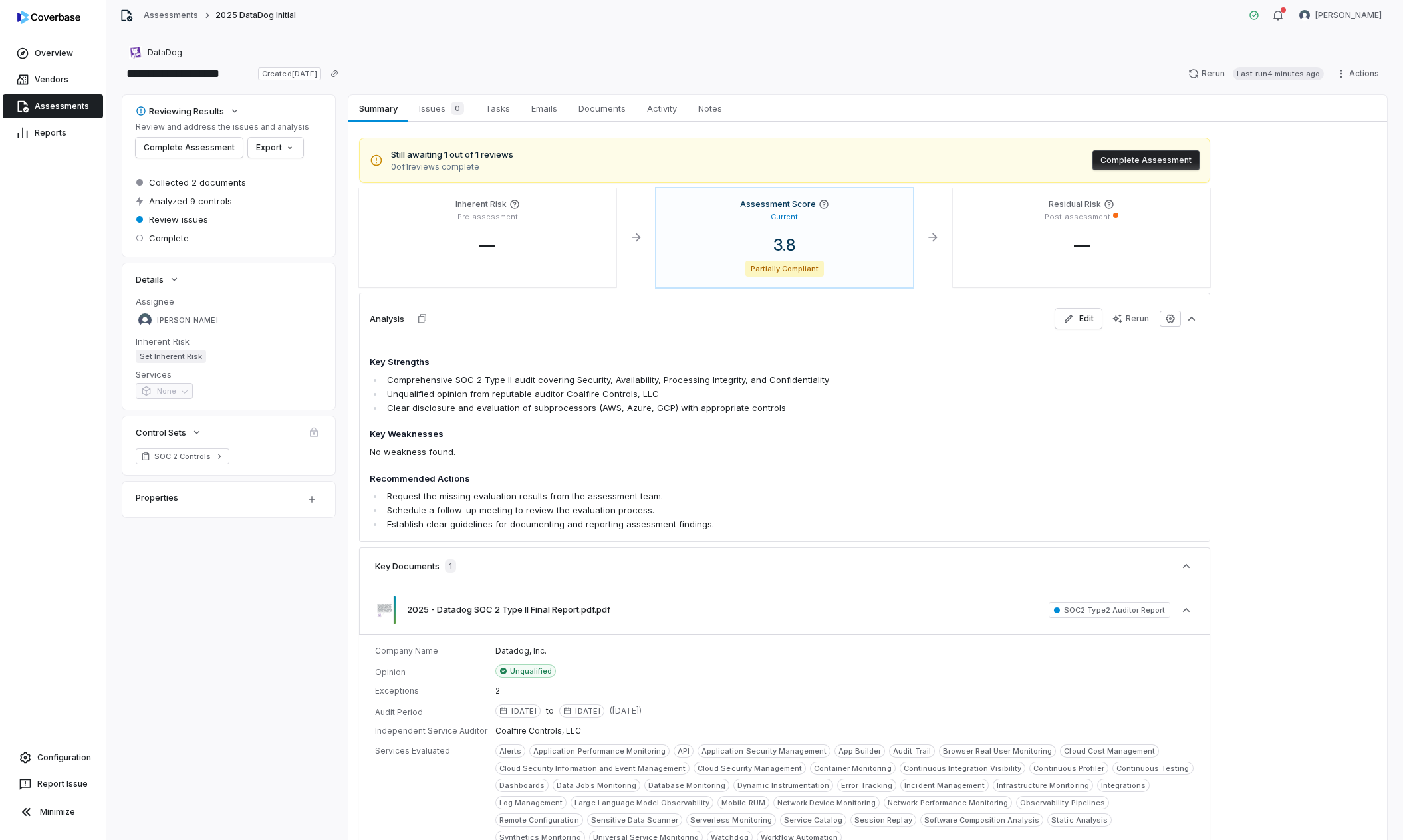
scroll to position [153, 0]
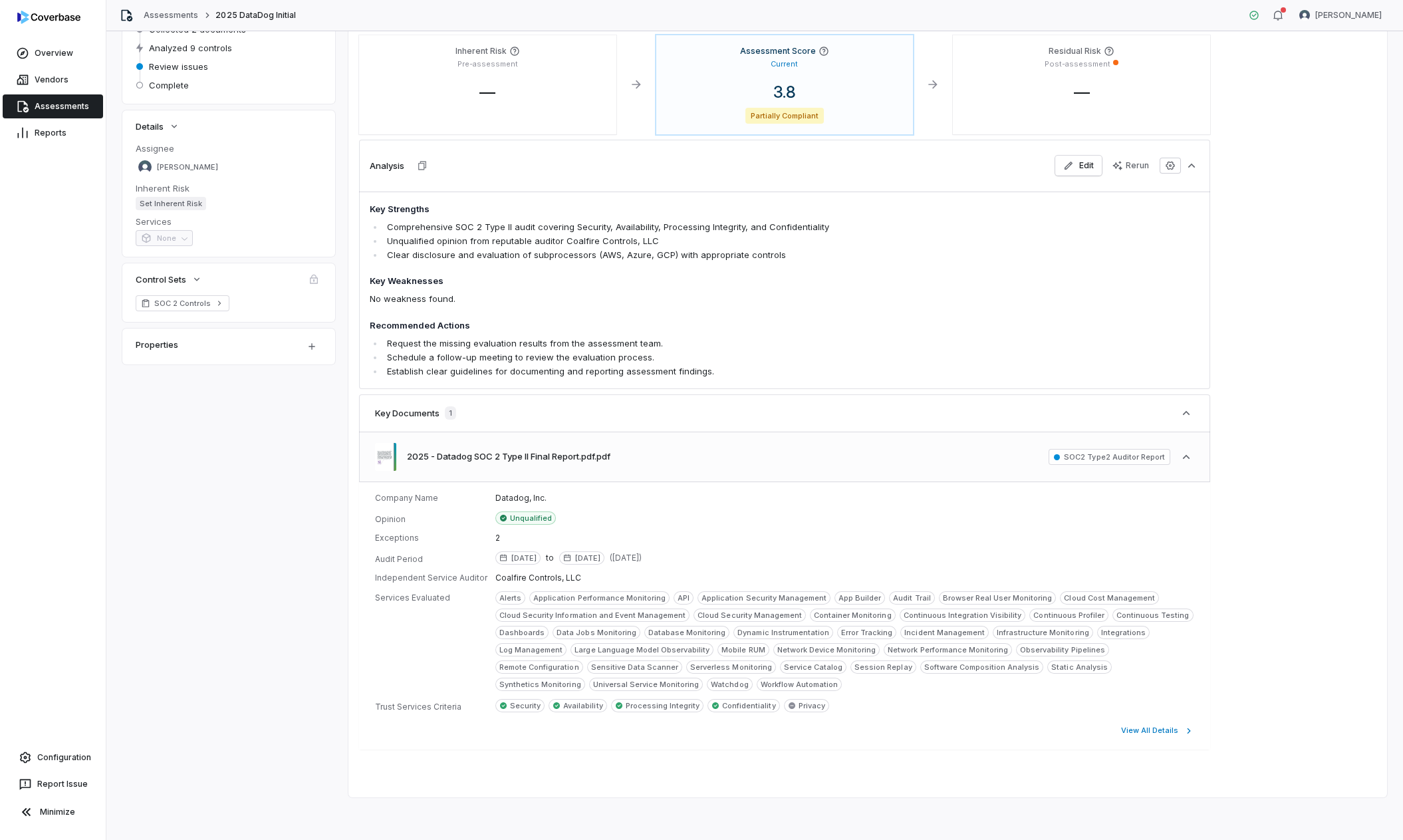
click at [1099, 462] on span "SOC2 Type2 Auditor Report" at bounding box center [1110, 457] width 122 height 16
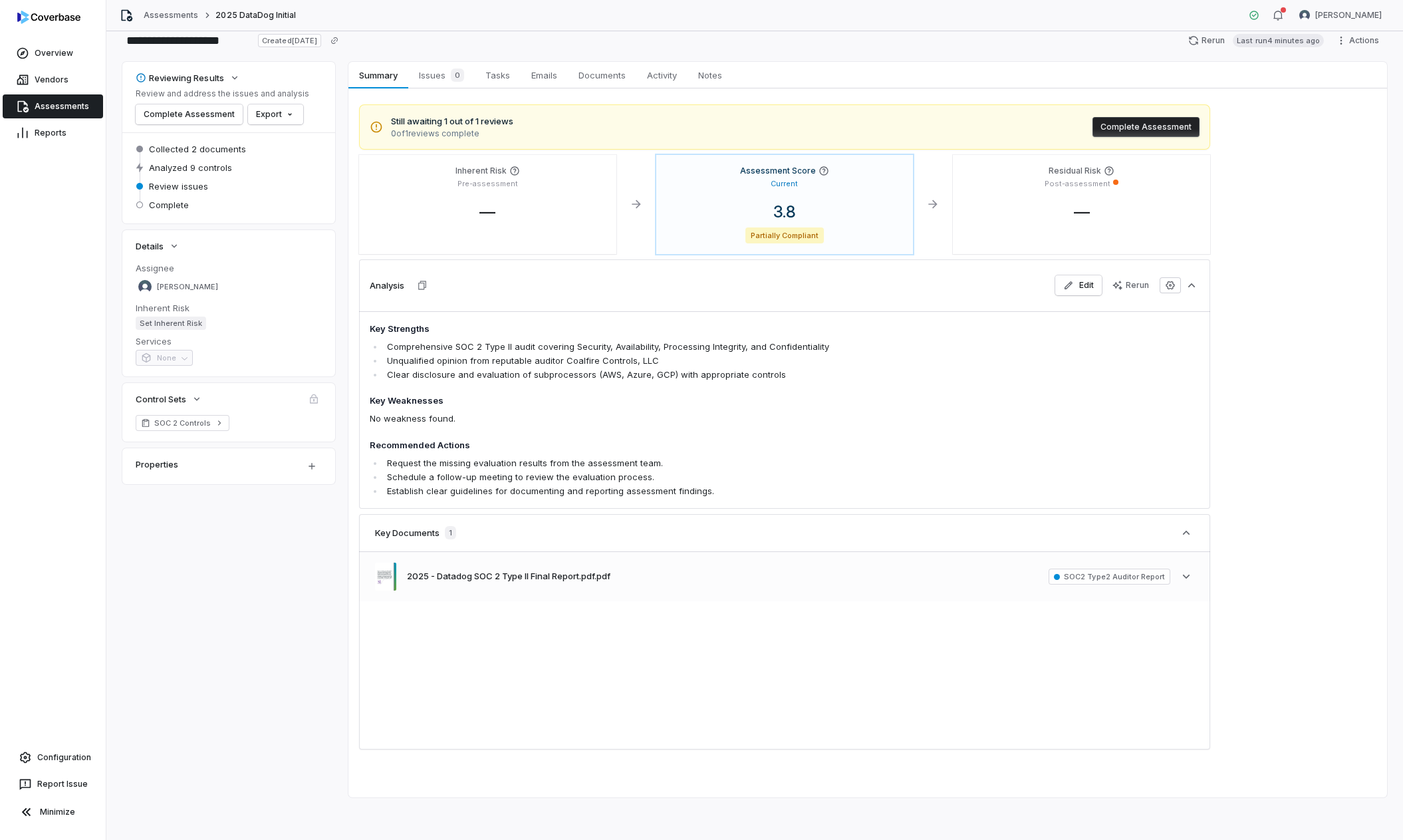
scroll to position [0, 0]
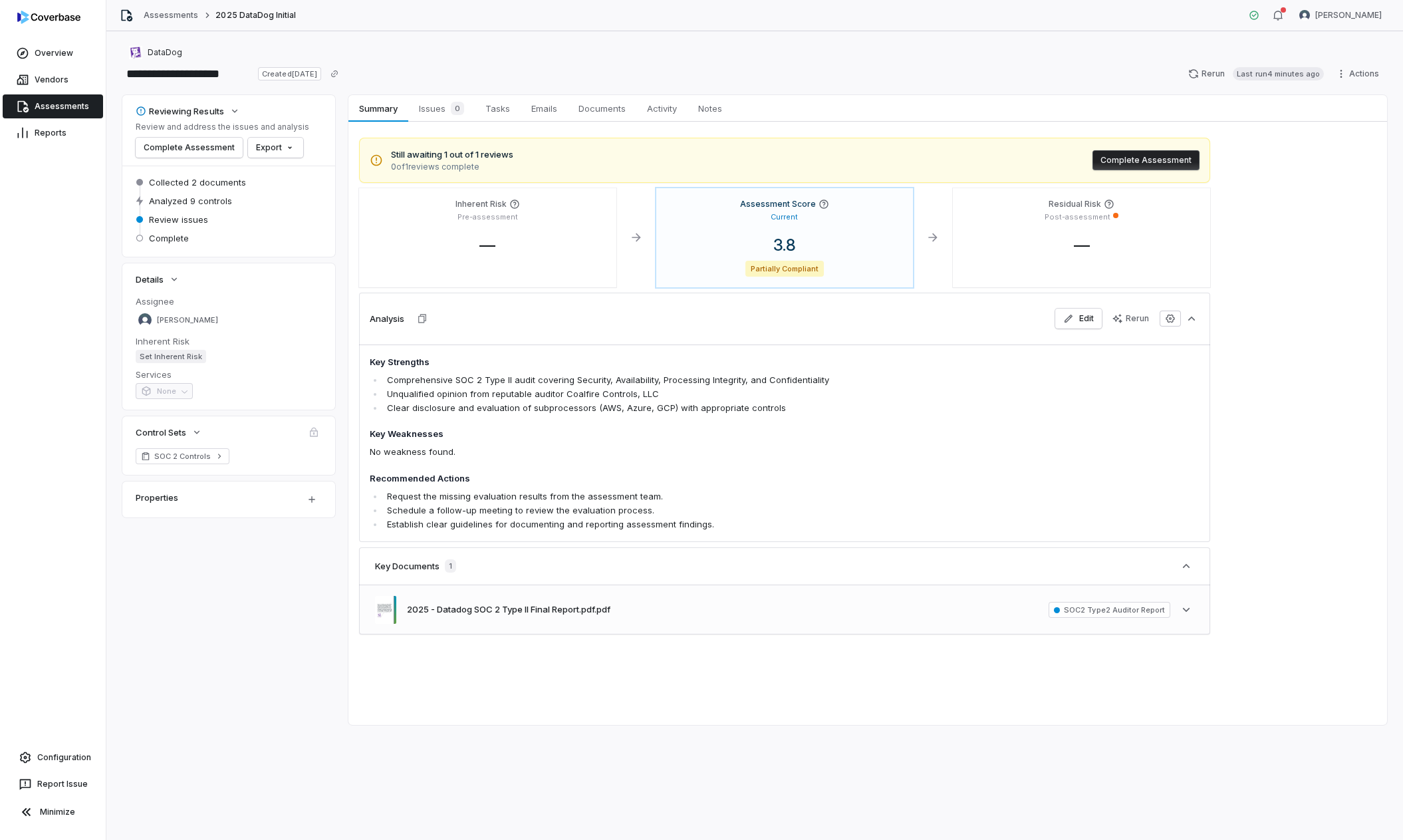
click at [868, 609] on div "2025 - Datadog SOC 2 Type II Final Report.pdf.pdf SOC2 Type2 Auditor Report See…" at bounding box center [785, 609] width 852 height 48
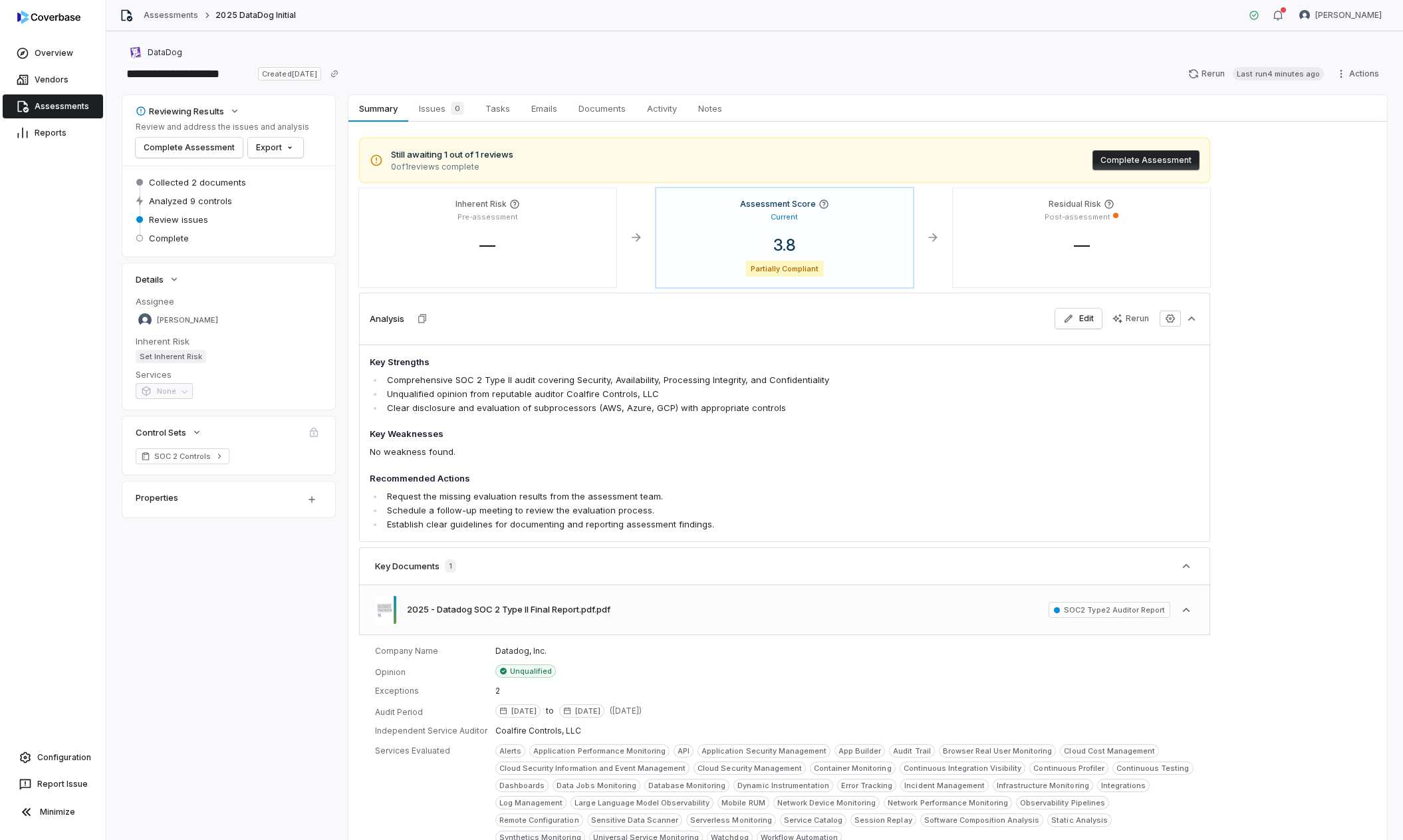
scroll to position [153, 0]
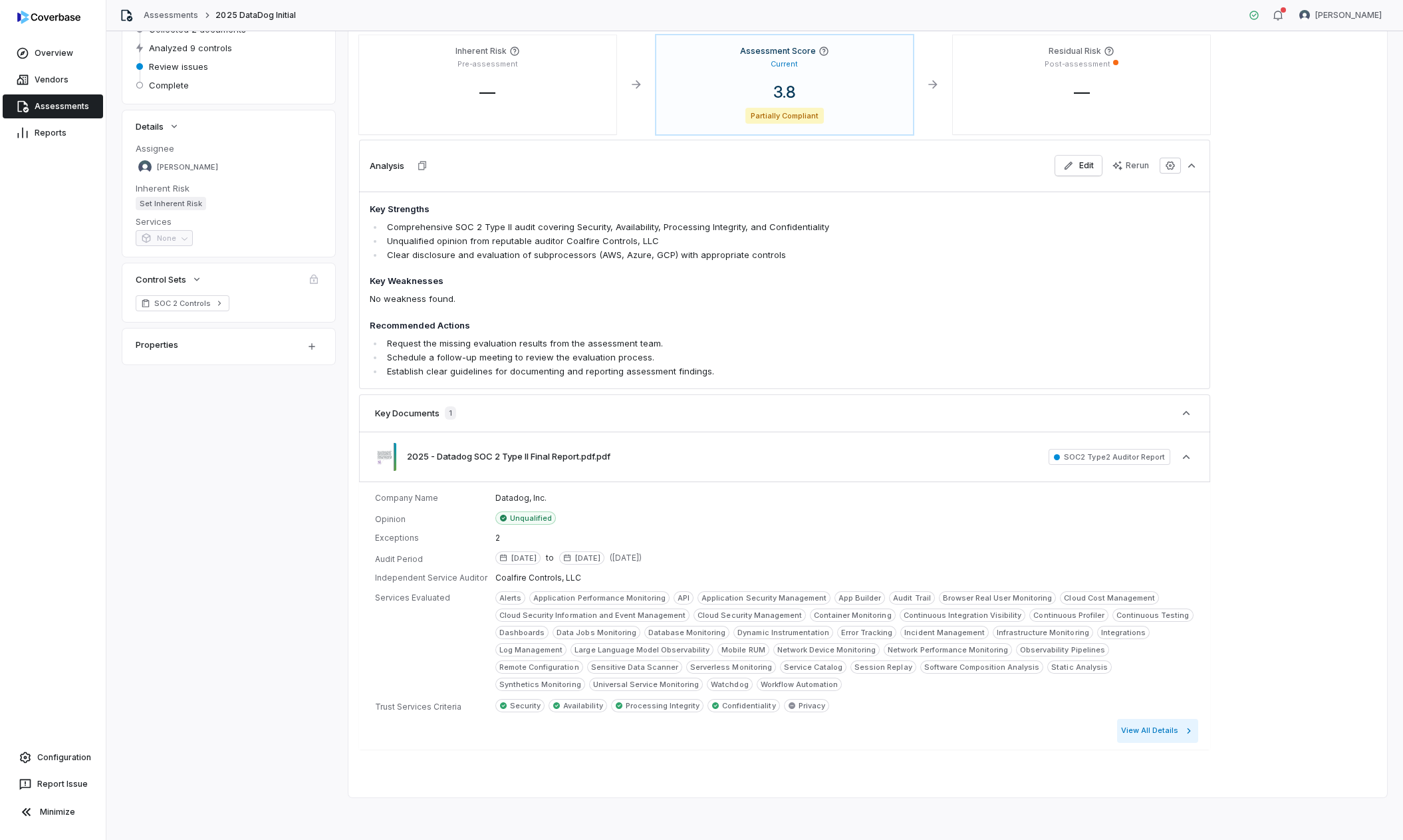
click at [1152, 729] on button "View All Details" at bounding box center [1157, 731] width 81 height 24
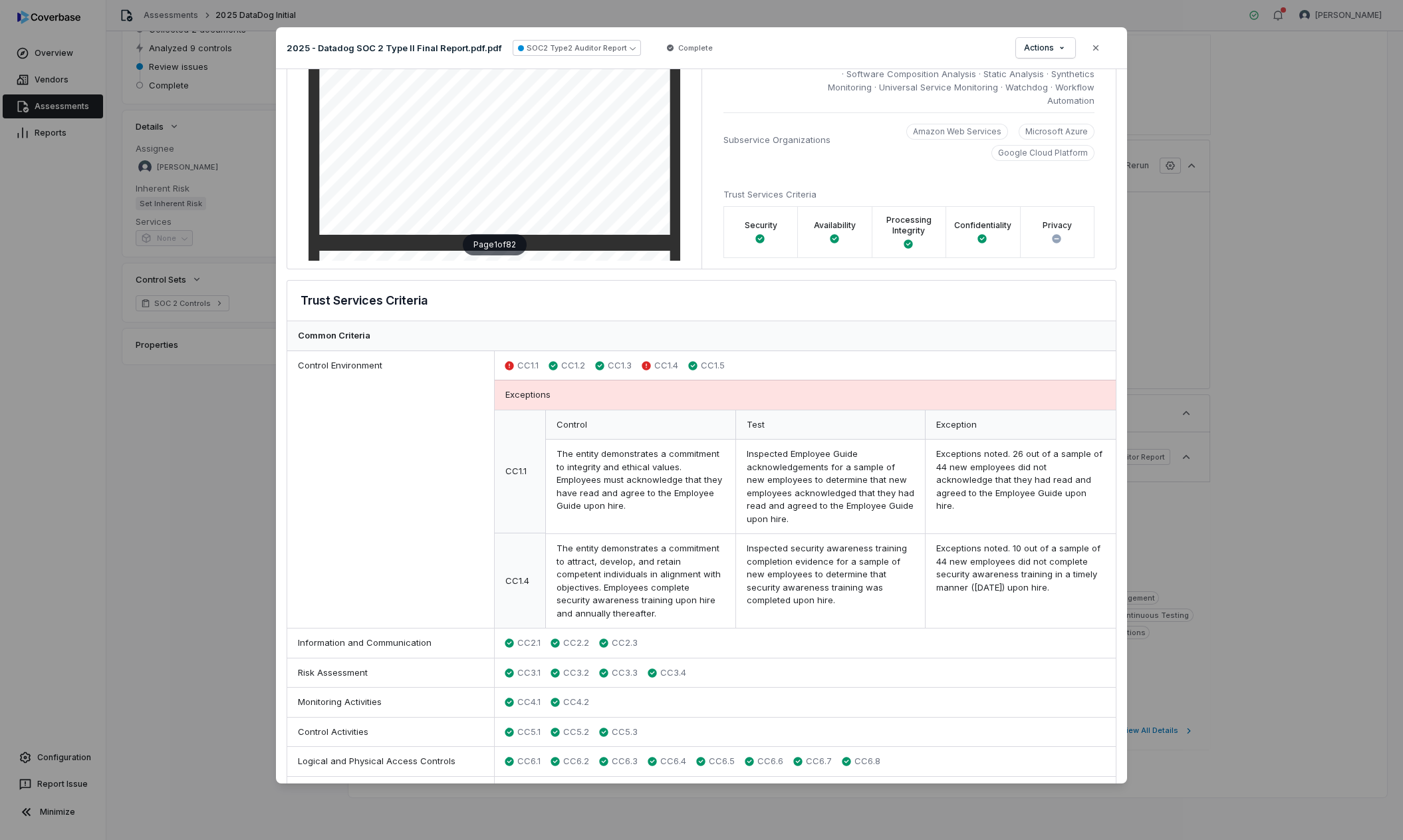
scroll to position [334, 0]
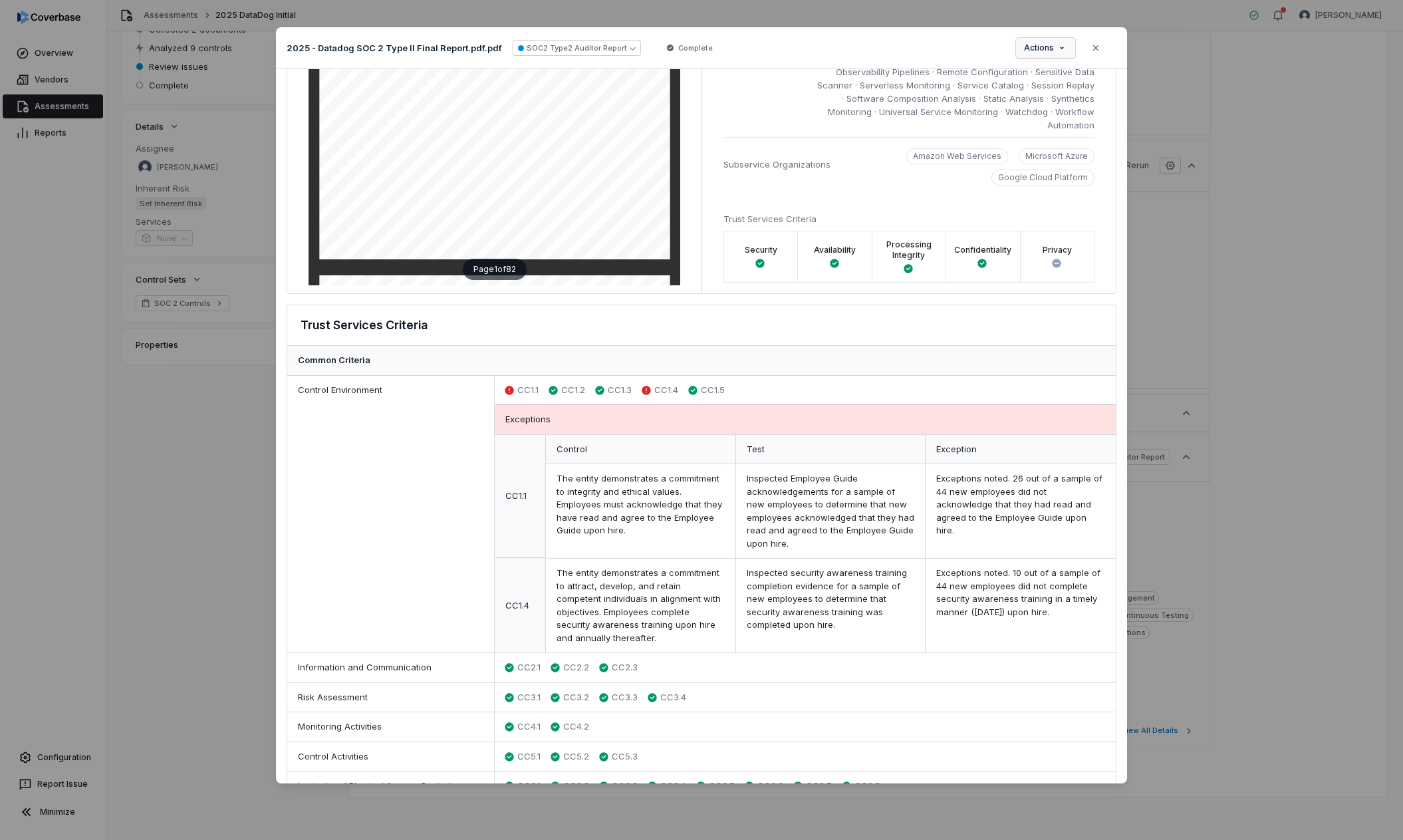
click at [1065, 50] on div "Document Preview 2025 - Datadog SOC 2 Type II Final Report.pdf.pdf SOC2 Type2 A…" at bounding box center [702, 420] width 1403 height 827
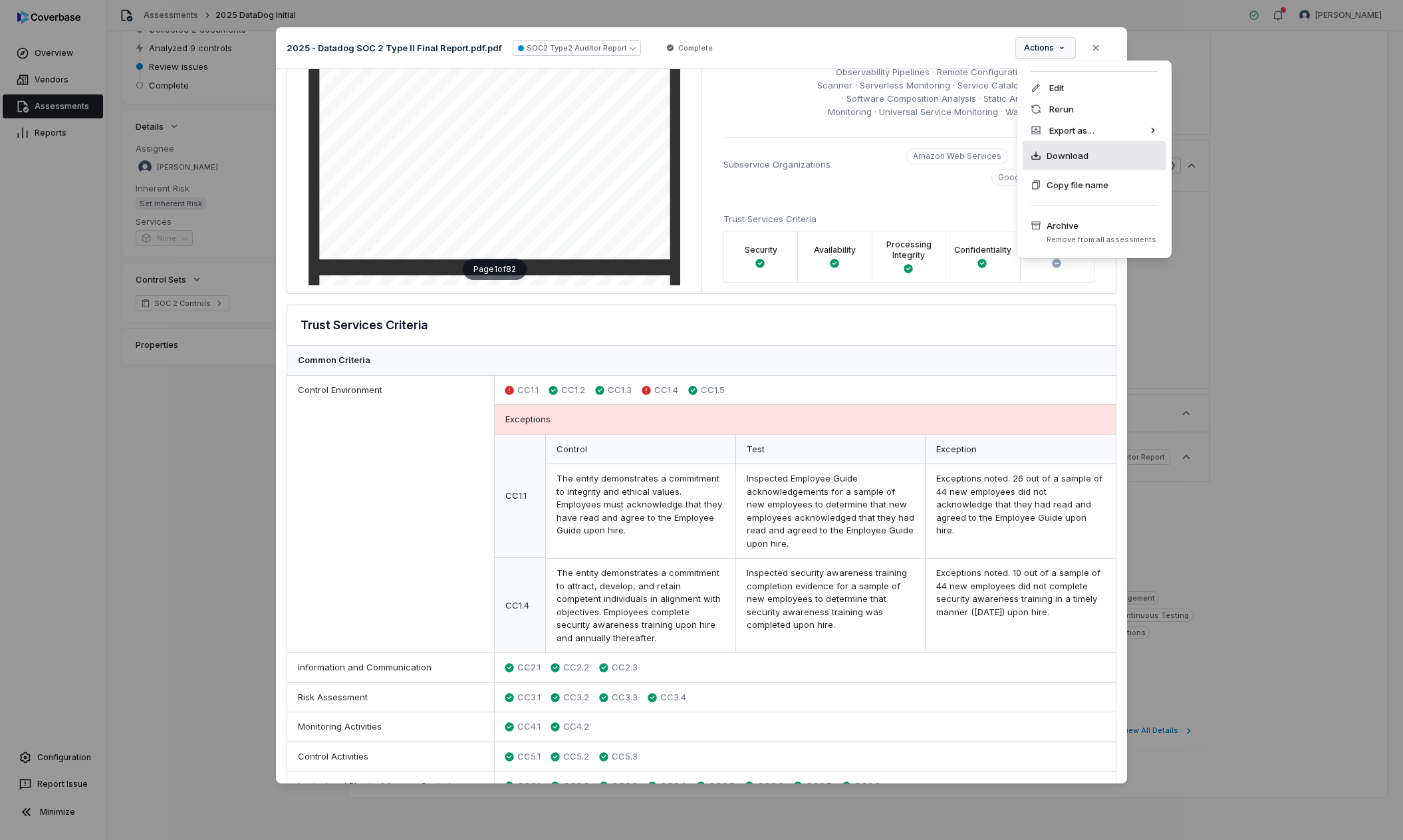
click at [1070, 154] on span "Download" at bounding box center [1068, 155] width 42 height 13
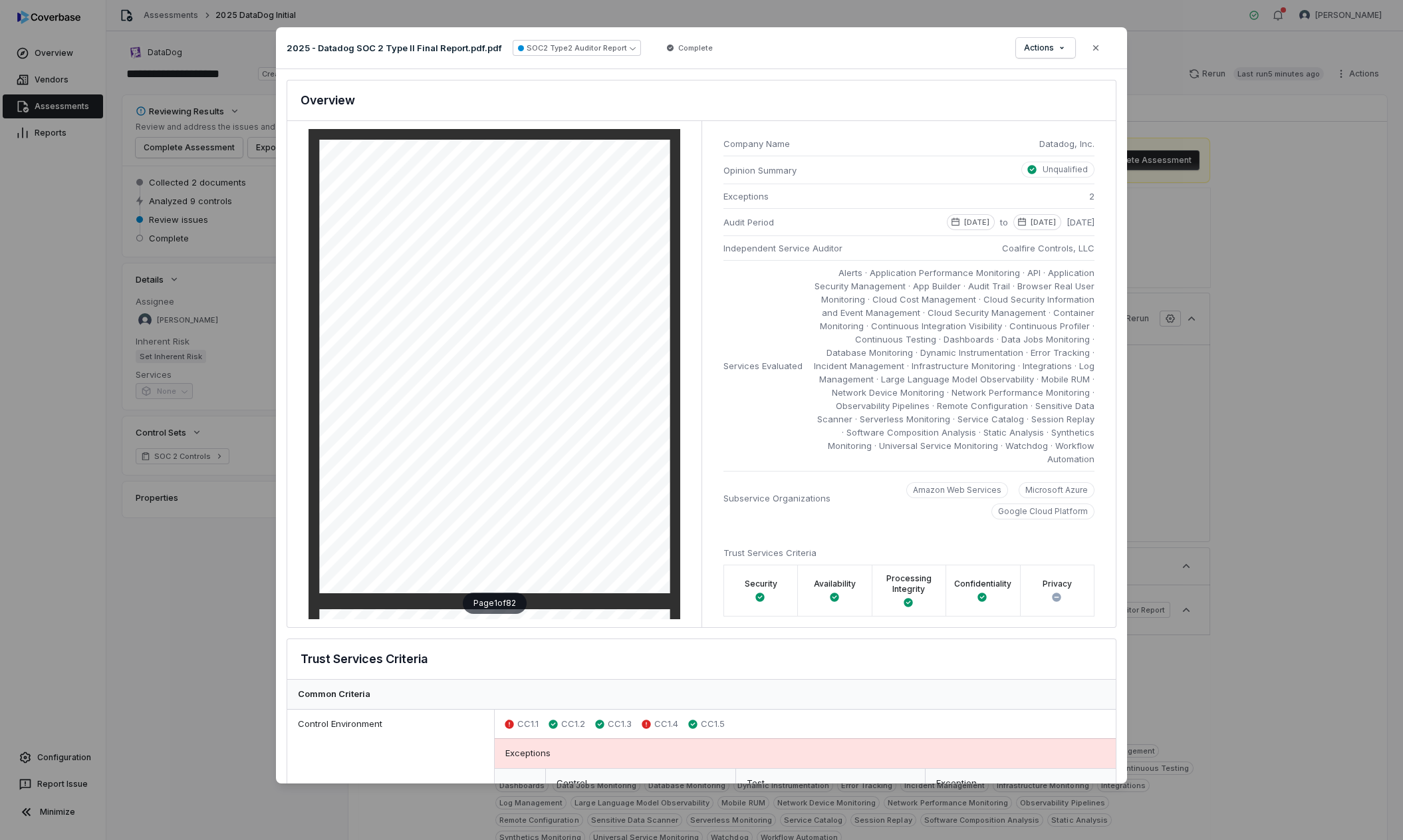
scroll to position [334, 0]
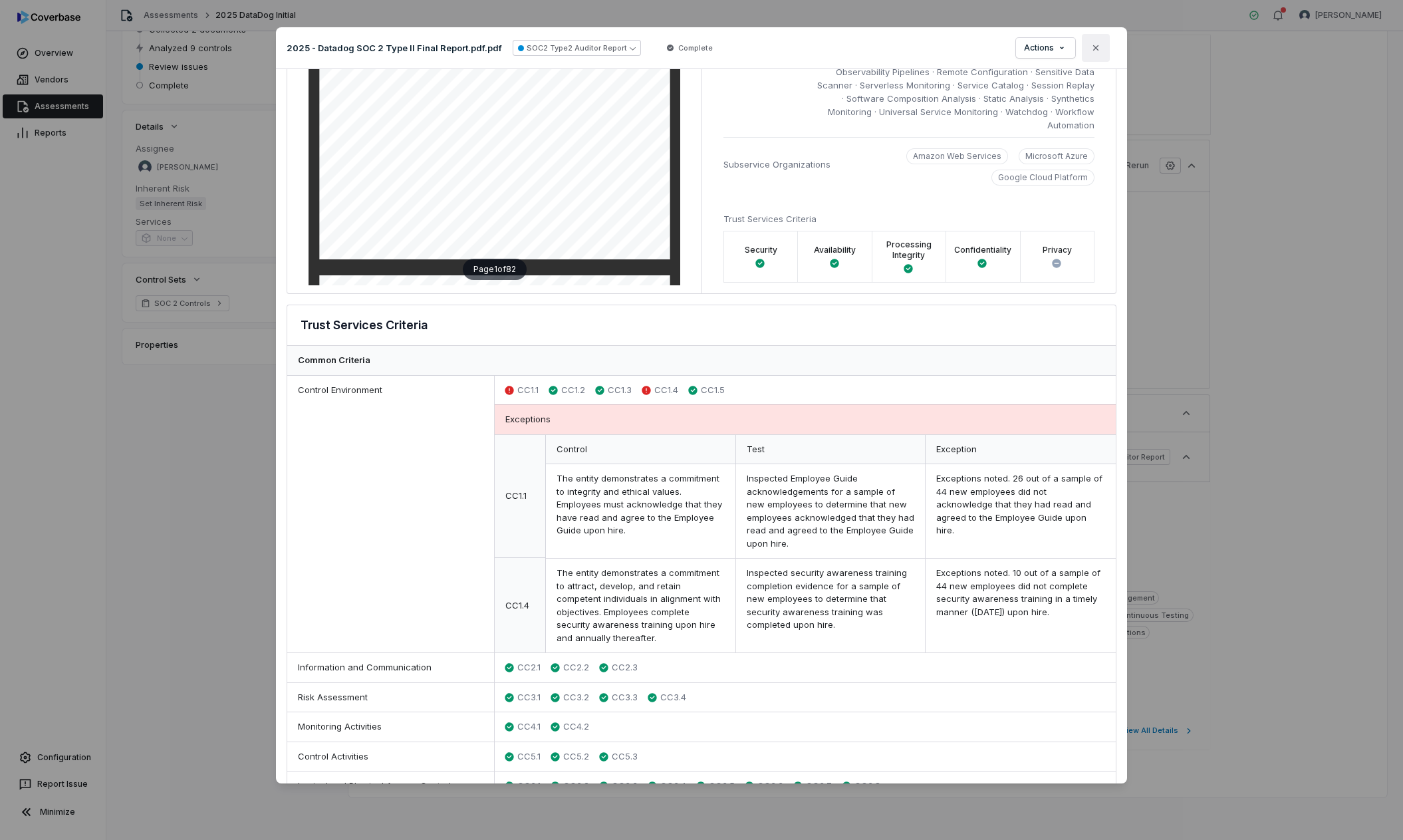
click at [1089, 48] on button "Close" at bounding box center [1096, 47] width 28 height 28
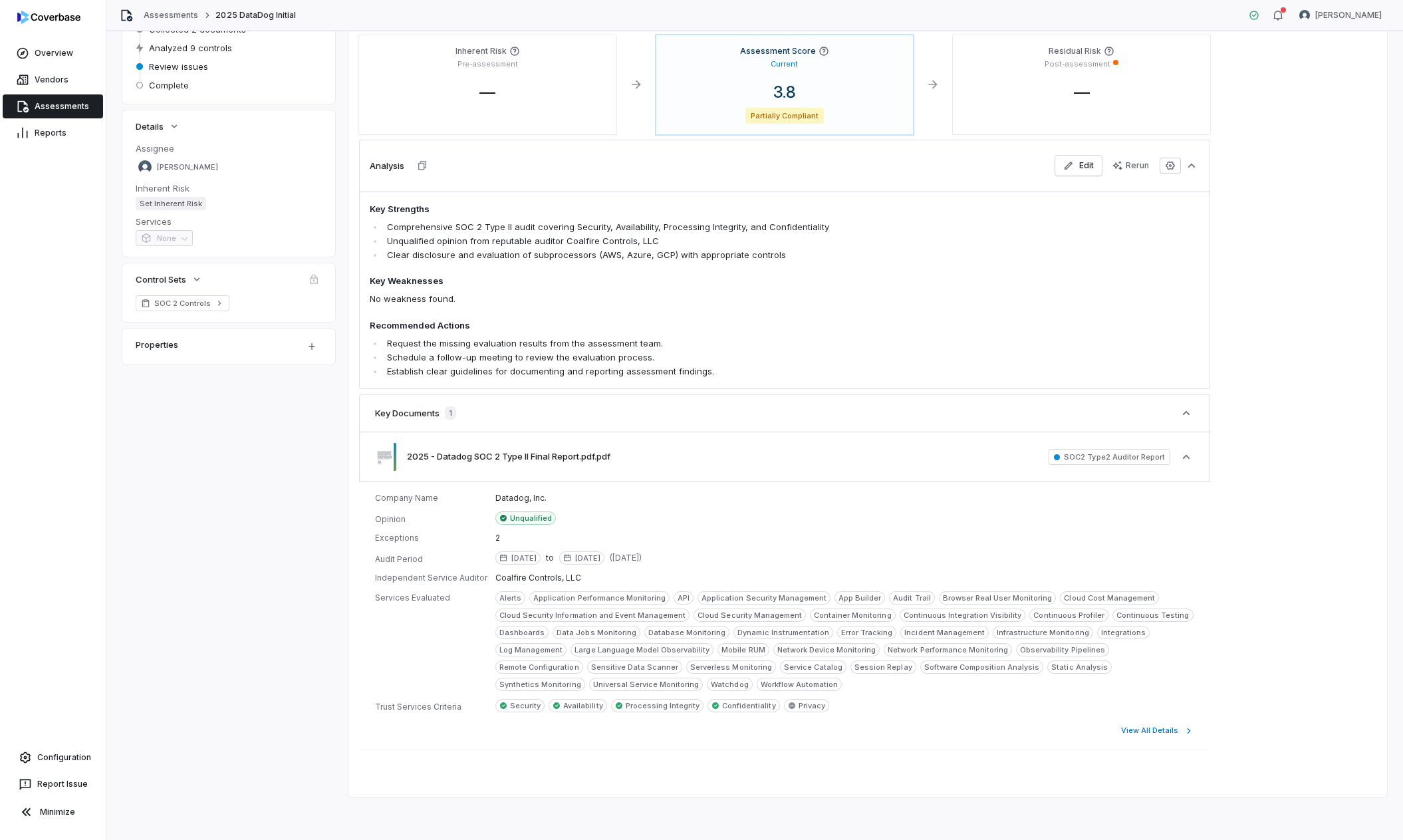
scroll to position [0, 0]
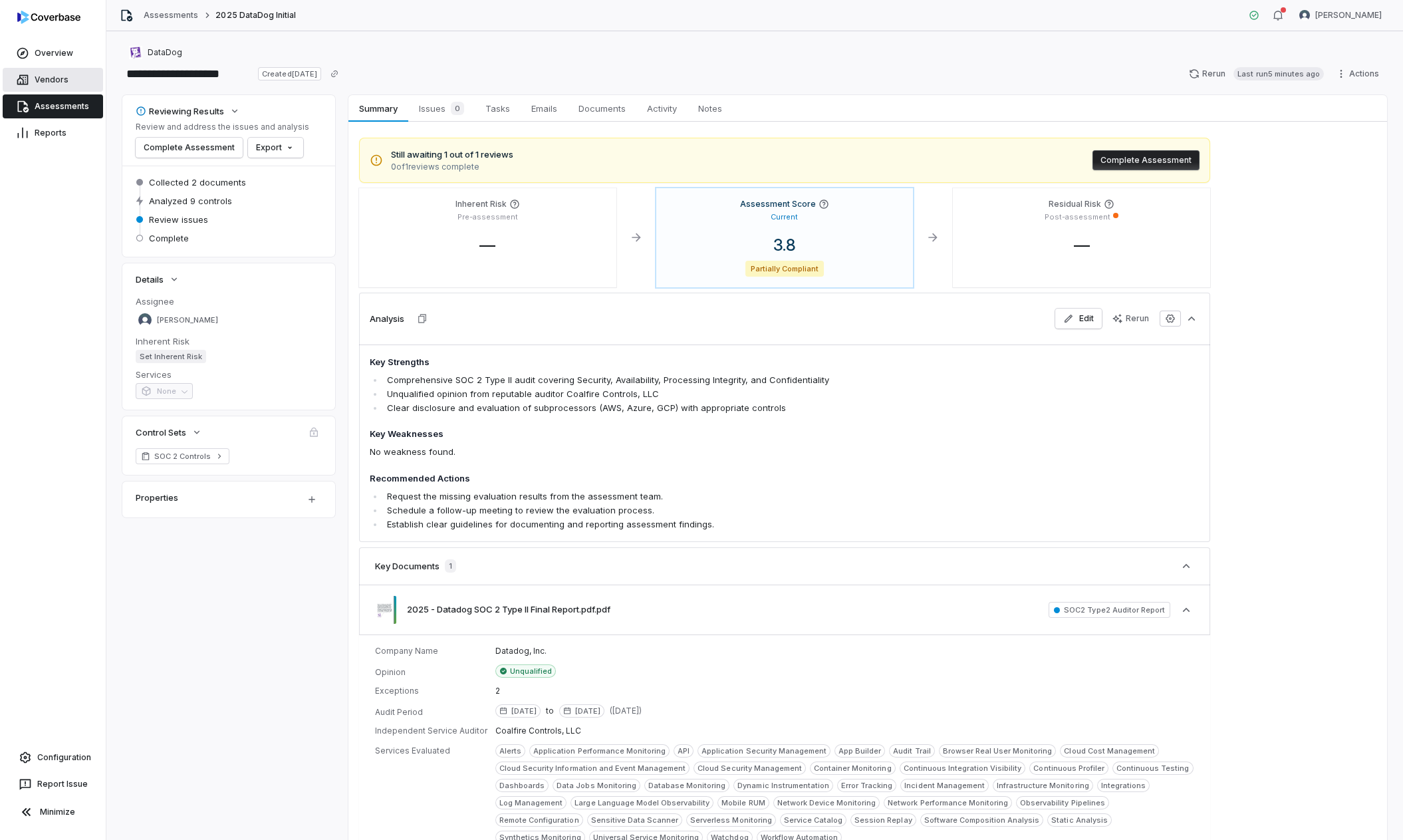
click at [37, 77] on link "Vendors" at bounding box center [53, 80] width 100 height 24
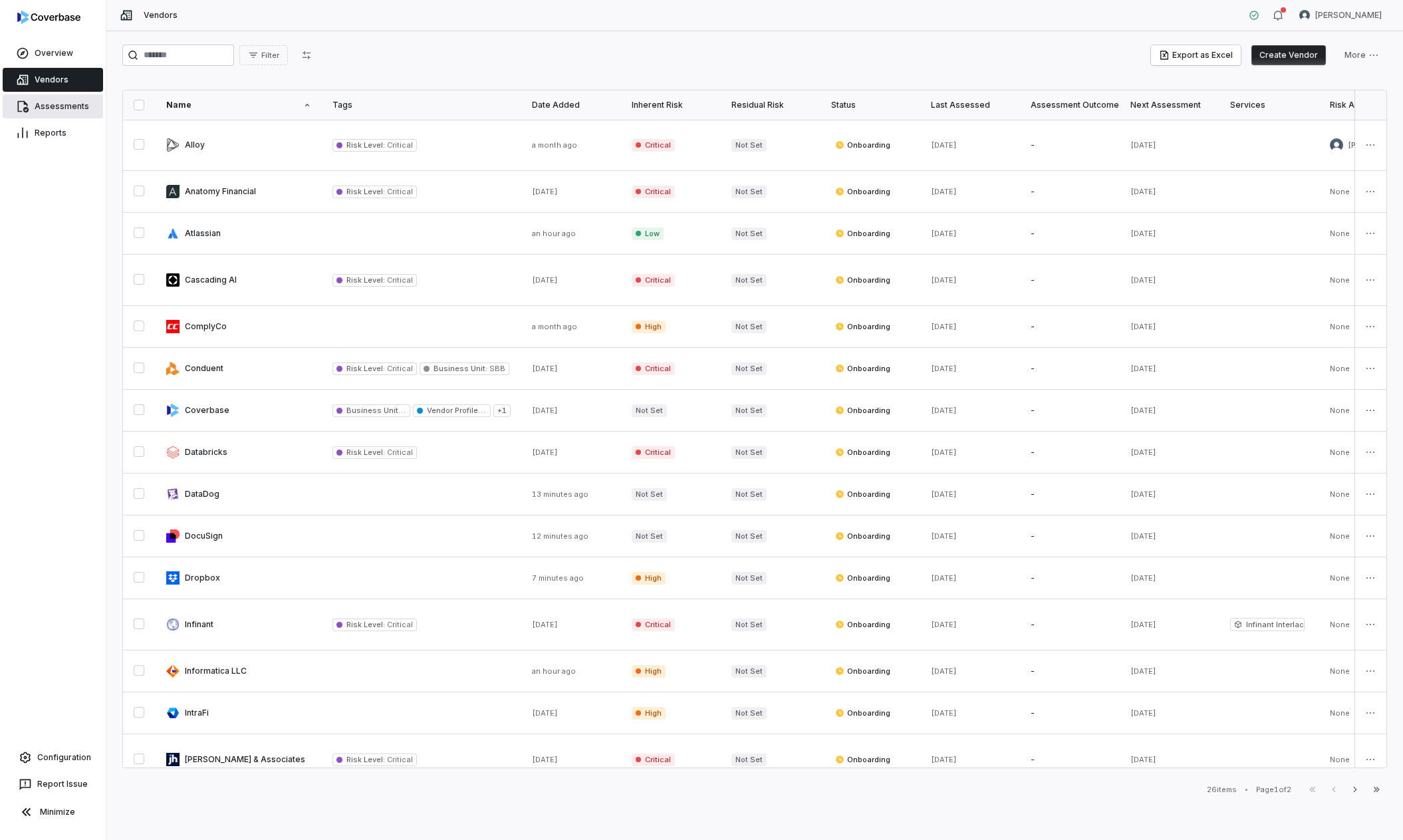
click at [61, 103] on link "Assessments" at bounding box center [53, 106] width 100 height 24
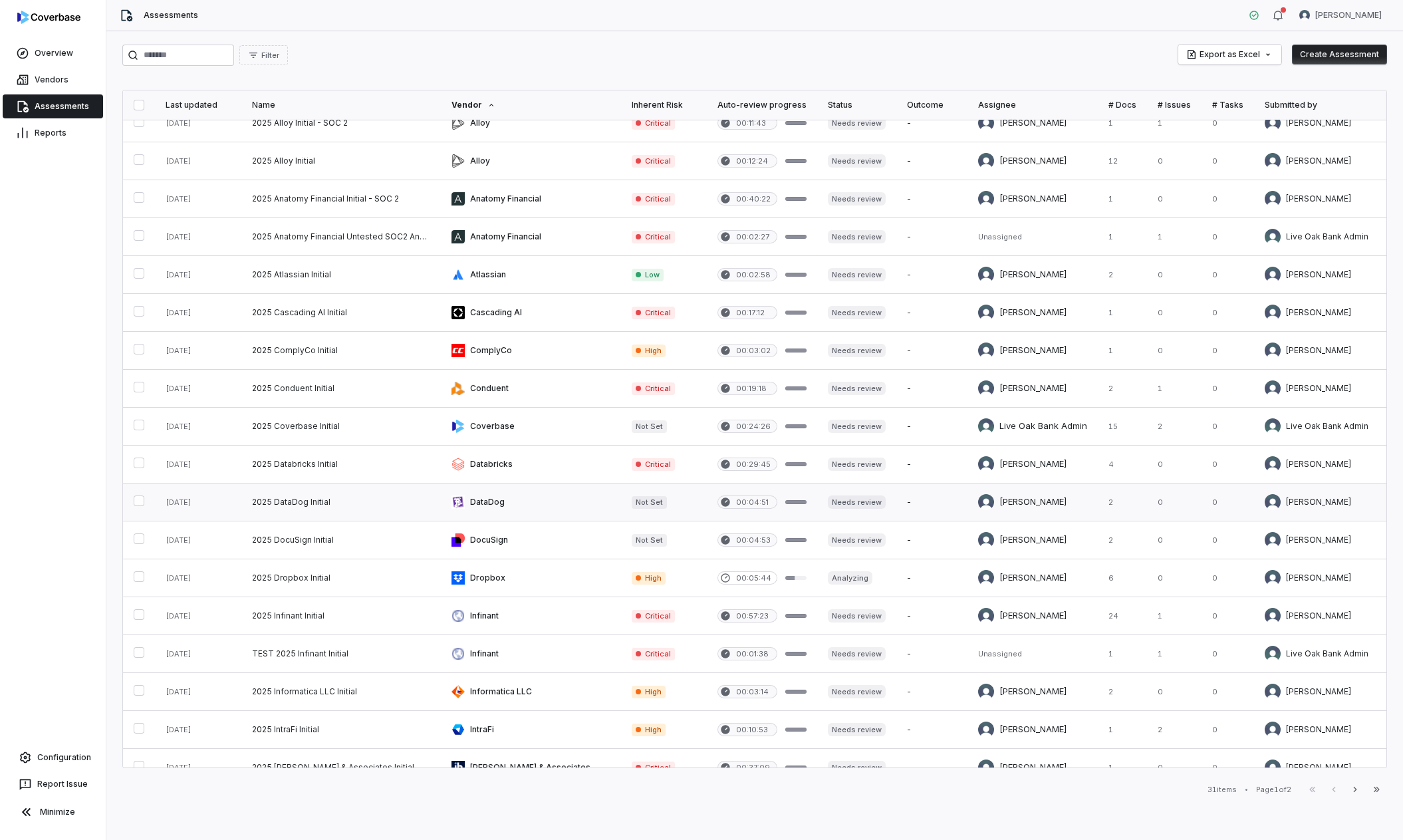
scroll to position [17, 0]
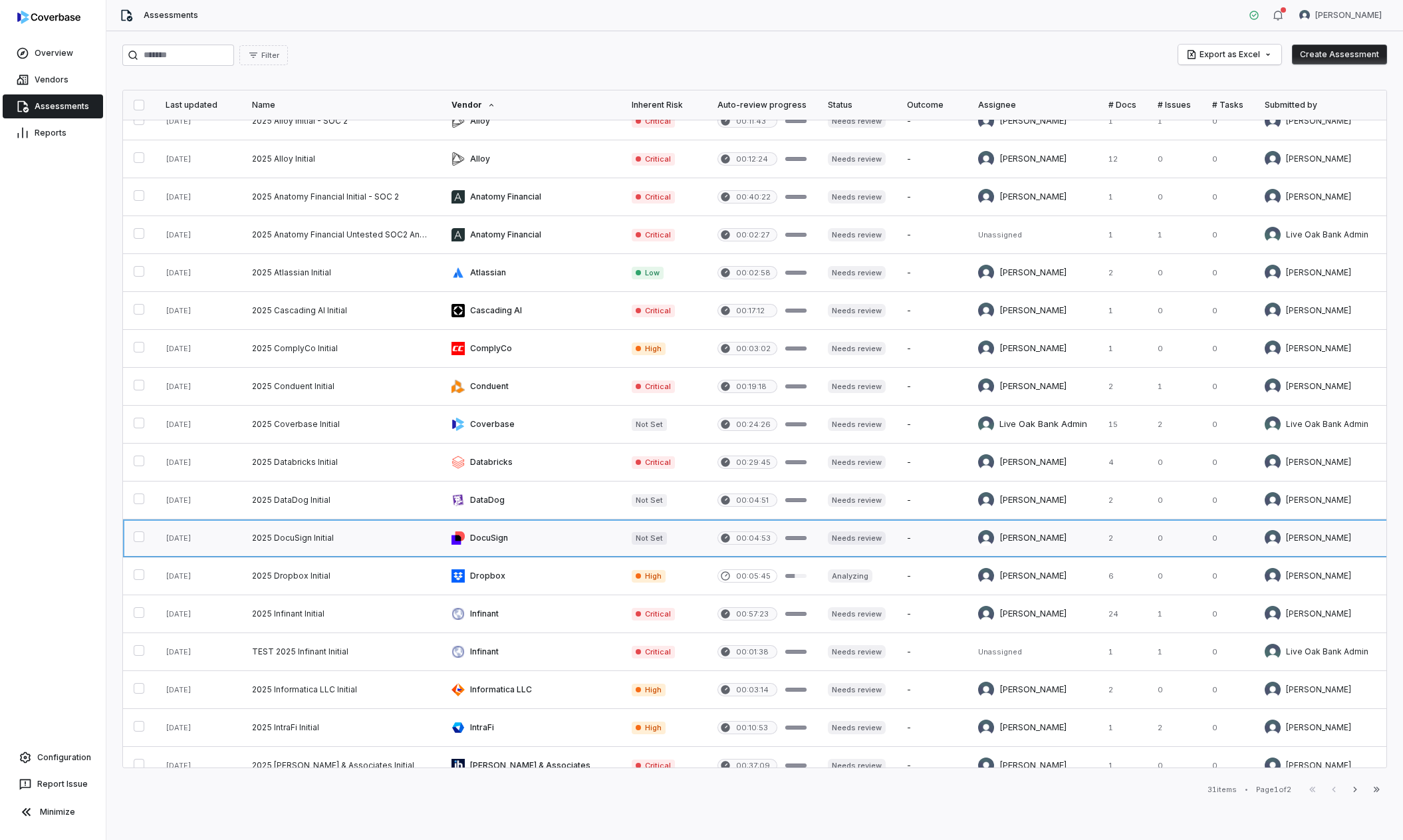
click at [383, 540] on link at bounding box center [340, 538] width 199 height 38
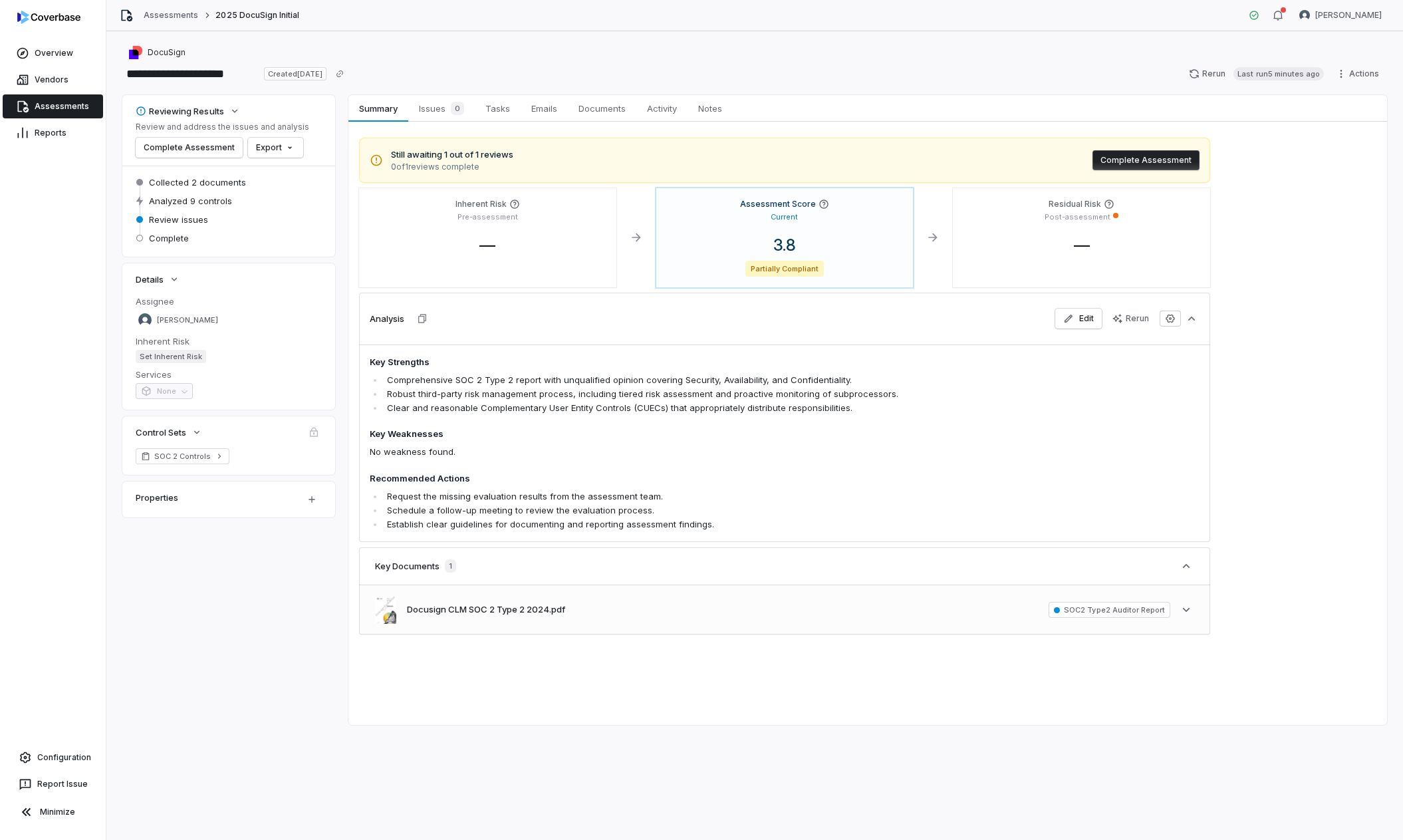
click at [1145, 621] on div "Docusign CLM SOC 2 Type 2 2024.pdf SOC2 Type2 Auditor Report See more" at bounding box center [785, 609] width 852 height 48
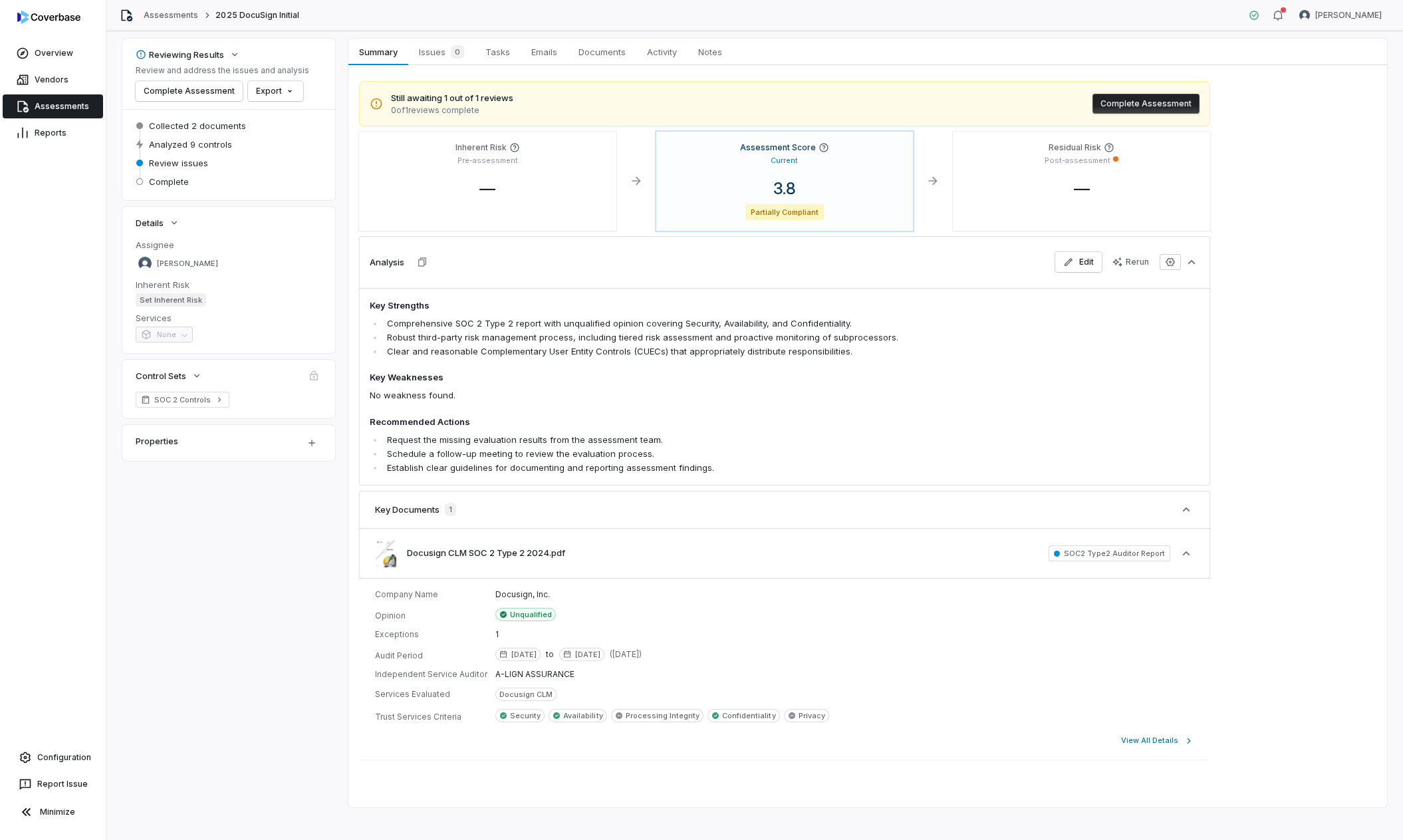
scroll to position [66, 0]
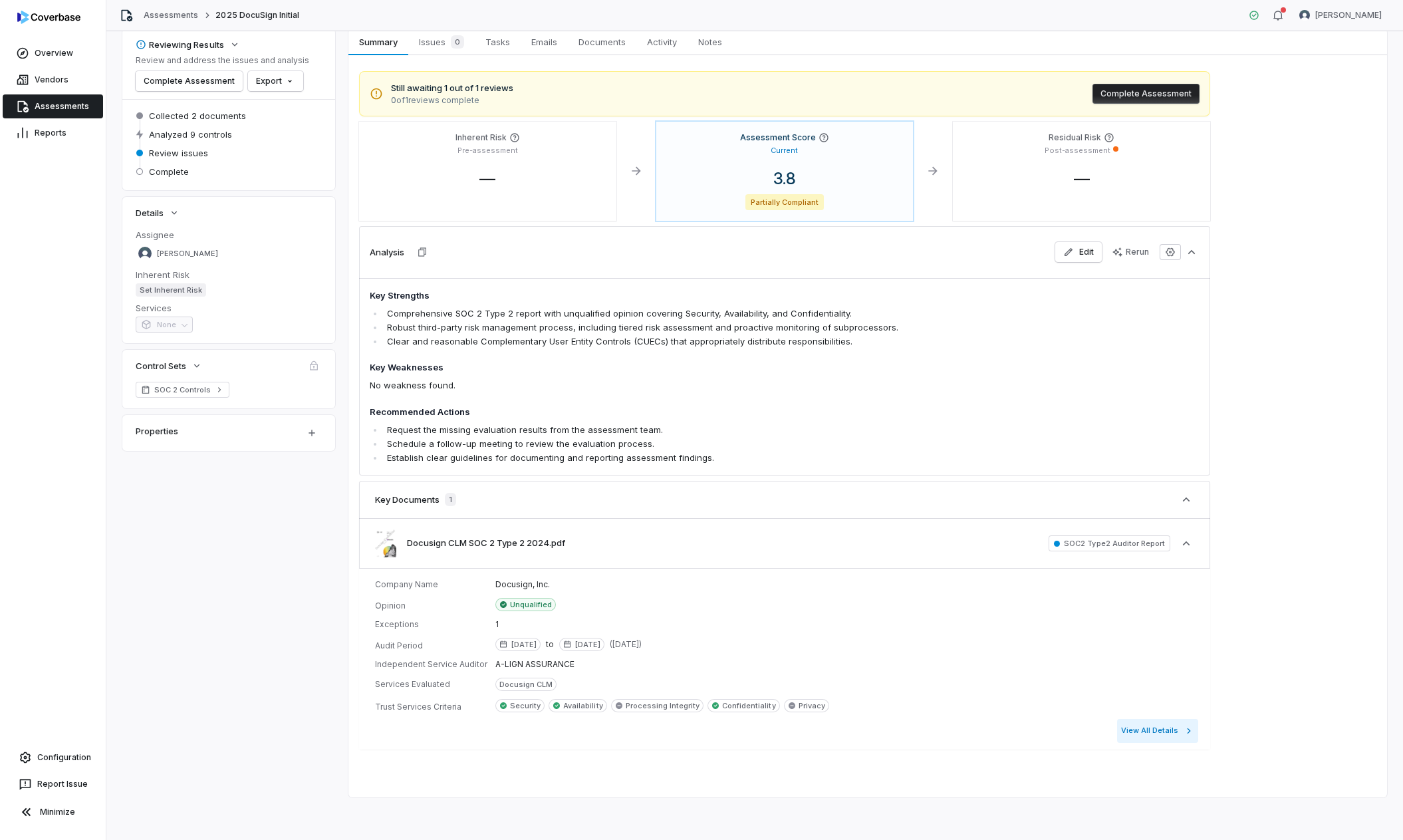
click at [1172, 733] on button "View All Details" at bounding box center [1157, 731] width 81 height 24
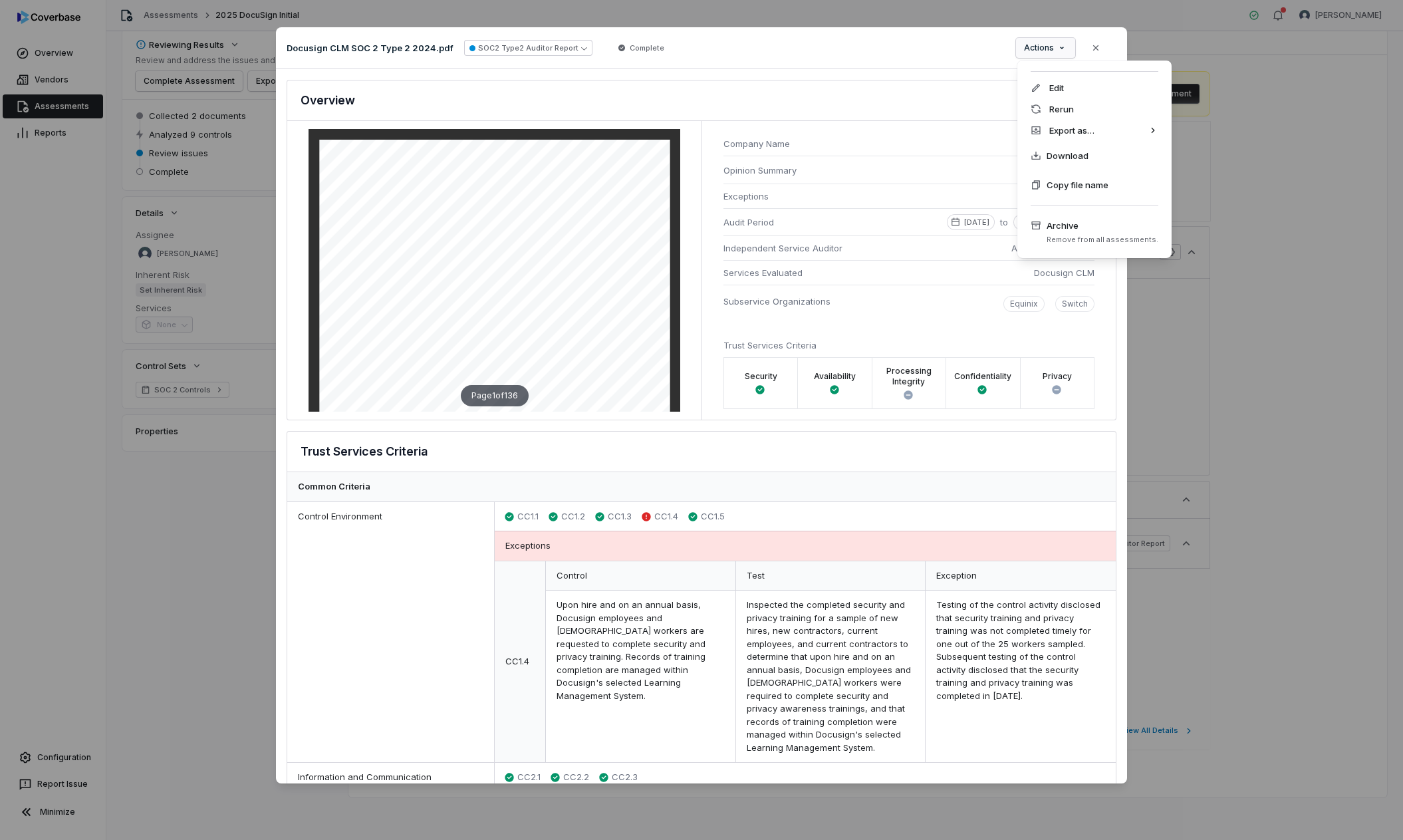
click at [1058, 51] on div "Document Preview Docusign CLM SOC 2 Type 2 2024.pdf SOC2 Type2 Auditor Report C…" at bounding box center [702, 420] width 1403 height 827
click at [1063, 160] on span "Download" at bounding box center [1068, 155] width 42 height 13
click at [1052, 53] on div "Document Preview Docusign CLM SOC 2 Type 2 2024.pdf SOC2 Type2 Auditor Report C…" at bounding box center [702, 420] width 1403 height 827
click at [1076, 155] on span "Download" at bounding box center [1068, 155] width 42 height 13
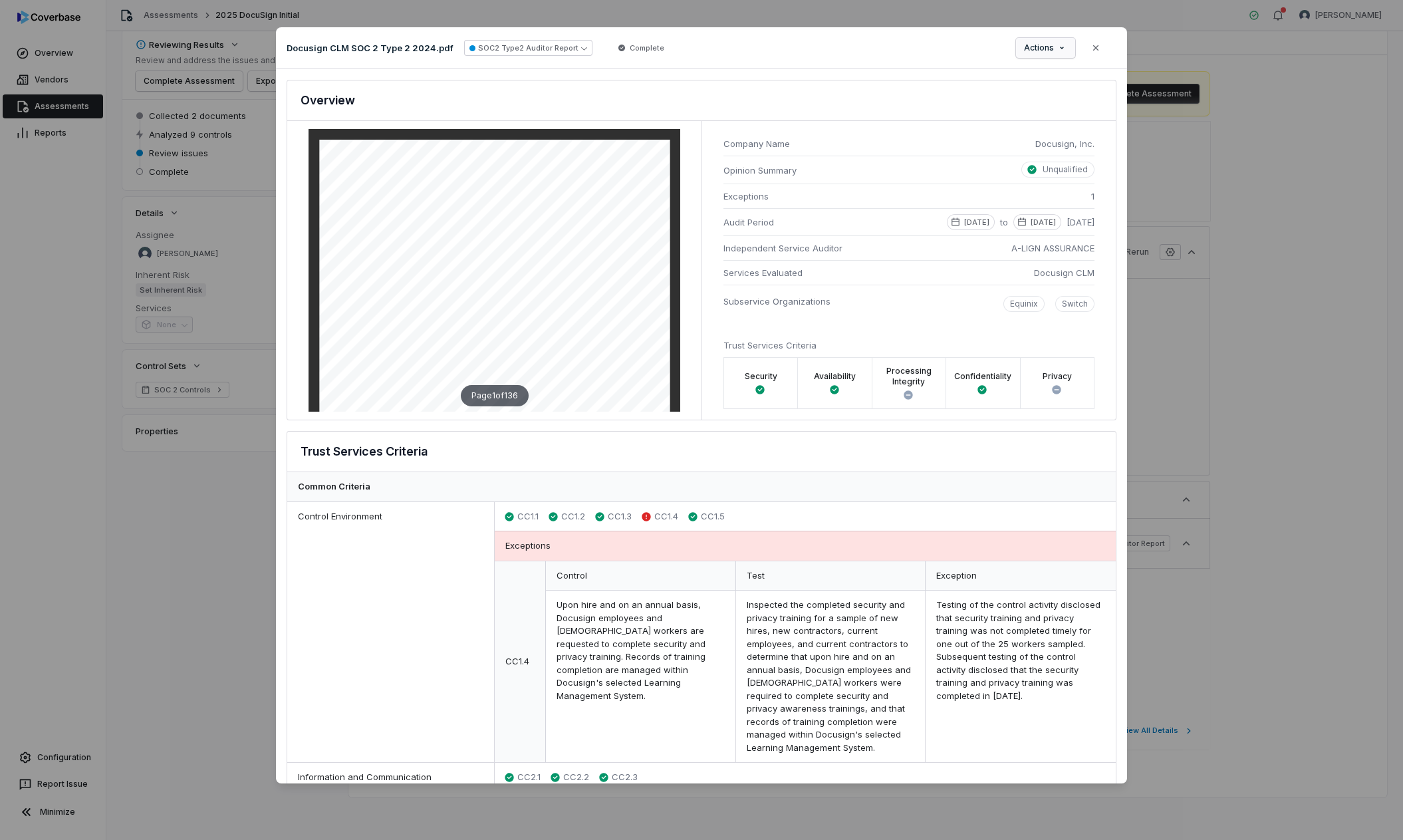
click at [1061, 44] on div "Document Preview Docusign CLM SOC 2 Type 2 2024.pdf SOC2 Type2 Auditor Report C…" at bounding box center [702, 420] width 1403 height 827
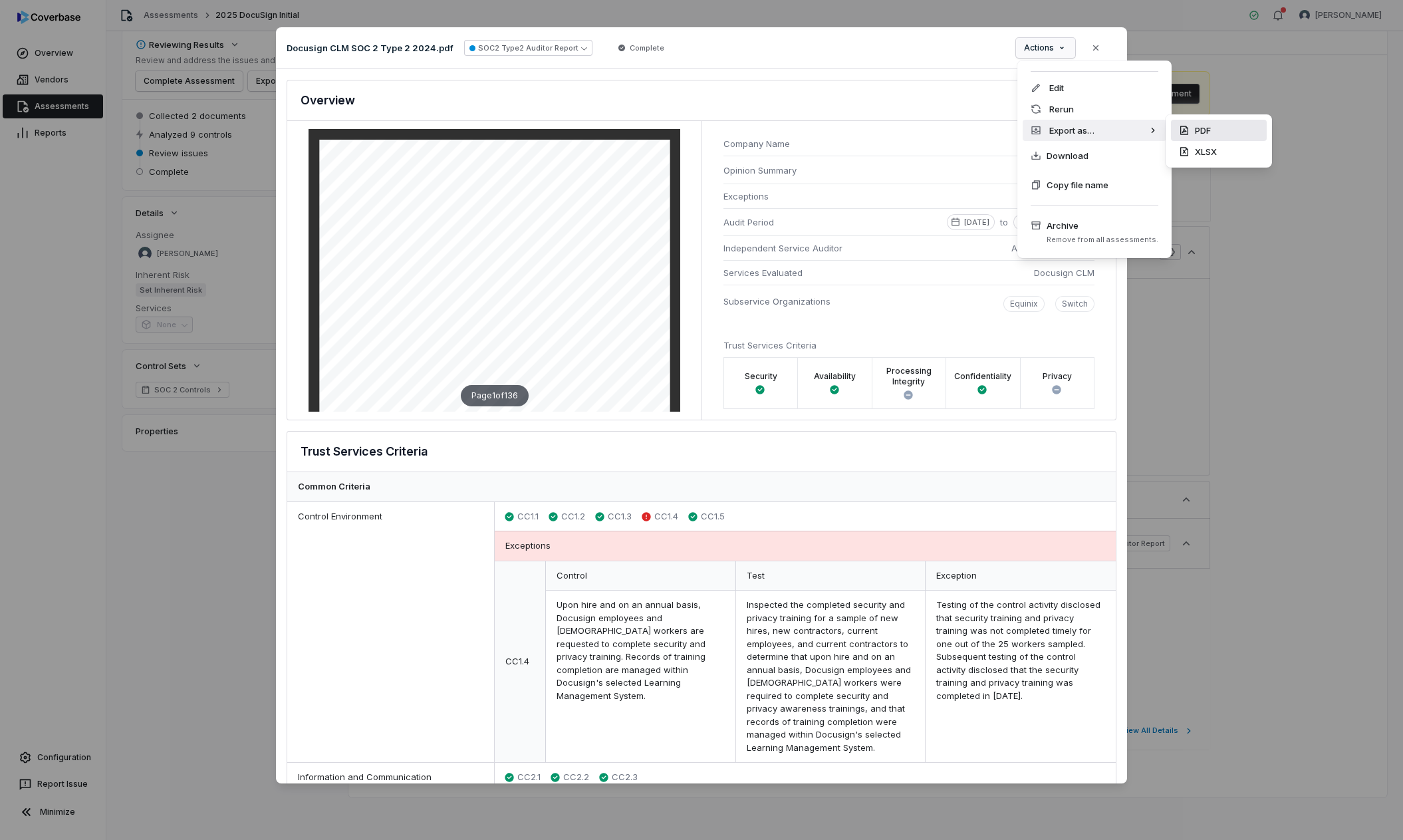
click at [1195, 127] on div "PDF" at bounding box center [1219, 130] width 96 height 21
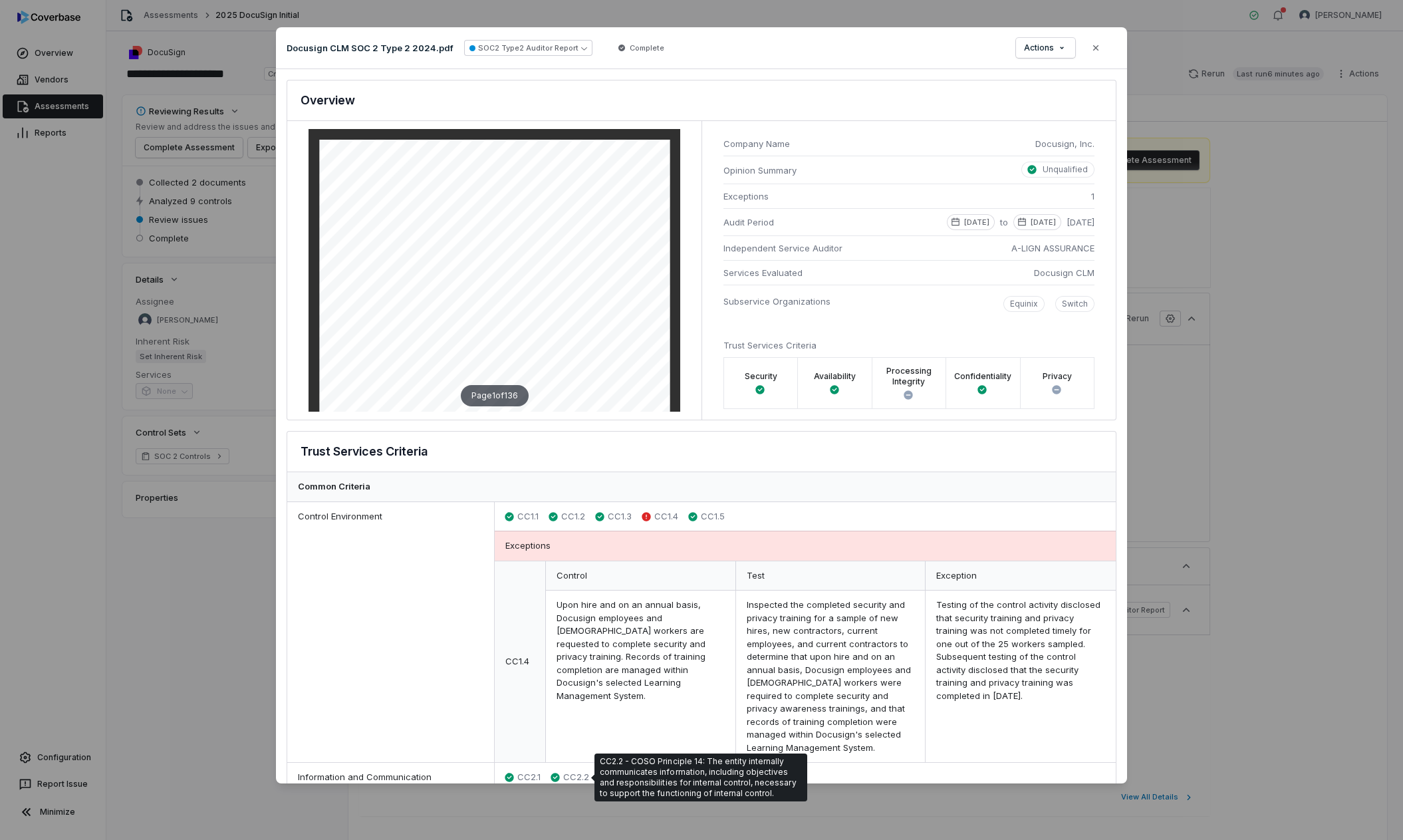
scroll to position [66, 0]
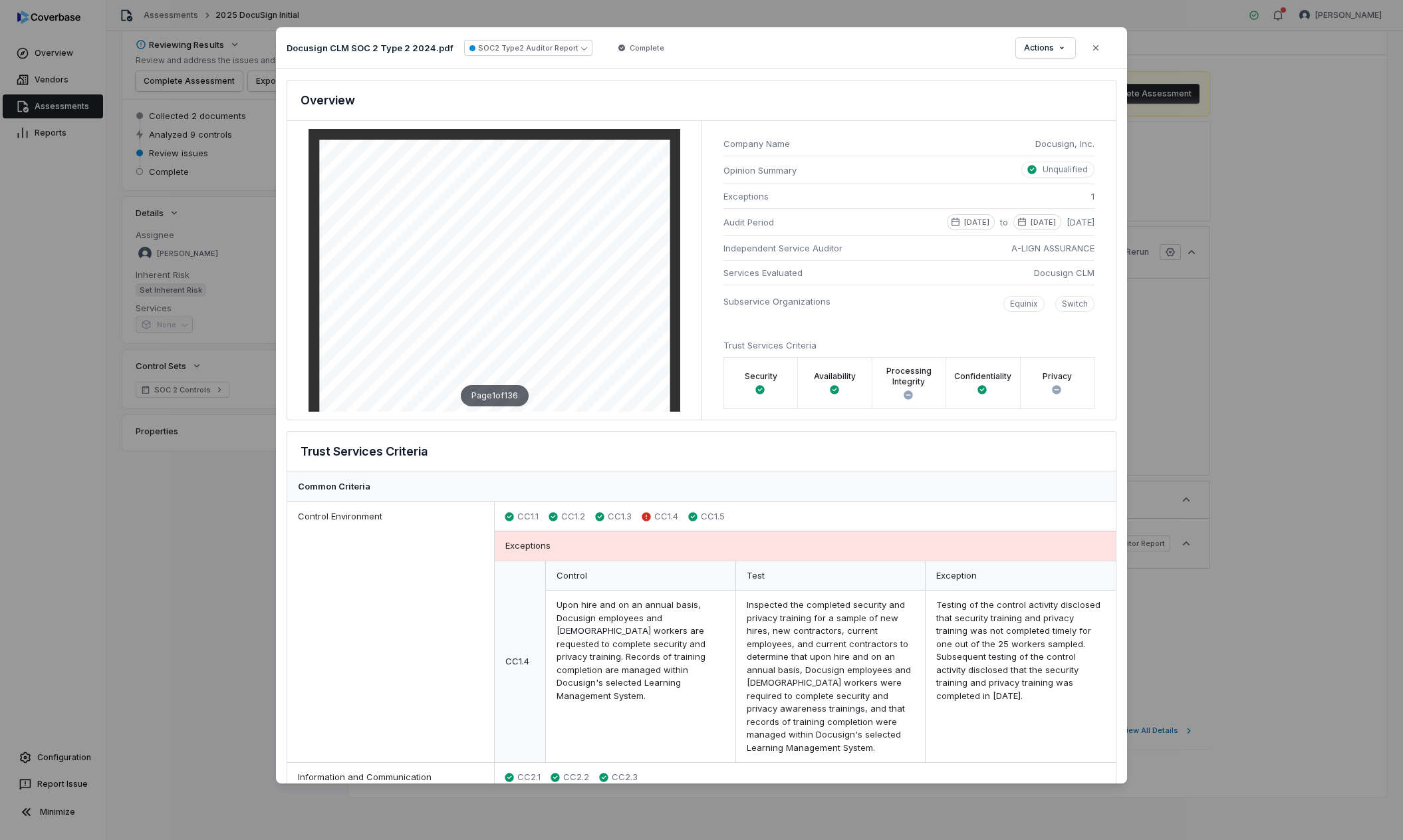
click at [215, 477] on div "Reviewing Results Review and address the issues and analysis Complete Assessmen…" at bounding box center [755, 413] width 1265 height 769
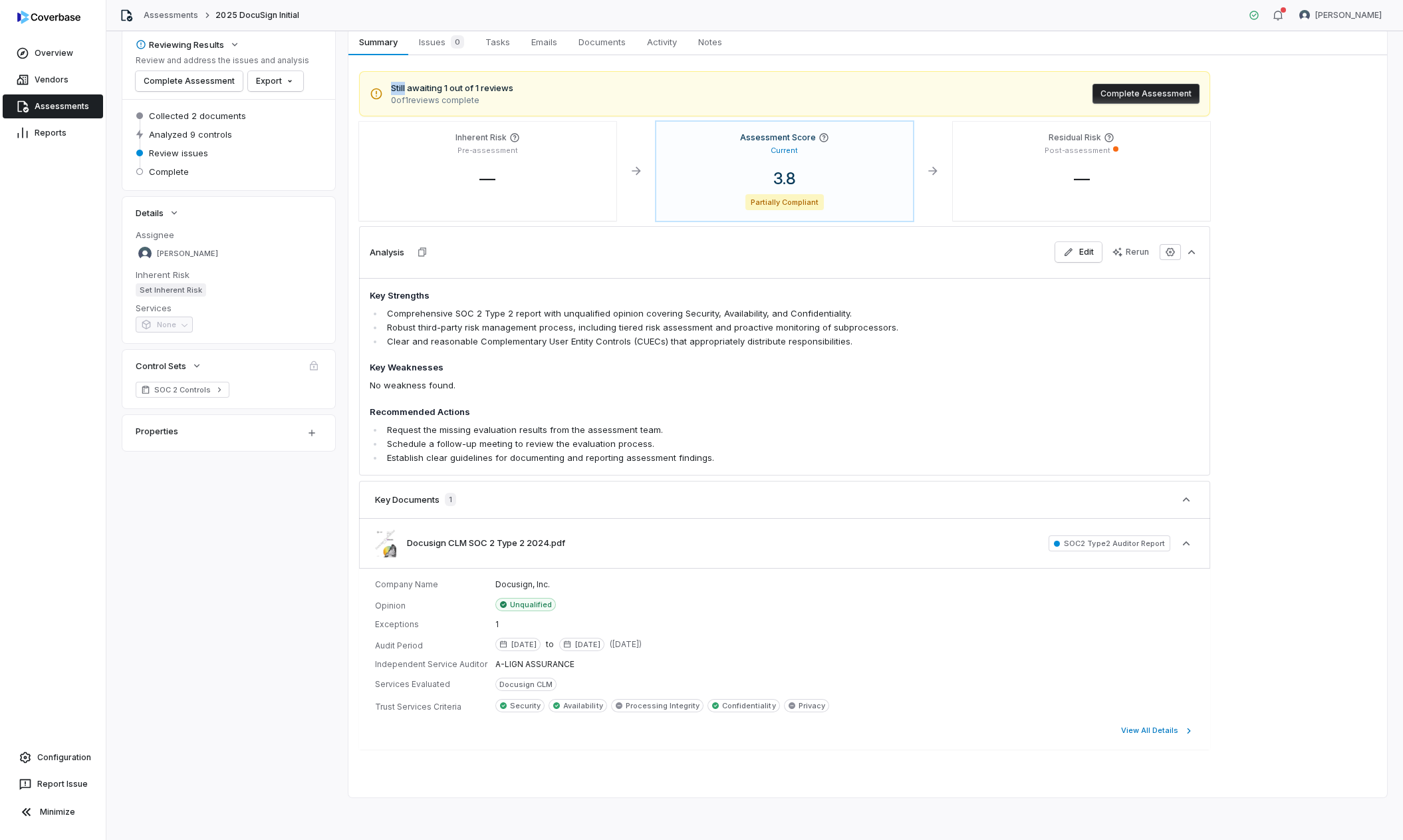
click at [61, 115] on link "Assessments" at bounding box center [53, 106] width 100 height 24
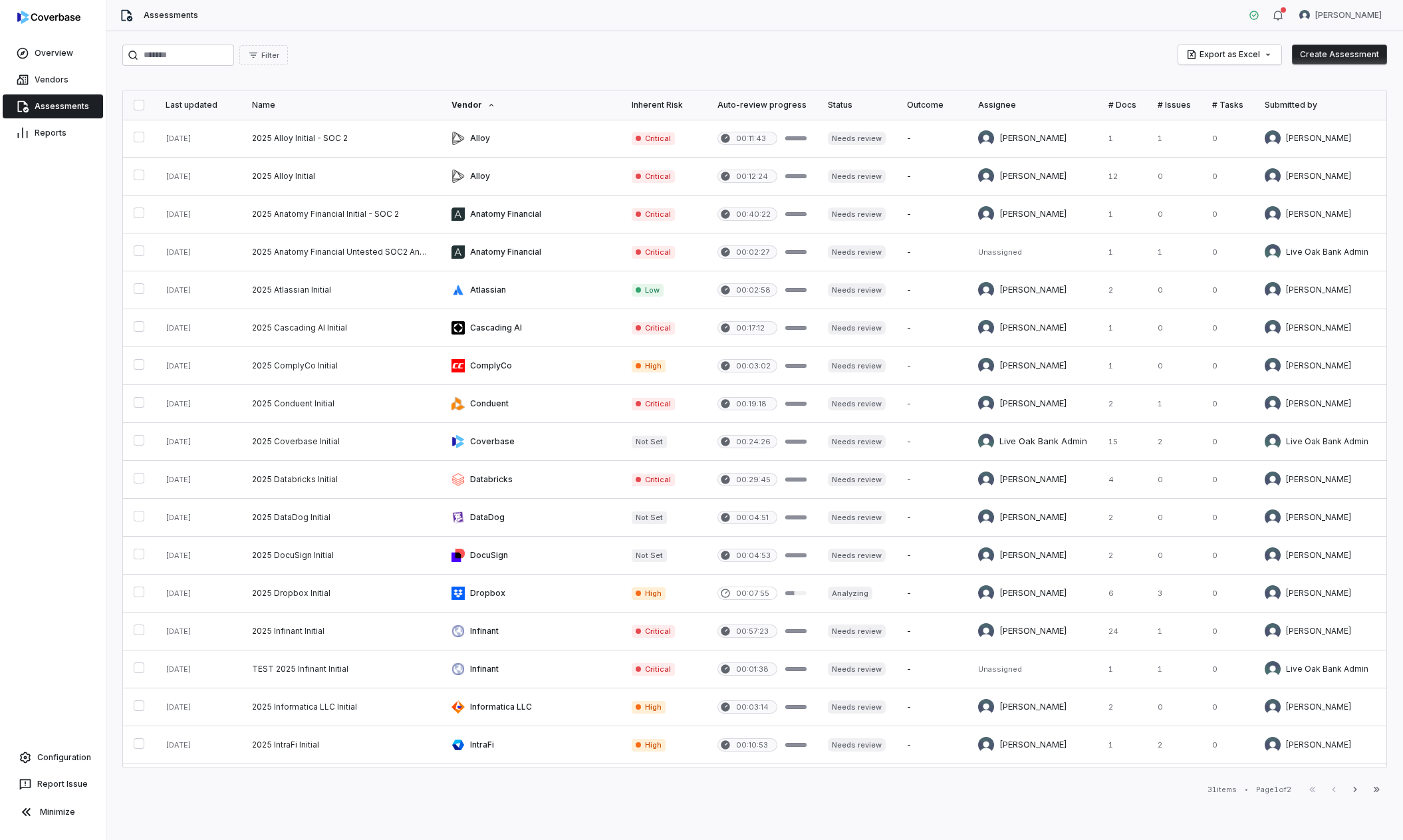
click at [46, 111] on link "Assessments" at bounding box center [53, 106] width 100 height 24
click at [49, 145] on link "Reports" at bounding box center [53, 132] width 100 height 24
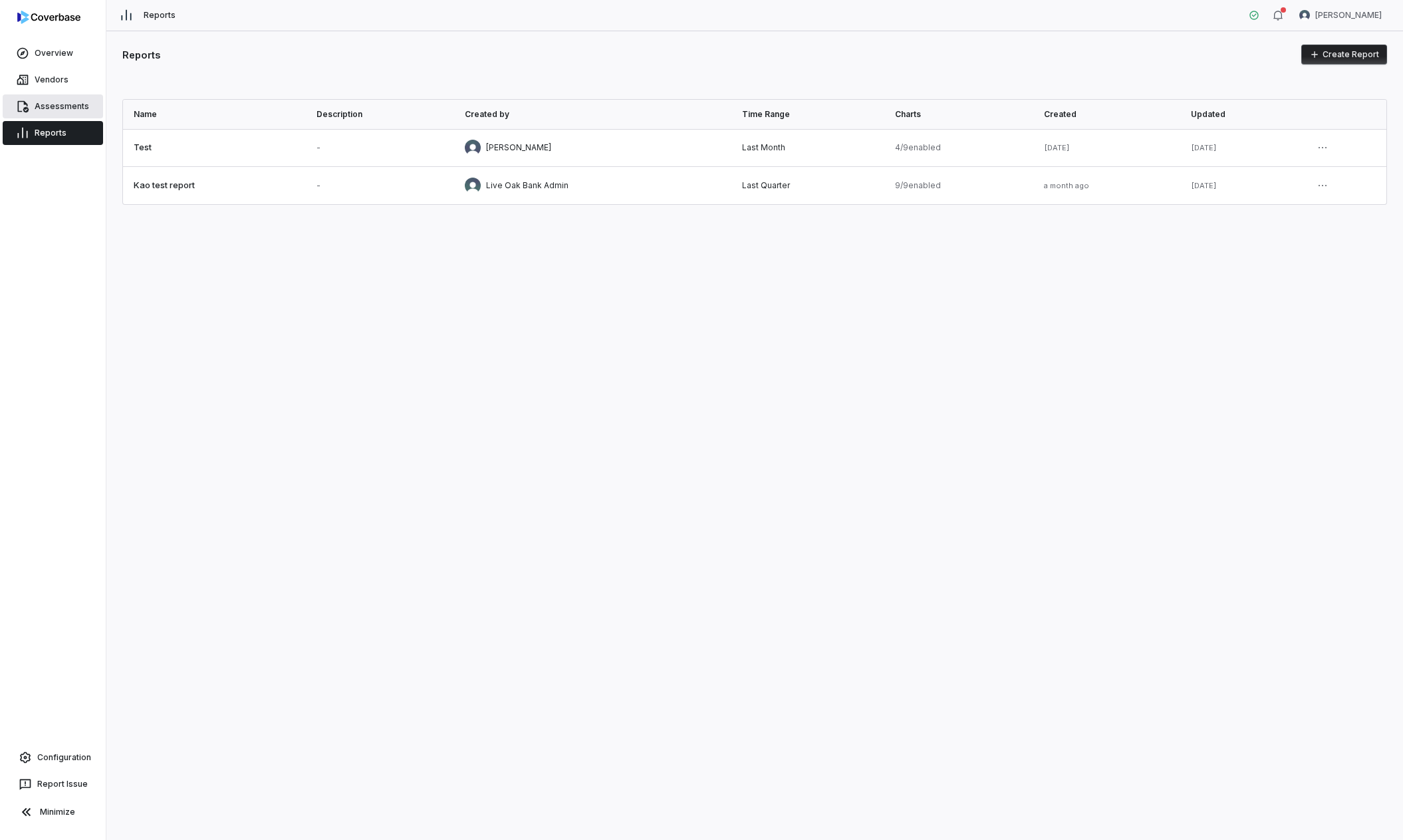
click at [54, 106] on link "Assessments" at bounding box center [53, 106] width 100 height 24
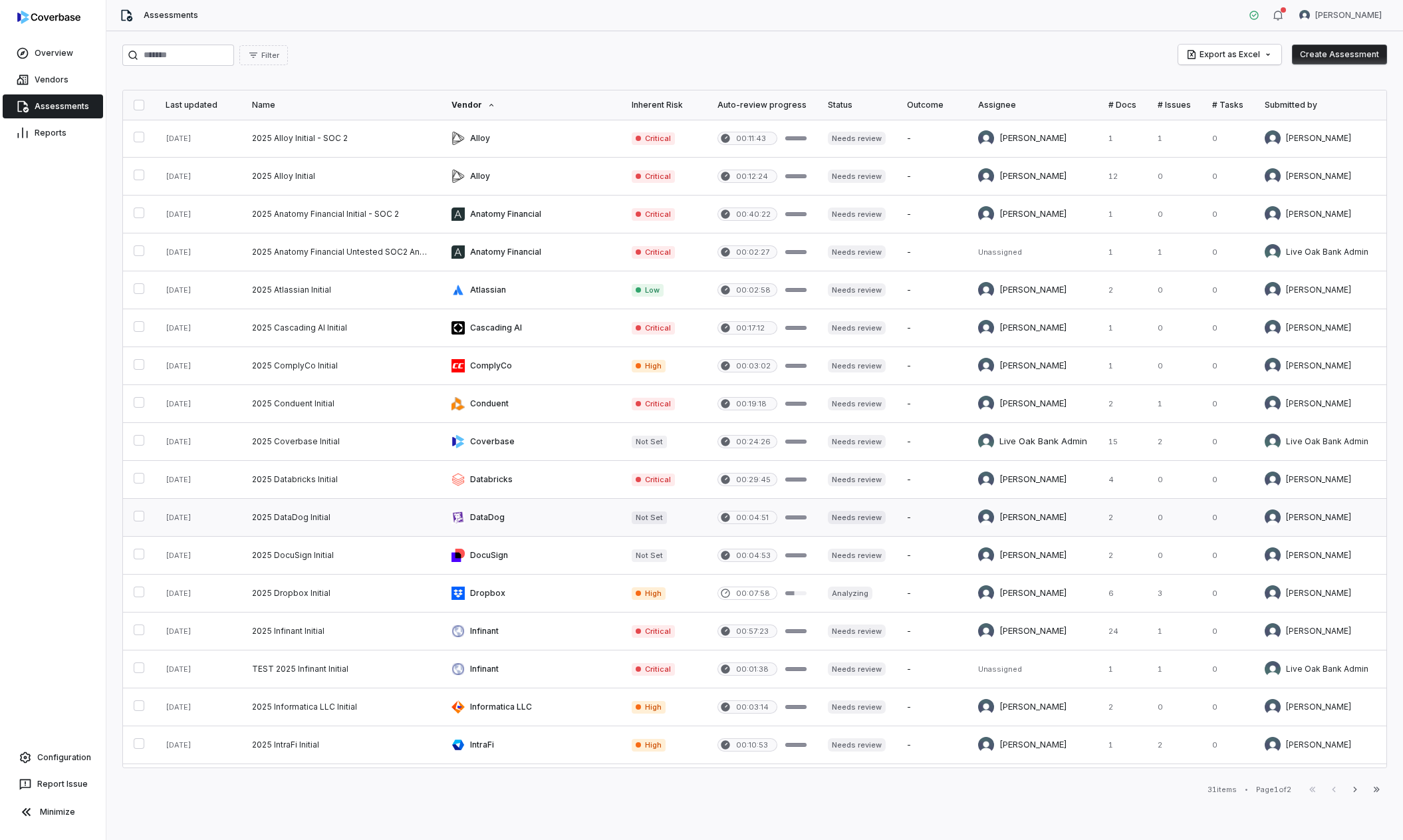
click at [352, 522] on link at bounding box center [340, 517] width 199 height 38
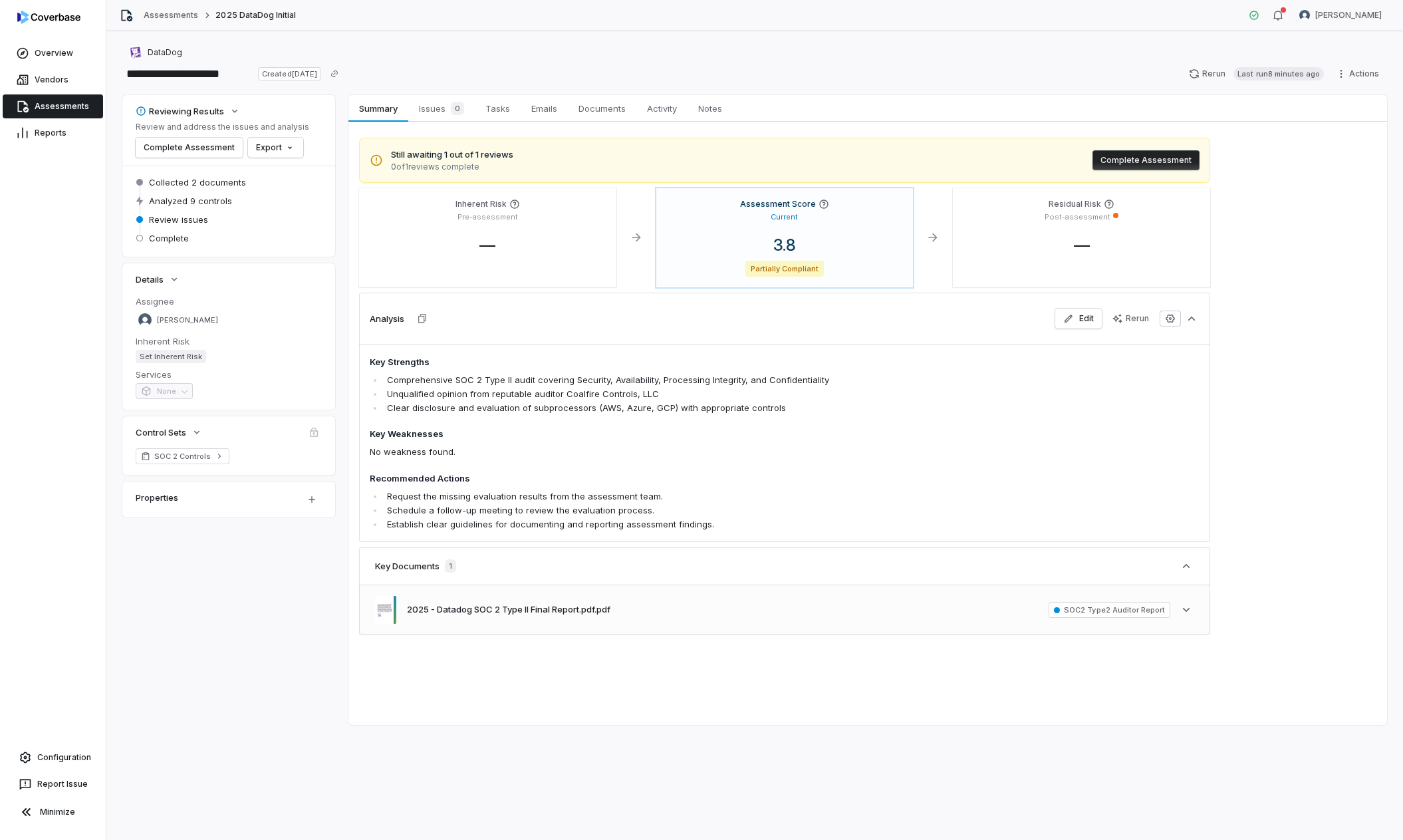
click at [1199, 608] on div "2025 - Datadog SOC 2 Type II Final Report.pdf.pdf SOC2 Type2 Auditor Report See…" at bounding box center [785, 609] width 852 height 48
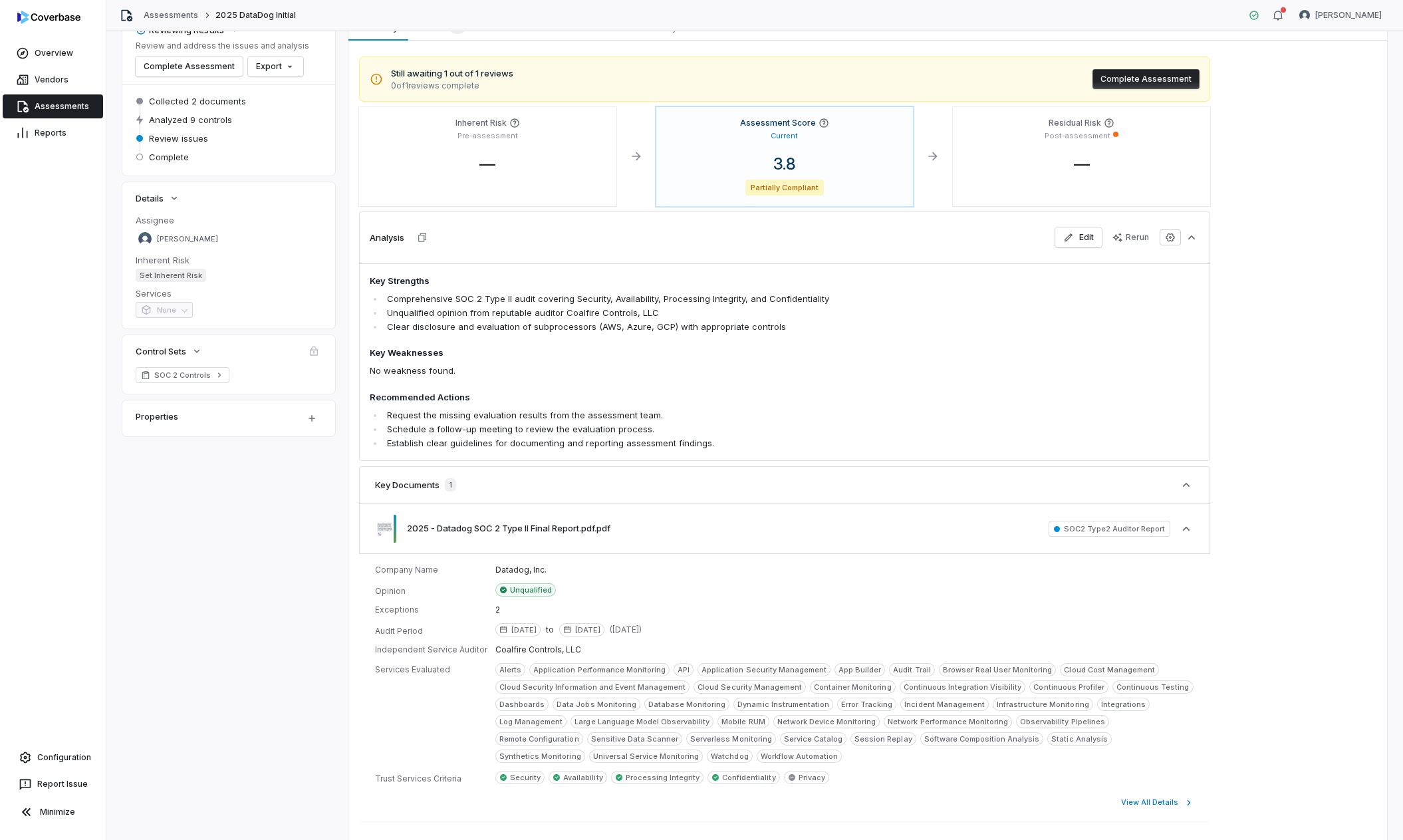
scroll to position [153, 0]
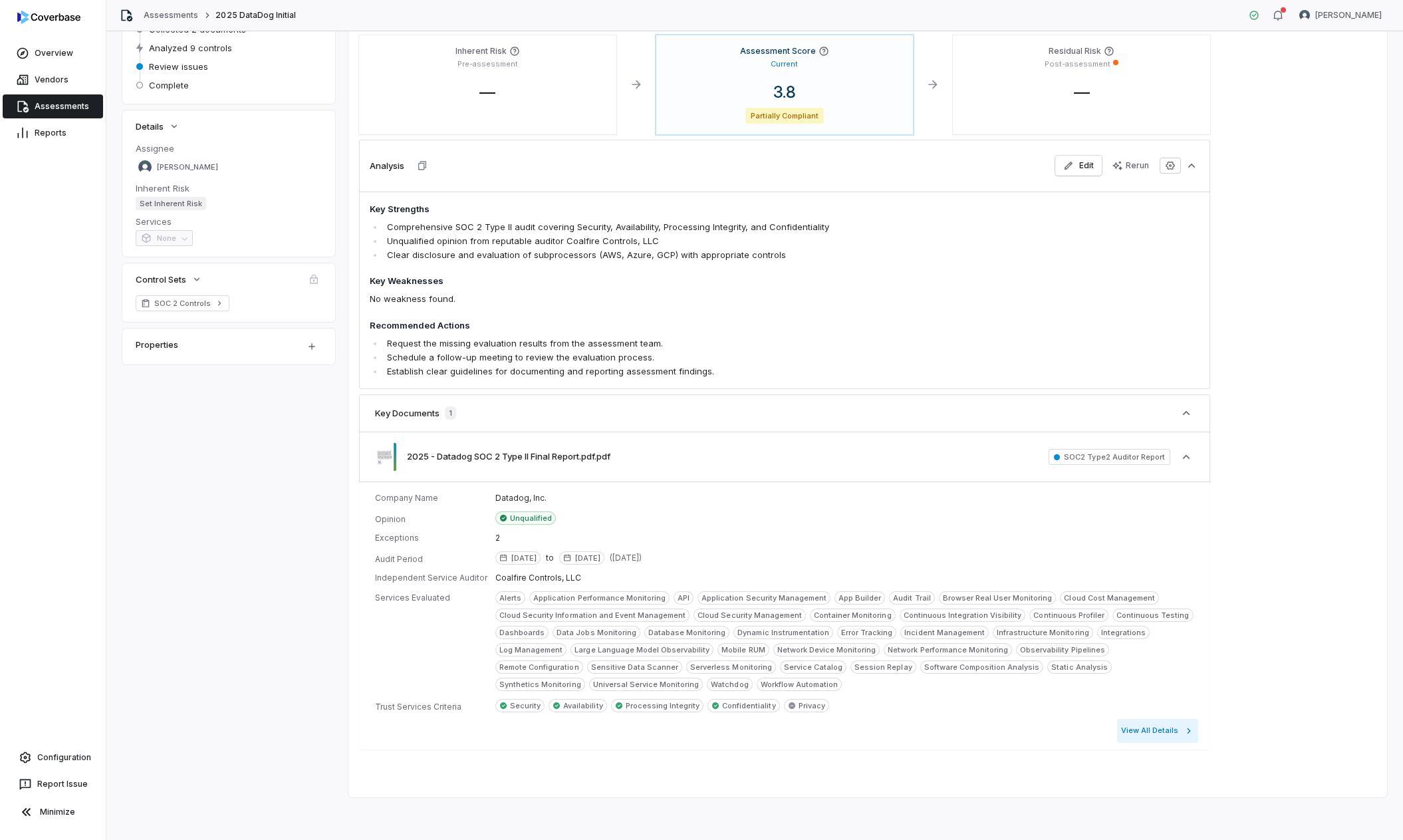
click at [1158, 738] on button "View All Details" at bounding box center [1157, 731] width 81 height 24
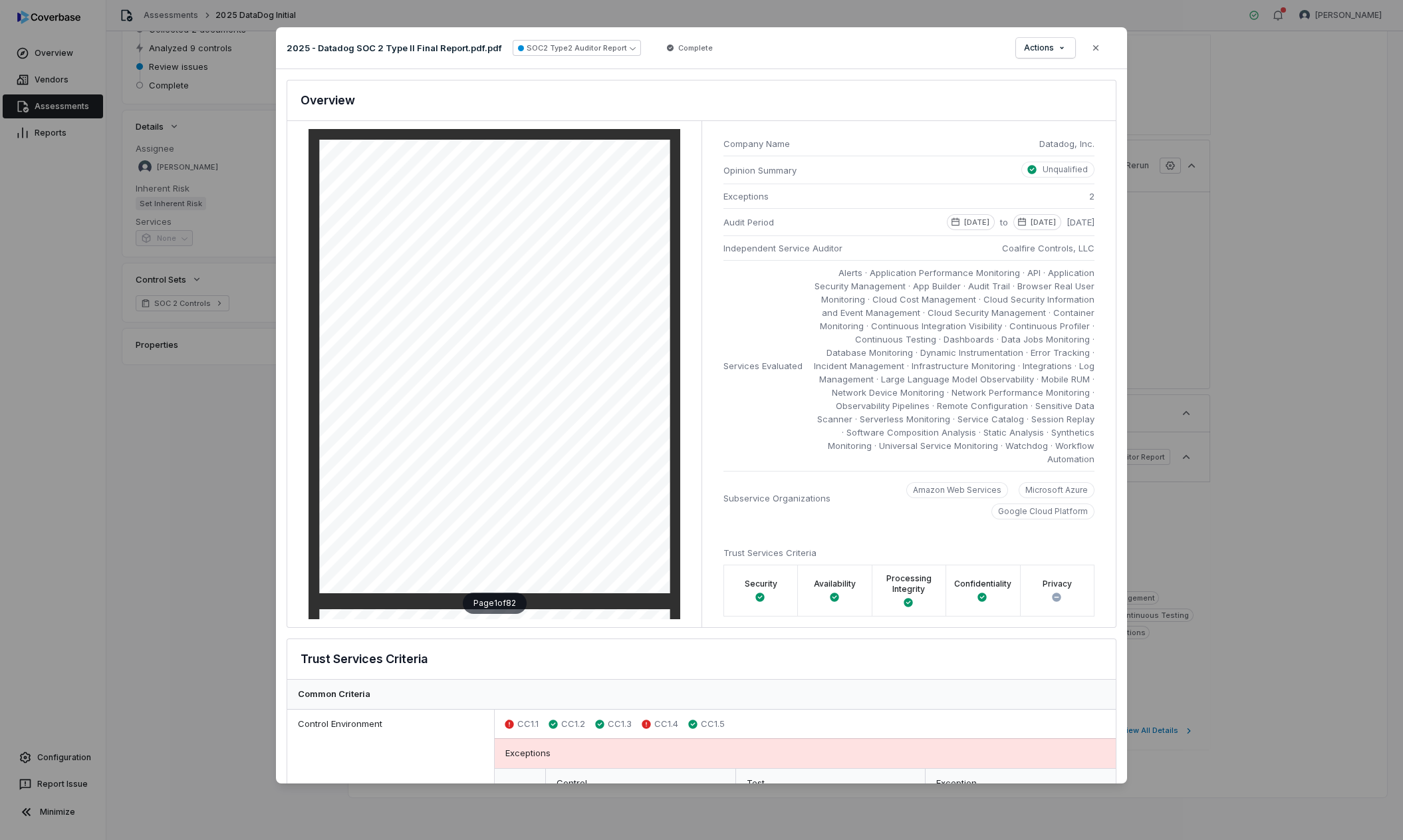
scroll to position [13, 0]
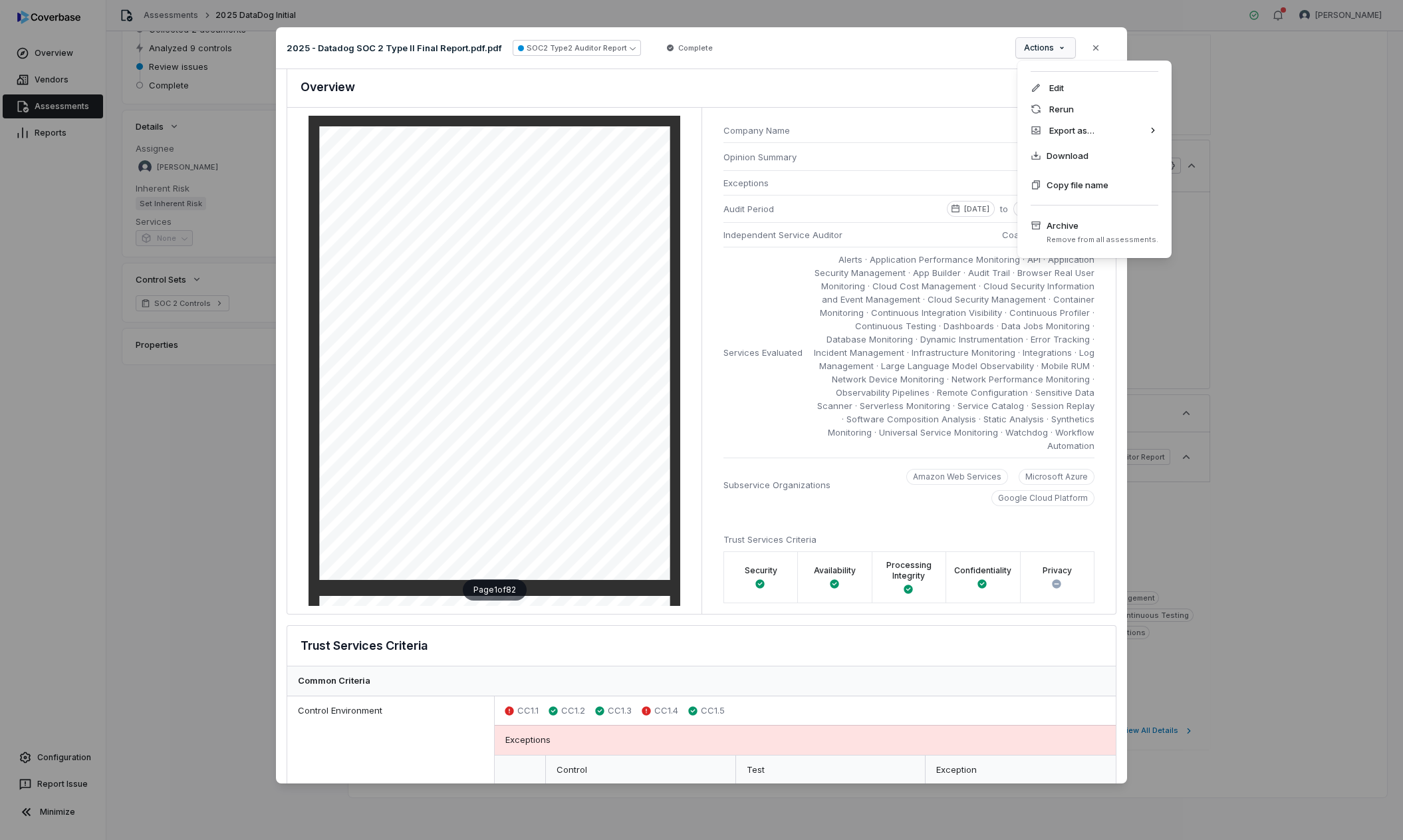
click at [1054, 42] on div "Document Preview 2025 - Datadog SOC 2 Type II Final Report.pdf.pdf SOC2 Type2 A…" at bounding box center [702, 420] width 1403 height 827
click at [1207, 131] on div "PDF" at bounding box center [1219, 130] width 96 height 21
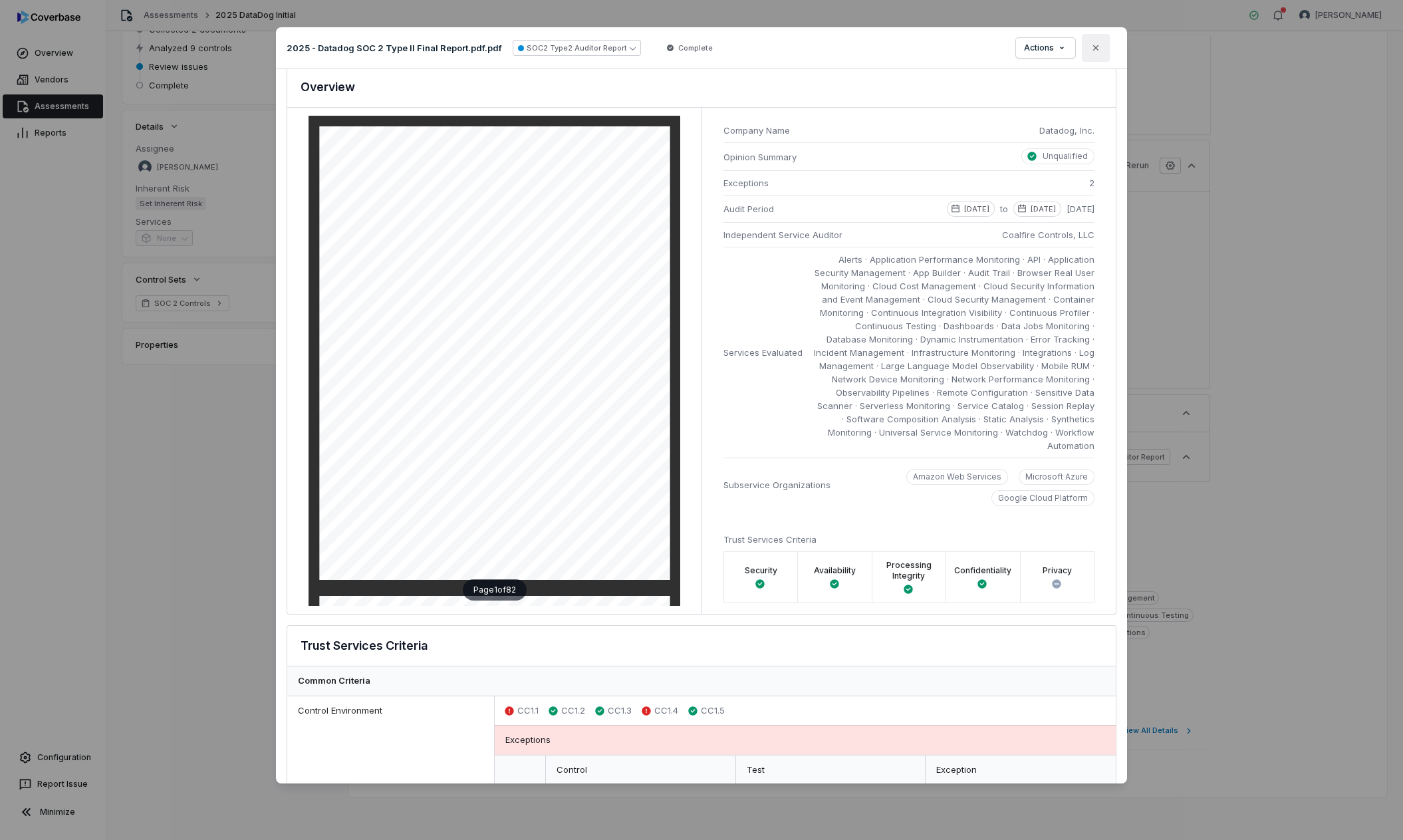
click at [1100, 46] on icon "button" at bounding box center [1096, 48] width 11 height 11
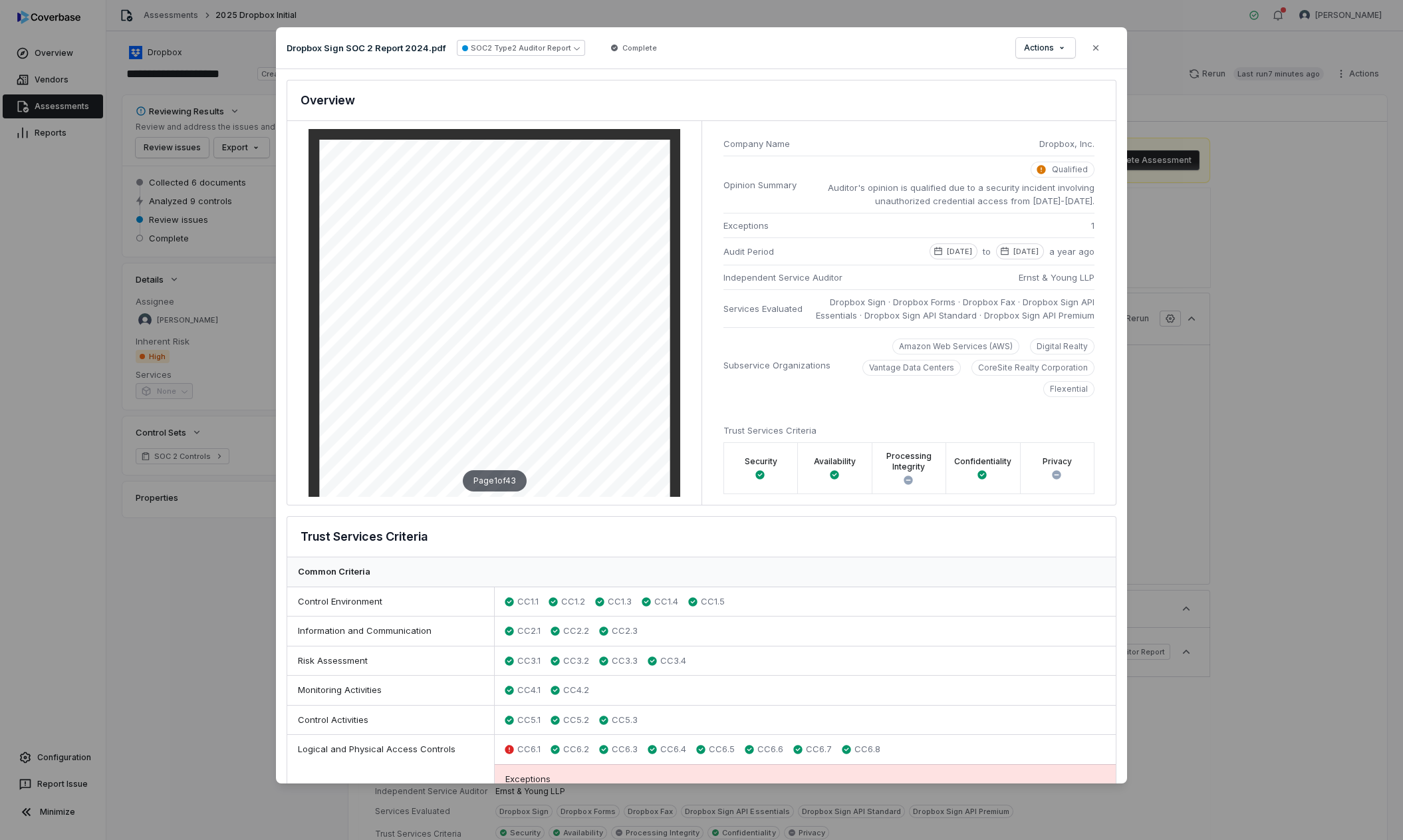
scroll to position [401, 0]
